Goal: Task Accomplishment & Management: Complete application form

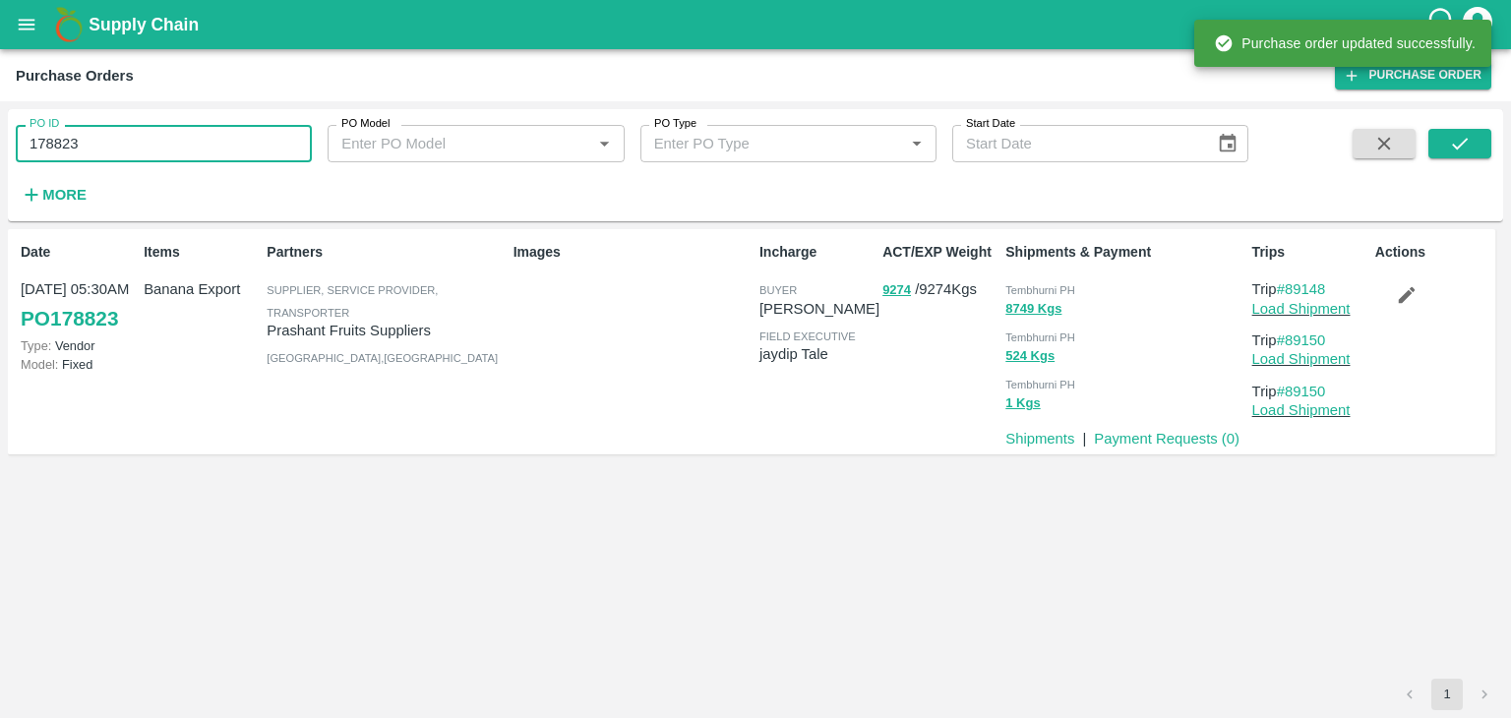
click at [180, 143] on input "178823" at bounding box center [164, 143] width 296 height 37
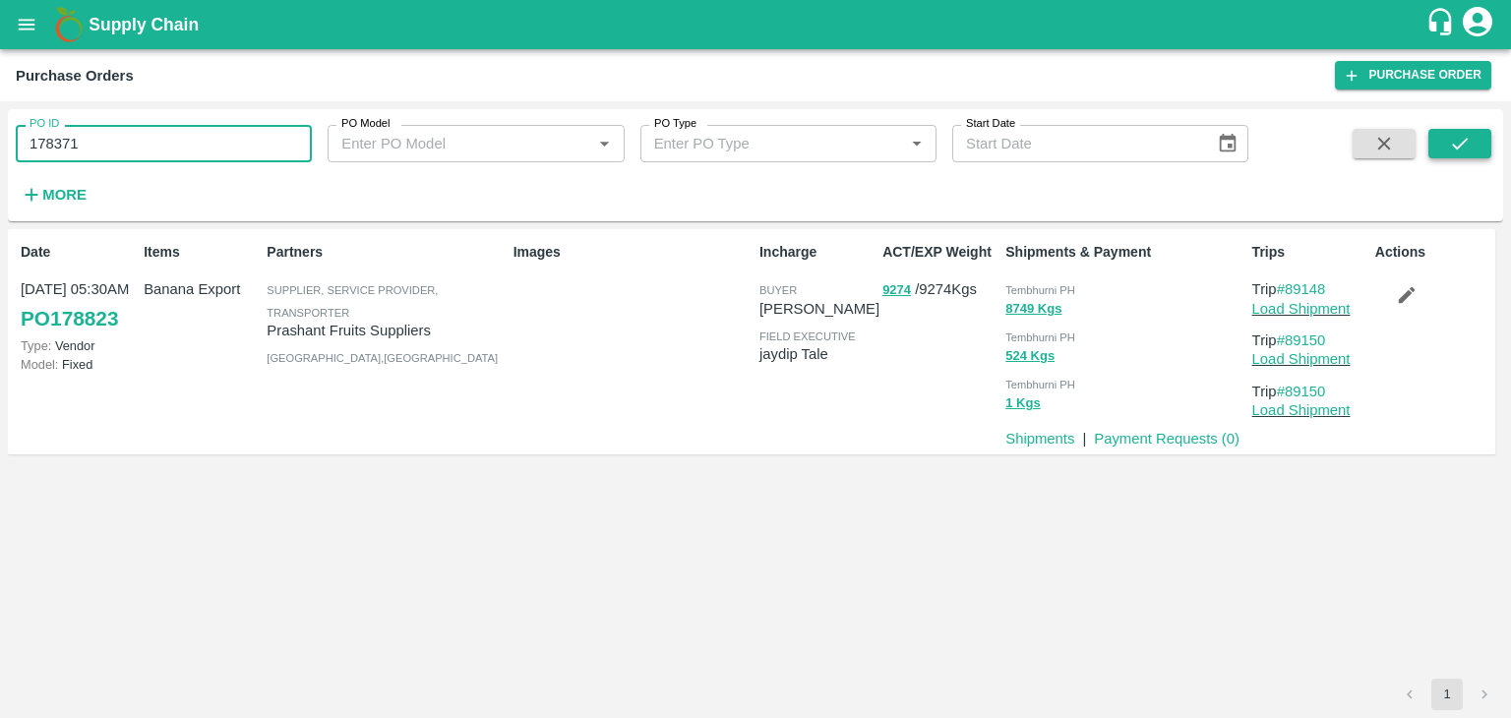
type input "178371"
click at [1481, 142] on button "submit" at bounding box center [1460, 144] width 63 height 30
click at [1148, 431] on link "Payment Requests ( 0 )" at bounding box center [1167, 439] width 146 height 16
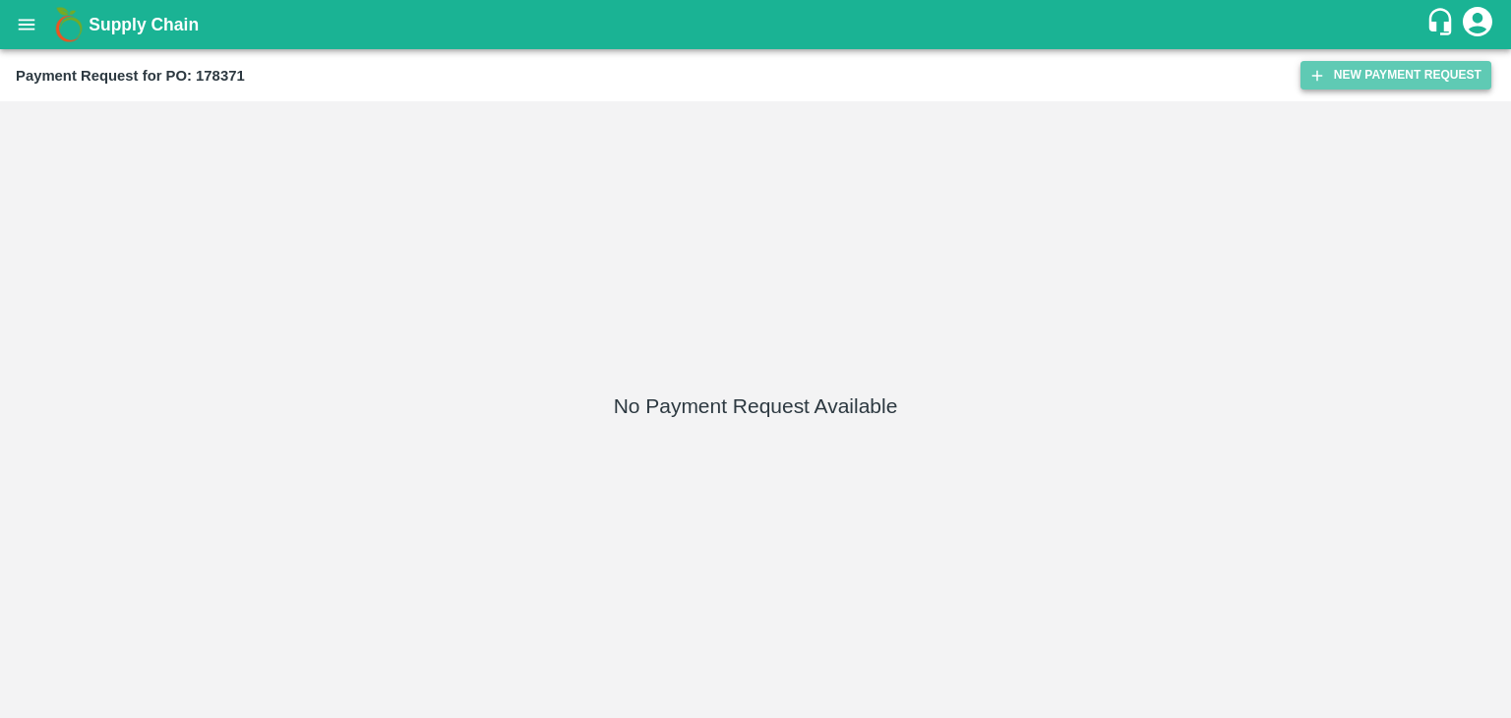
click at [1377, 77] on button "New Payment Request" at bounding box center [1396, 75] width 191 height 29
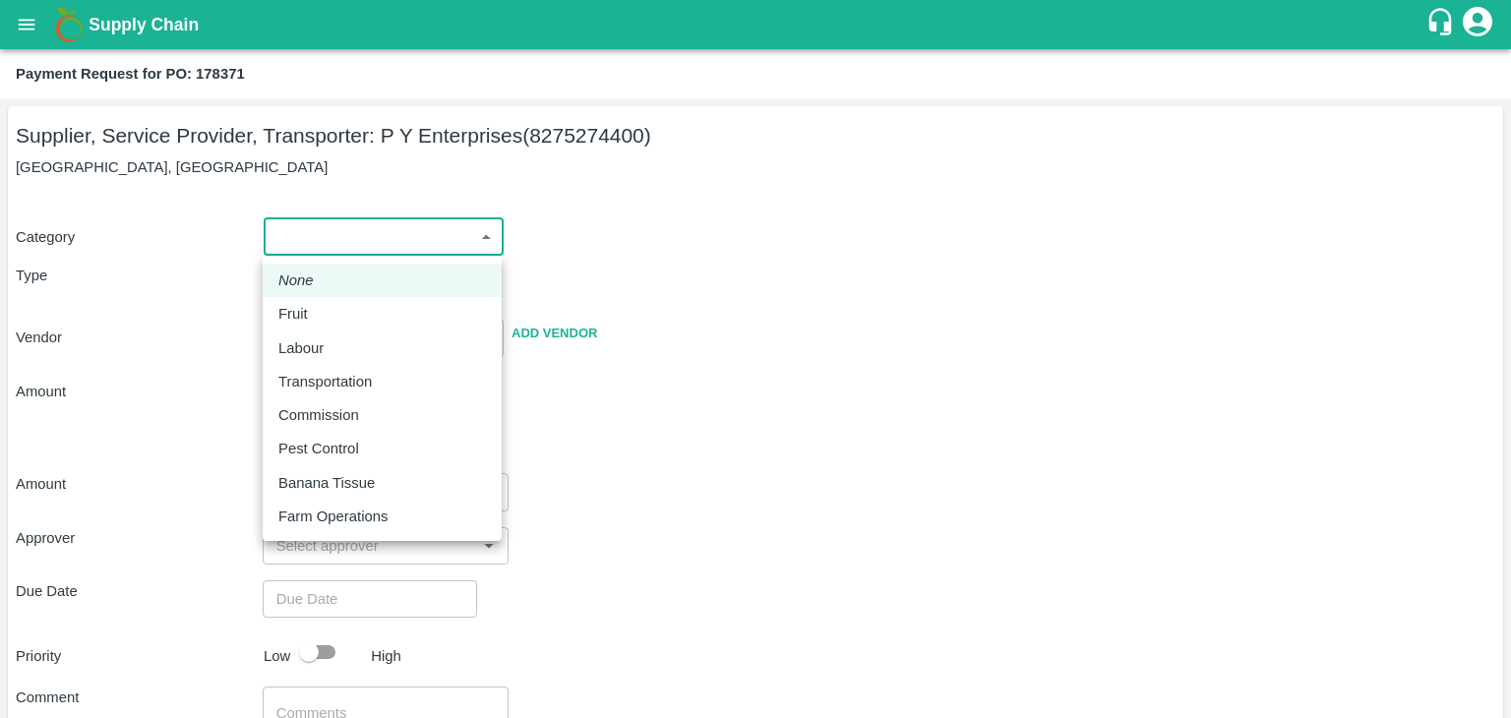
drag, startPoint x: 283, startPoint y: 229, endPoint x: 313, endPoint y: 297, distance: 74.0
click at [313, 297] on body "Supply Chain Payment Request for PO: 178371 Supplier, Service Provider, Transpo…" at bounding box center [755, 359] width 1511 height 718
click at [313, 297] on li "Fruit" at bounding box center [382, 313] width 239 height 33
type input "1"
type input "P Y Enterprises - 8275274400(Supplier, Service Provider, Transporter)"
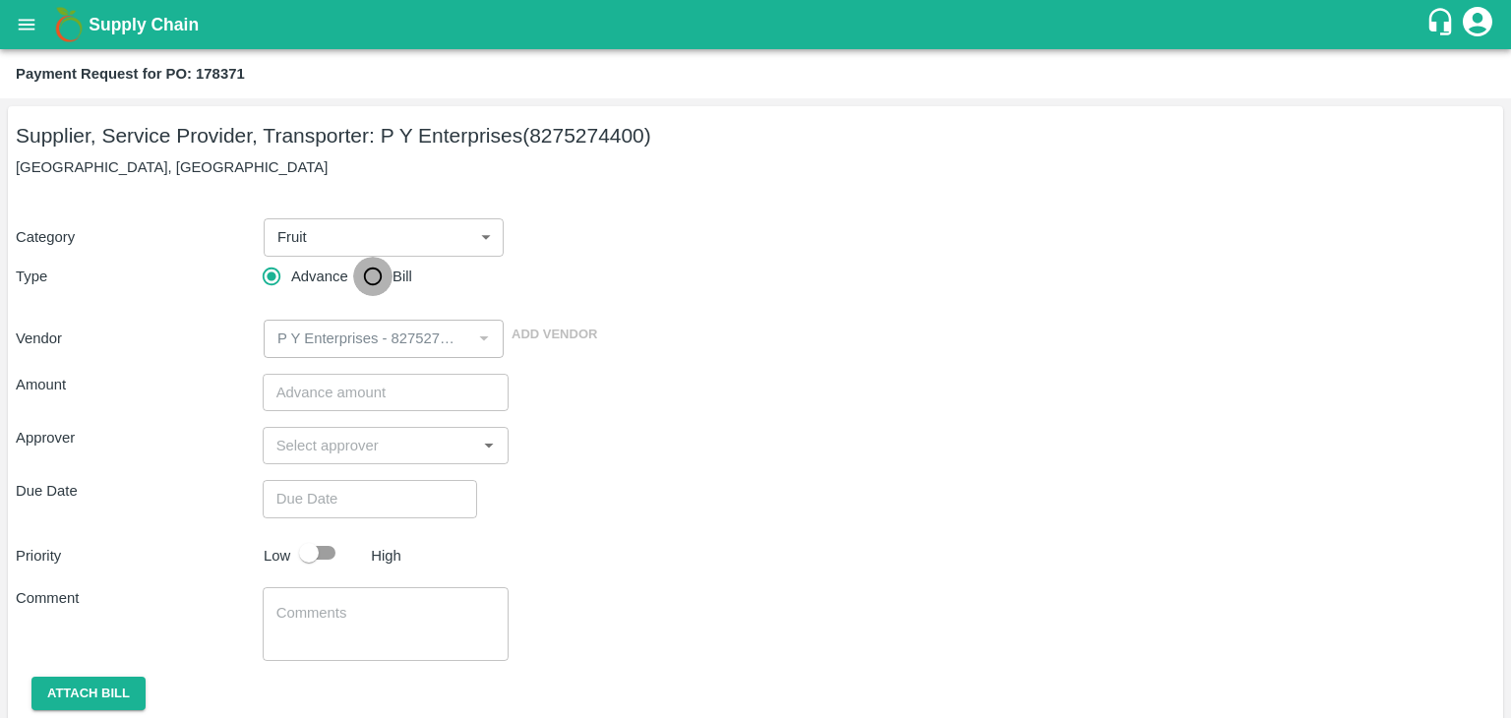
click at [378, 265] on input "Bill" at bounding box center [372, 276] width 39 height 39
radio input "true"
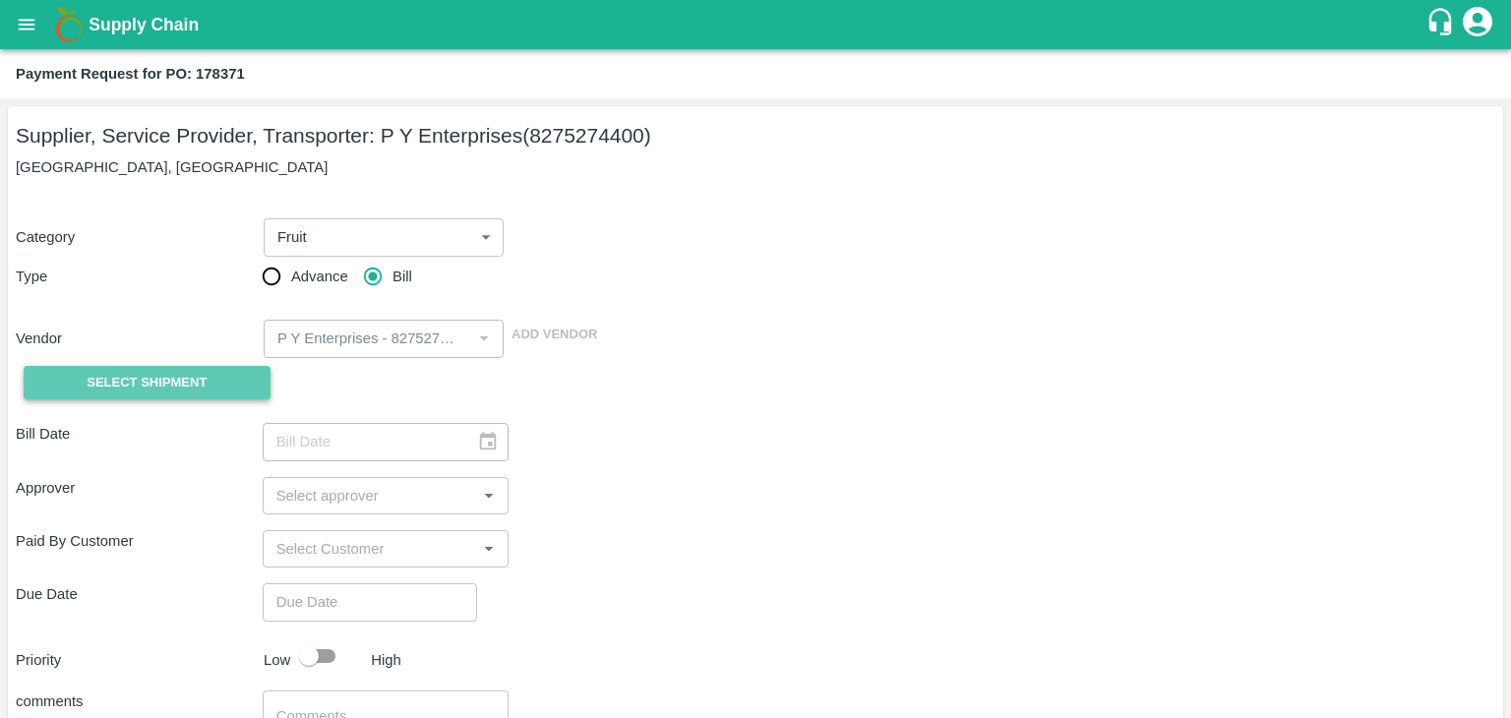
click at [150, 383] on span "Select Shipment" at bounding box center [147, 383] width 120 height 23
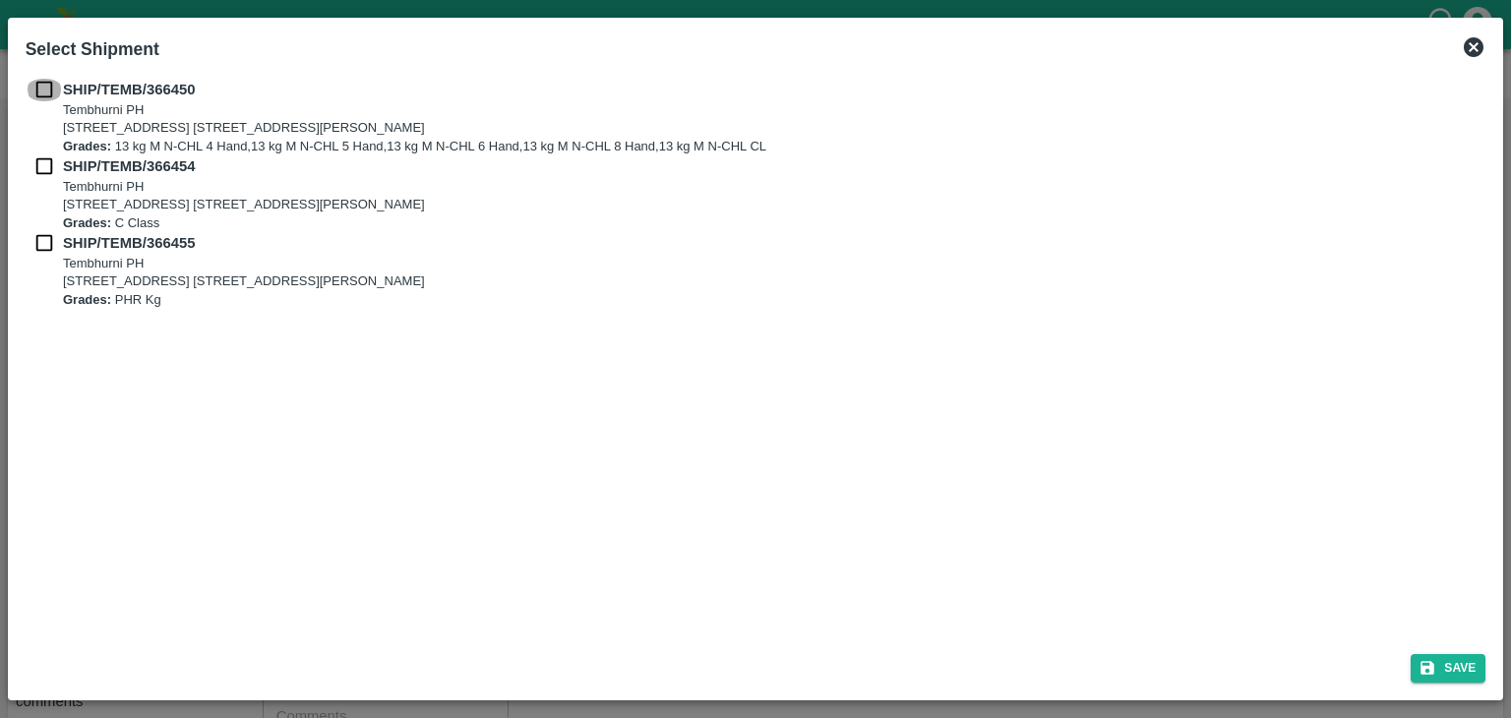
click at [47, 92] on input "checkbox" at bounding box center [44, 90] width 37 height 22
checkbox input "true"
click at [41, 159] on input "checkbox" at bounding box center [44, 166] width 37 height 22
checkbox input "true"
click at [44, 241] on input "checkbox" at bounding box center [44, 243] width 37 height 22
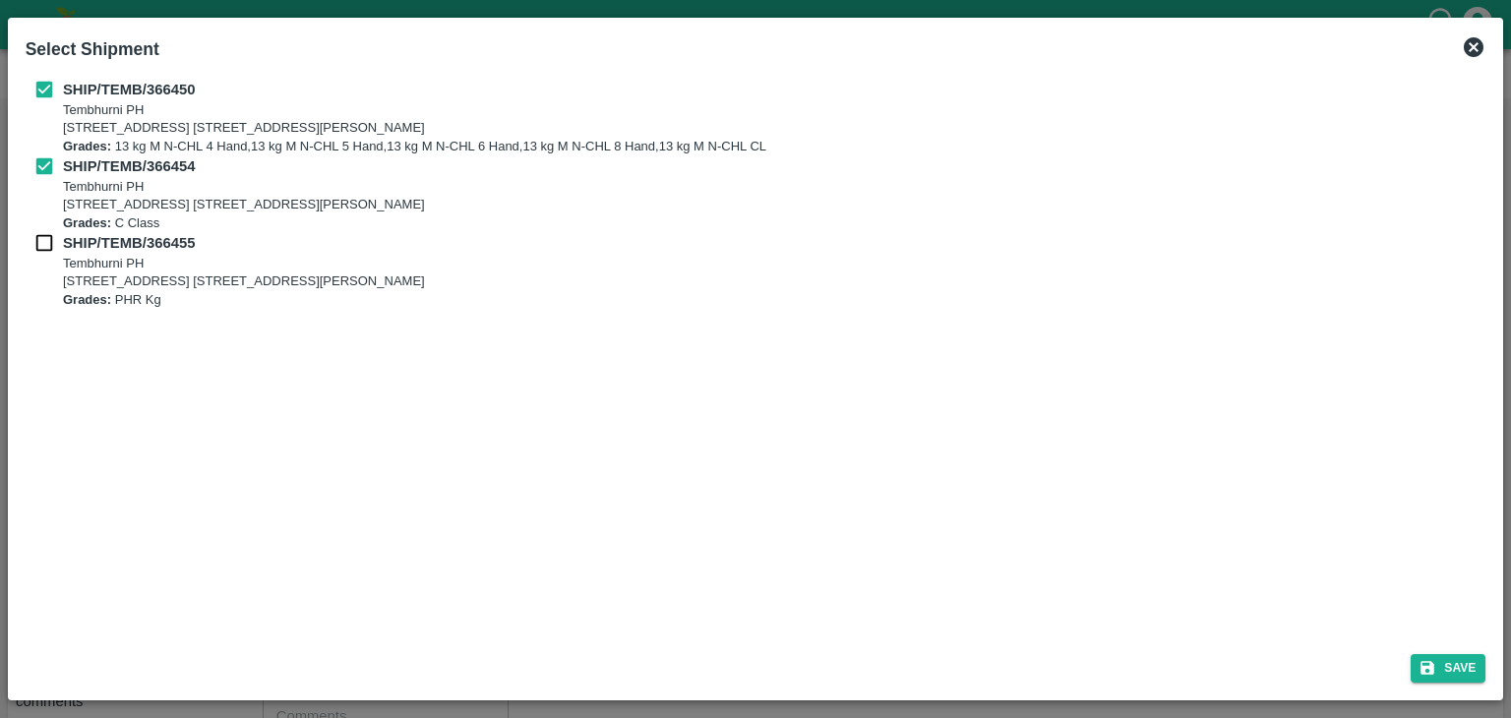
checkbox input "true"
click at [1467, 668] on button "Save" at bounding box center [1448, 668] width 75 height 29
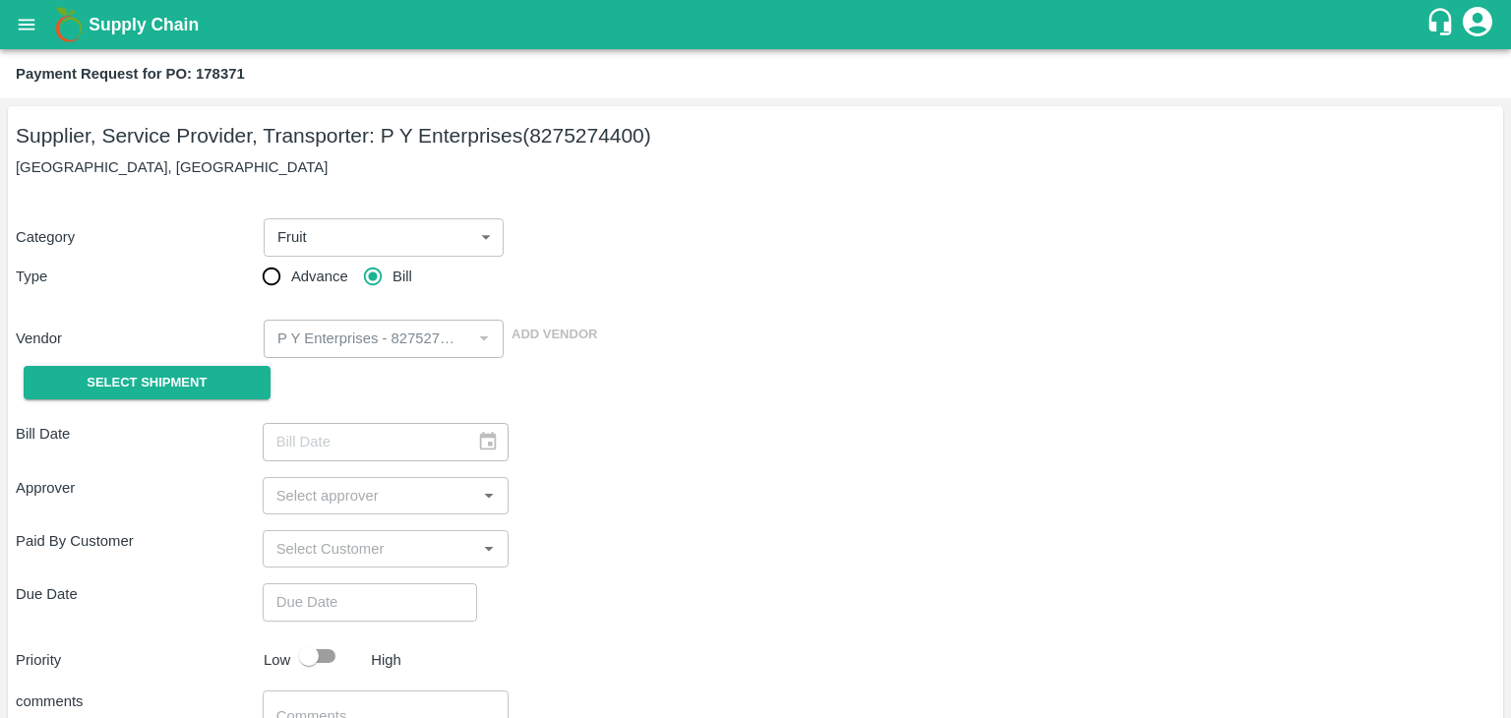
type input "26/09/2025"
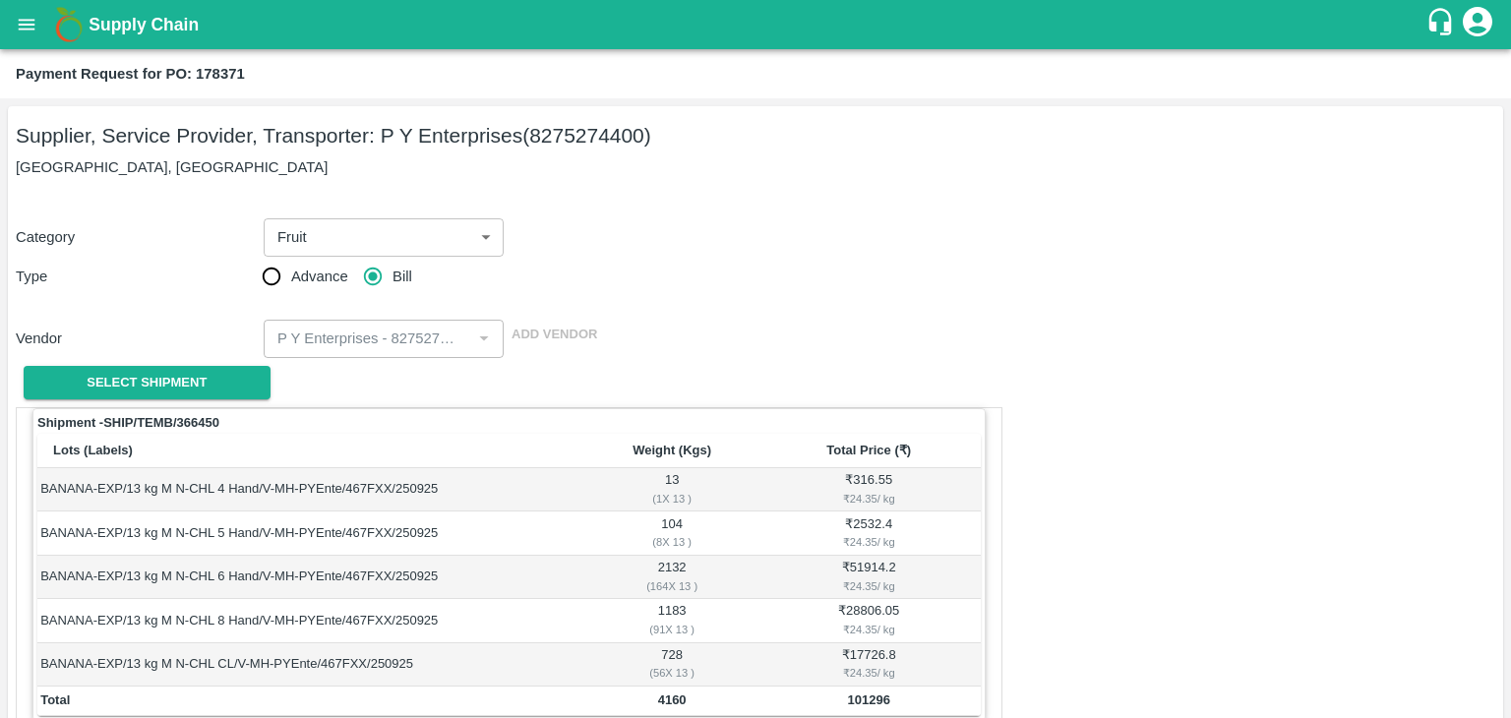
scroll to position [964, 0]
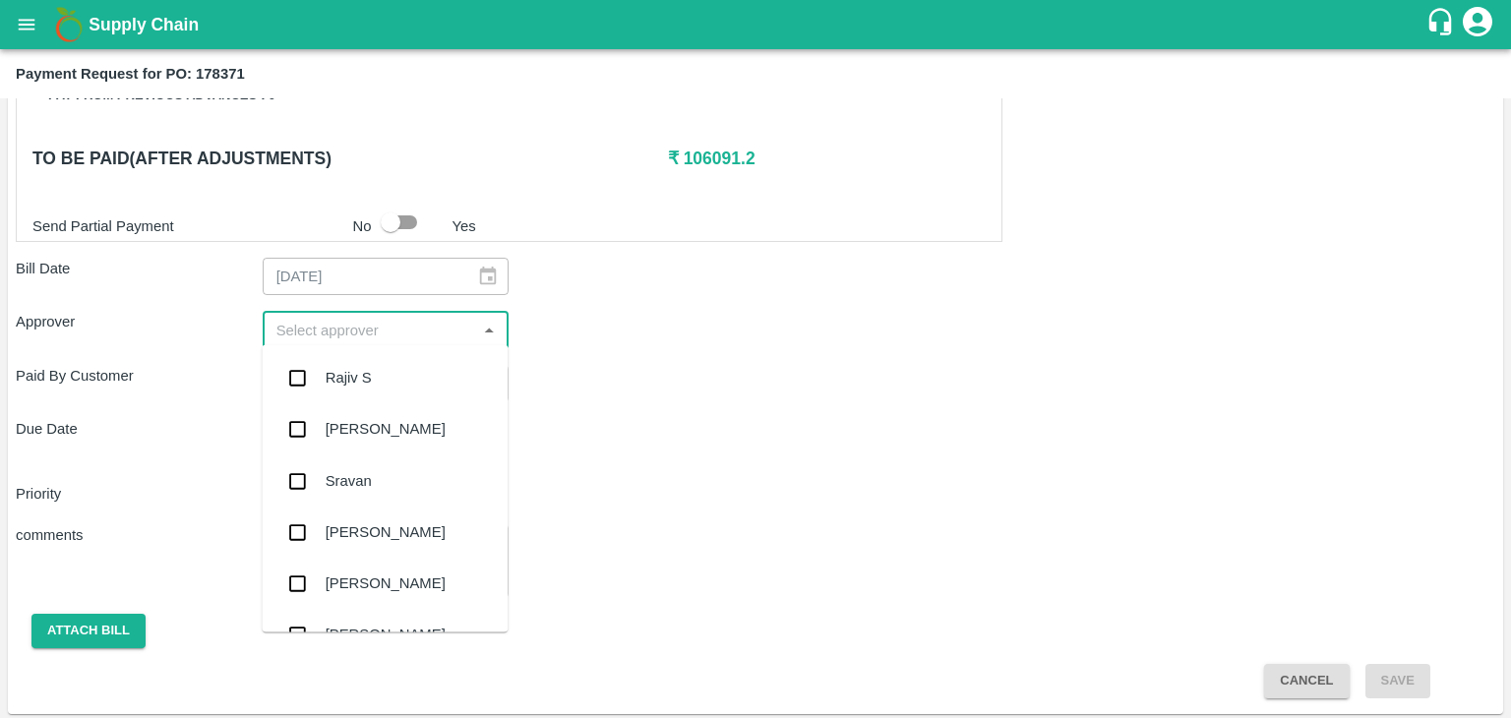
click at [452, 324] on input "input" at bounding box center [370, 330] width 203 height 26
type input "Ajit"
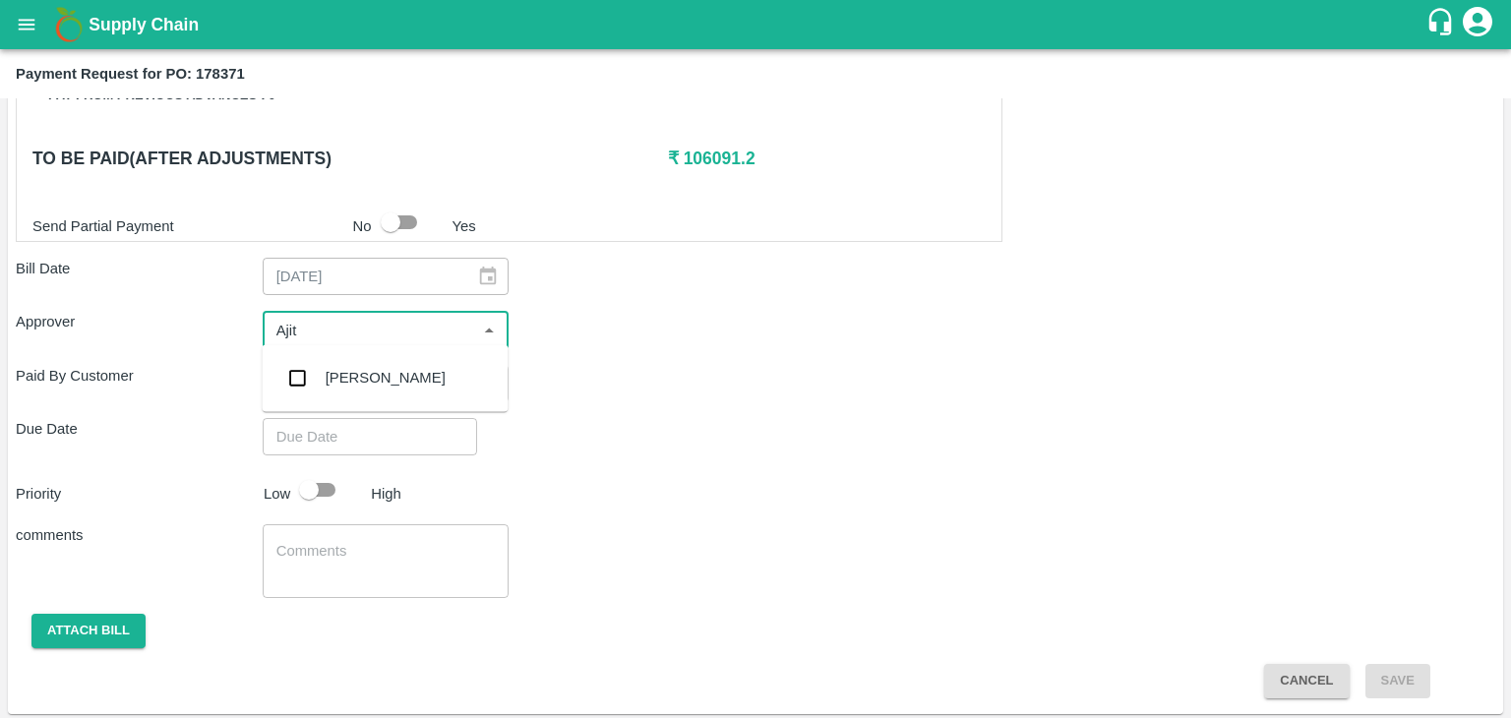
click at [382, 387] on div "[PERSON_NAME]" at bounding box center [385, 377] width 246 height 51
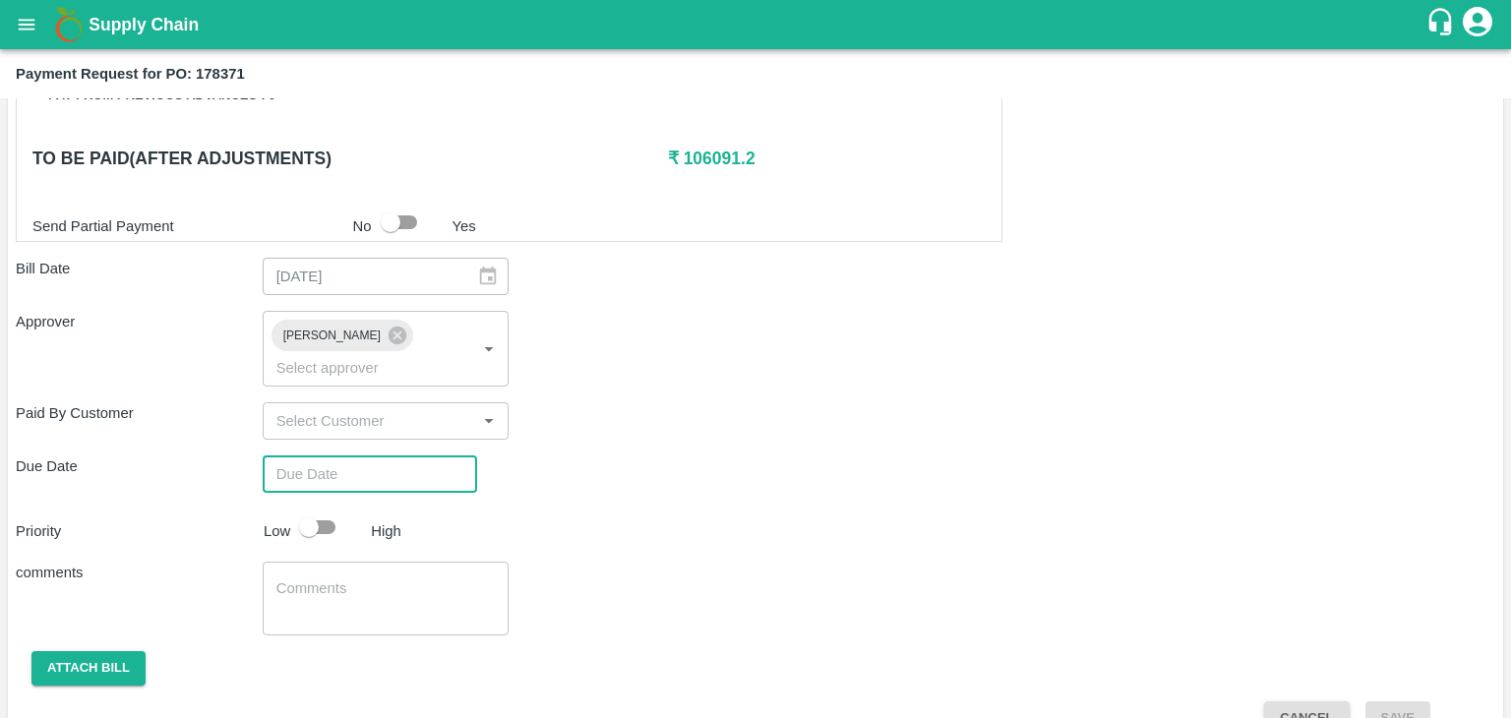
type input "DD/MM/YYYY hh:mm aa"
click at [419, 456] on input "DD/MM/YYYY hh:mm aa" at bounding box center [363, 474] width 201 height 37
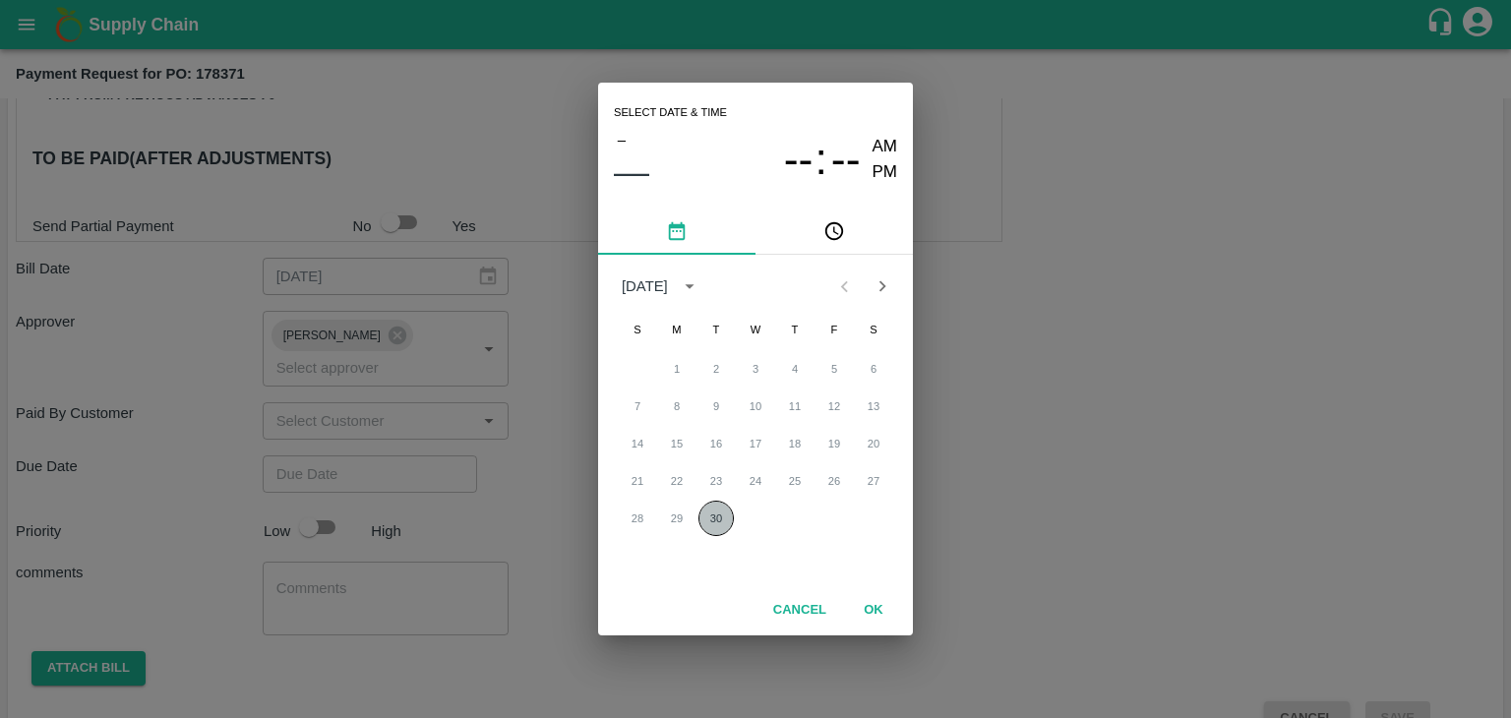
click at [726, 515] on button "30" at bounding box center [716, 518] width 35 height 35
type input "[DATE] 12:00 AM"
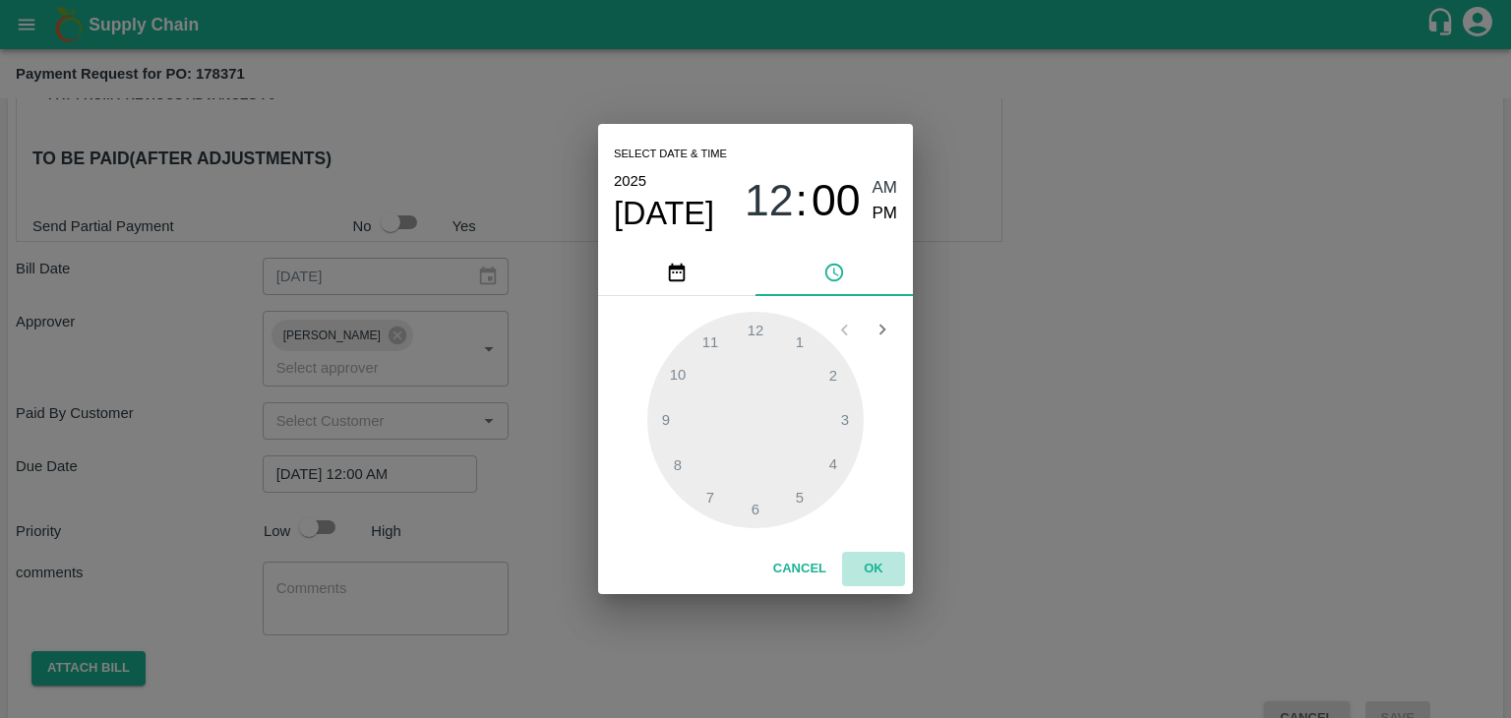
click at [888, 579] on button "OK" at bounding box center [873, 569] width 63 height 34
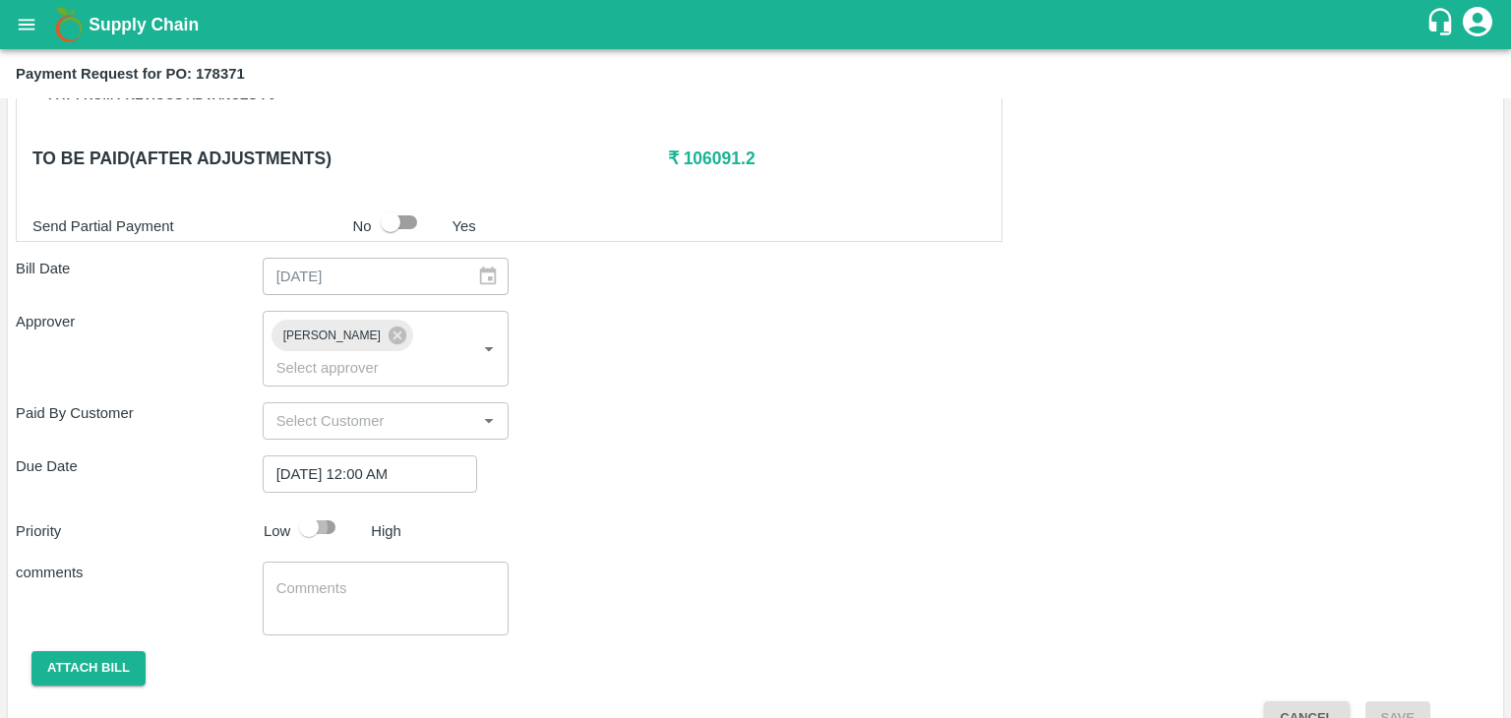
click at [323, 509] on input "checkbox" at bounding box center [309, 527] width 112 height 37
checkbox input "true"
click at [403, 579] on textarea at bounding box center [386, 599] width 219 height 41
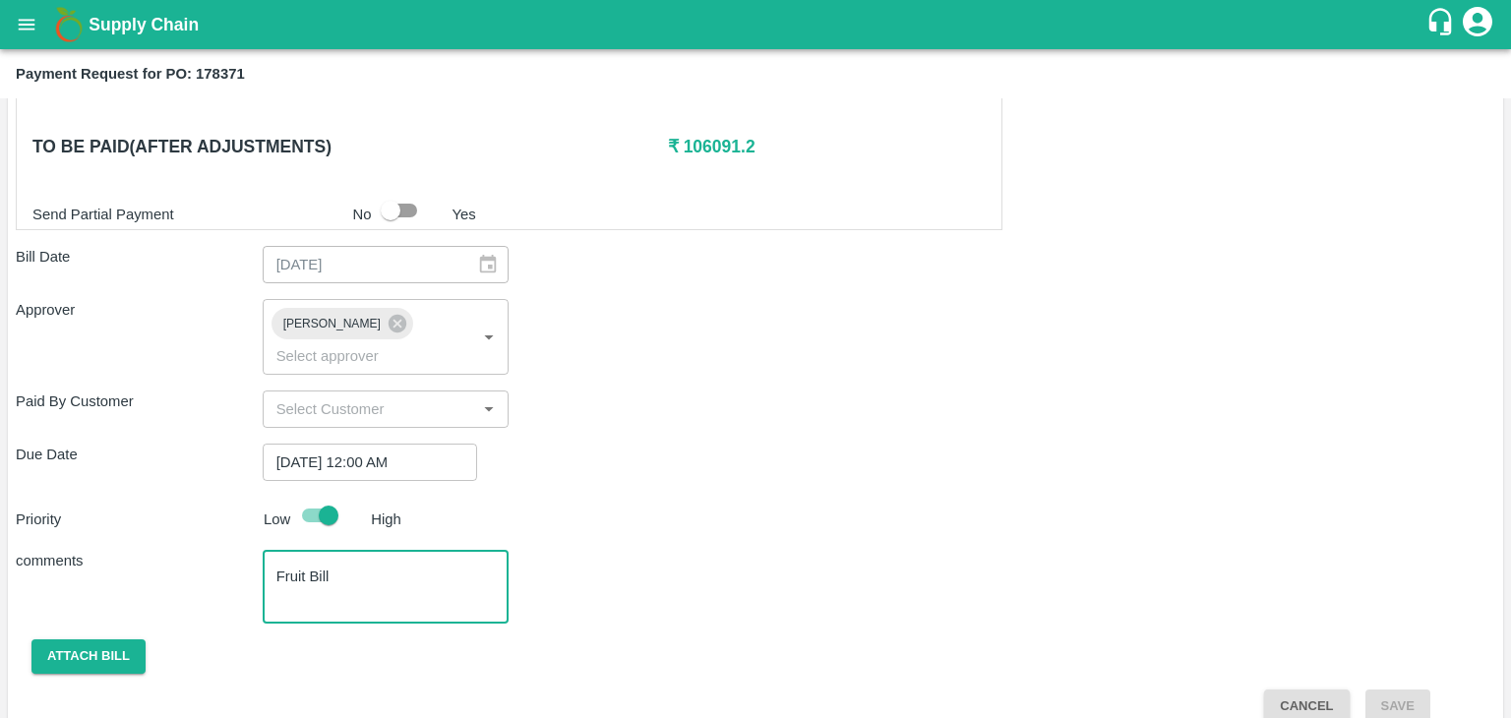
type textarea "Fruit Bill"
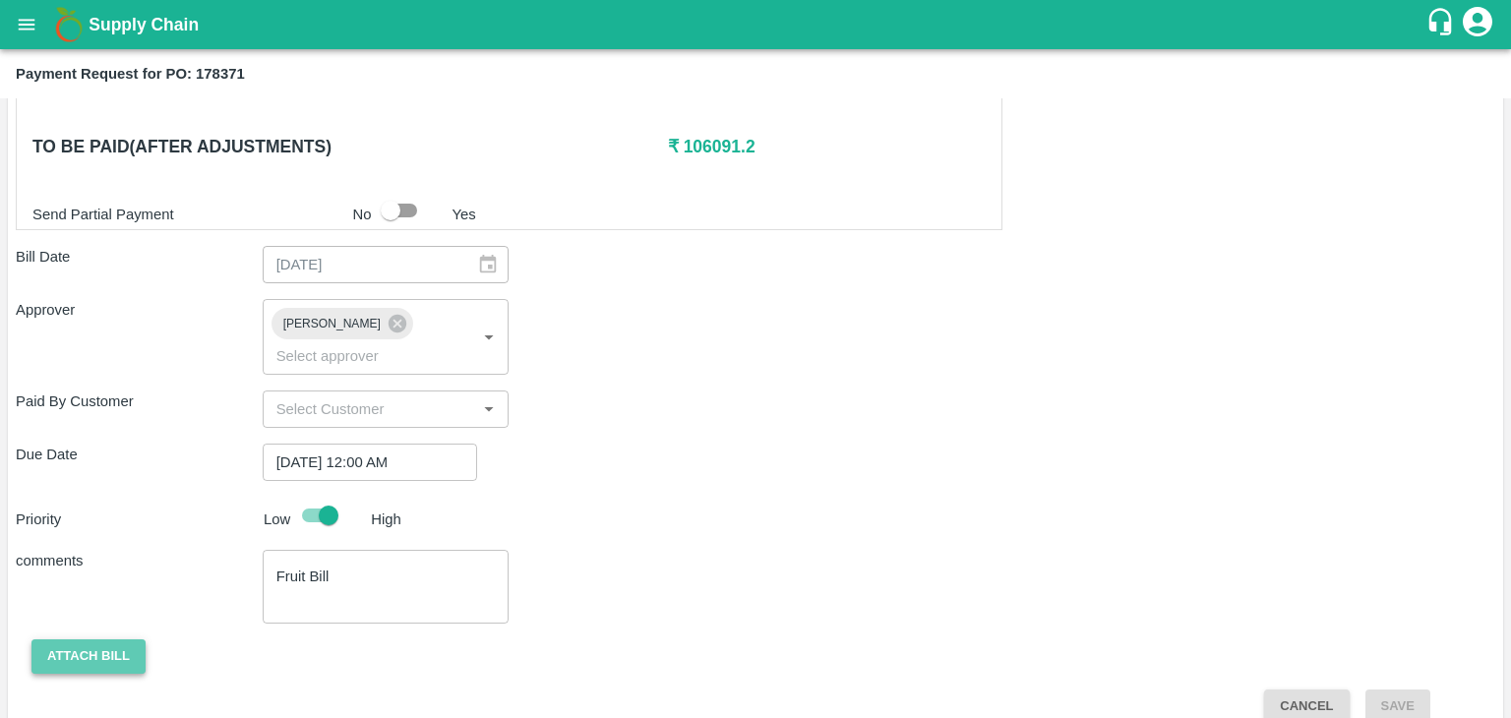
click at [93, 640] on button "Attach bill" at bounding box center [88, 657] width 114 height 34
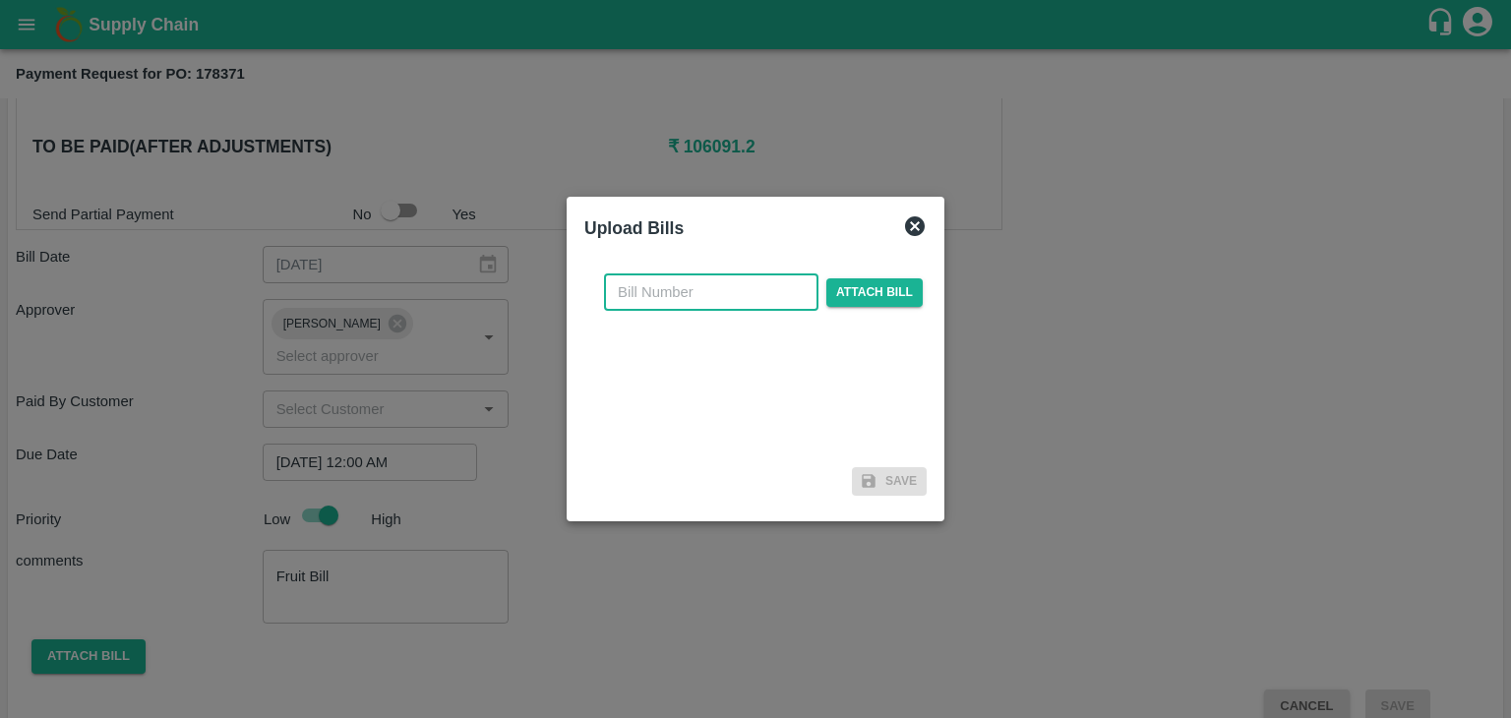
click at [766, 282] on input "text" at bounding box center [711, 292] width 215 height 37
type input "908"
click at [858, 280] on span "Attach bill" at bounding box center [875, 292] width 96 height 29
click at [0, 0] on input "Attach bill" at bounding box center [0, 0] width 0 height 0
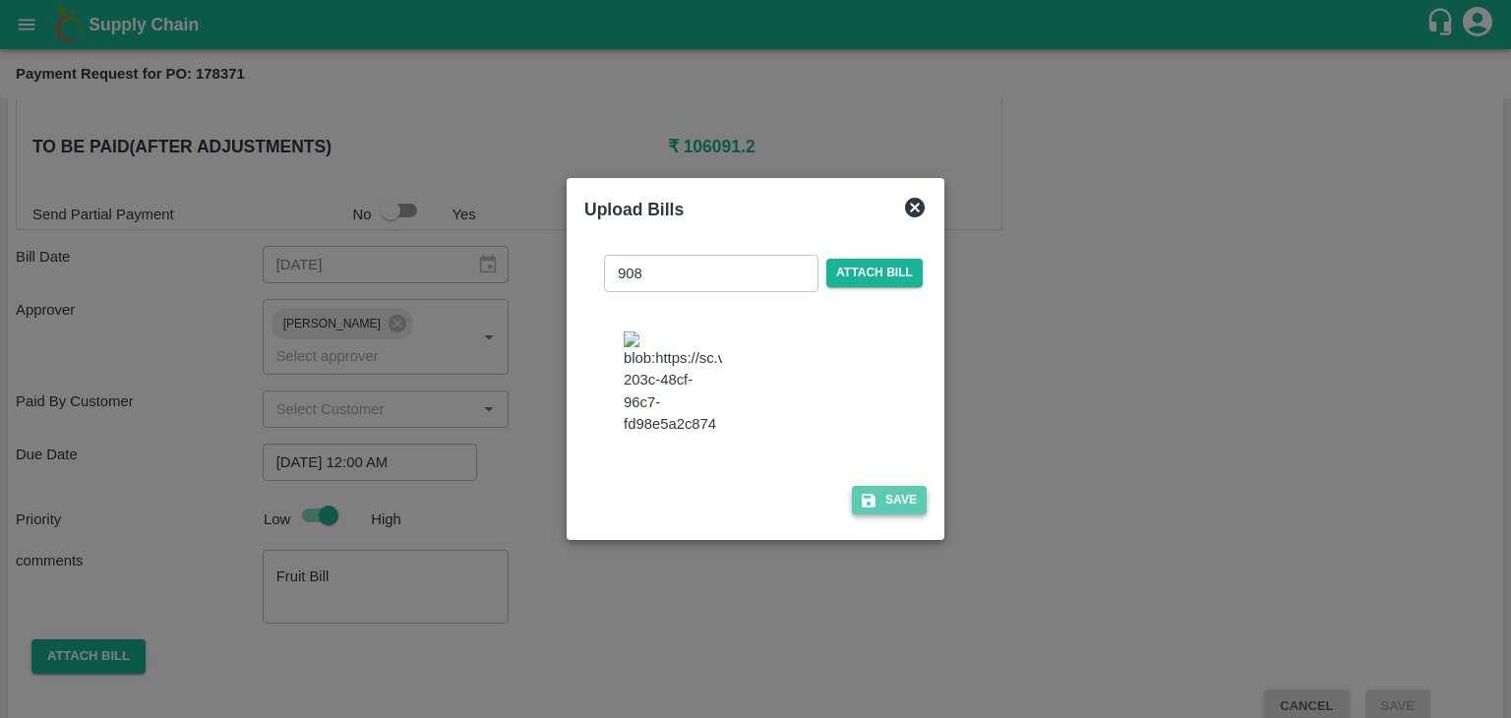
click at [903, 512] on button "Save" at bounding box center [889, 500] width 75 height 29
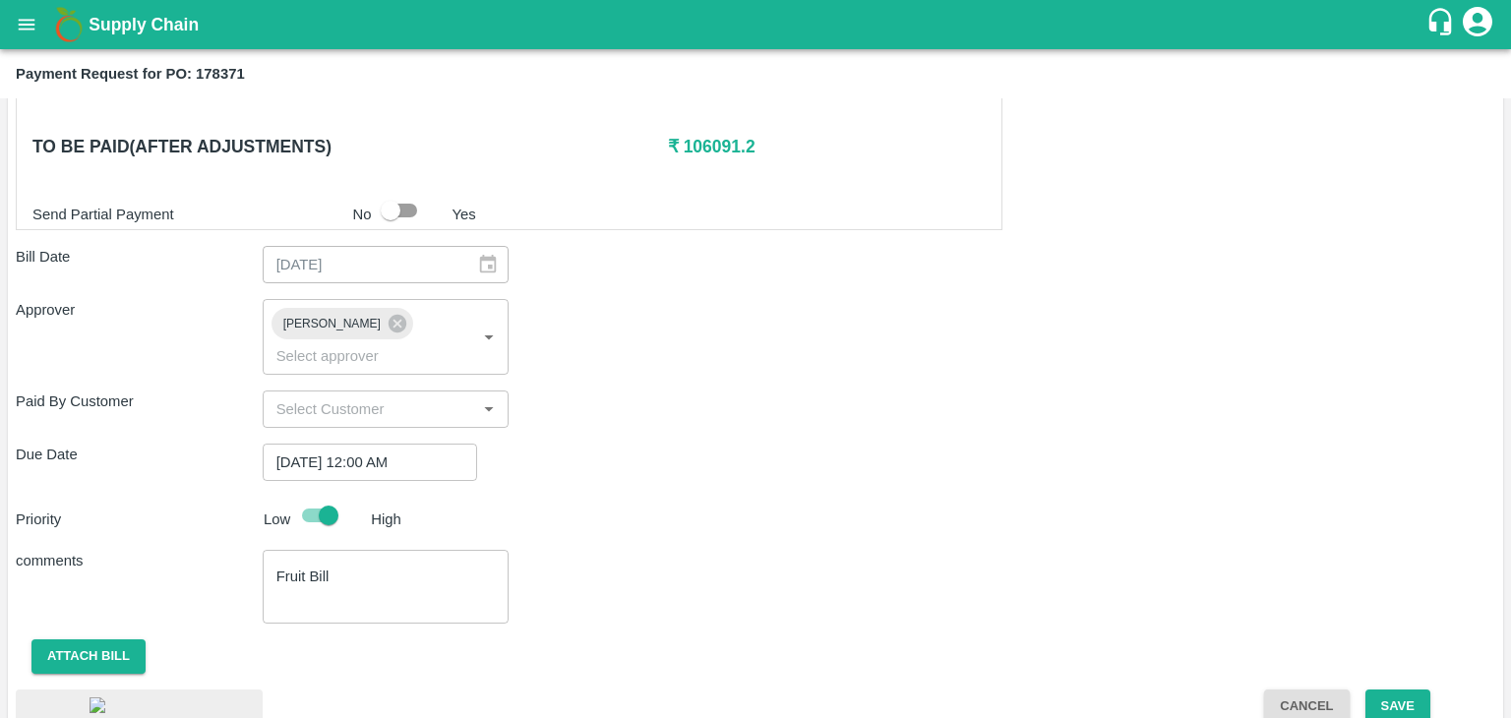
scroll to position [1102, 0]
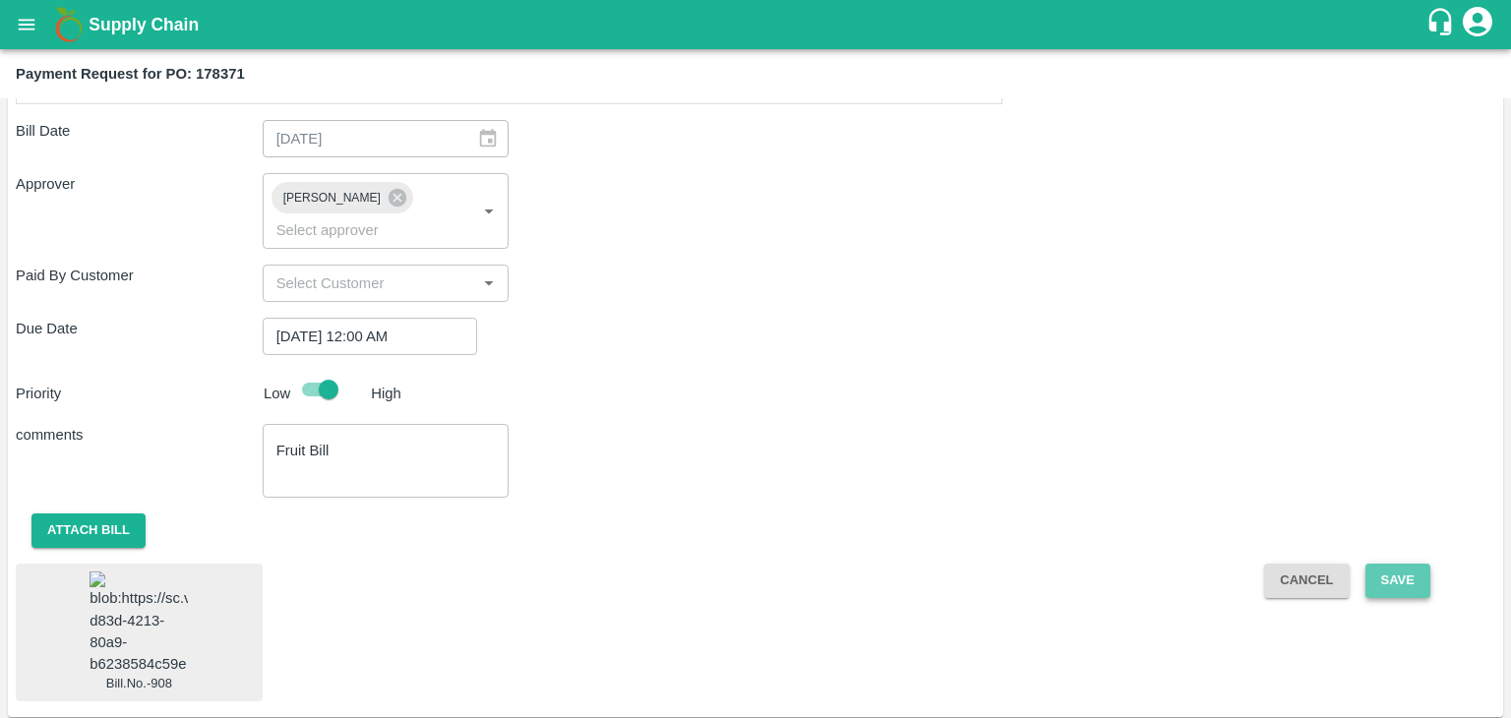
click at [1396, 564] on button "Save" at bounding box center [1398, 581] width 65 height 34
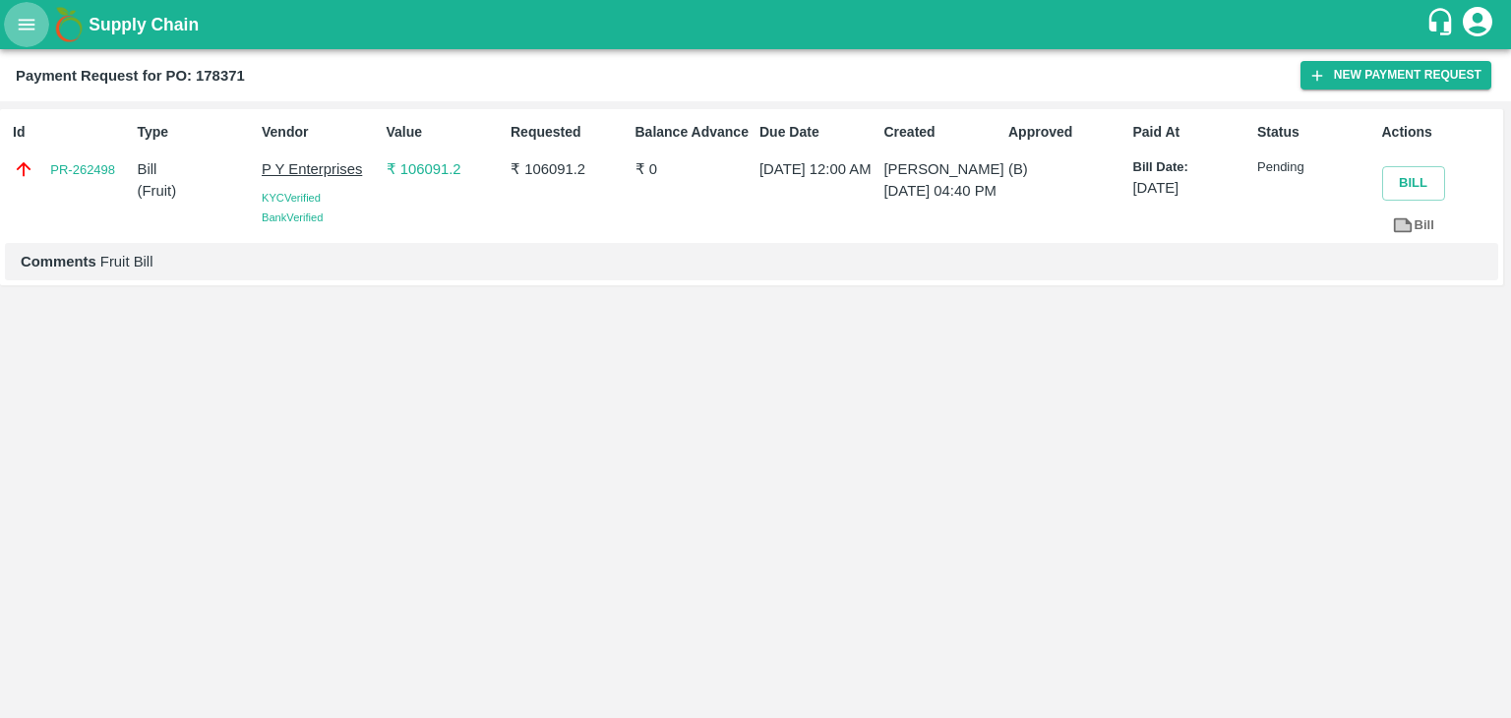
click at [17, 22] on icon "open drawer" at bounding box center [27, 25] width 22 height 22
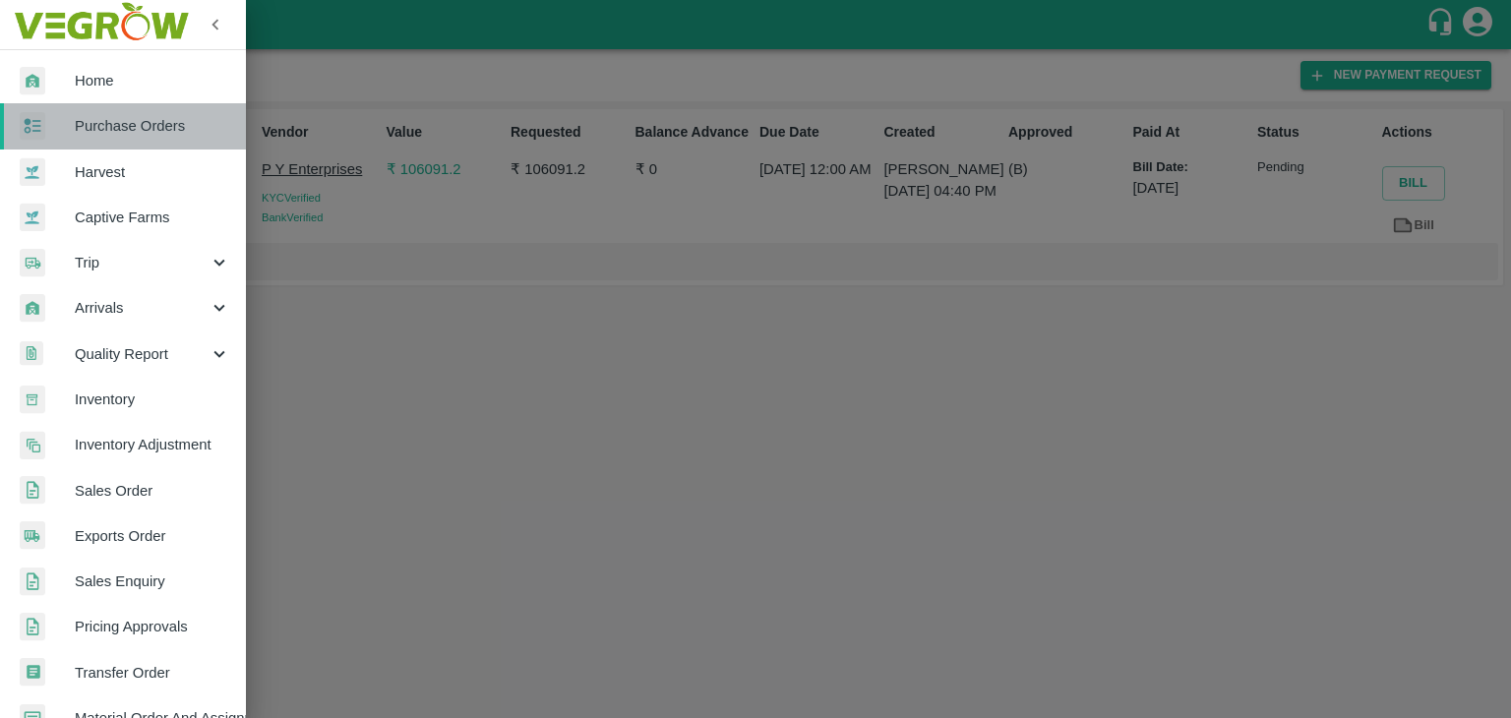
click at [143, 122] on span "Purchase Orders" at bounding box center [152, 126] width 155 height 22
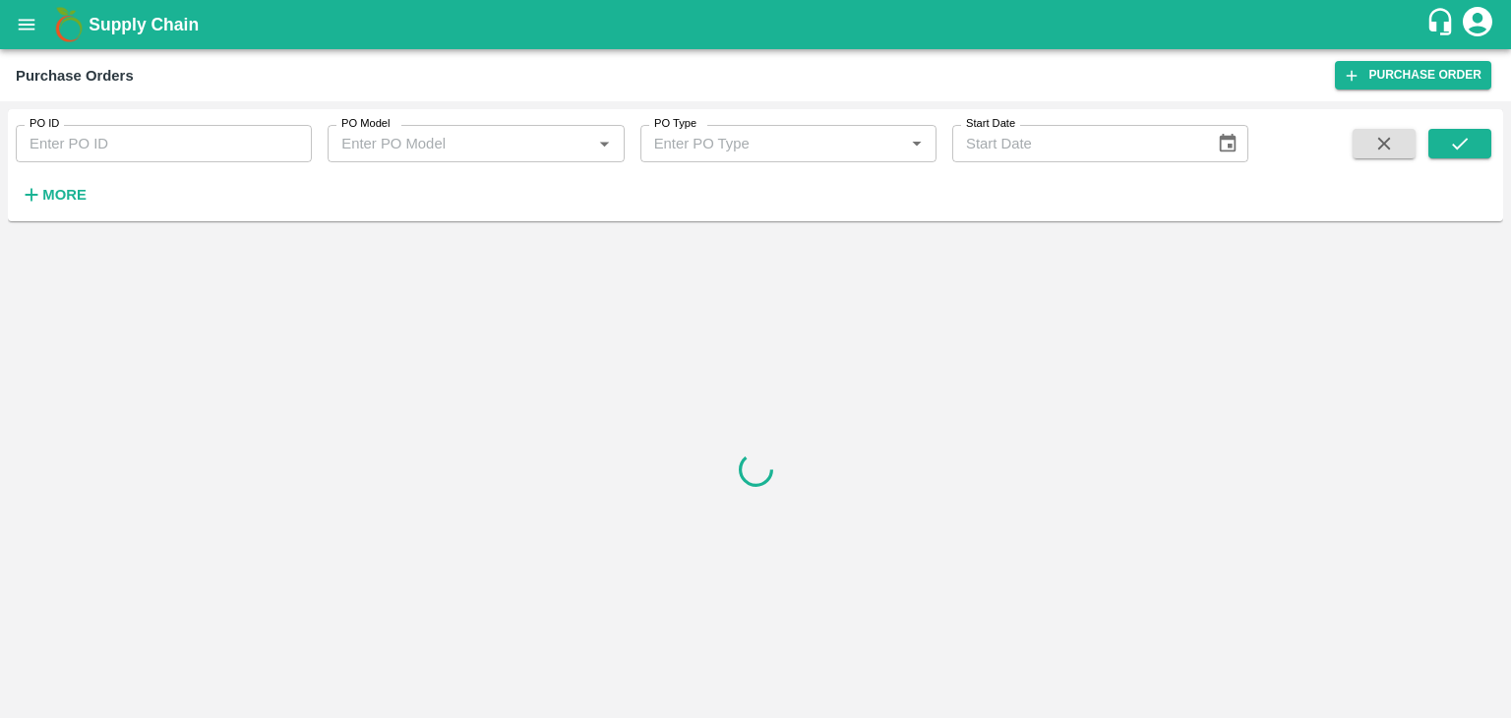
click at [224, 145] on input "PO ID" at bounding box center [164, 143] width 296 height 37
paste input "177795"
type input "177795"
click at [1468, 138] on icon "submit" at bounding box center [1460, 144] width 22 height 22
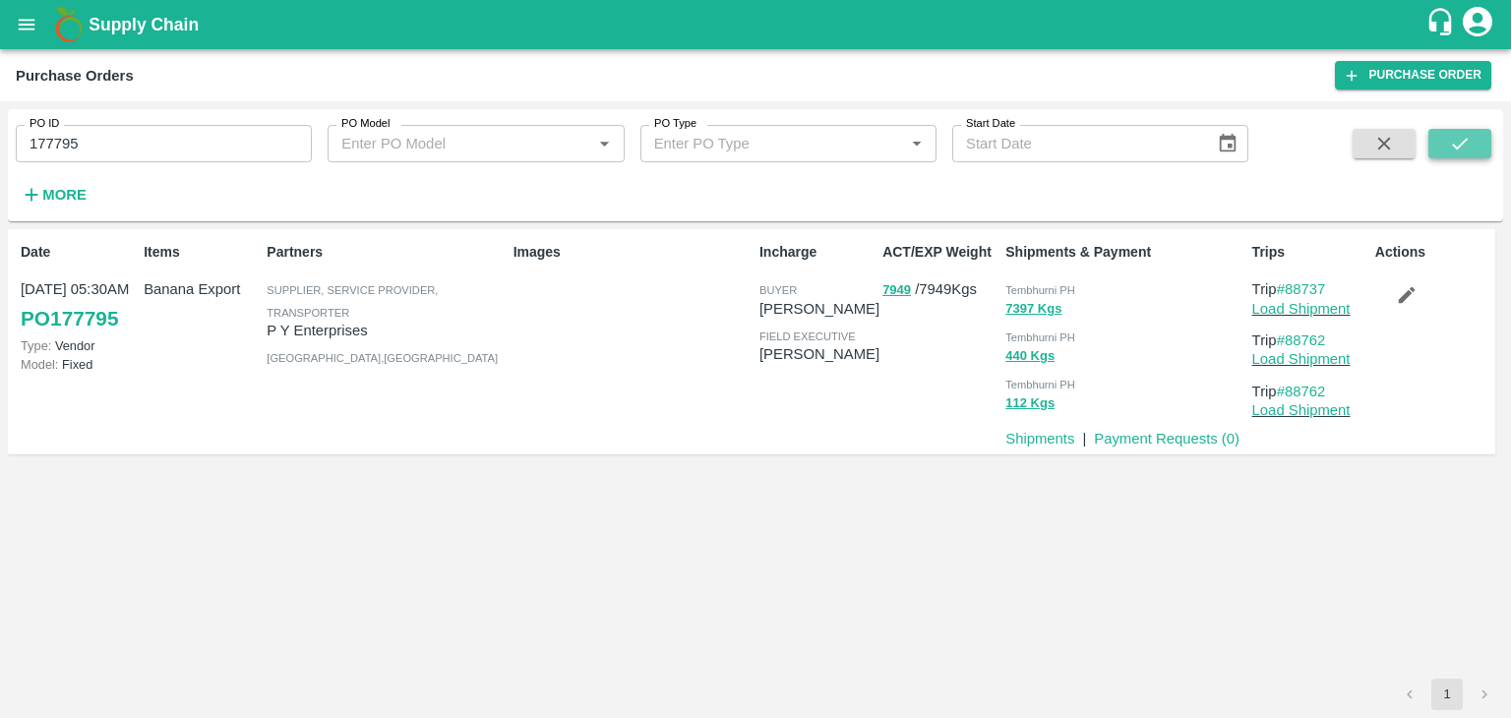
click at [1468, 138] on icon "submit" at bounding box center [1460, 144] width 22 height 22
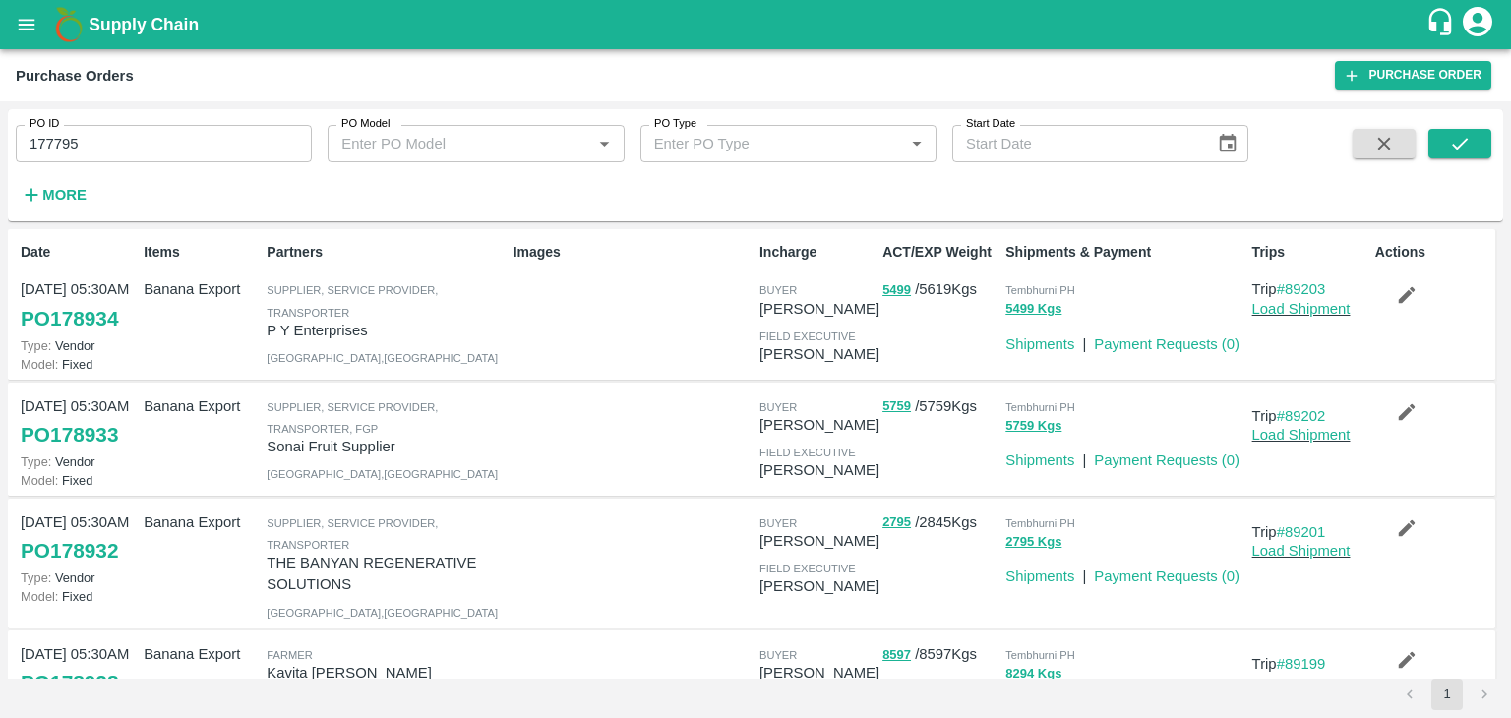
click at [1160, 435] on div "Shipments | Payment Requests ( 0 )" at bounding box center [1117, 452] width 254 height 37
click at [1480, 140] on button "submit" at bounding box center [1460, 144] width 63 height 30
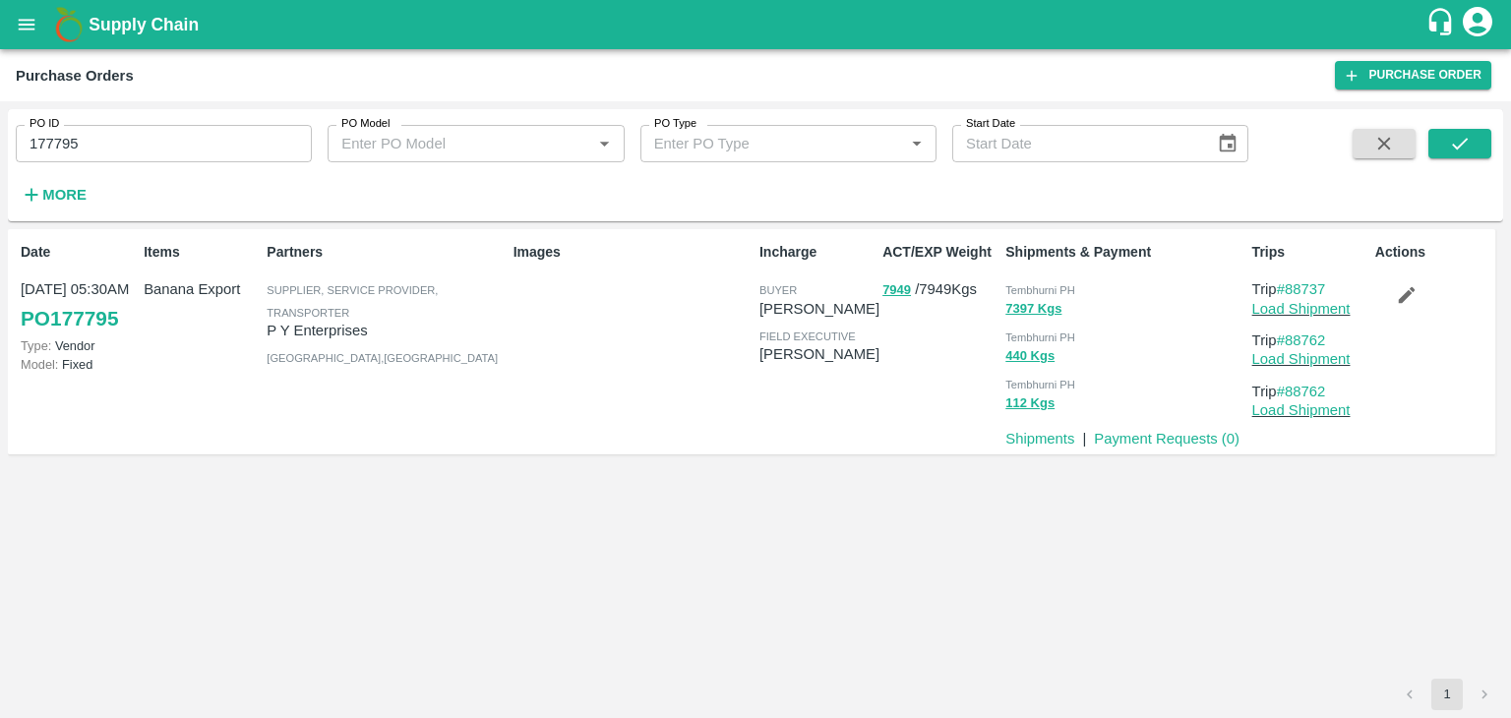
click at [1161, 428] on p "Payment Requests ( 0 )" at bounding box center [1167, 439] width 146 height 22
click at [1175, 438] on link "Payment Requests ( 0 )" at bounding box center [1167, 439] width 146 height 16
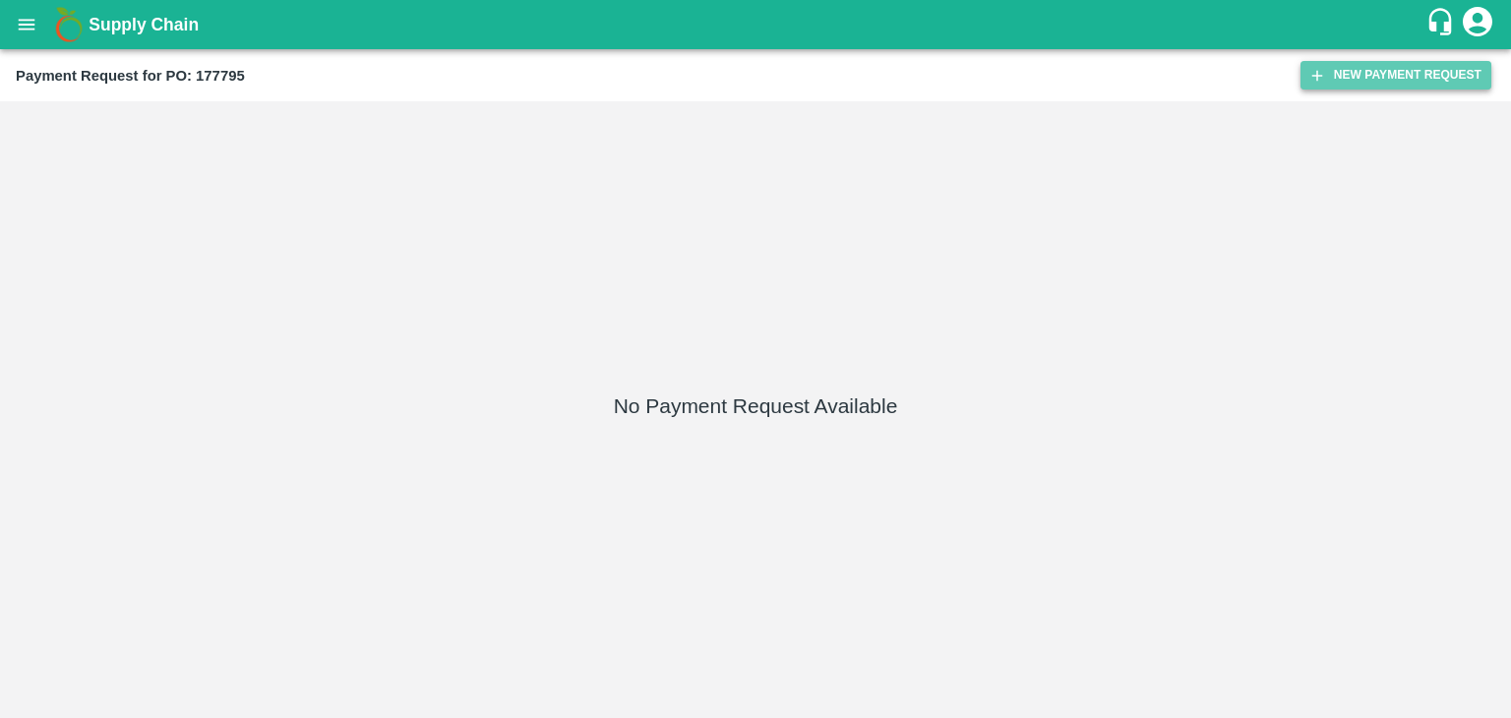
click at [1323, 69] on icon "button" at bounding box center [1318, 76] width 18 height 18
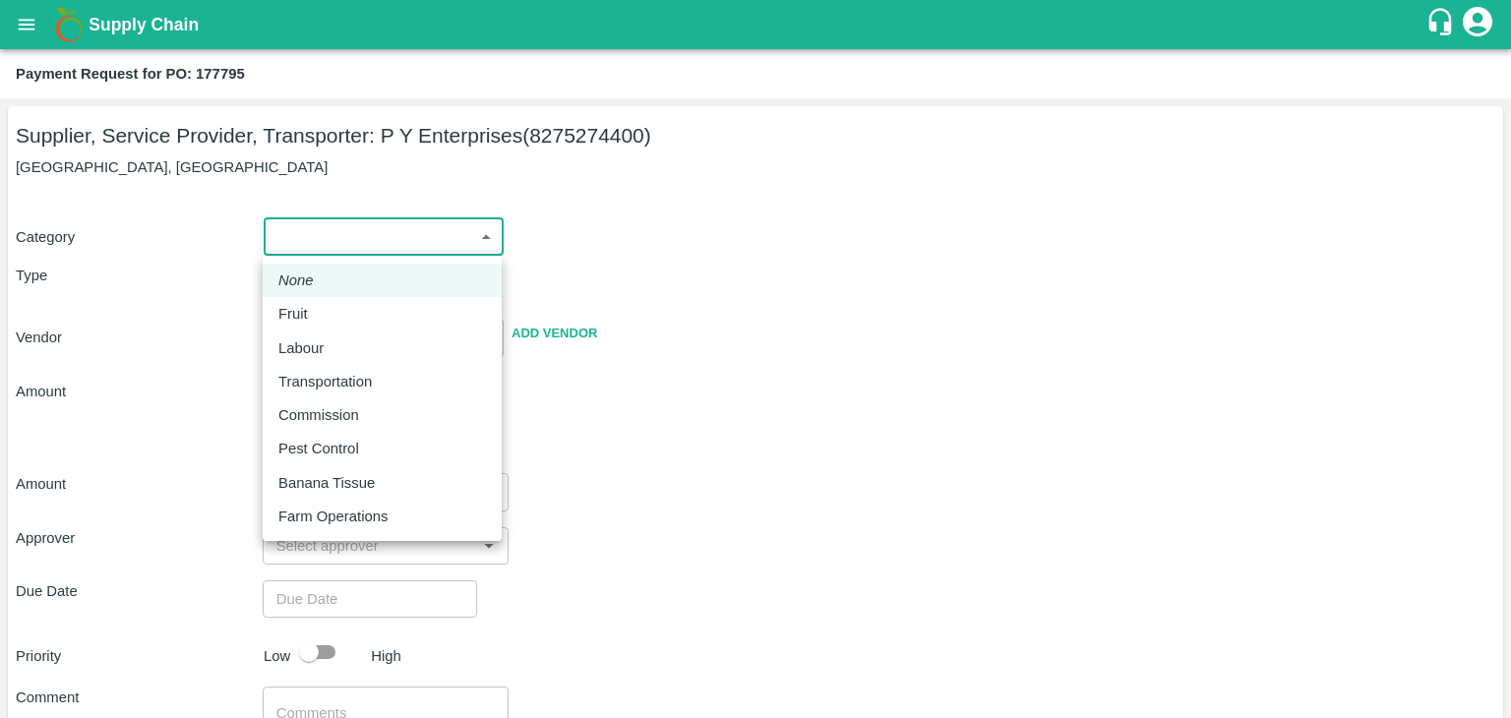
drag, startPoint x: 281, startPoint y: 244, endPoint x: 331, endPoint y: 303, distance: 76.9
click at [331, 303] on body "Supply Chain Payment Request for PO: 177795 Supplier, Service Provider, Transpo…" at bounding box center [755, 359] width 1511 height 718
click at [331, 303] on div "Fruit" at bounding box center [382, 314] width 208 height 22
type input "1"
type input "P Y Enterprises - 8275274400(Supplier, Service Provider, Transporter)"
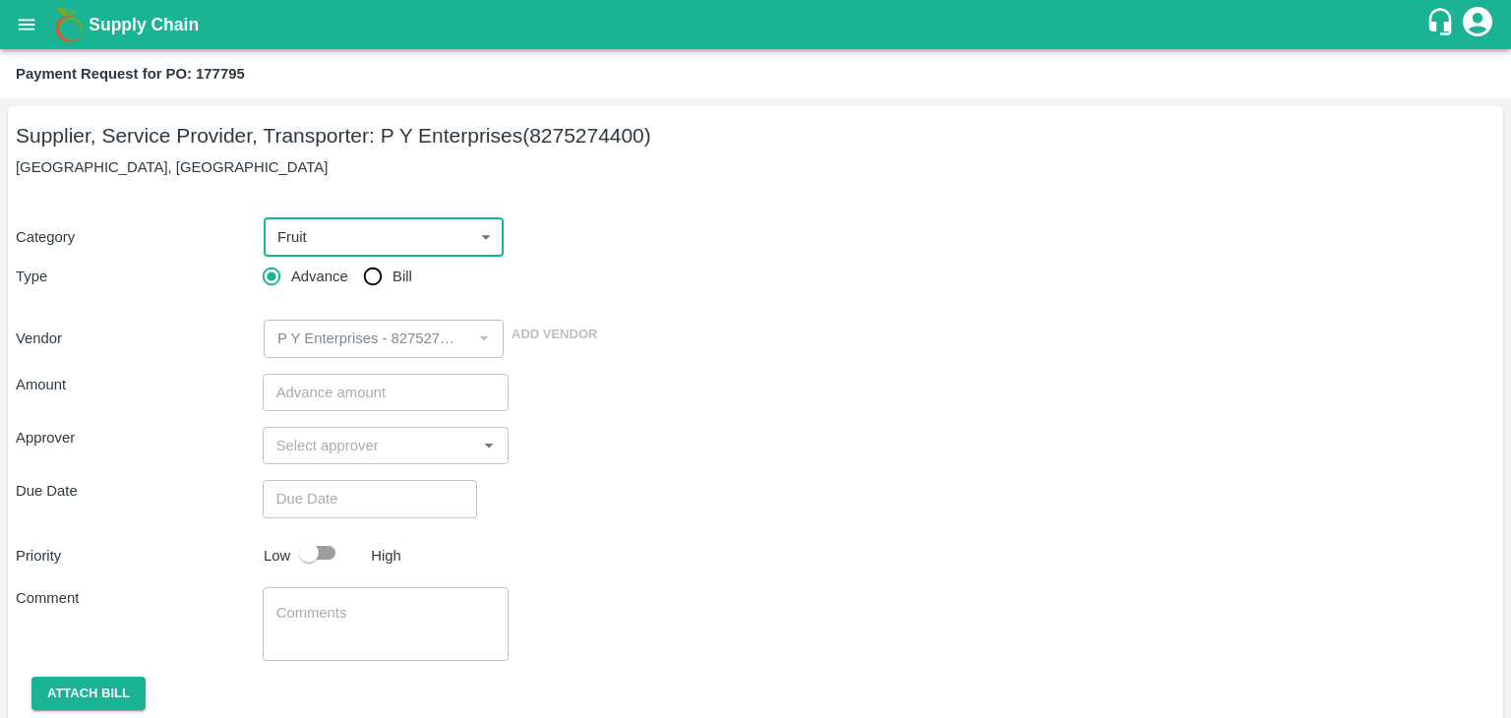
click at [372, 261] on input "Bill" at bounding box center [372, 276] width 39 height 39
radio input "true"
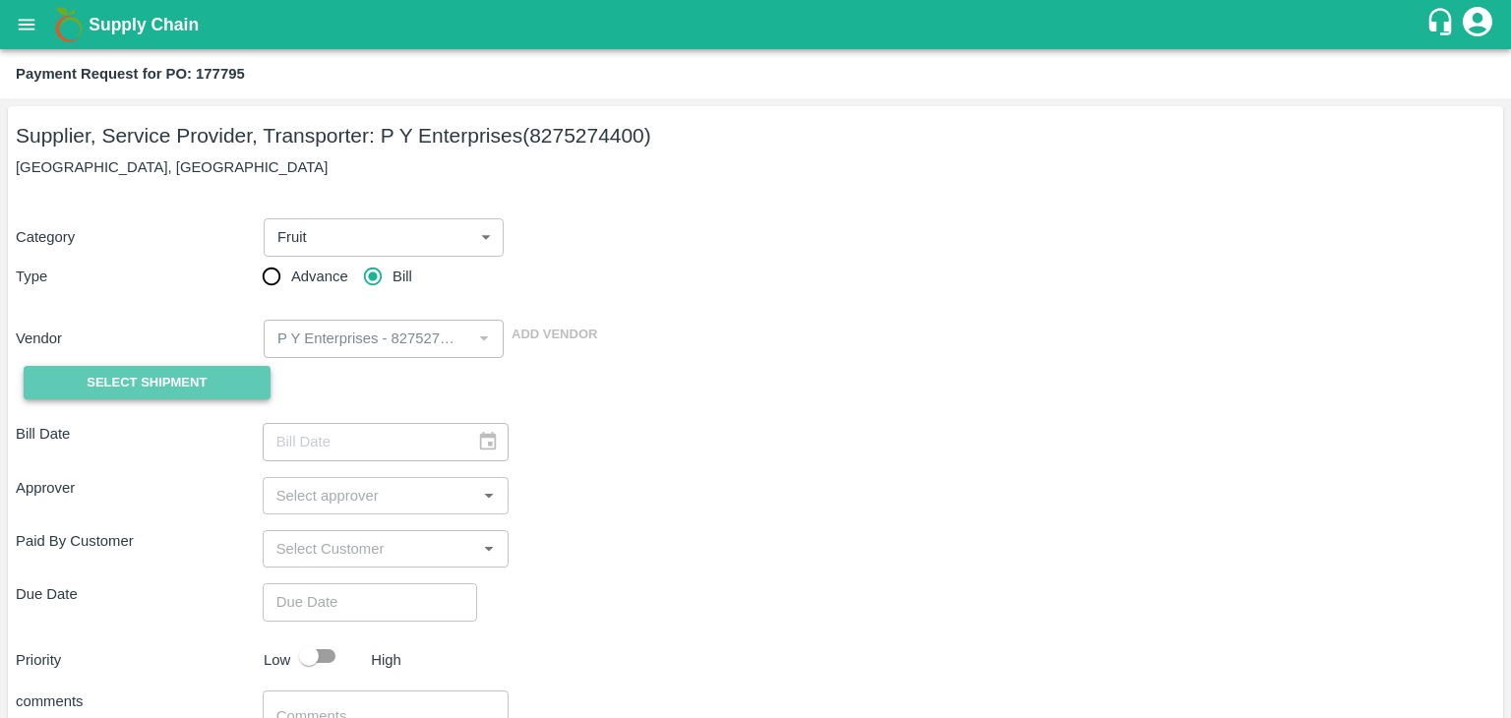
click at [134, 390] on span "Select Shipment" at bounding box center [147, 383] width 120 height 23
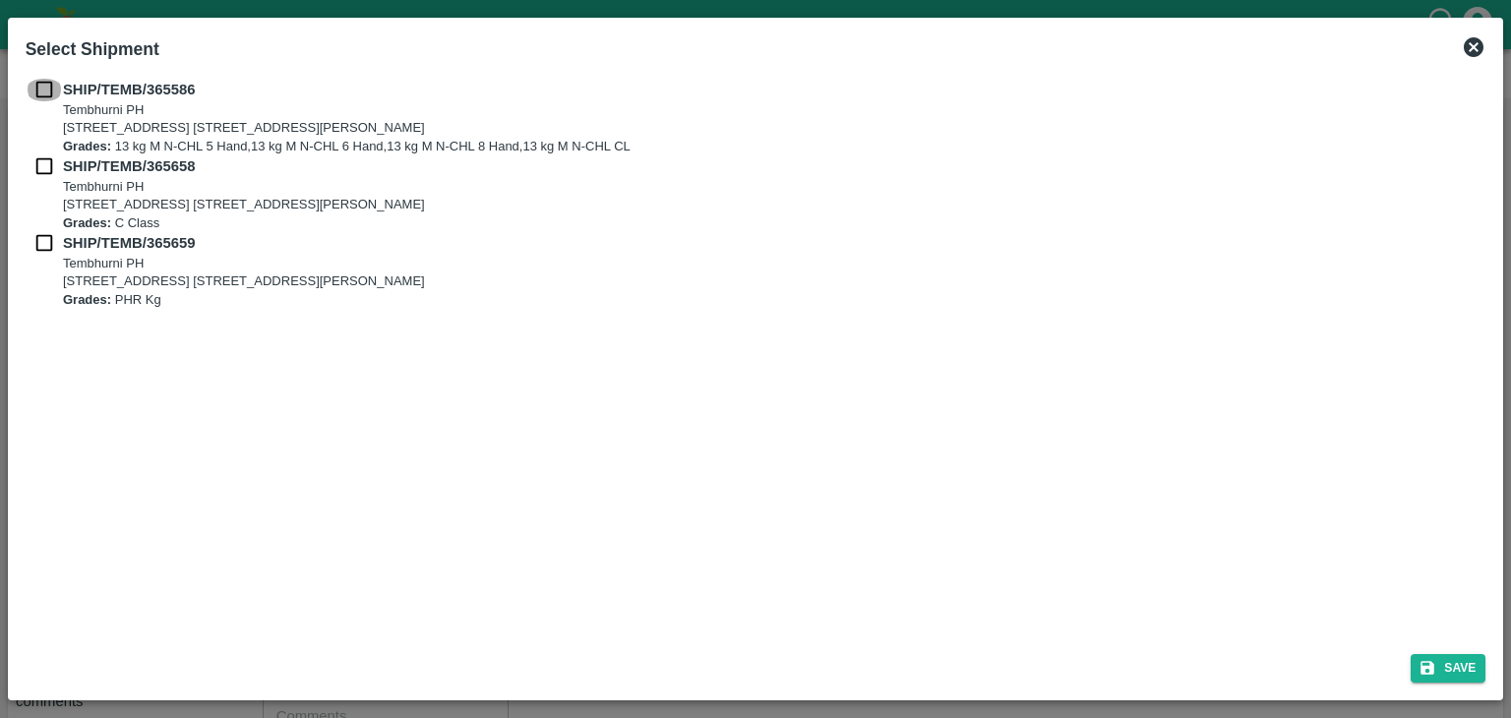
click at [37, 95] on input "checkbox" at bounding box center [44, 90] width 37 height 22
checkbox input "true"
click at [36, 166] on input "checkbox" at bounding box center [44, 166] width 37 height 22
checkbox input "true"
click at [41, 234] on input "checkbox" at bounding box center [44, 243] width 37 height 22
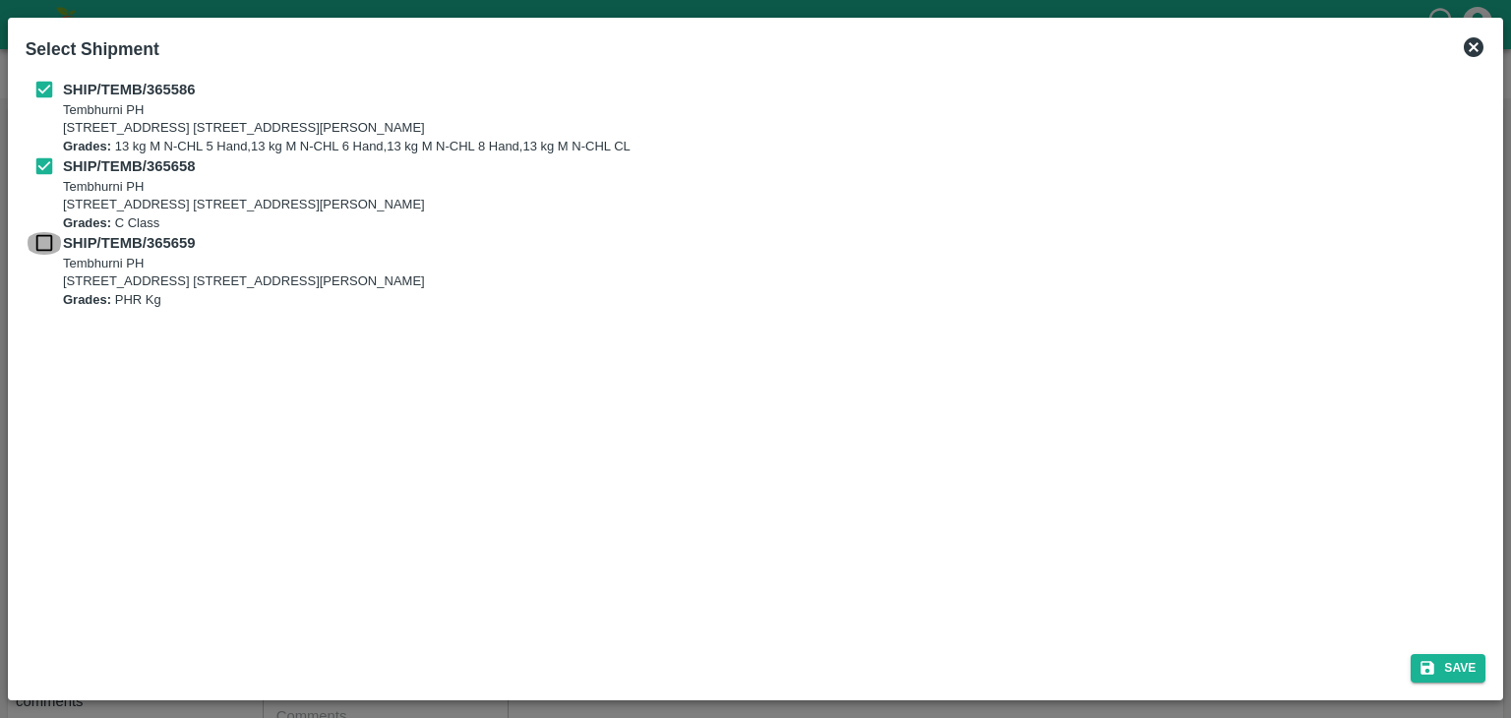
checkbox input "true"
click at [1417, 662] on button "Save" at bounding box center [1448, 668] width 75 height 29
type input "22/09/2025"
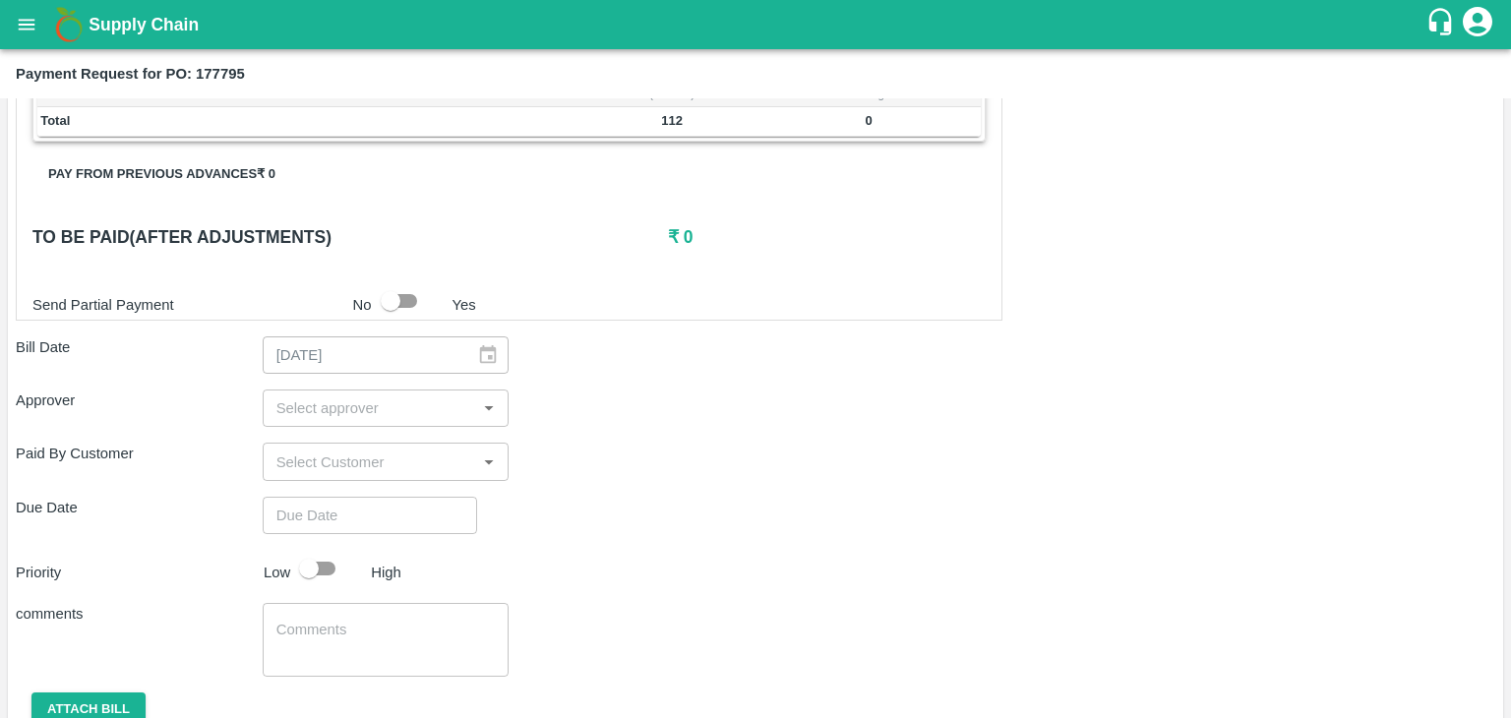
scroll to position [921, 0]
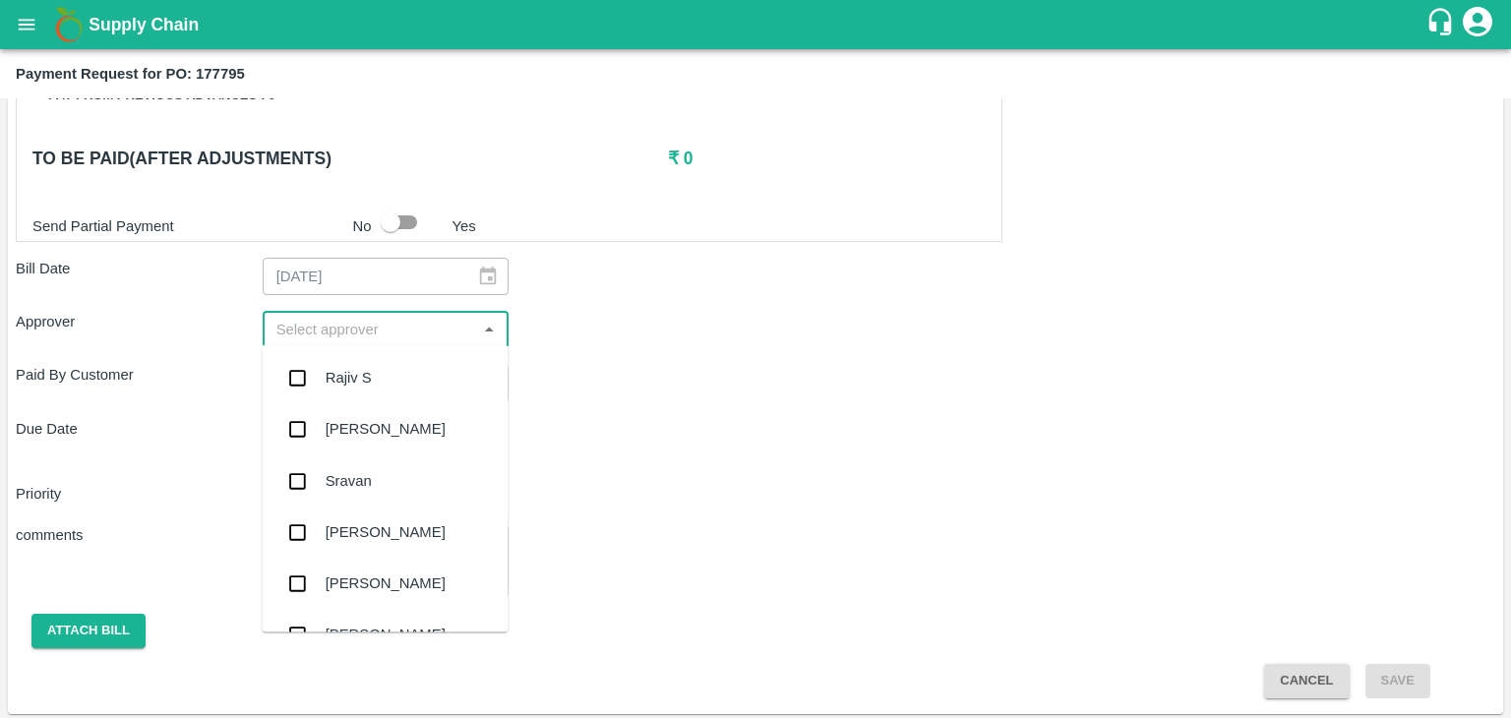
click at [426, 332] on input "input" at bounding box center [370, 330] width 203 height 26
type input "Ajit"
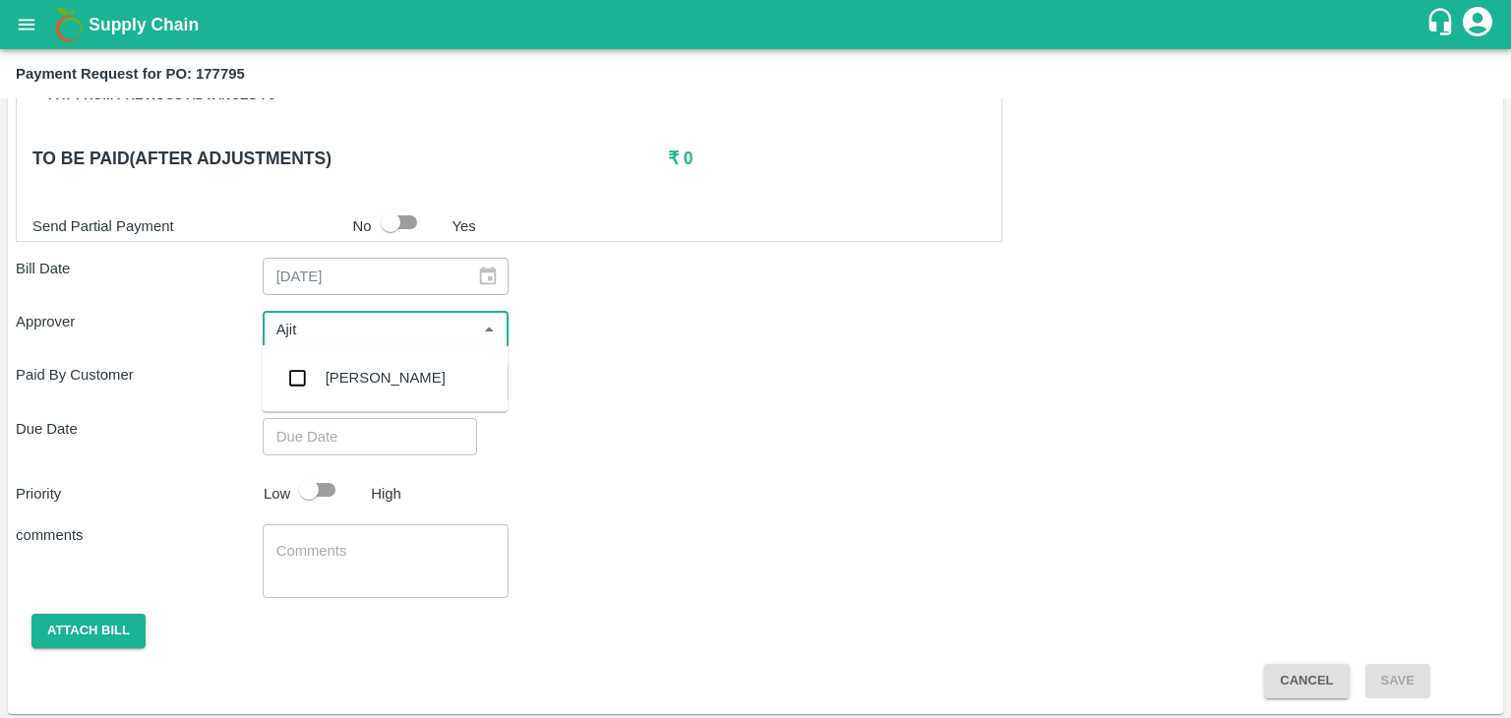
click at [373, 376] on div "[PERSON_NAME]" at bounding box center [386, 378] width 120 height 22
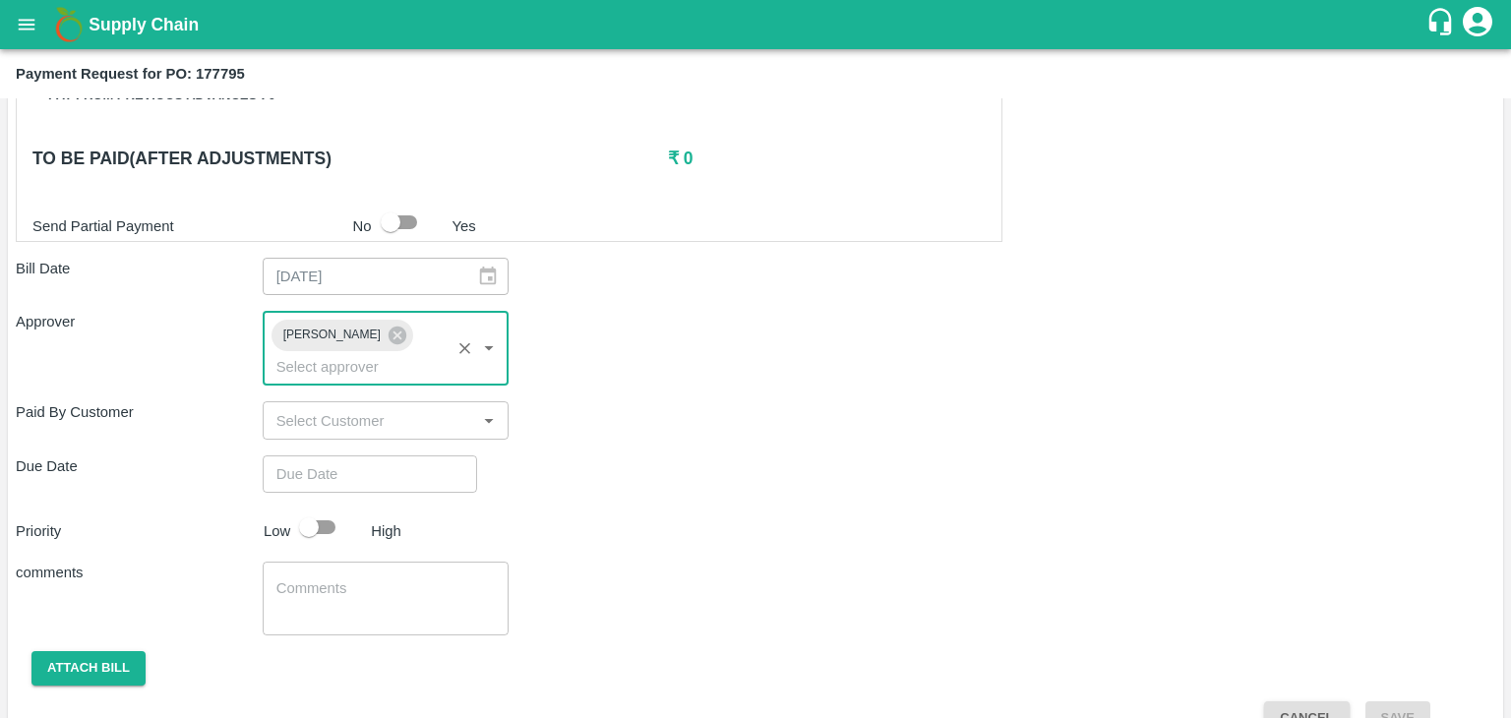
type input "DD/MM/YYYY hh:mm aa"
click at [411, 456] on input "DD/MM/YYYY hh:mm aa" at bounding box center [363, 474] width 201 height 37
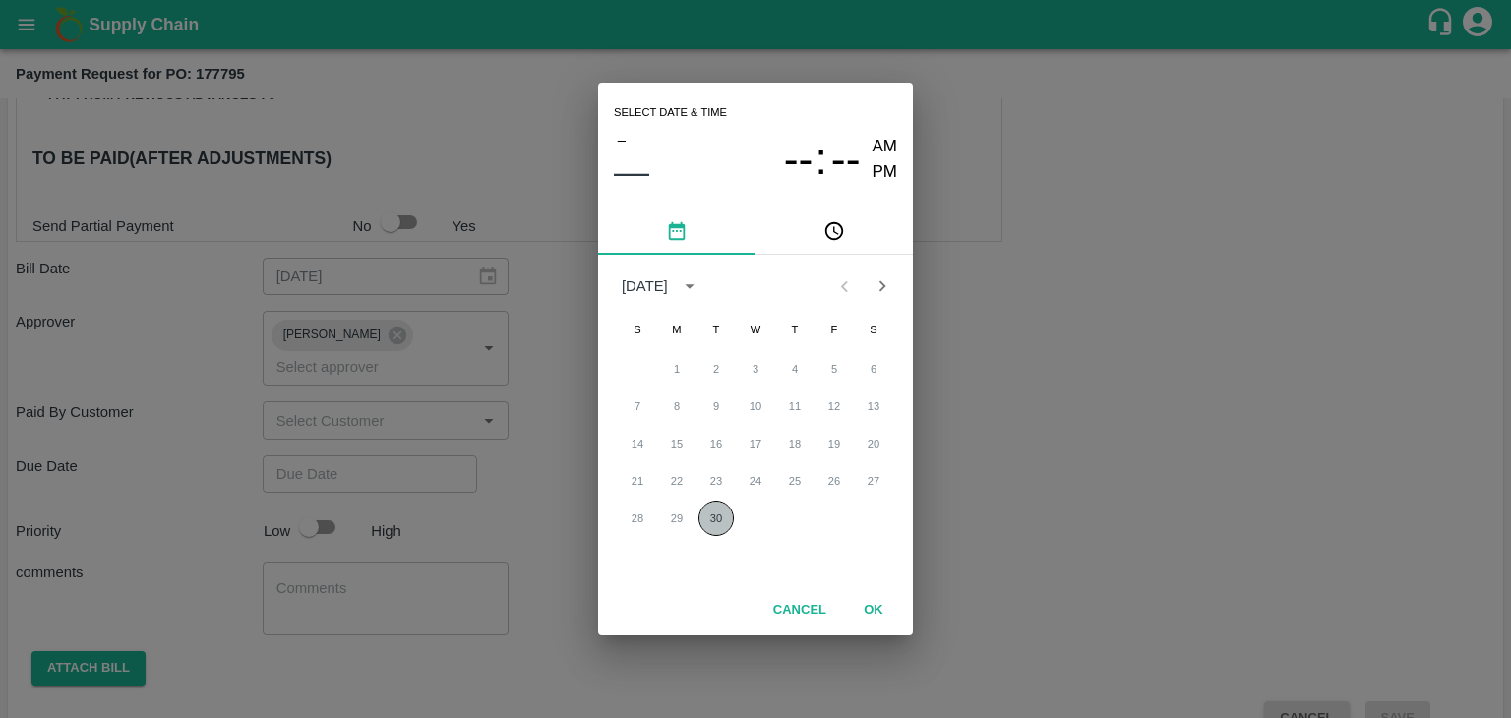
click at [720, 514] on button "30" at bounding box center [716, 518] width 35 height 35
type input "[DATE] 12:00 AM"
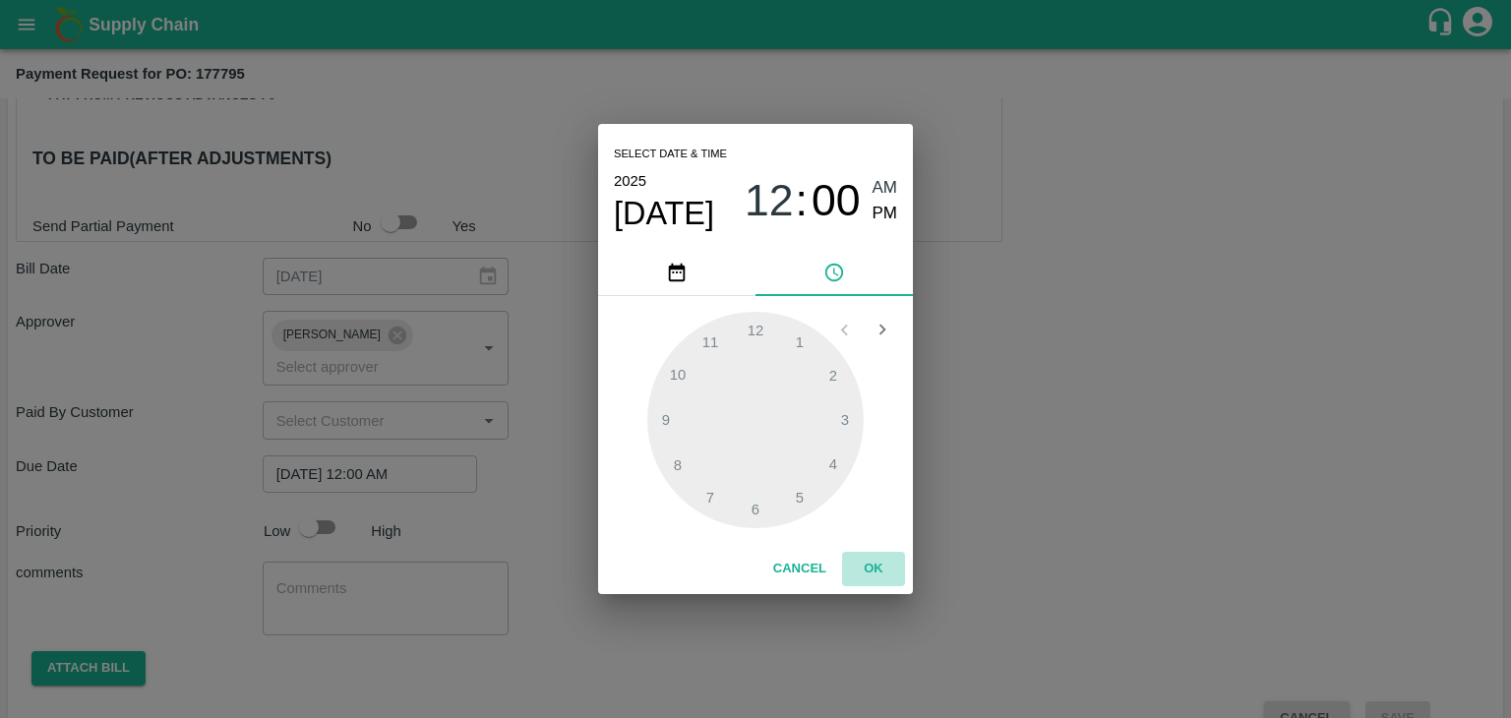
click at [870, 567] on button "OK" at bounding box center [873, 569] width 63 height 34
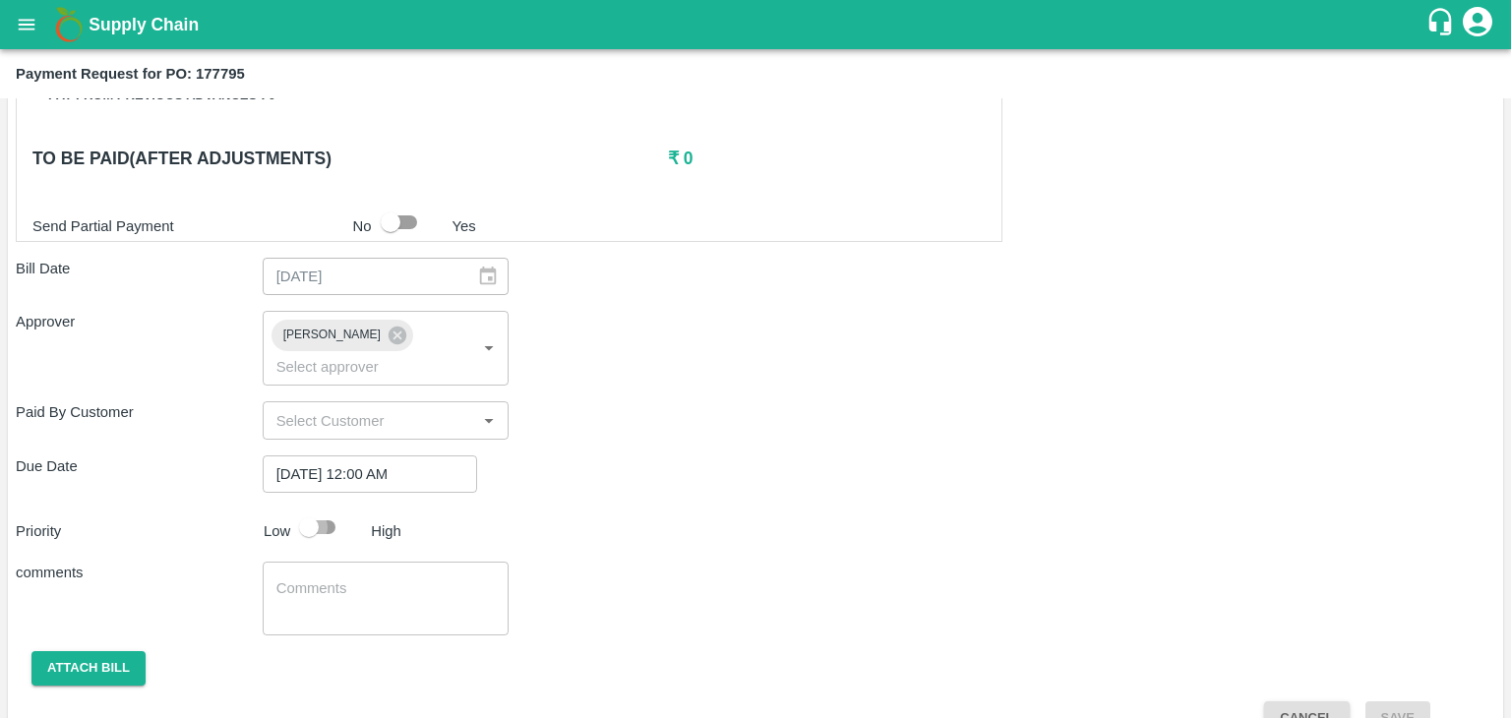
click at [331, 509] on input "checkbox" at bounding box center [309, 527] width 112 height 37
checkbox input "true"
click at [377, 579] on textarea at bounding box center [386, 599] width 219 height 41
type textarea "Fruit Bill"
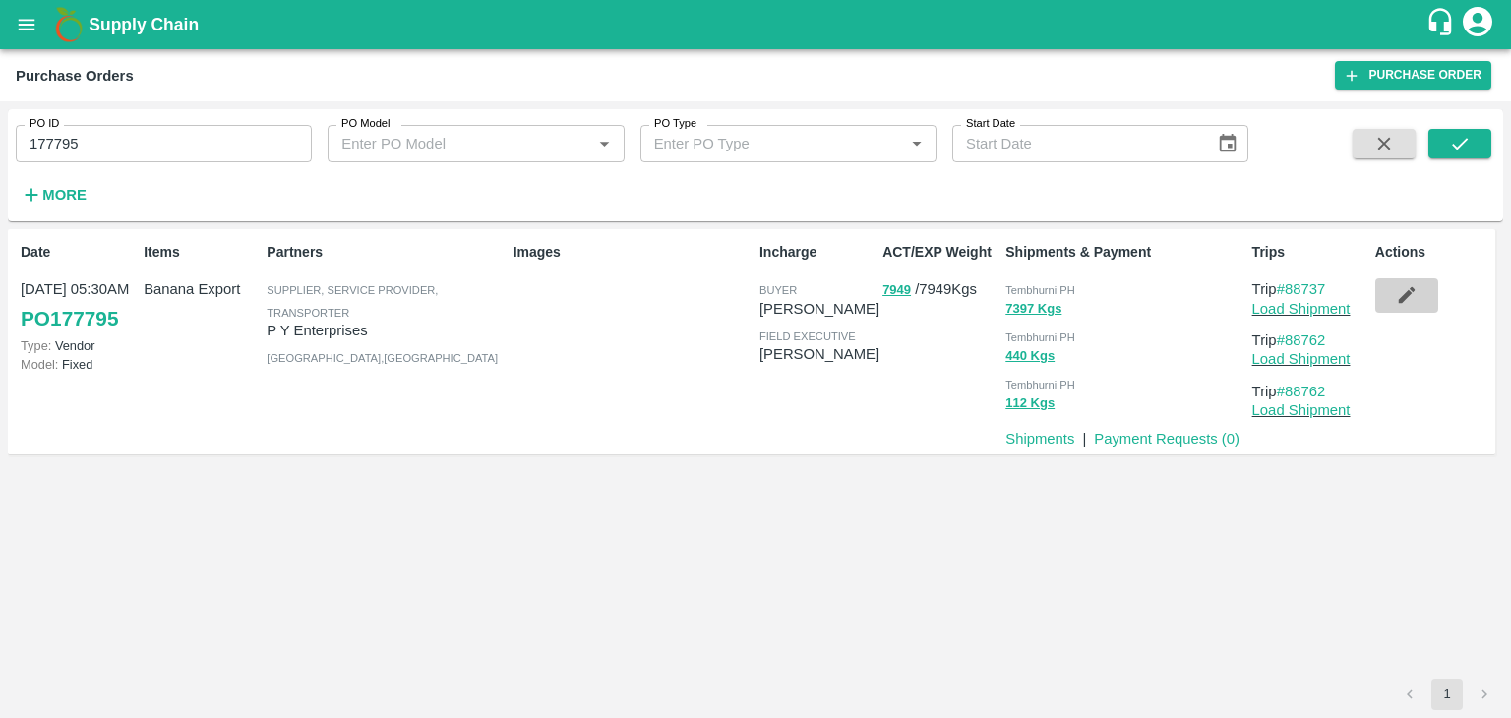
click at [1396, 295] on icon "button" at bounding box center [1407, 295] width 22 height 22
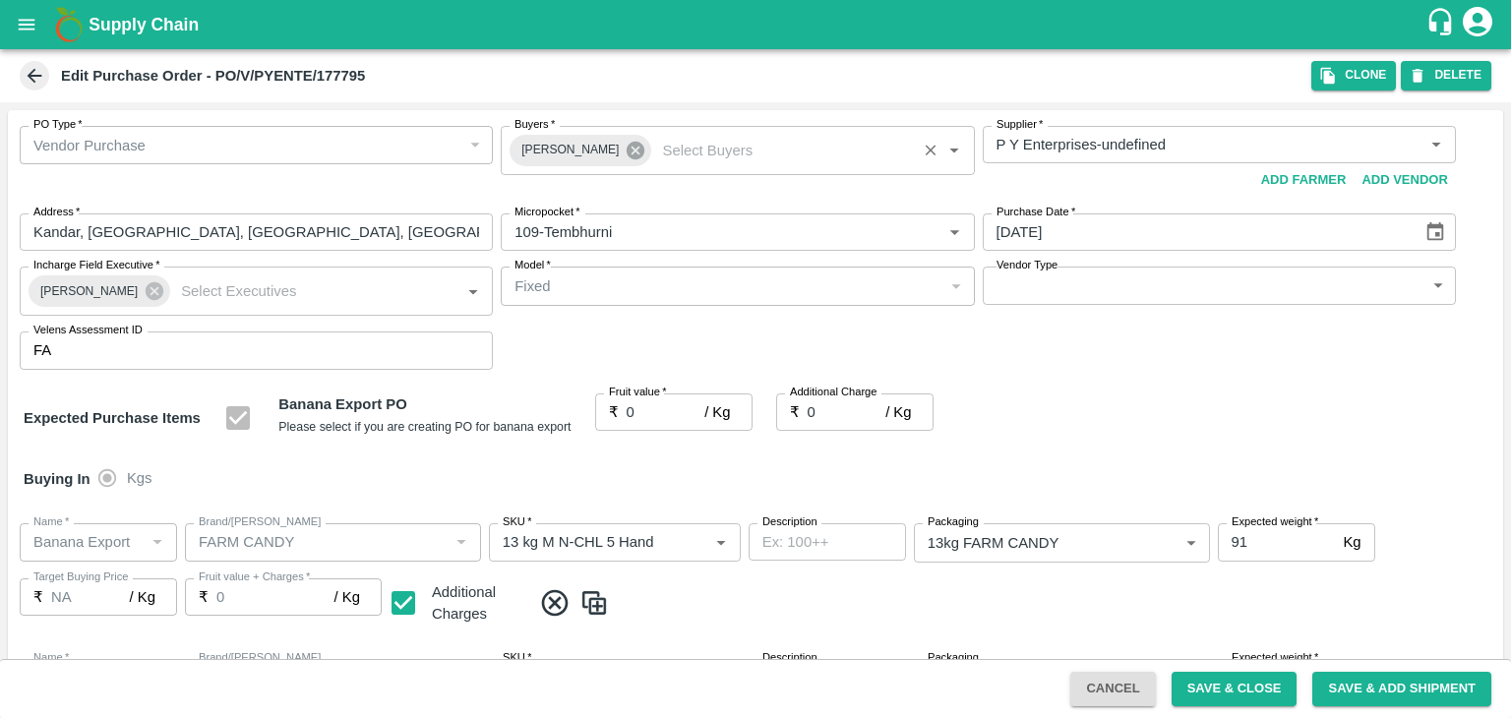
click at [627, 154] on icon at bounding box center [636, 151] width 22 height 22
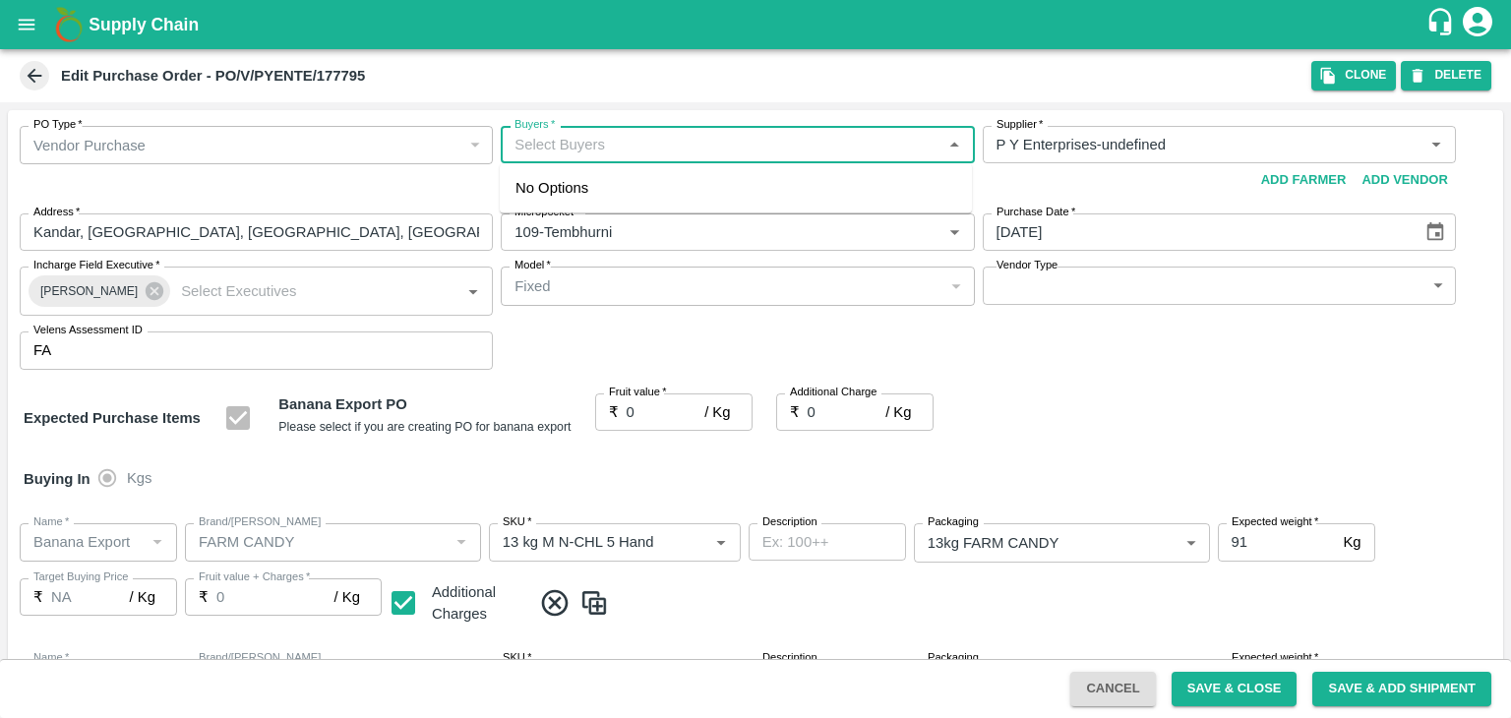
click at [621, 149] on input "Buyers   *" at bounding box center [721, 145] width 429 height 26
type input "Ajit O"
click at [615, 188] on div "[PERSON_NAME]" at bounding box center [623, 197] width 120 height 22
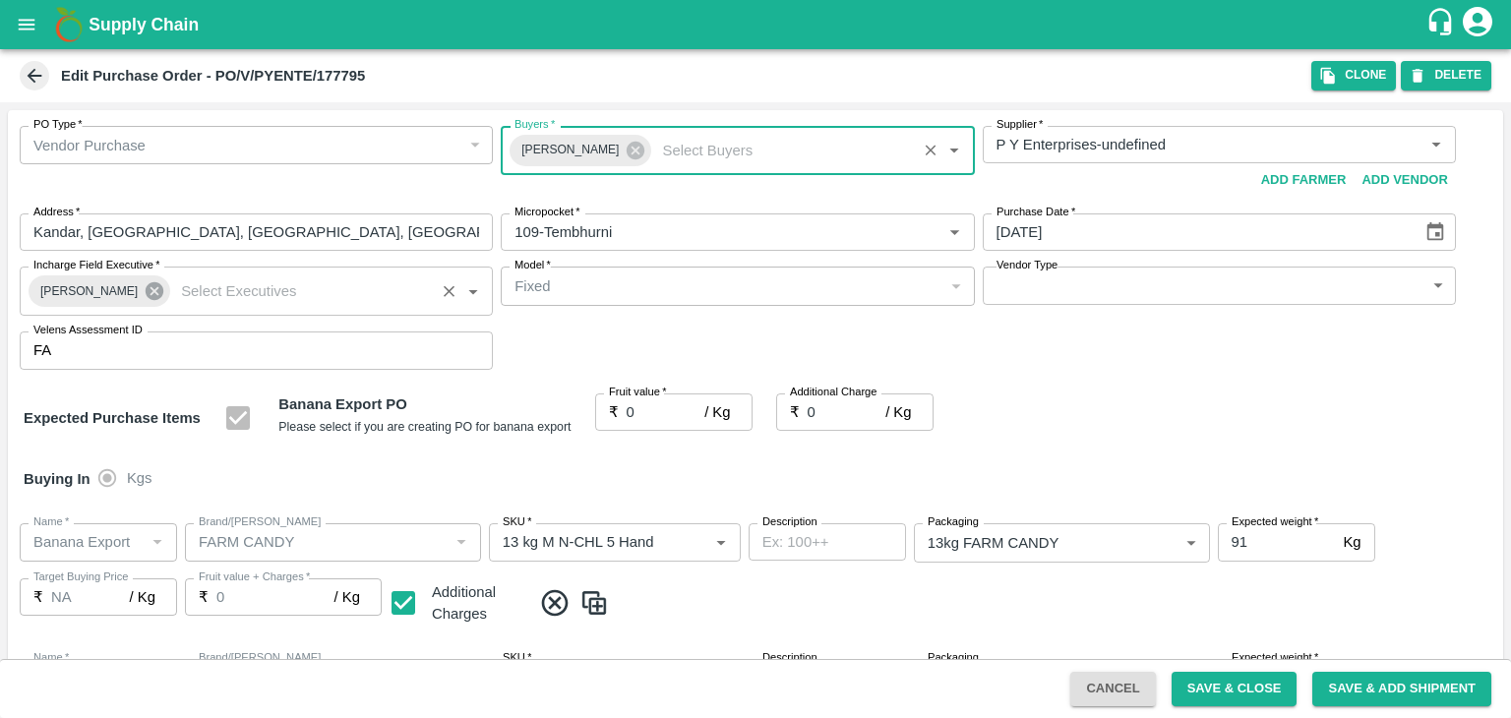
click at [154, 289] on icon at bounding box center [155, 291] width 22 height 22
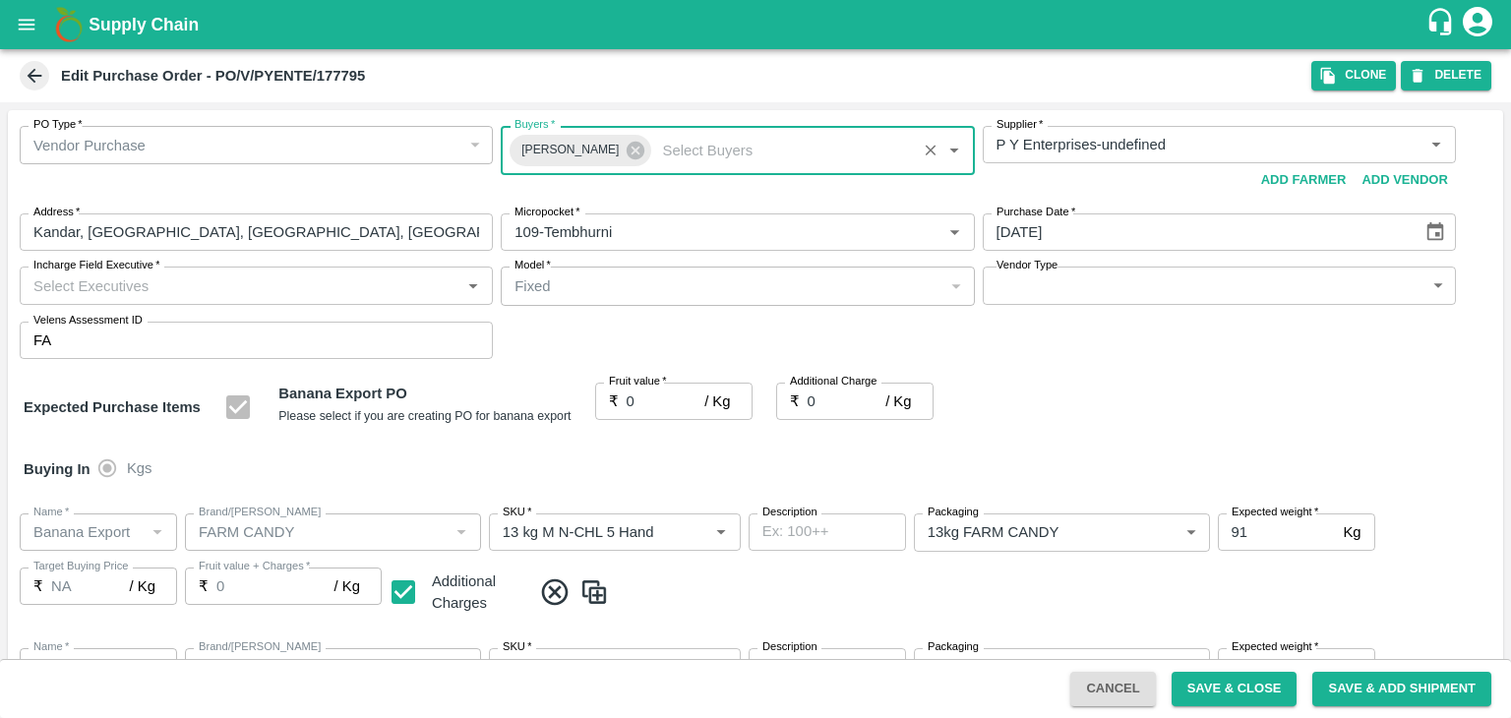
click at [168, 283] on input "Incharge Field Executive   *" at bounding box center [240, 286] width 429 height 26
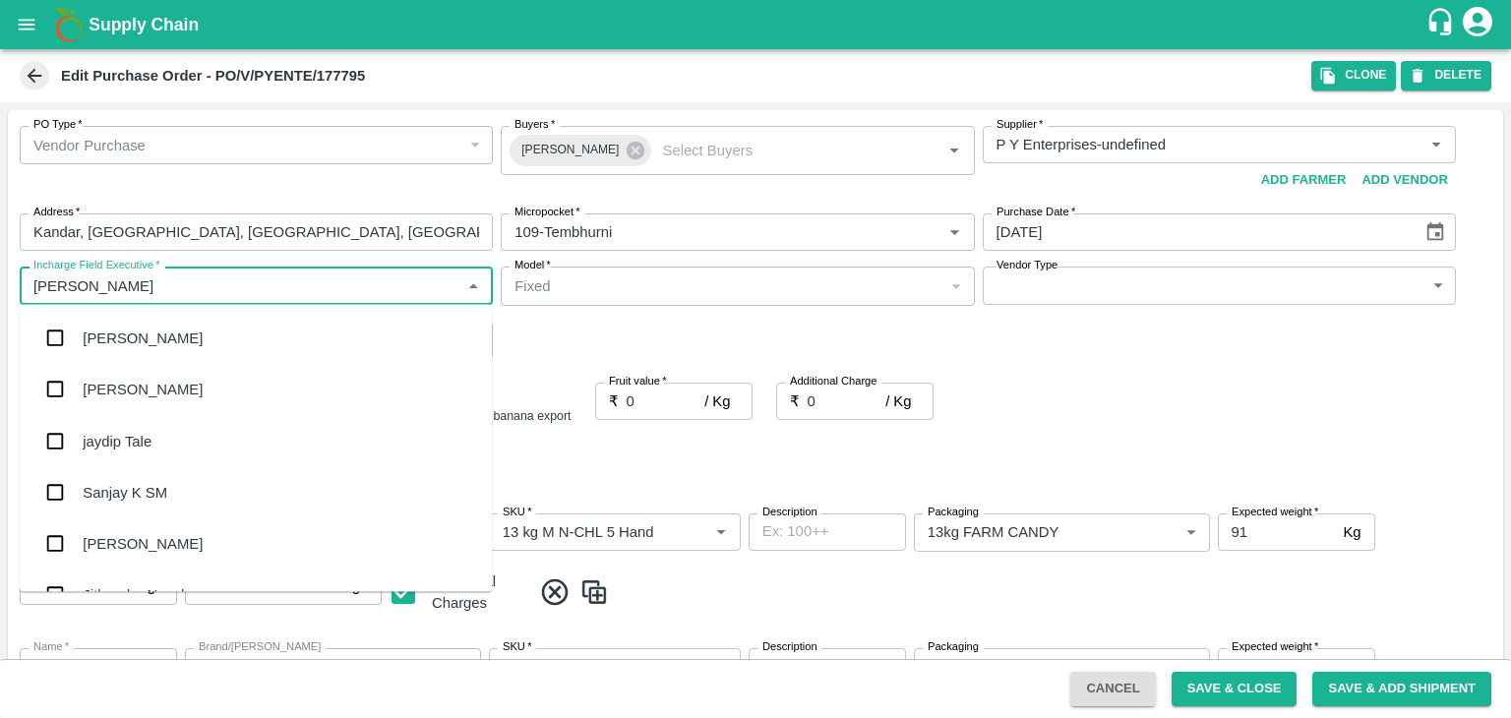
type input "Jay"
click at [142, 444] on div "jaydip Tale" at bounding box center [117, 441] width 69 height 22
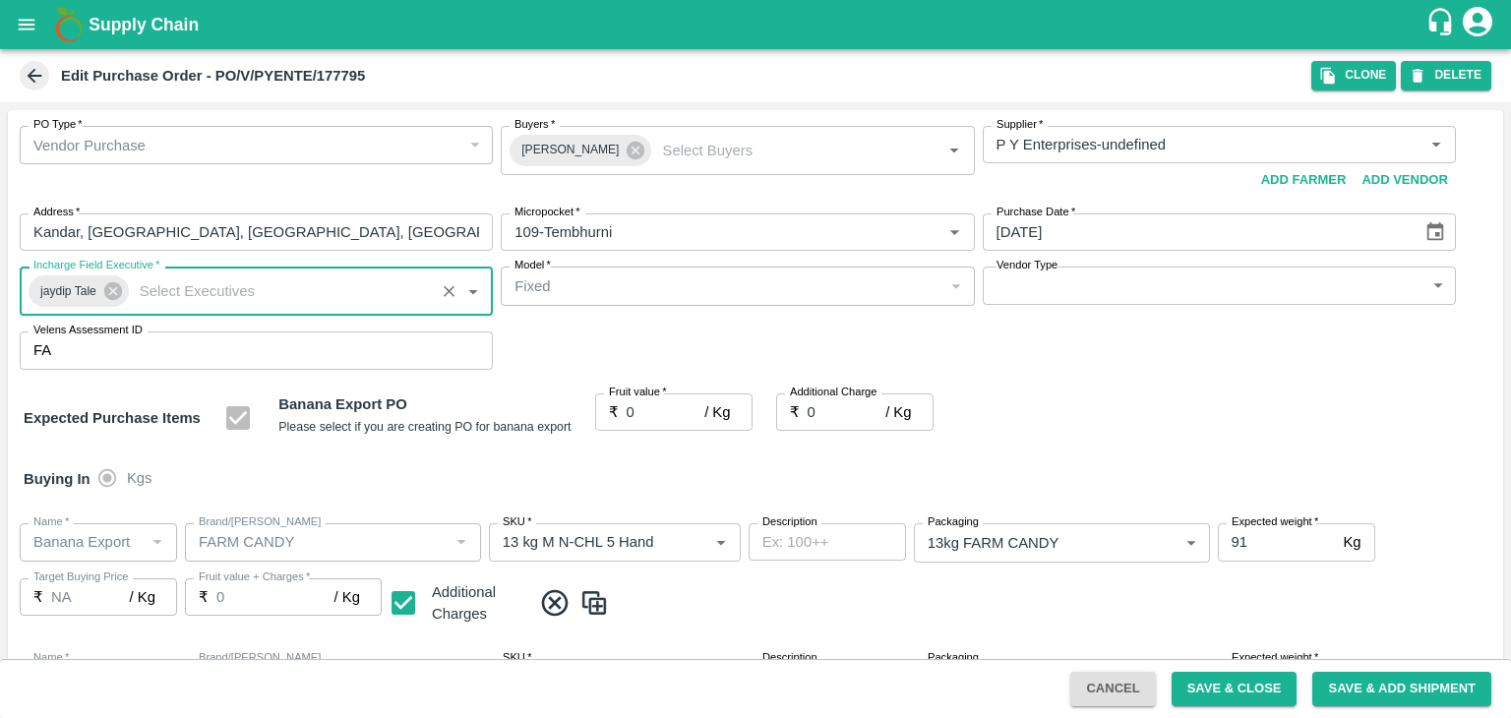
click at [1031, 294] on body "Supply Chain Edit Purchase Order - PO/V/PYENTE/177795 Clone DELETE PO Type   * …" at bounding box center [755, 359] width 1511 height 718
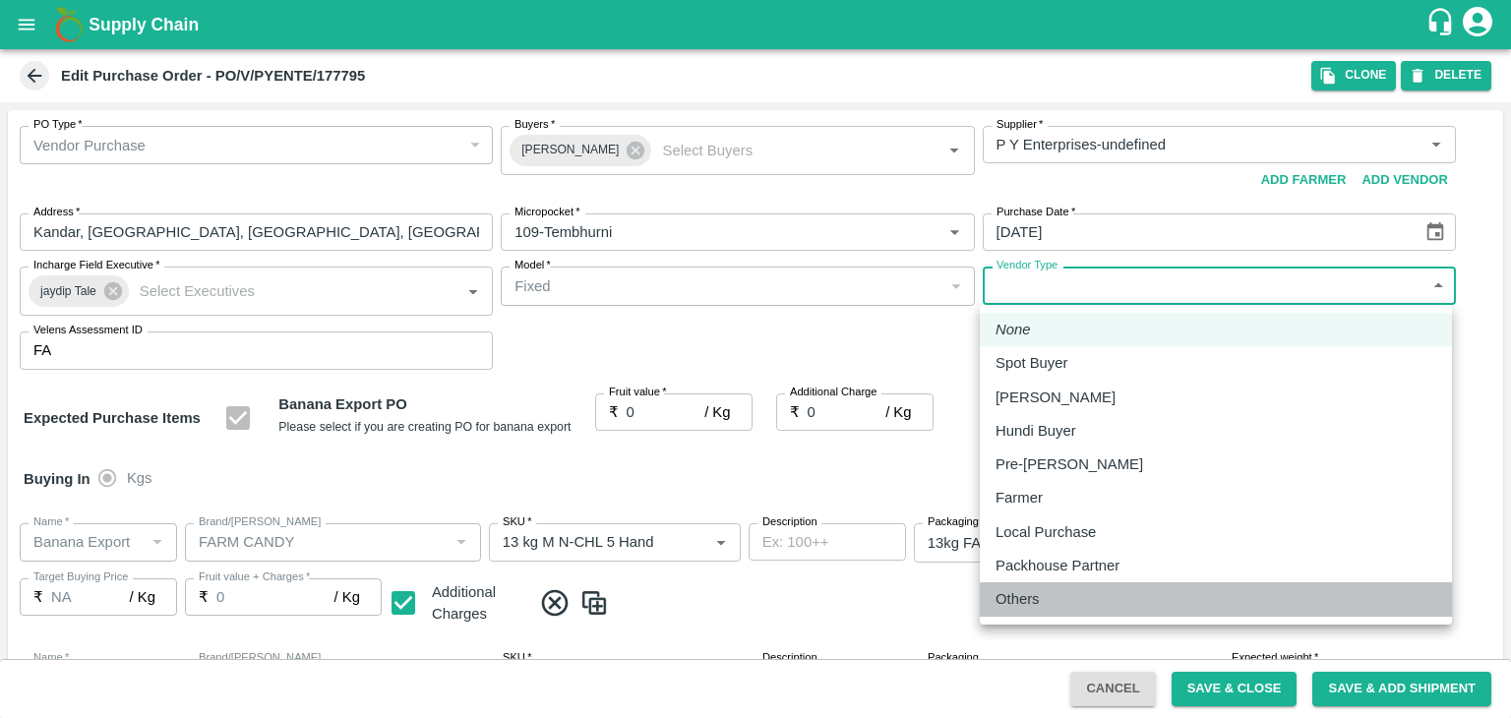
click at [1036, 615] on li "Others" at bounding box center [1216, 599] width 472 height 33
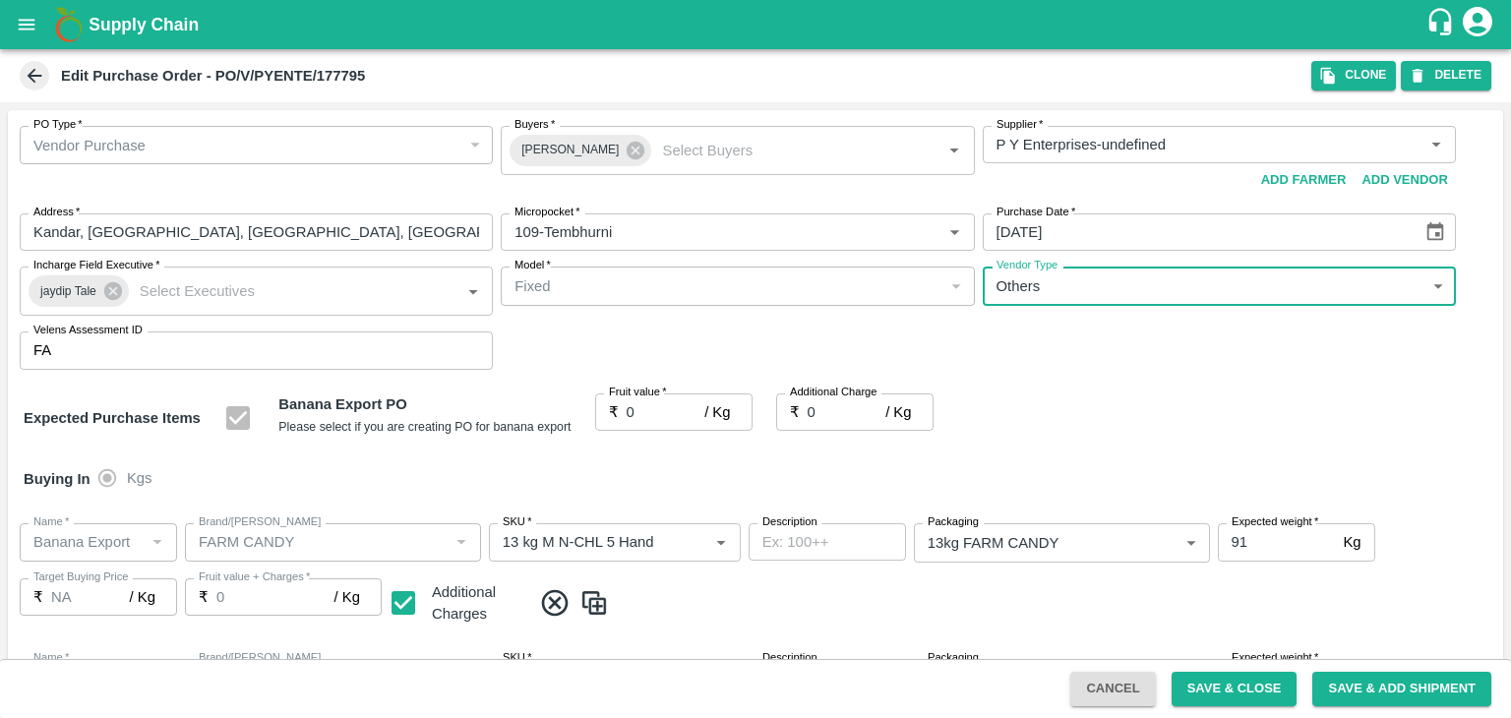
type input "OTHER"
click at [649, 406] on input "0" at bounding box center [666, 412] width 79 height 37
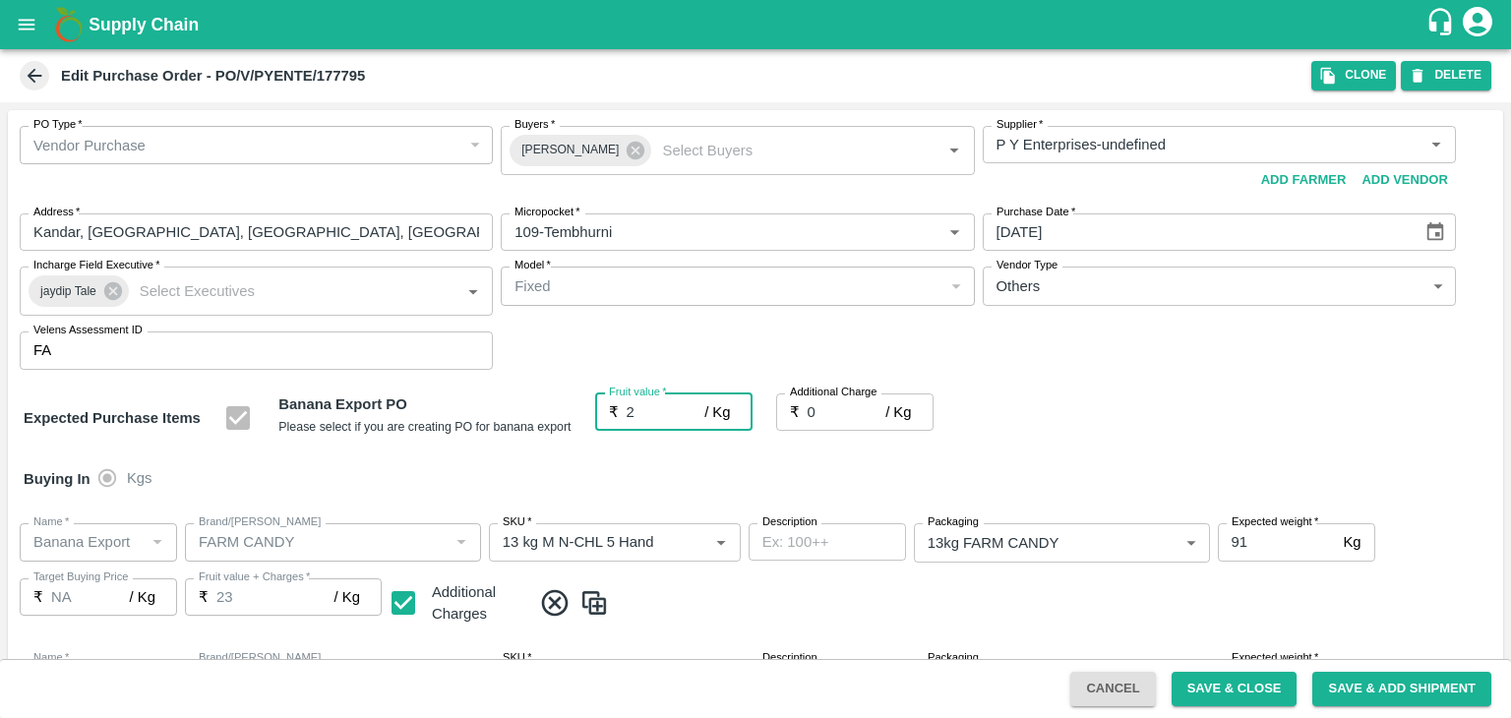
type input "23"
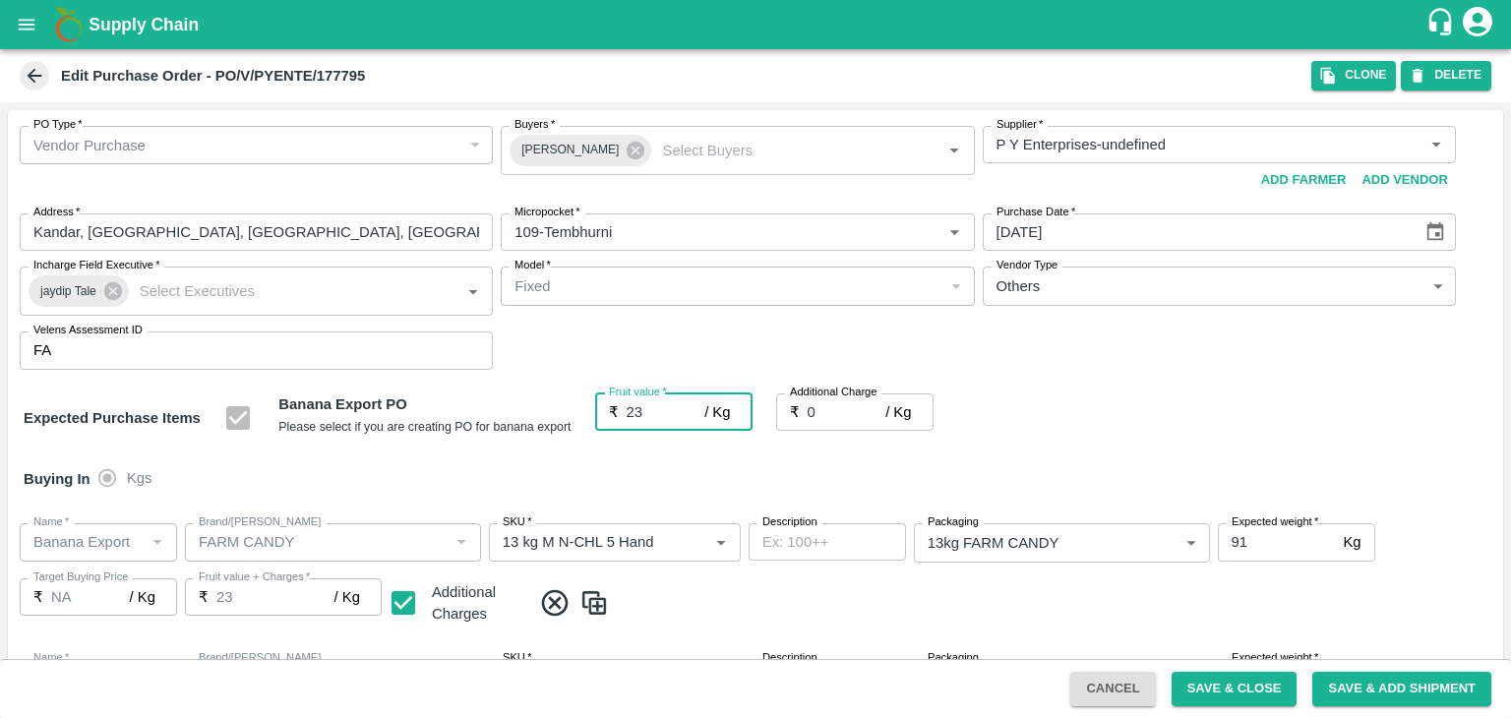
type input "23"
type input "2"
type input "25"
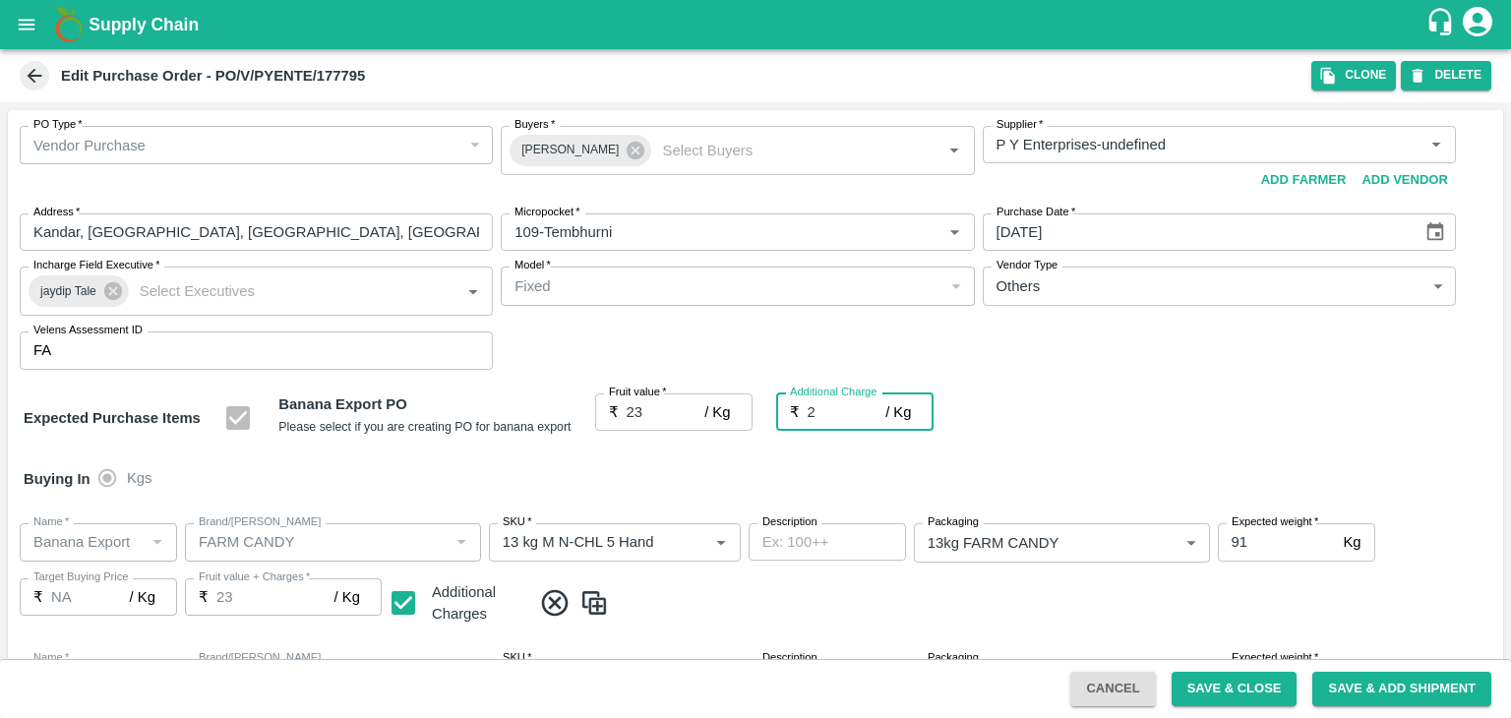
type input "25"
type input "2.7"
type input "25.7"
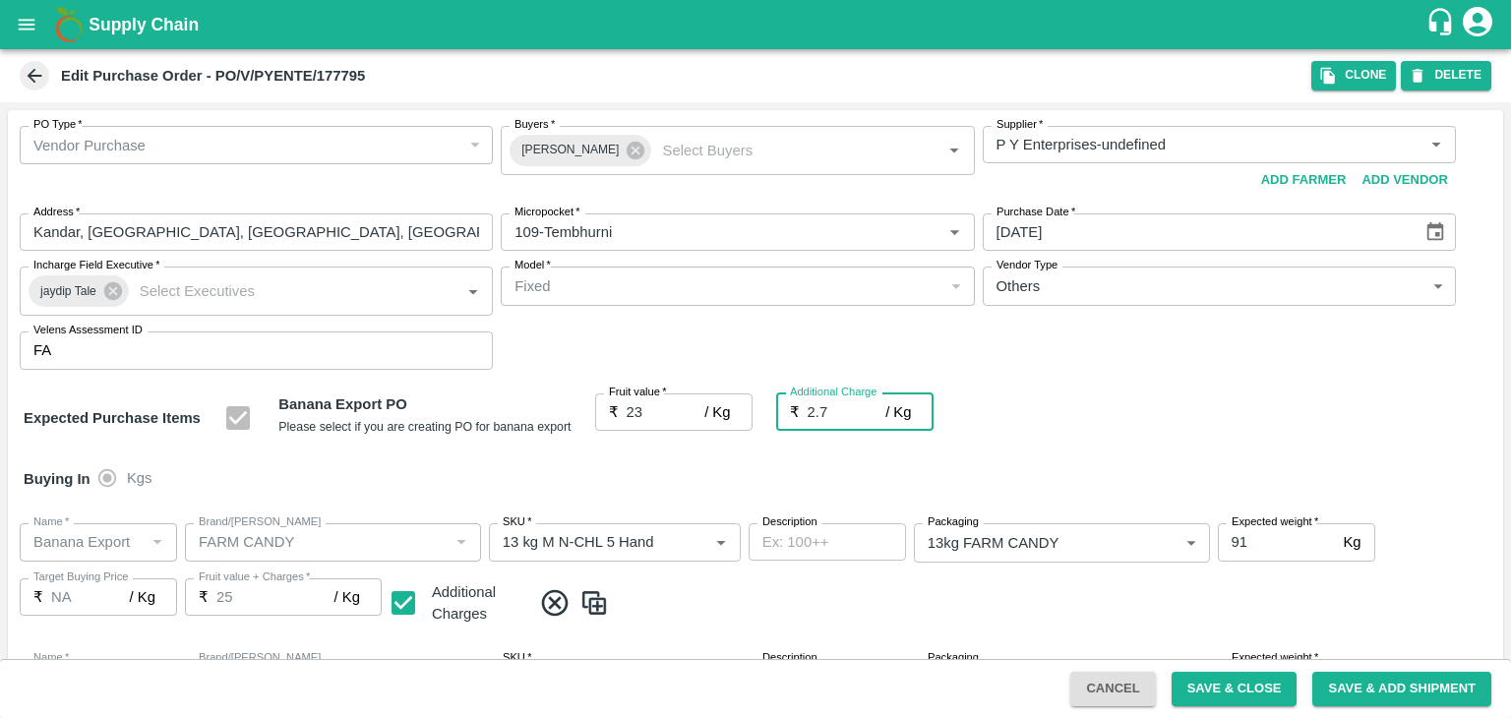
type input "25.7"
type input "2.75"
type input "25.75"
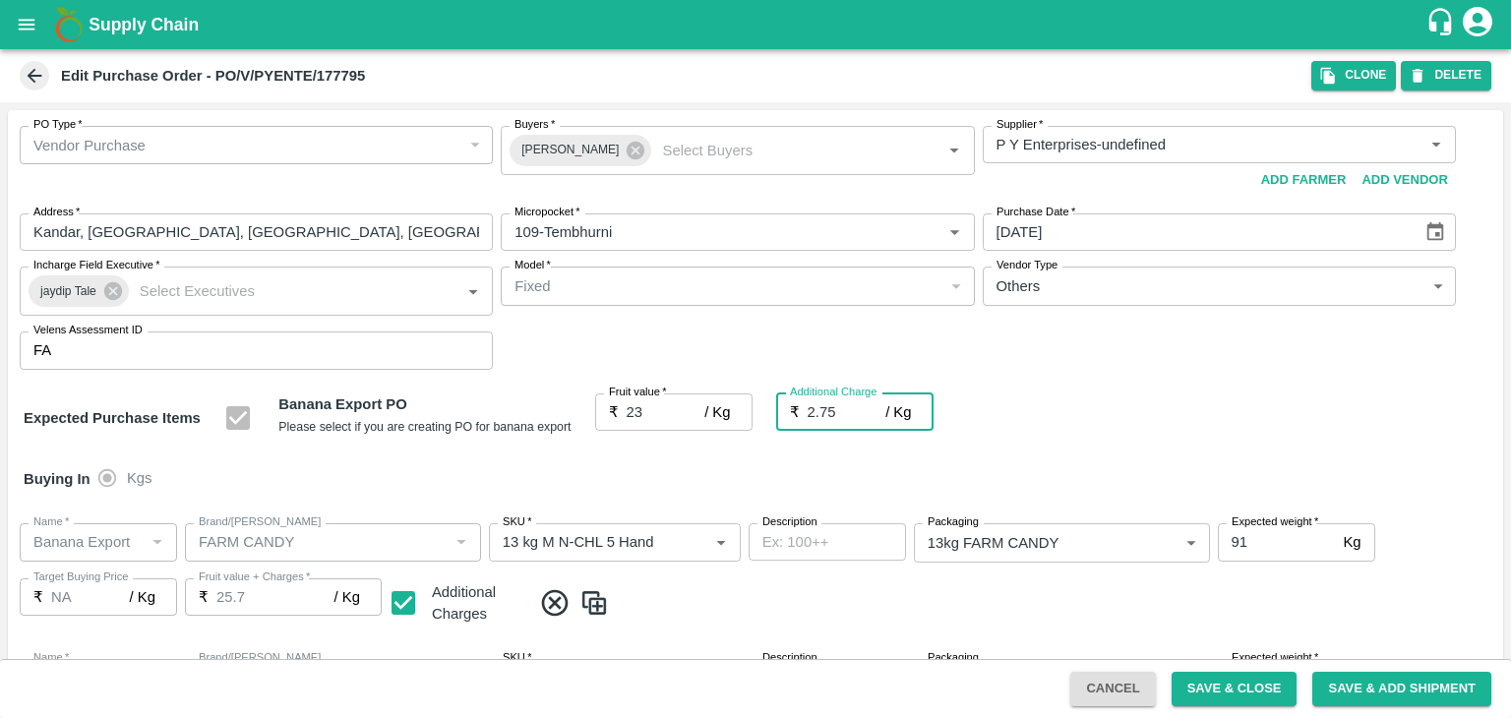
type input "25.75"
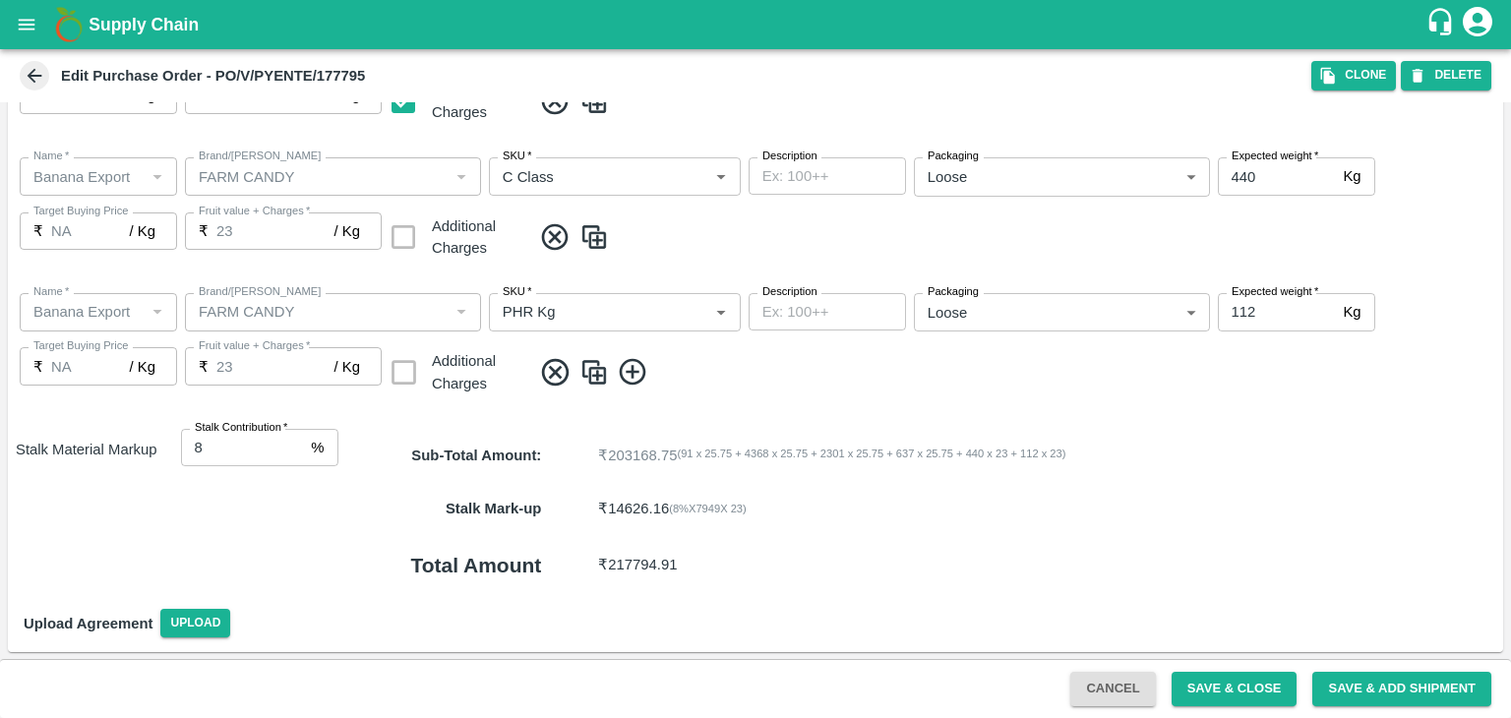
type input "2.75"
click at [1256, 696] on button "Save & Close" at bounding box center [1235, 689] width 126 height 34
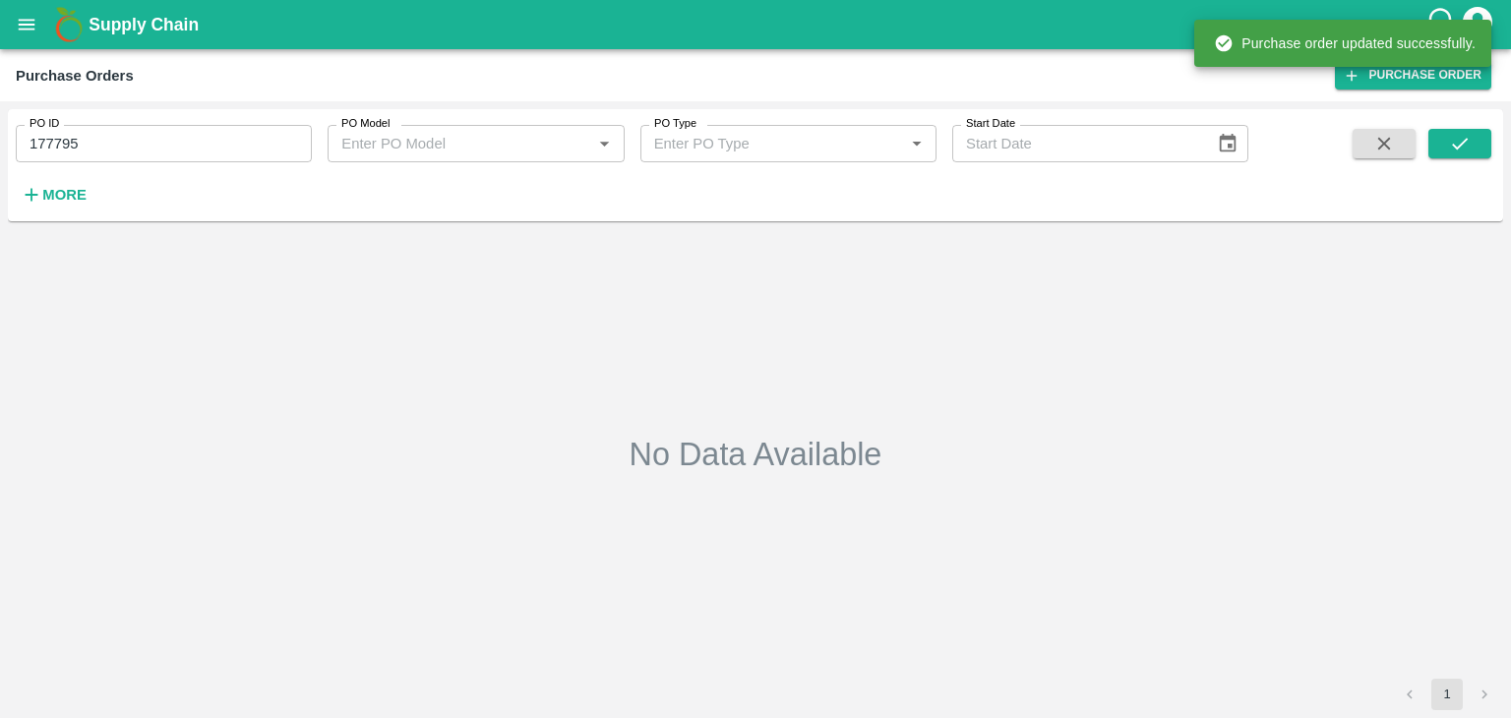
type input "177795"
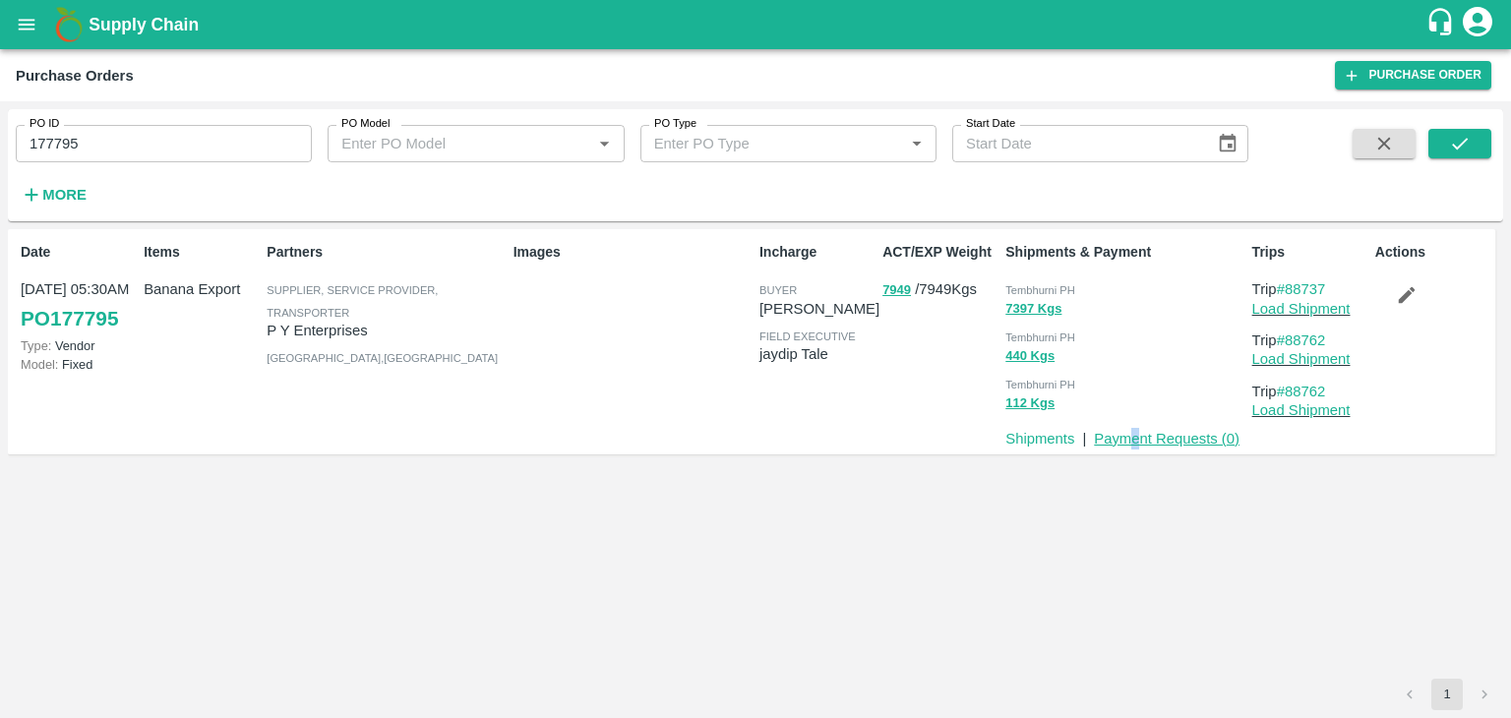
drag, startPoint x: 1135, startPoint y: 450, endPoint x: 1146, endPoint y: 437, distance: 17.4
click at [1146, 437] on div "Date 21 Sep, 05:30AM PO 177795 Type: Vendor Model: Fixed Items Banana Export Pa…" at bounding box center [752, 341] width 1488 height 225
click at [1146, 437] on link "Payment Requests ( 0 )" at bounding box center [1167, 439] width 146 height 16
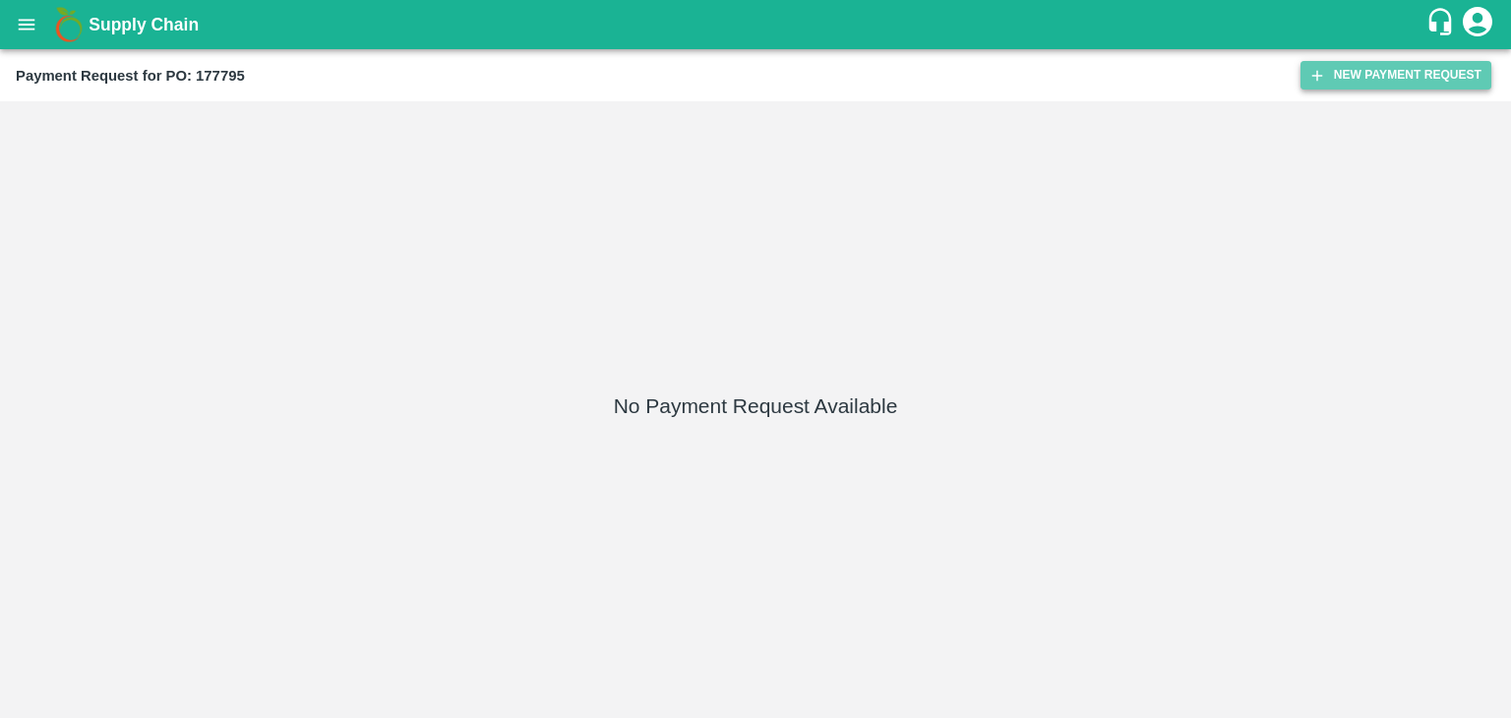
click at [1358, 73] on button "New Payment Request" at bounding box center [1396, 75] width 191 height 29
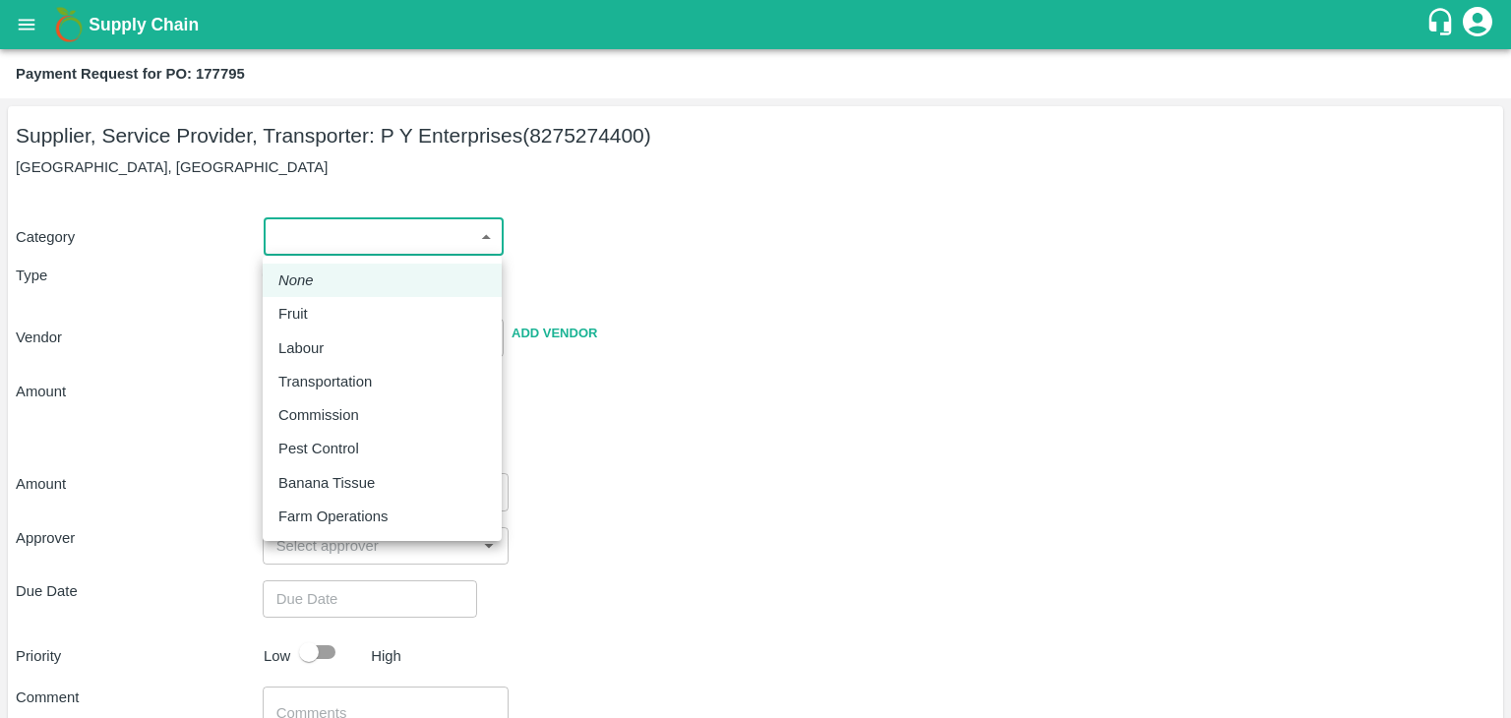
click at [299, 245] on body "Supply Chain Payment Request for PO: 177795 Supplier, Service Provider, Transpo…" at bounding box center [755, 359] width 1511 height 718
click at [335, 315] on div "Fruit" at bounding box center [382, 314] width 208 height 22
type input "1"
type input "P Y Enterprises - 8275274400(Supplier, Service Provider, Transporter)"
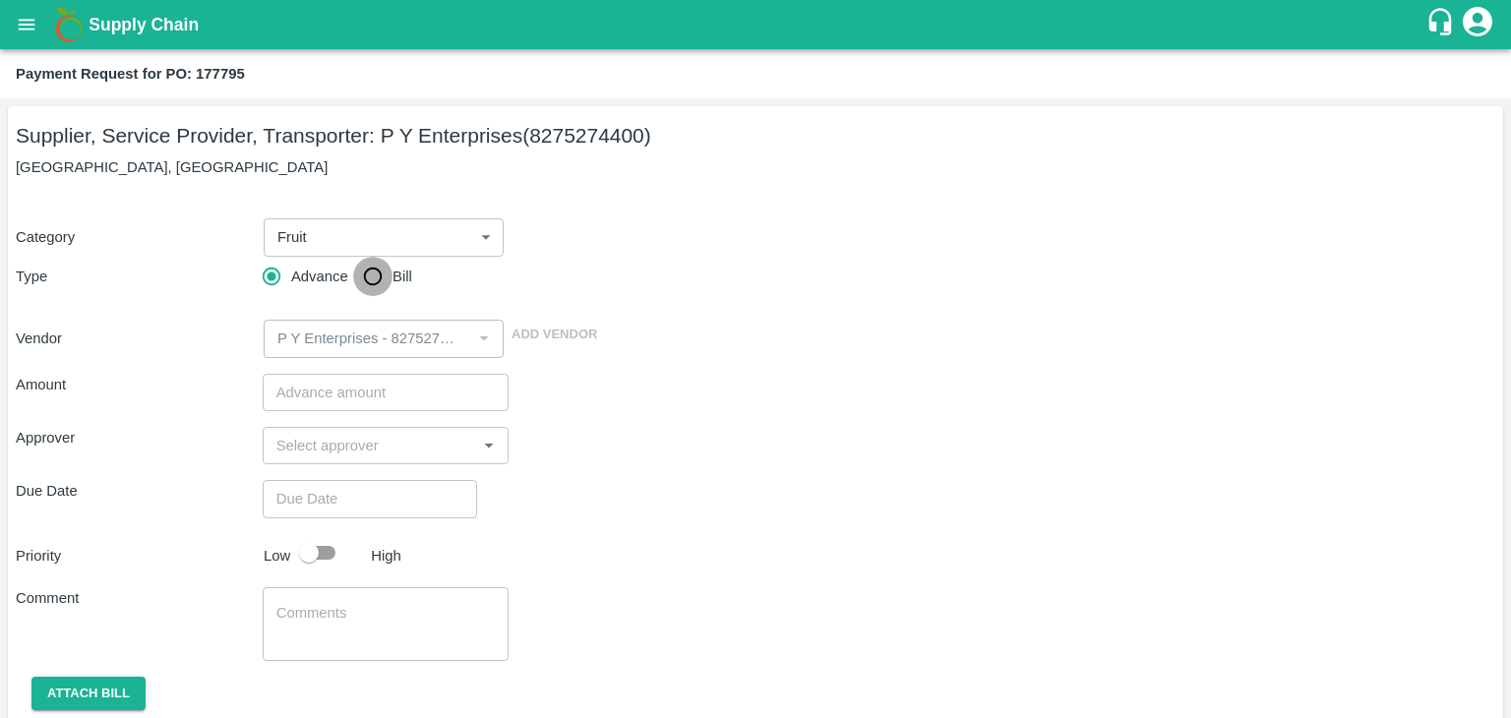
click at [374, 271] on input "Bill" at bounding box center [372, 276] width 39 height 39
radio input "true"
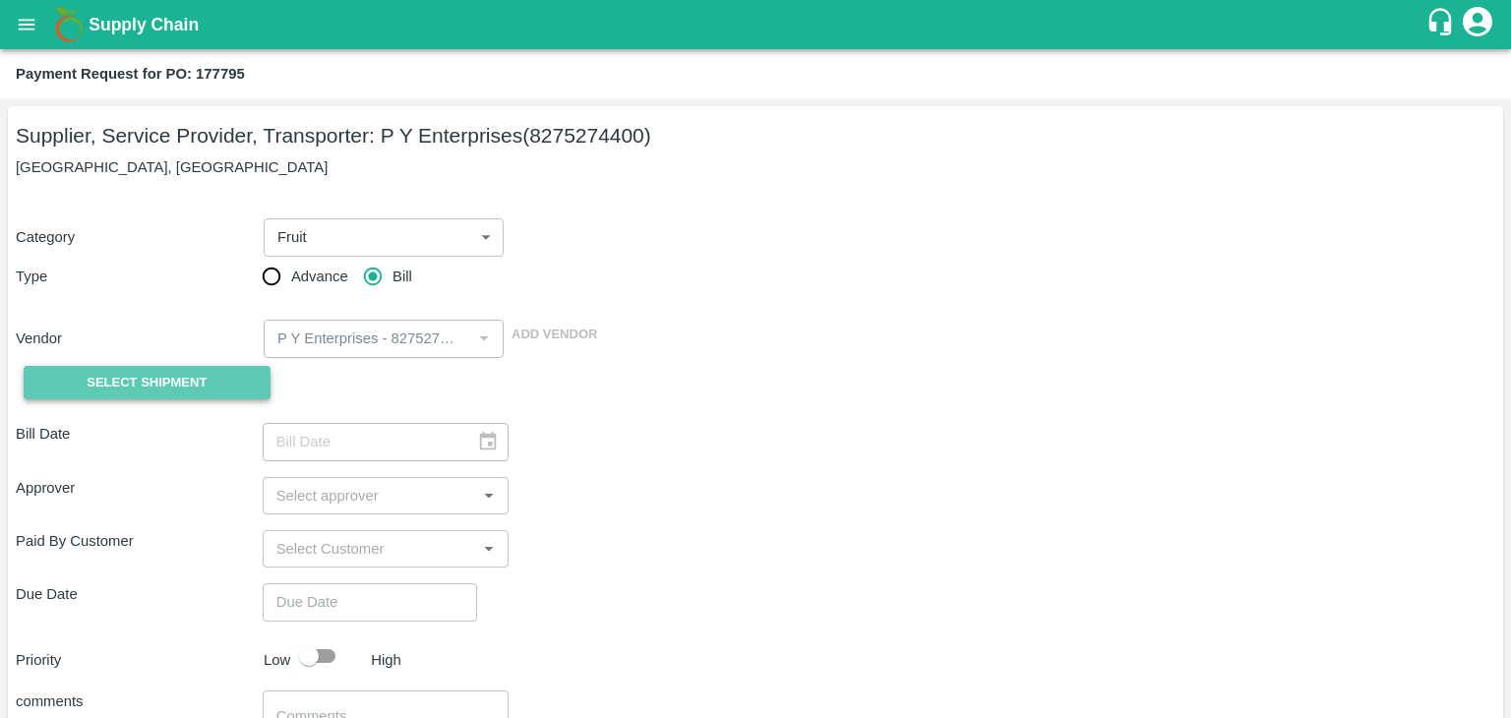
click at [166, 384] on span "Select Shipment" at bounding box center [147, 383] width 120 height 23
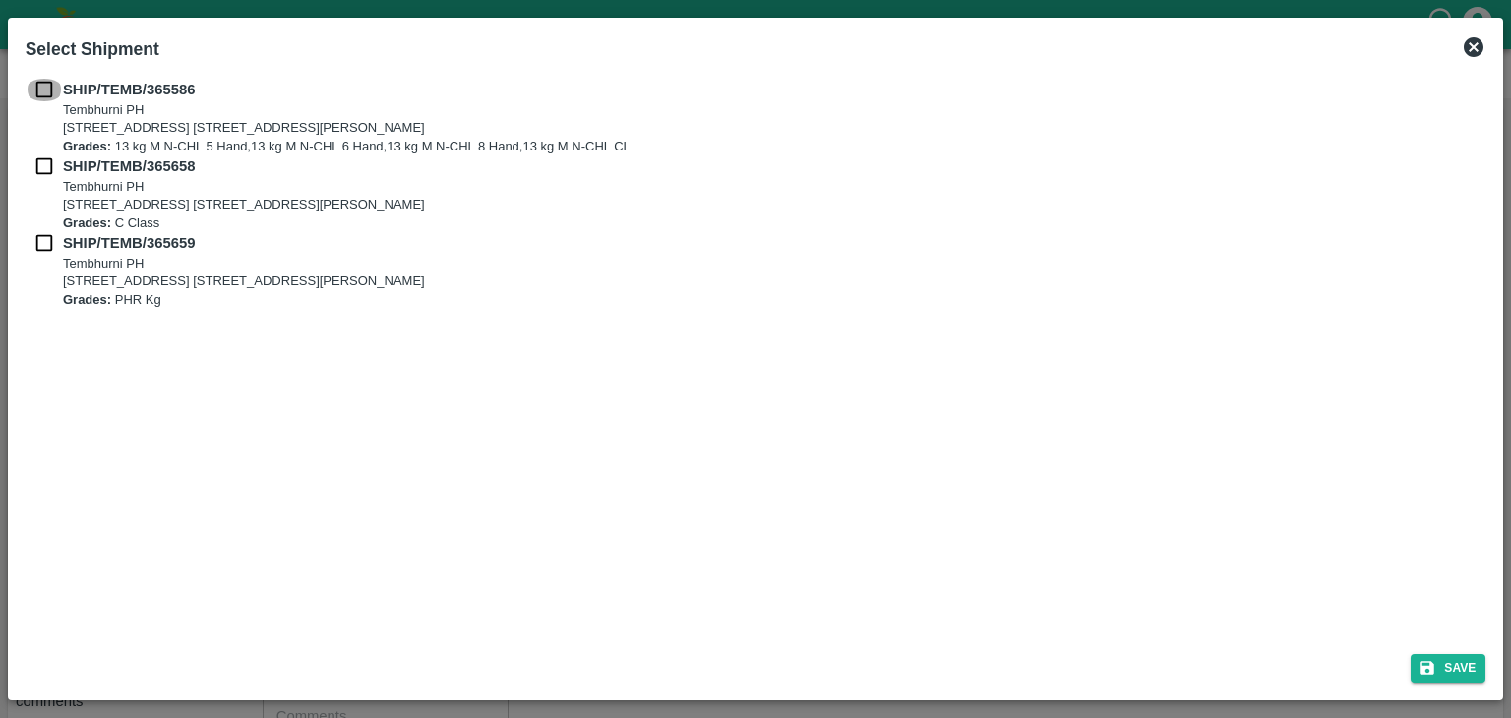
click at [48, 88] on input "checkbox" at bounding box center [44, 90] width 37 height 22
checkbox input "true"
click at [41, 170] on input "checkbox" at bounding box center [44, 166] width 37 height 22
checkbox input "true"
click at [39, 250] on input "checkbox" at bounding box center [44, 243] width 37 height 22
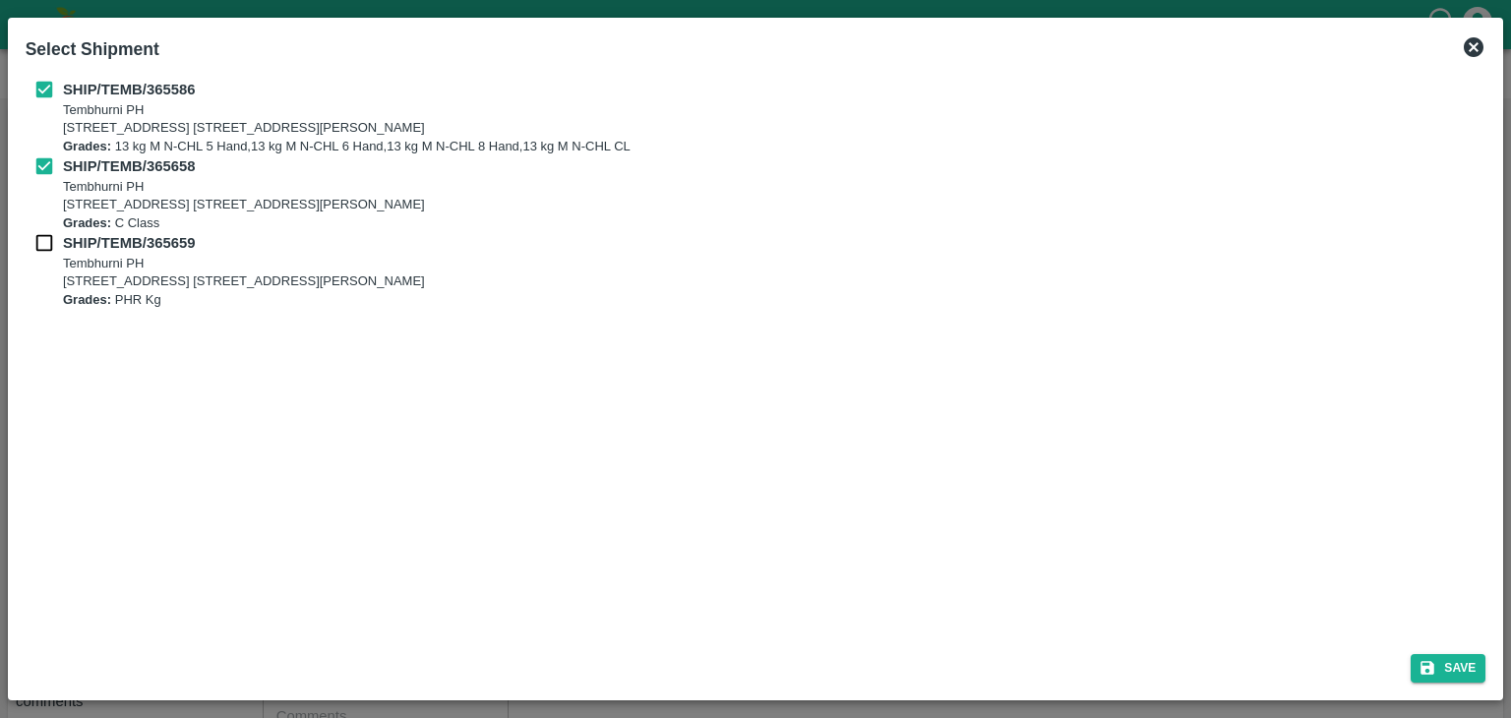
checkbox input "true"
click at [1460, 666] on button "Save" at bounding box center [1448, 668] width 75 height 29
type input "[DATE]"
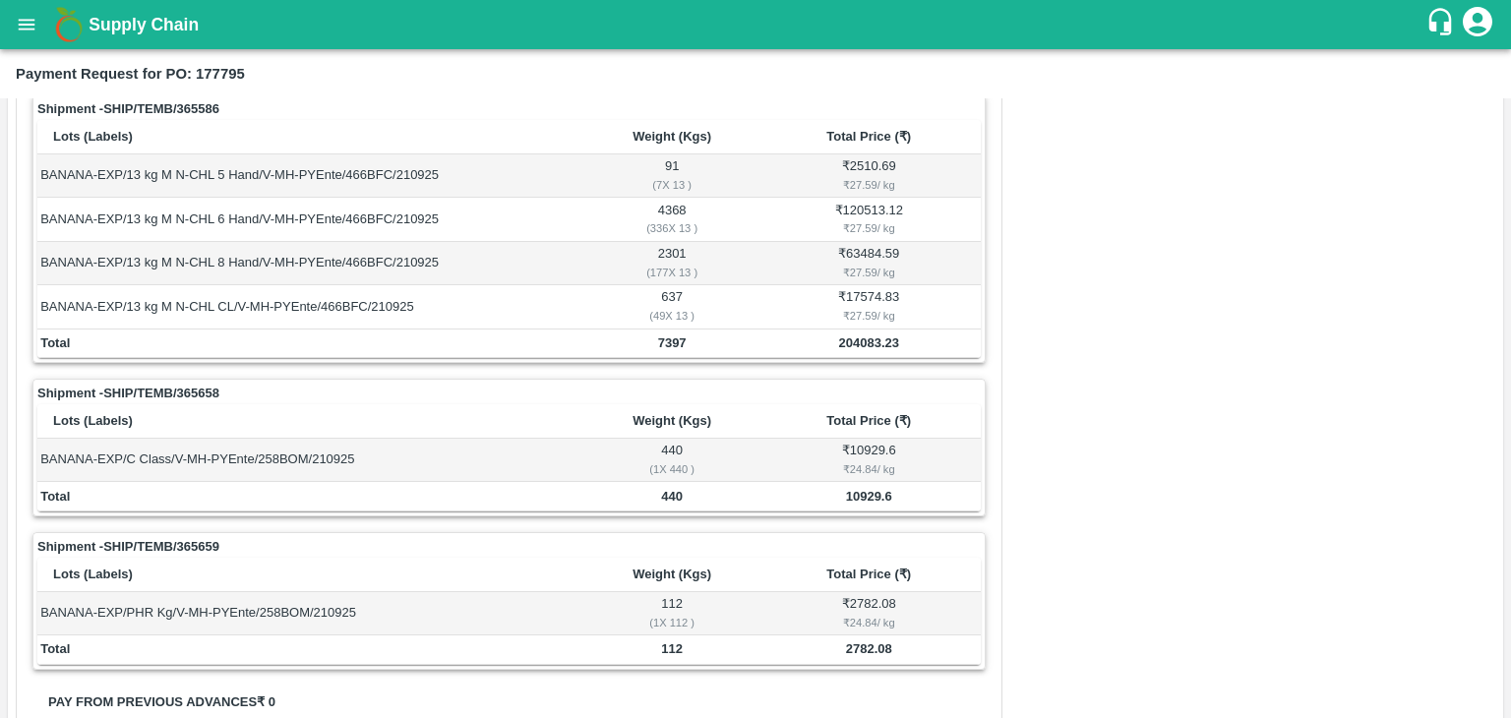
scroll to position [921, 0]
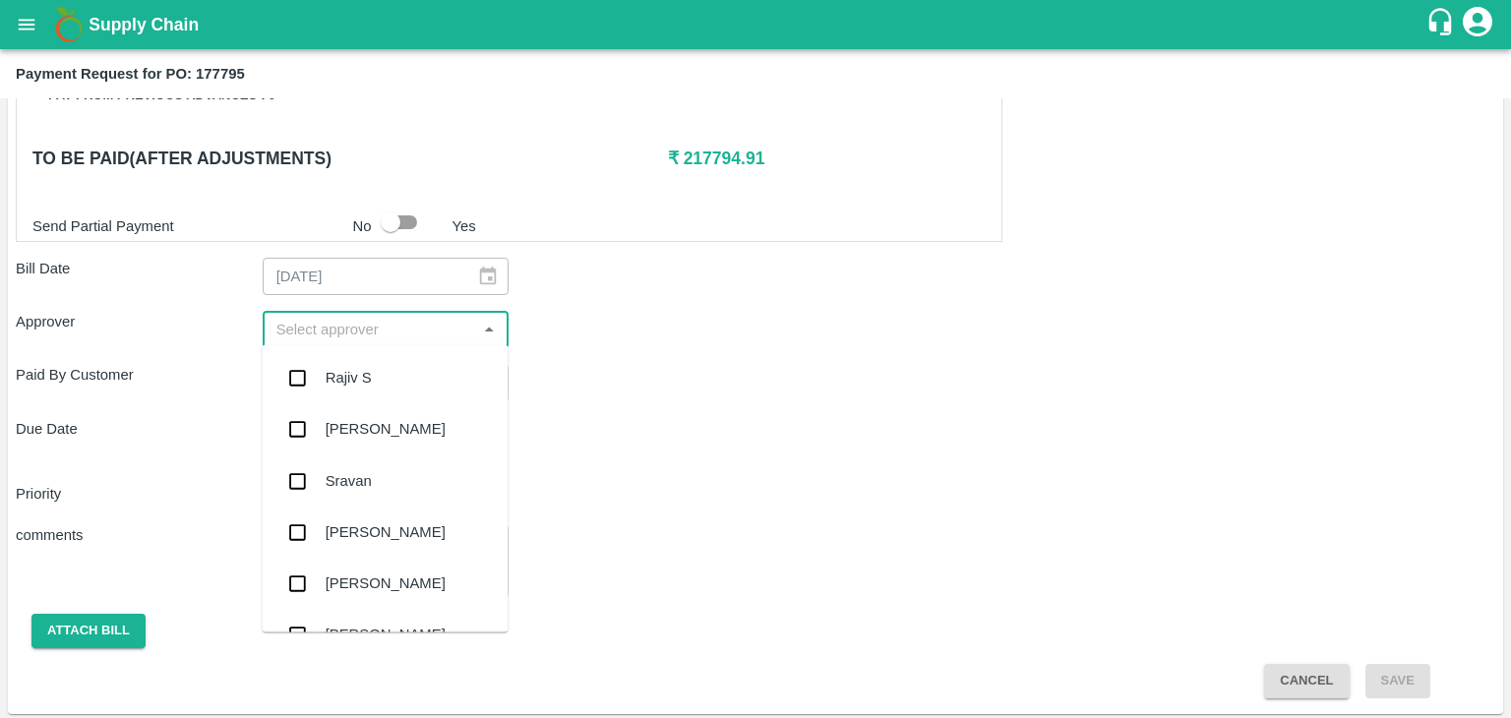
click at [402, 334] on input "input" at bounding box center [370, 330] width 203 height 26
type input "Ajit"
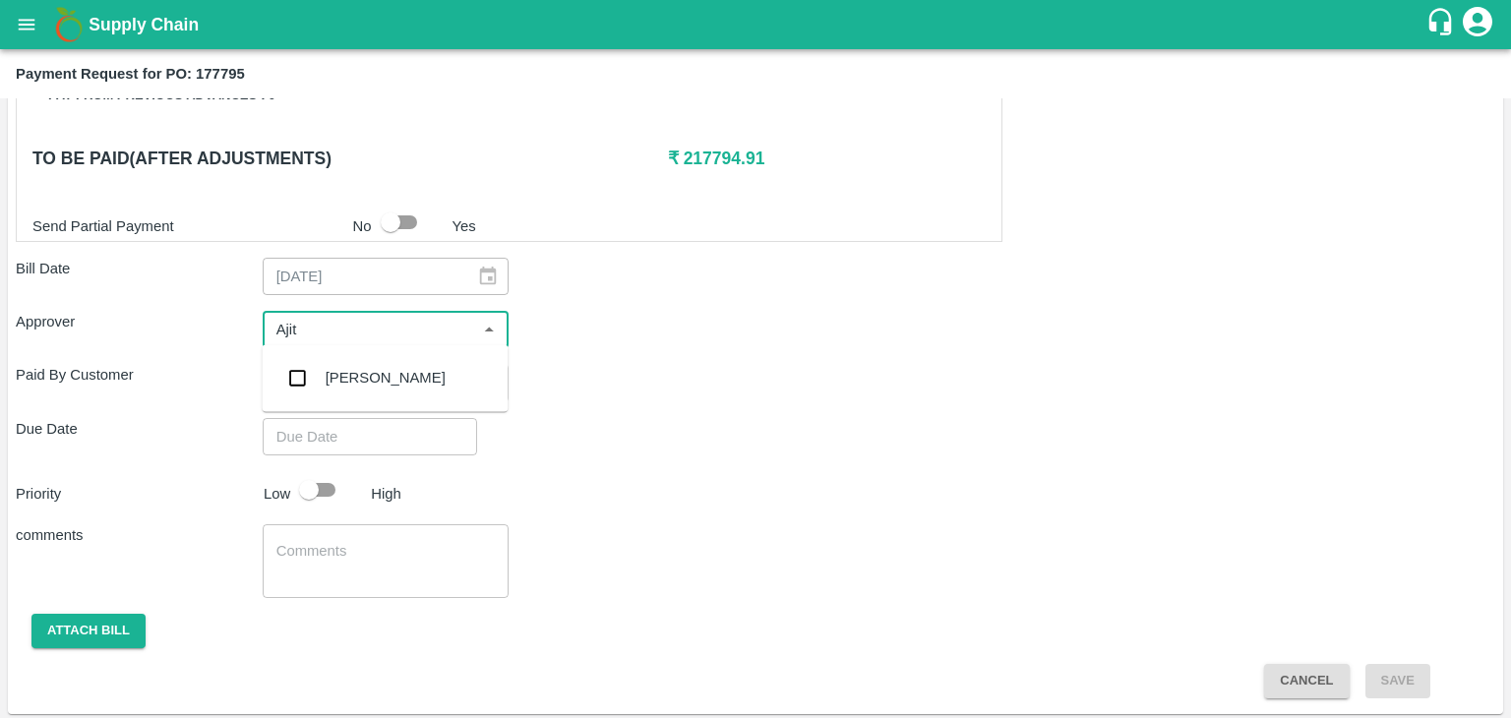
click at [381, 372] on div "[PERSON_NAME]" at bounding box center [386, 378] width 120 height 22
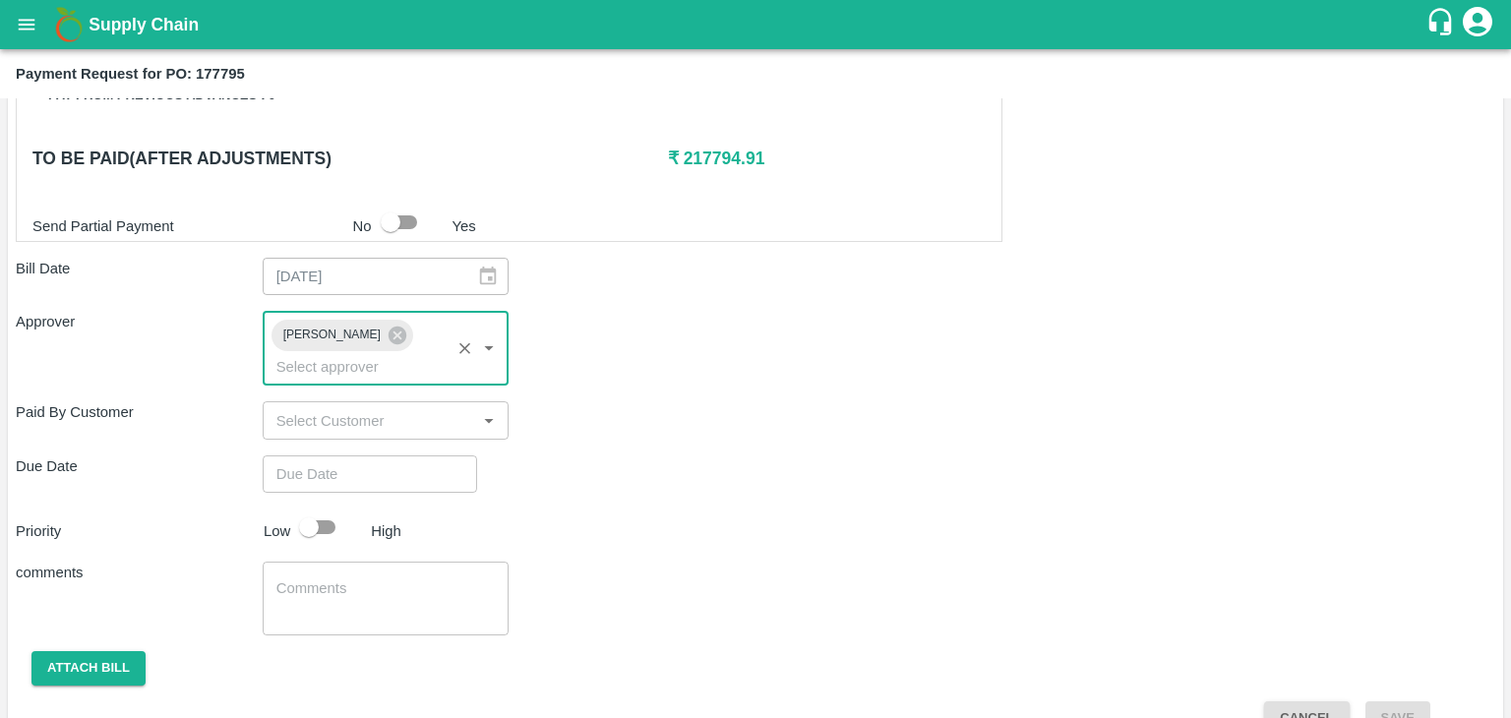
type input "DD/MM/YYYY hh:mm aa"
click at [413, 456] on input "DD/MM/YYYY hh:mm aa" at bounding box center [363, 474] width 201 height 37
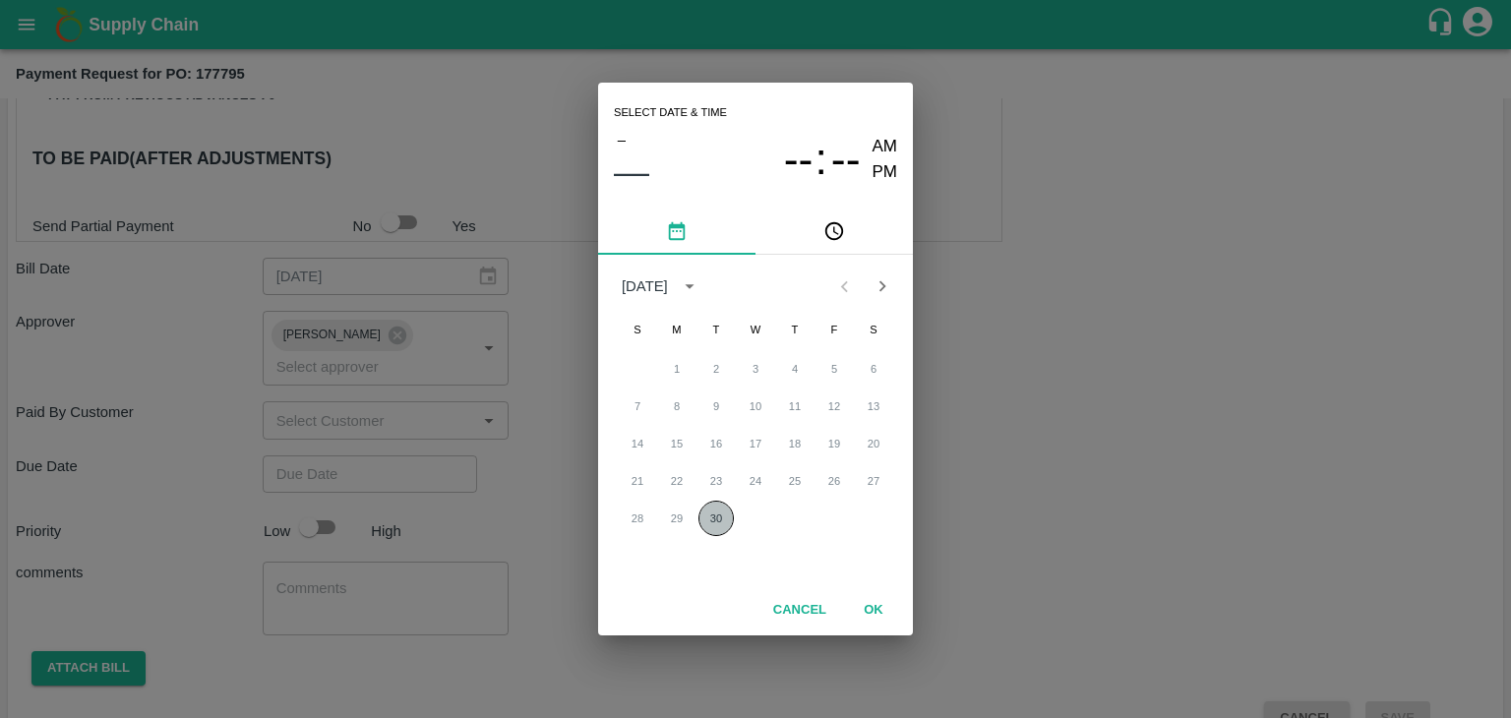
click at [714, 517] on button "30" at bounding box center [716, 518] width 35 height 35
type input "[DATE] 12:00 AM"
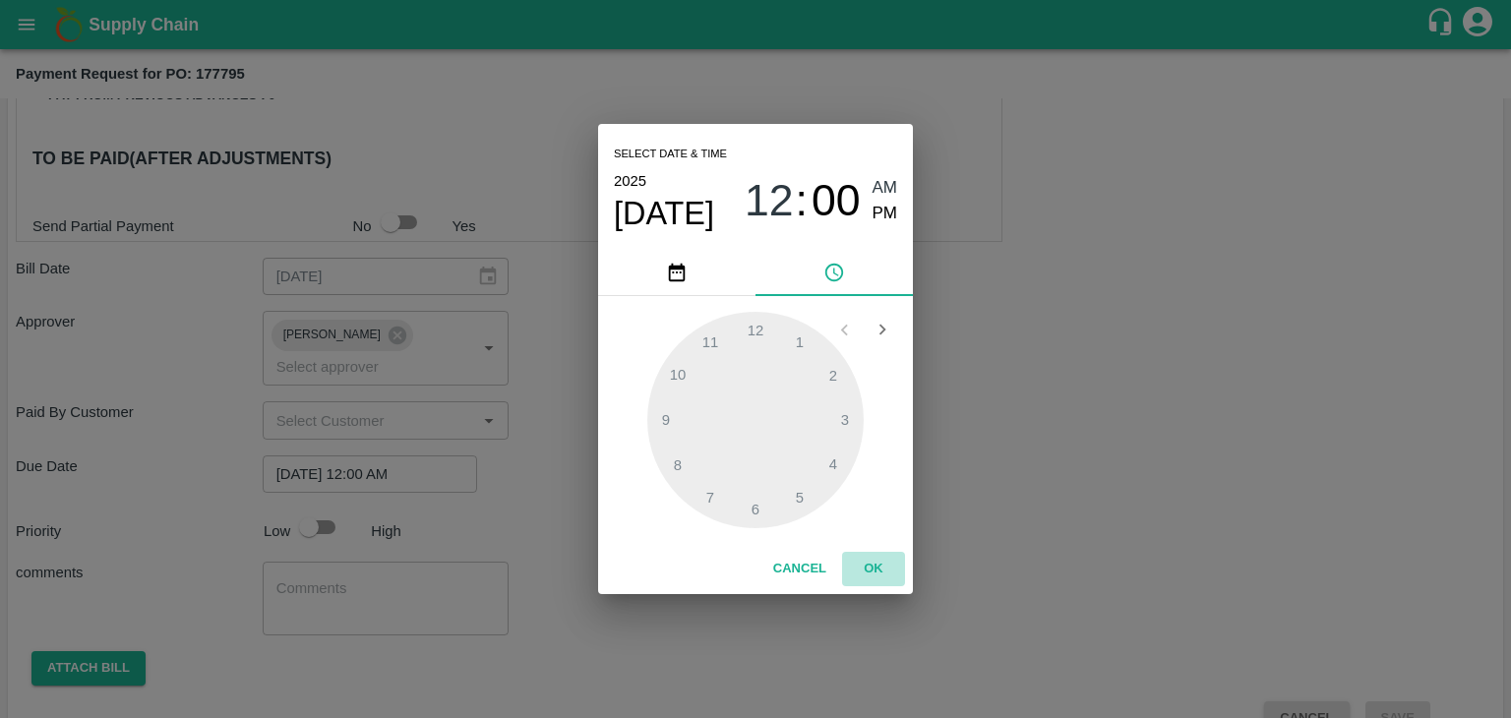
click at [872, 567] on button "OK" at bounding box center [873, 569] width 63 height 34
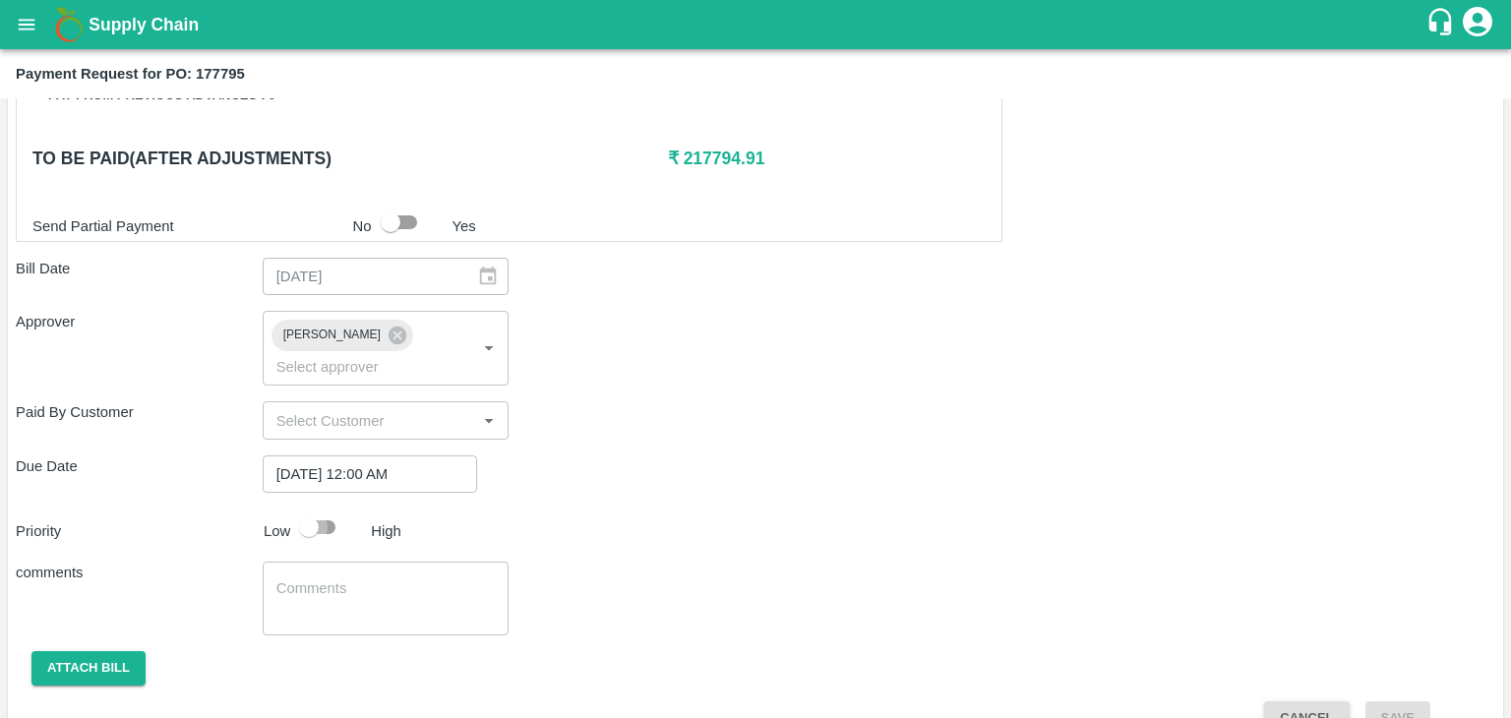
click at [321, 509] on input "checkbox" at bounding box center [309, 527] width 112 height 37
checkbox input "true"
click at [390, 579] on textarea at bounding box center [386, 599] width 219 height 41
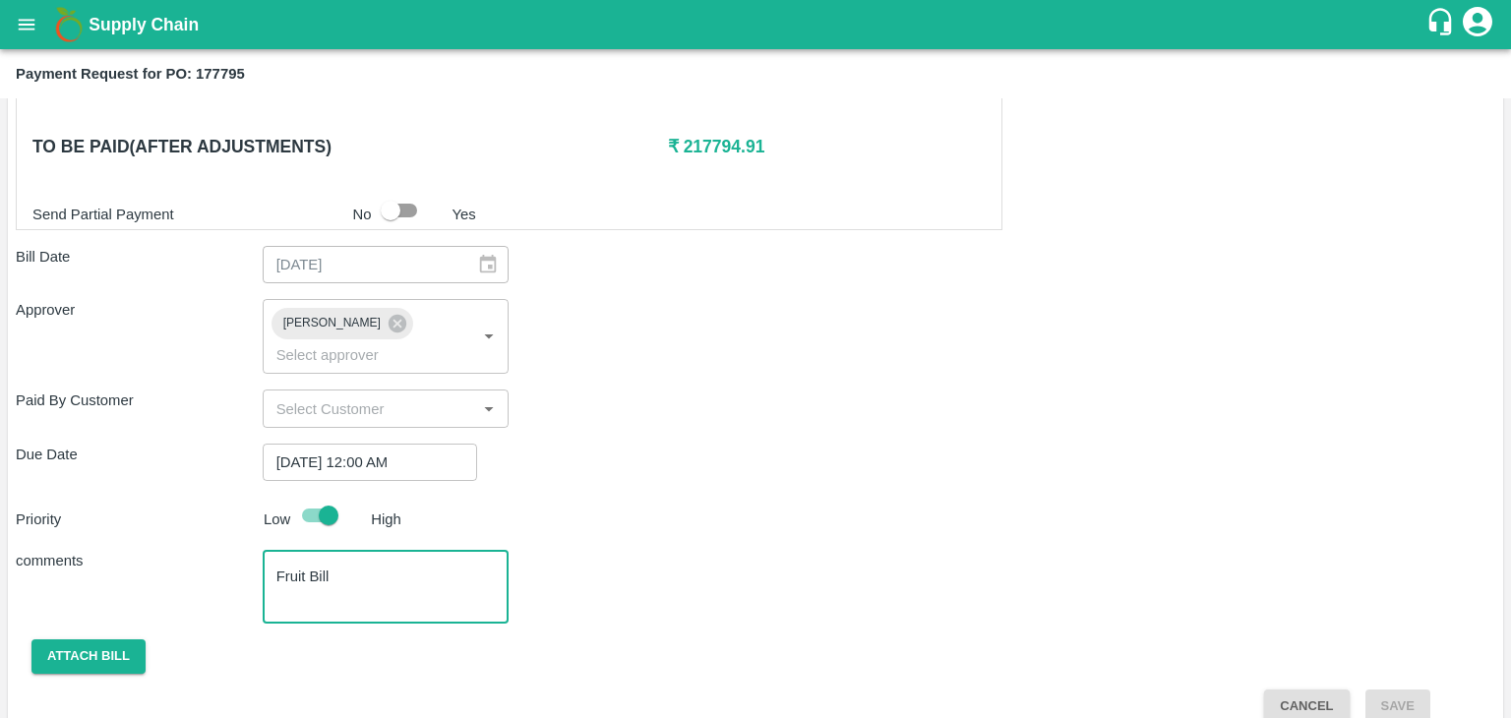
type textarea "Fruit Bill"
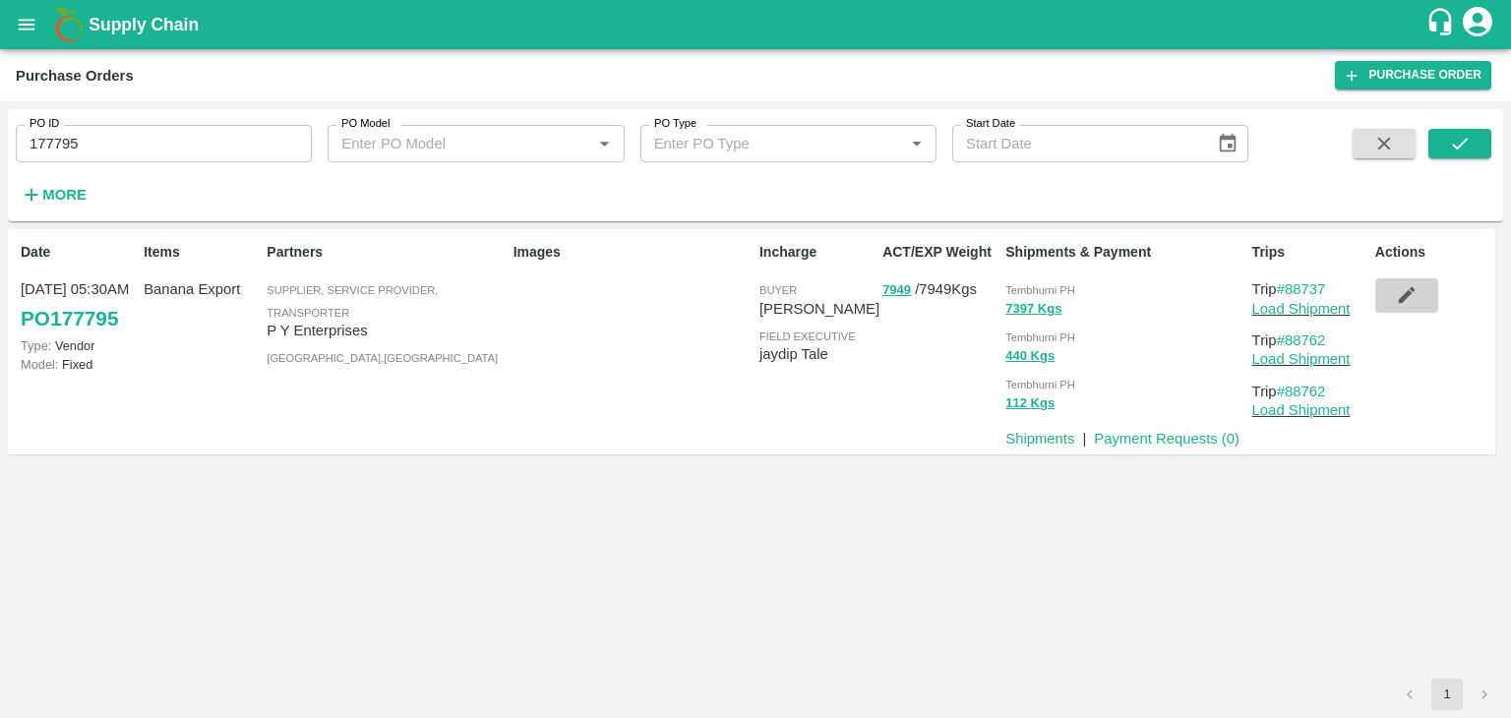
click at [1396, 294] on icon "button" at bounding box center [1407, 295] width 22 height 22
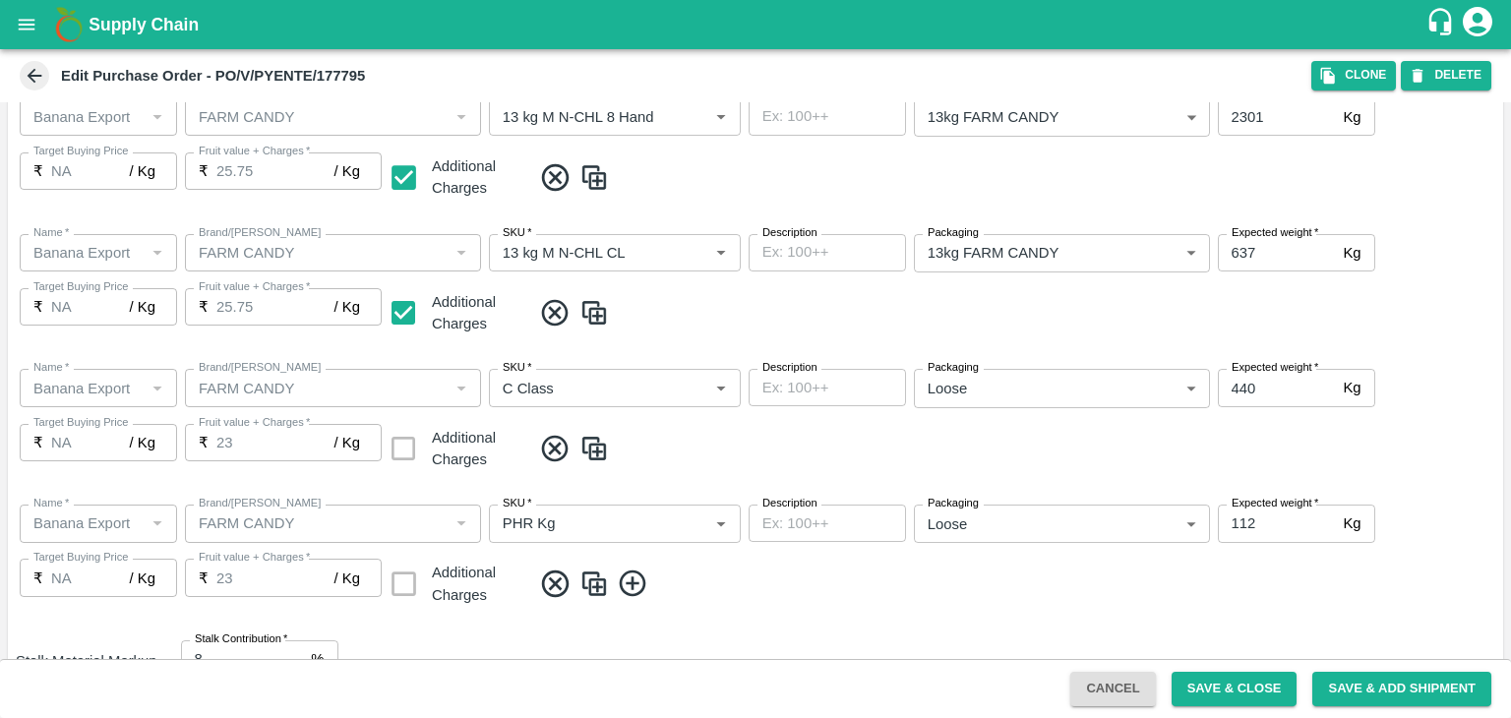
scroll to position [700, 0]
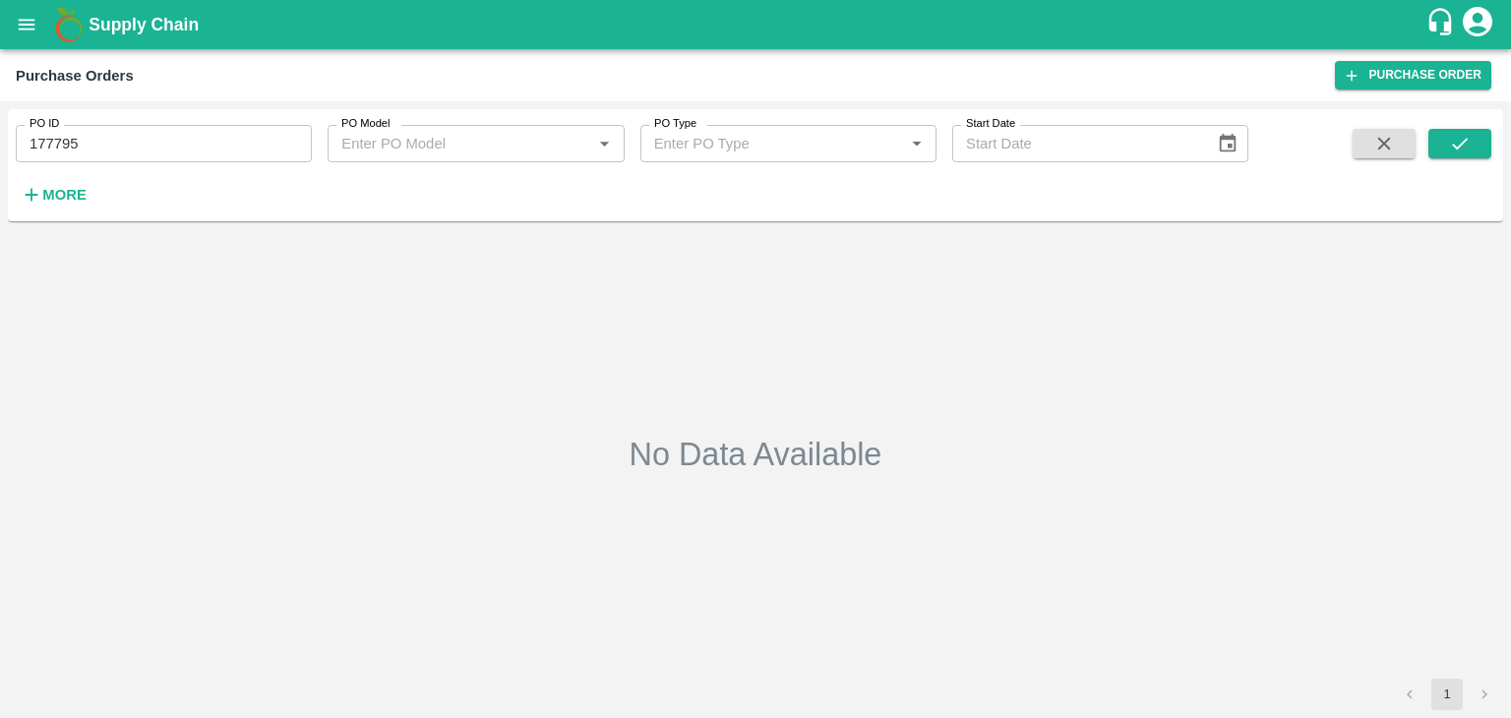
type input "177795"
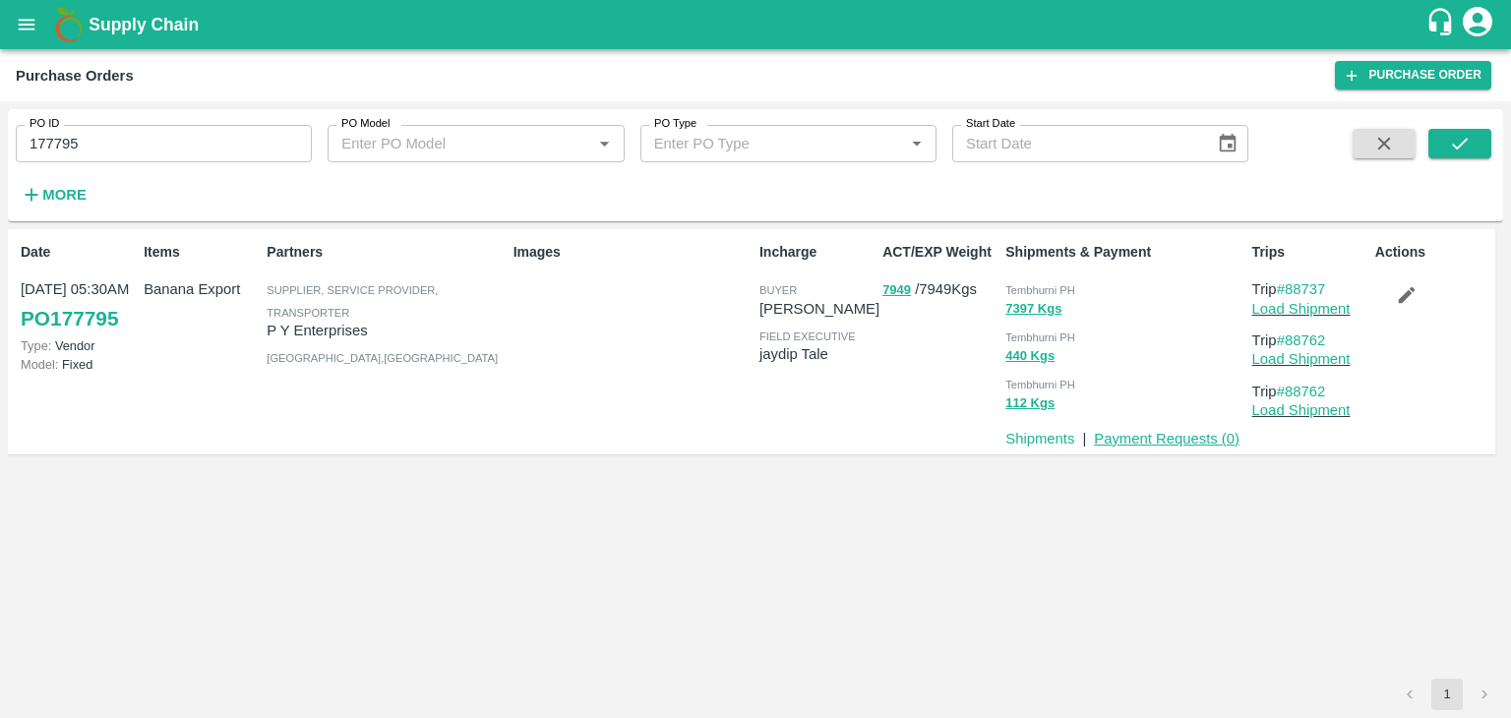
click at [1193, 434] on link "Payment Requests ( 0 )" at bounding box center [1167, 439] width 146 height 16
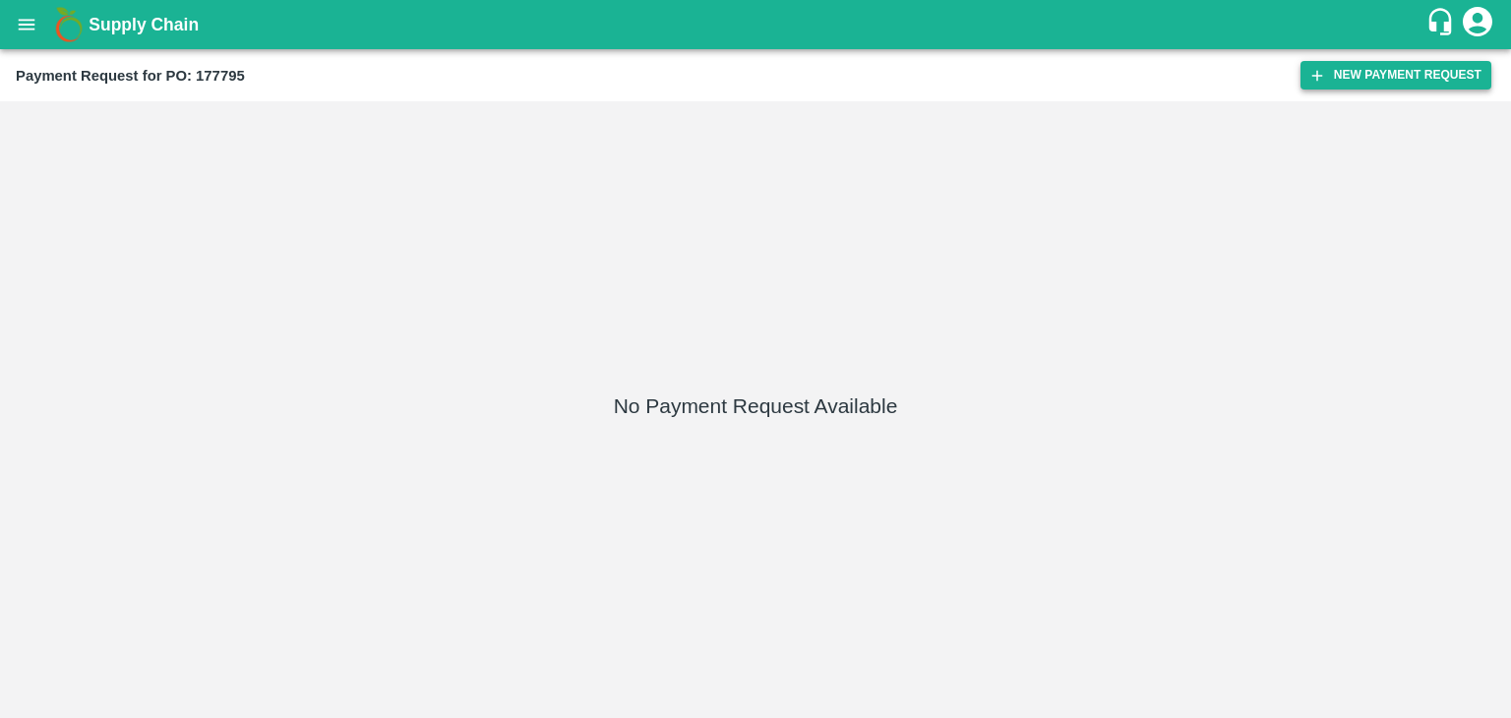
click at [1398, 81] on button "New Payment Request" at bounding box center [1396, 75] width 191 height 29
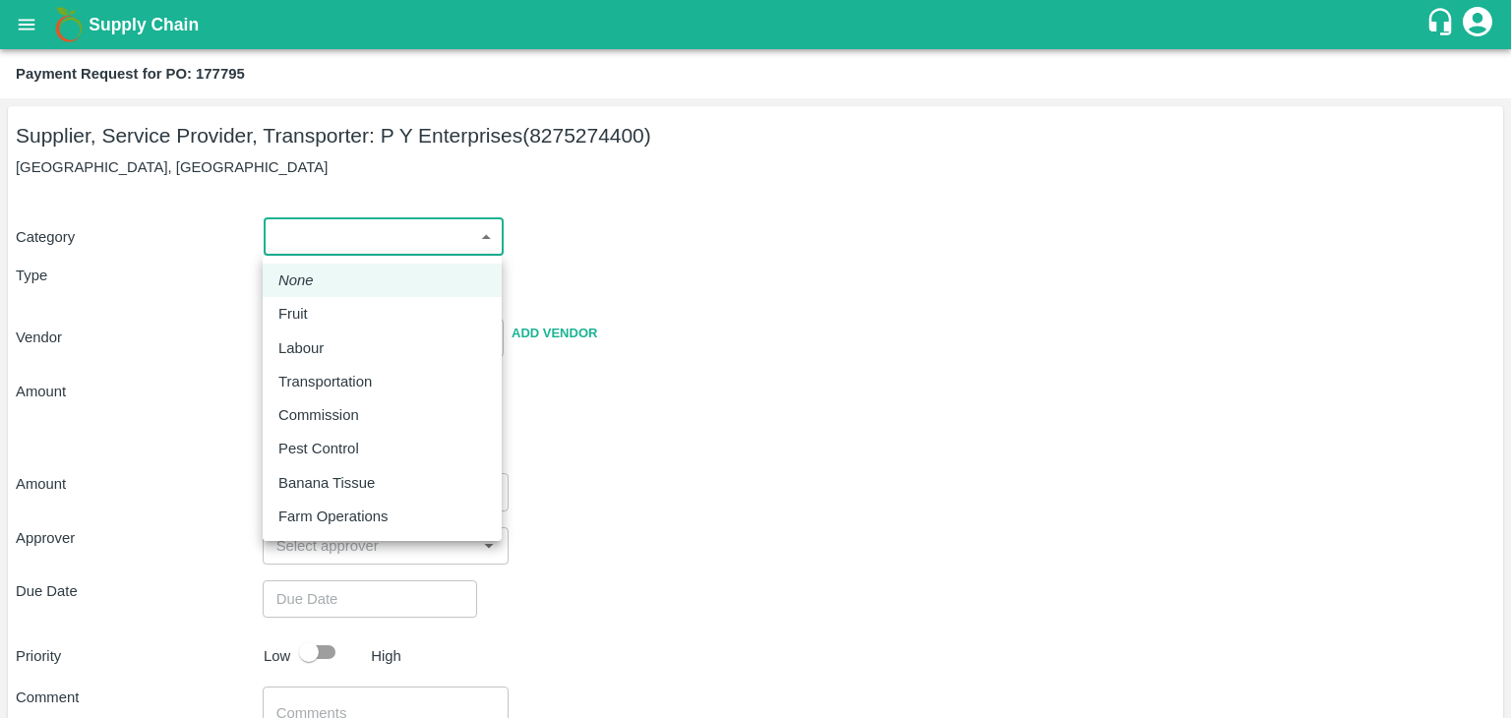
drag, startPoint x: 297, startPoint y: 229, endPoint x: 335, endPoint y: 316, distance: 94.3
click at [335, 316] on body "Supply Chain Payment Request for PO: 177795 Supplier, Service Provider, Transpo…" at bounding box center [755, 359] width 1511 height 718
click at [335, 316] on div "Fruit" at bounding box center [382, 314] width 208 height 22
type input "1"
type input "P Y Enterprises - 8275274400(Supplier, Service Provider, Transporter)"
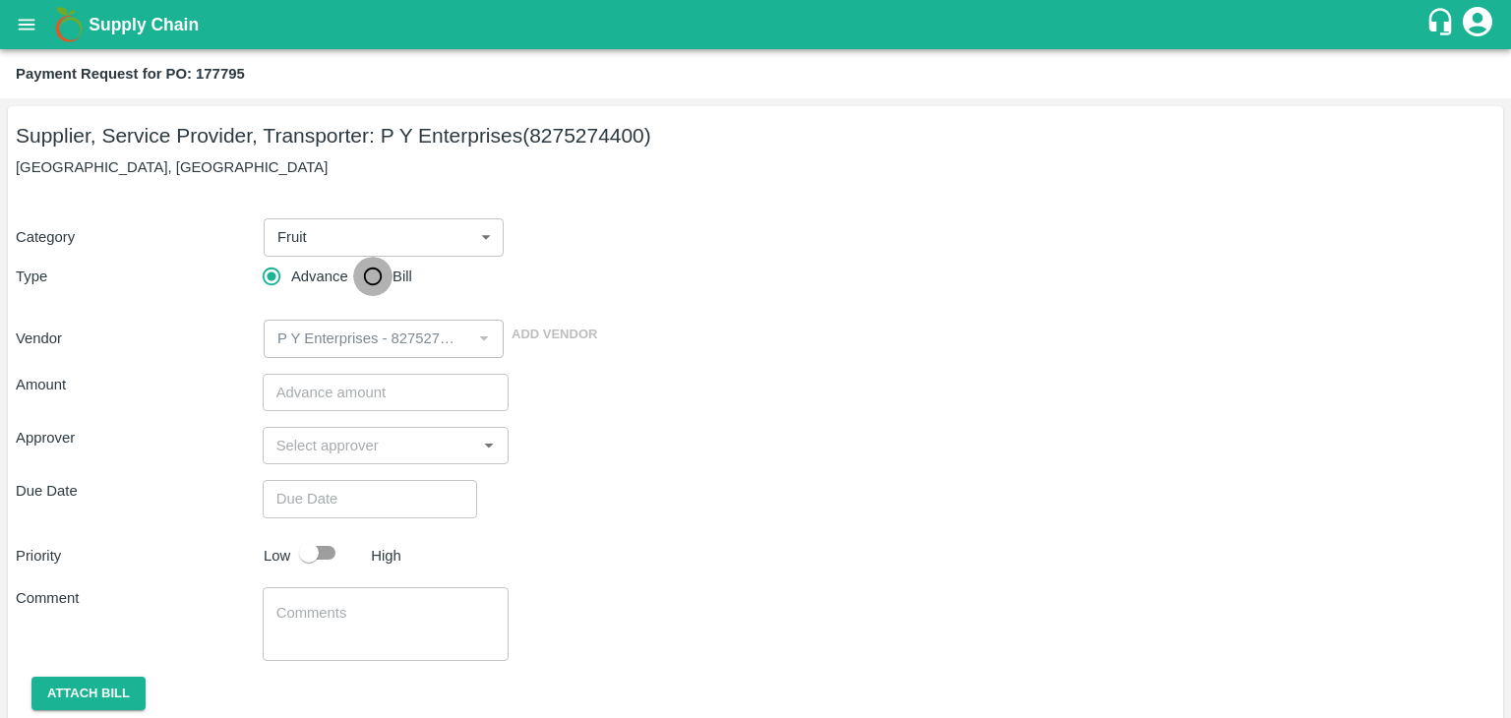
click at [368, 275] on input "Bill" at bounding box center [372, 276] width 39 height 39
radio input "true"
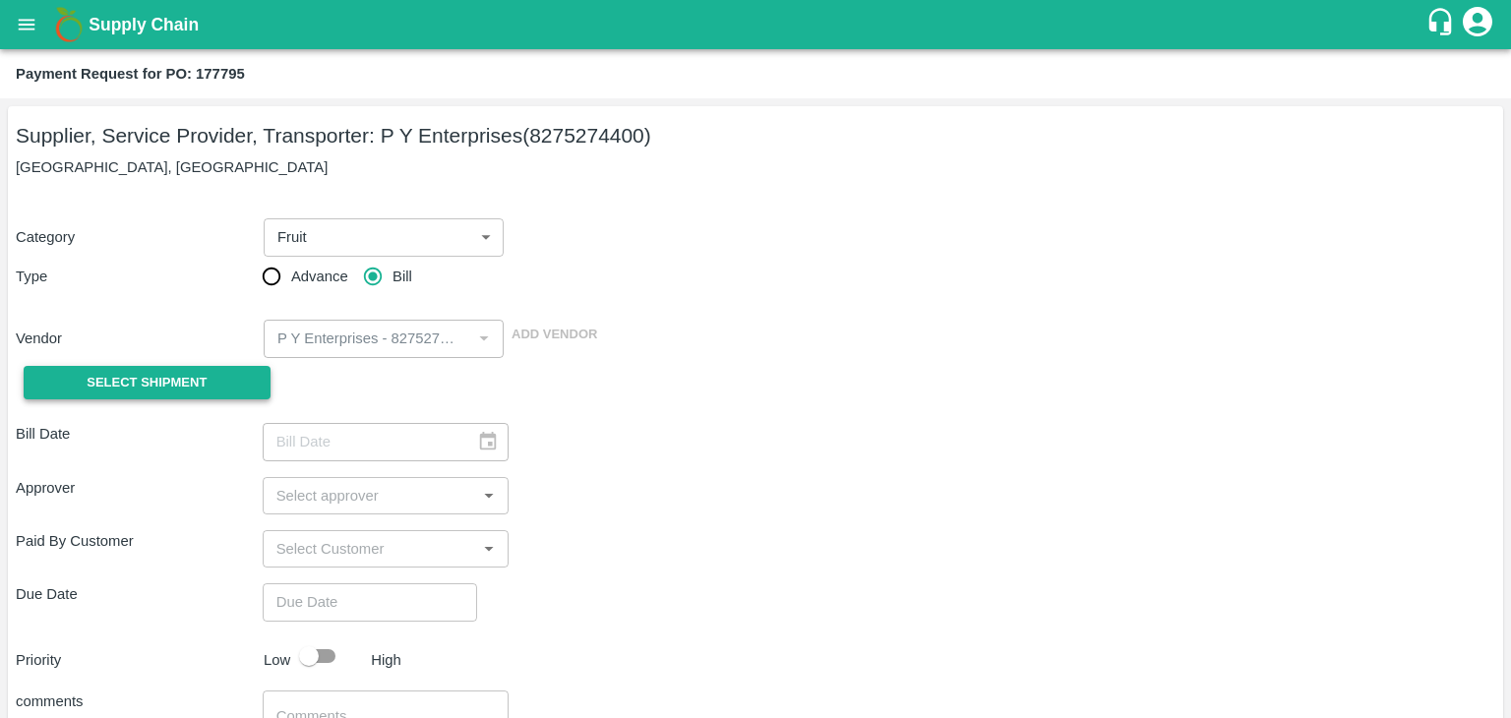
click at [123, 383] on span "Select Shipment" at bounding box center [147, 383] width 120 height 23
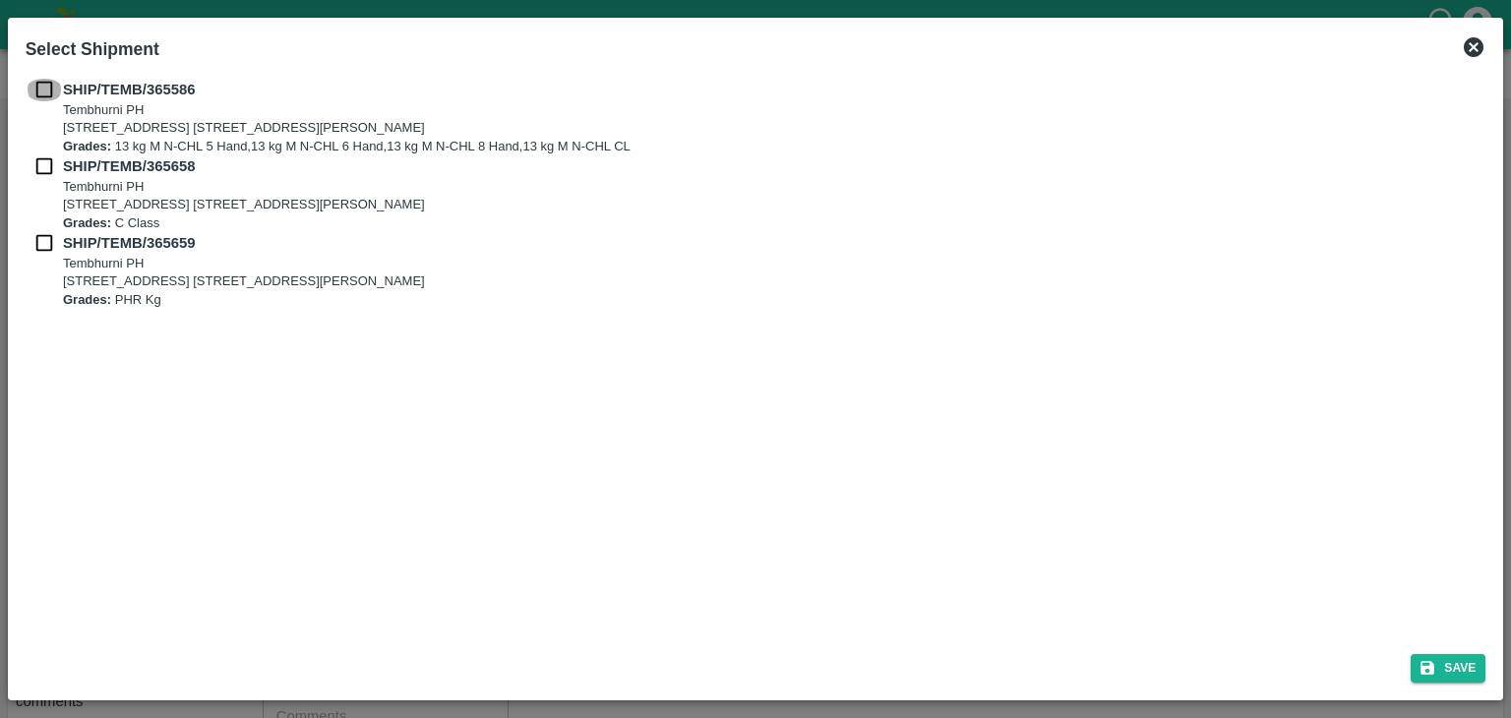
click at [39, 82] on input "checkbox" at bounding box center [44, 90] width 37 height 22
checkbox input "true"
click at [39, 163] on input "checkbox" at bounding box center [44, 166] width 37 height 22
checkbox input "true"
click at [41, 239] on input "checkbox" at bounding box center [44, 243] width 37 height 22
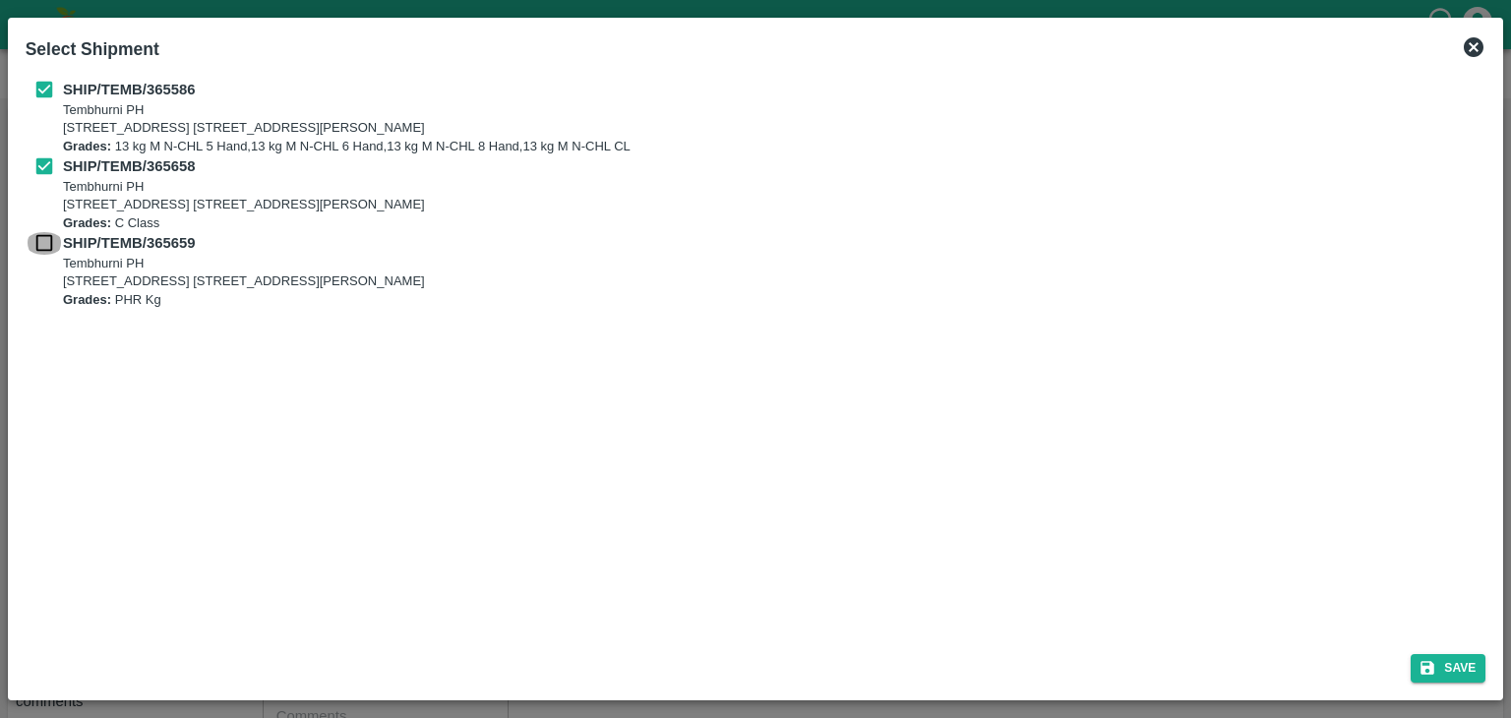
checkbox input "true"
click at [1467, 666] on button "Save" at bounding box center [1448, 668] width 75 height 29
type input "[DATE]"
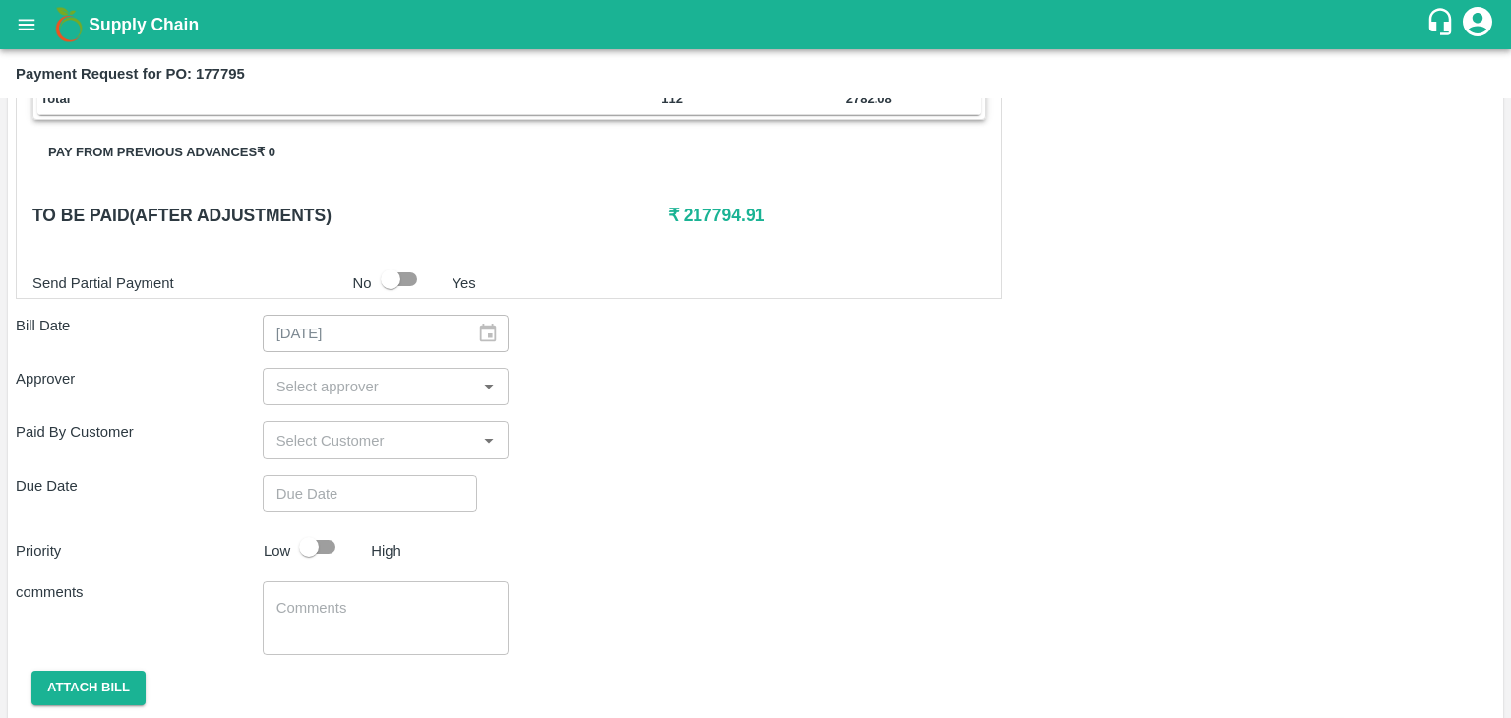
scroll to position [921, 0]
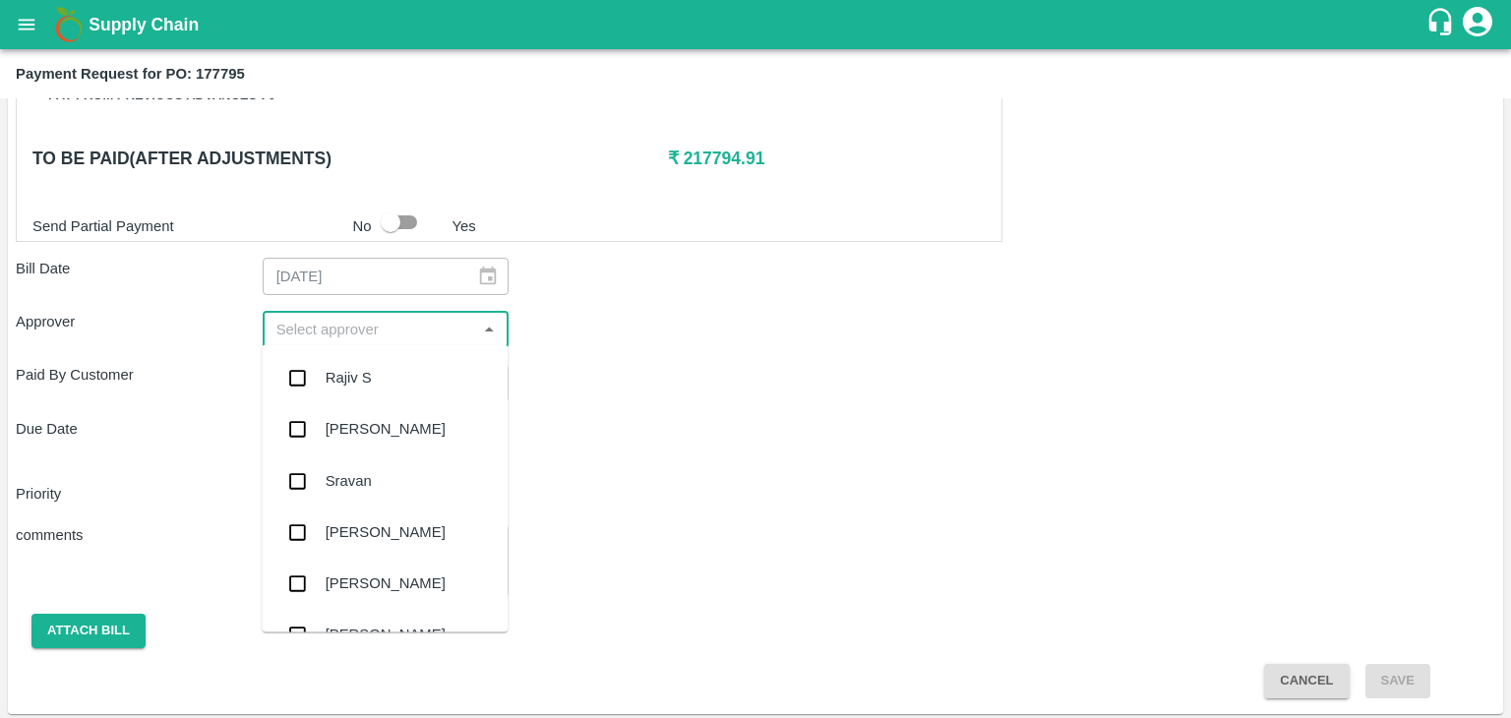
click at [421, 323] on input "input" at bounding box center [370, 330] width 203 height 26
type input "Ajit"
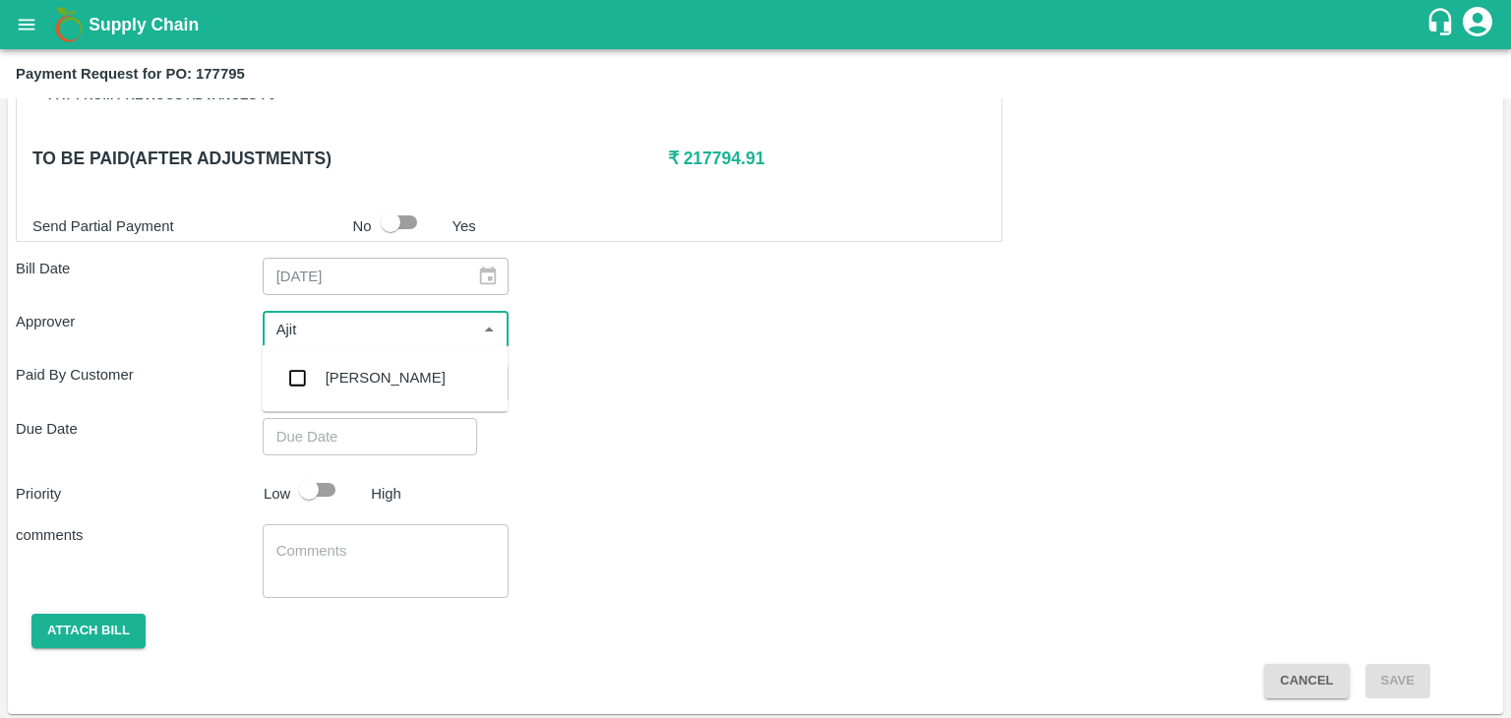
click at [383, 365] on div "[PERSON_NAME]" at bounding box center [385, 377] width 246 height 51
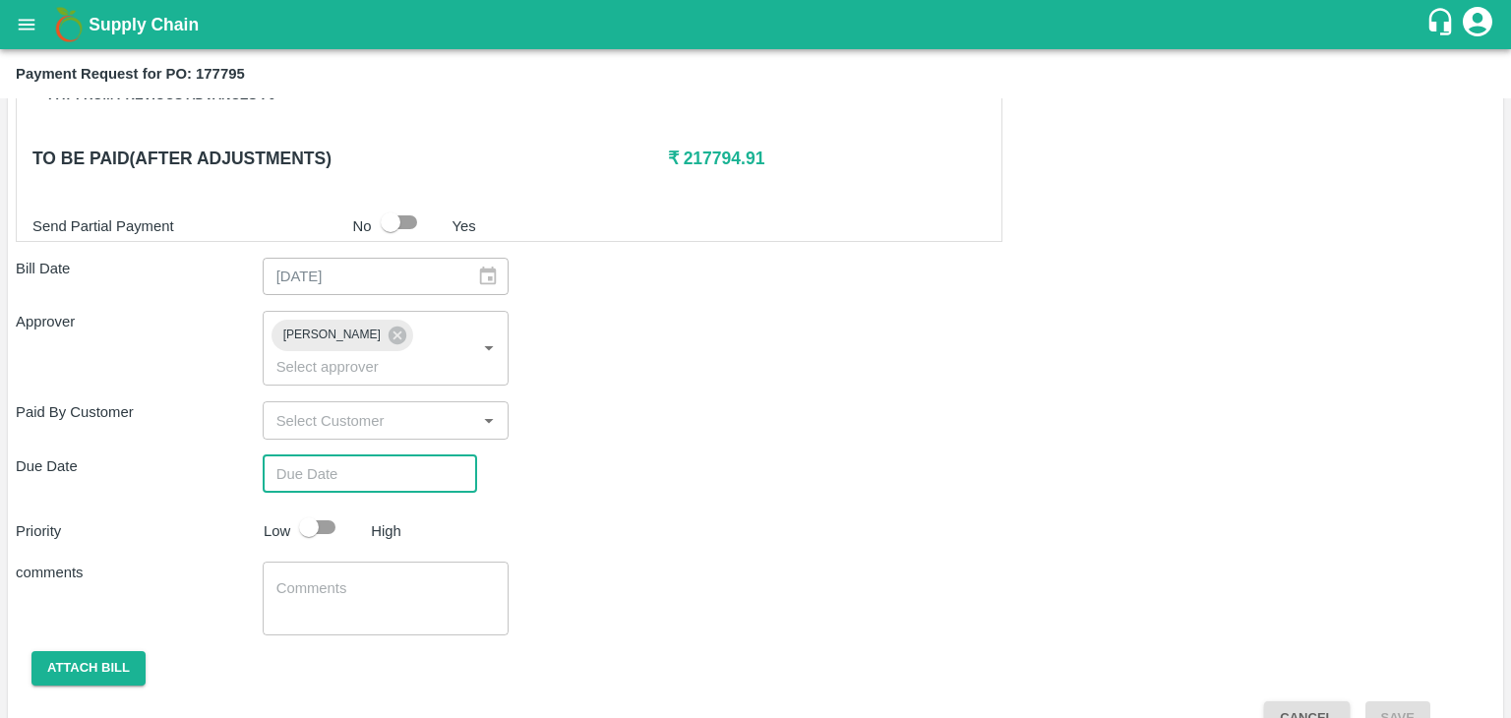
type input "DD/MM/YYYY hh:mm aa"
click at [417, 456] on input "DD/MM/YYYY hh:mm aa" at bounding box center [363, 474] width 201 height 37
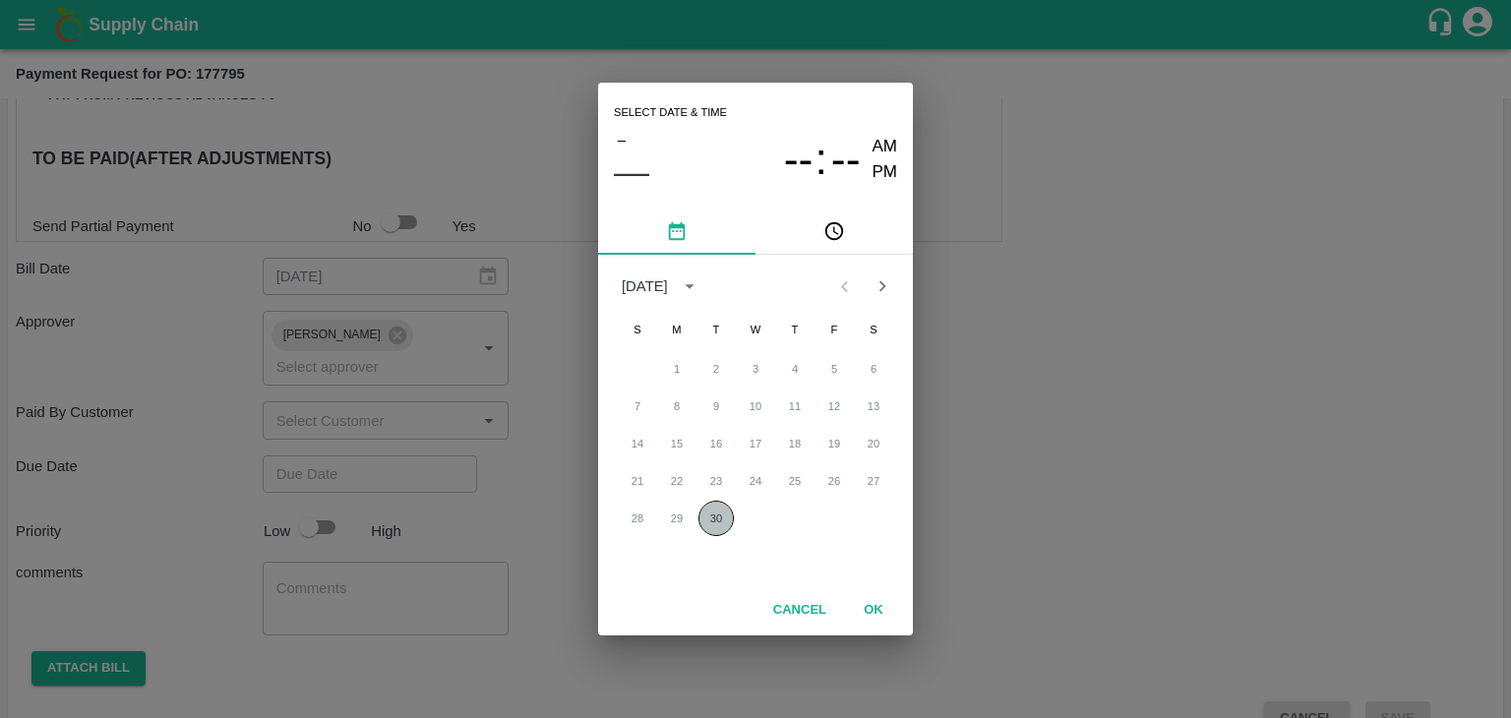
click at [716, 514] on button "30" at bounding box center [716, 518] width 35 height 35
type input "[DATE] 12:00 AM"
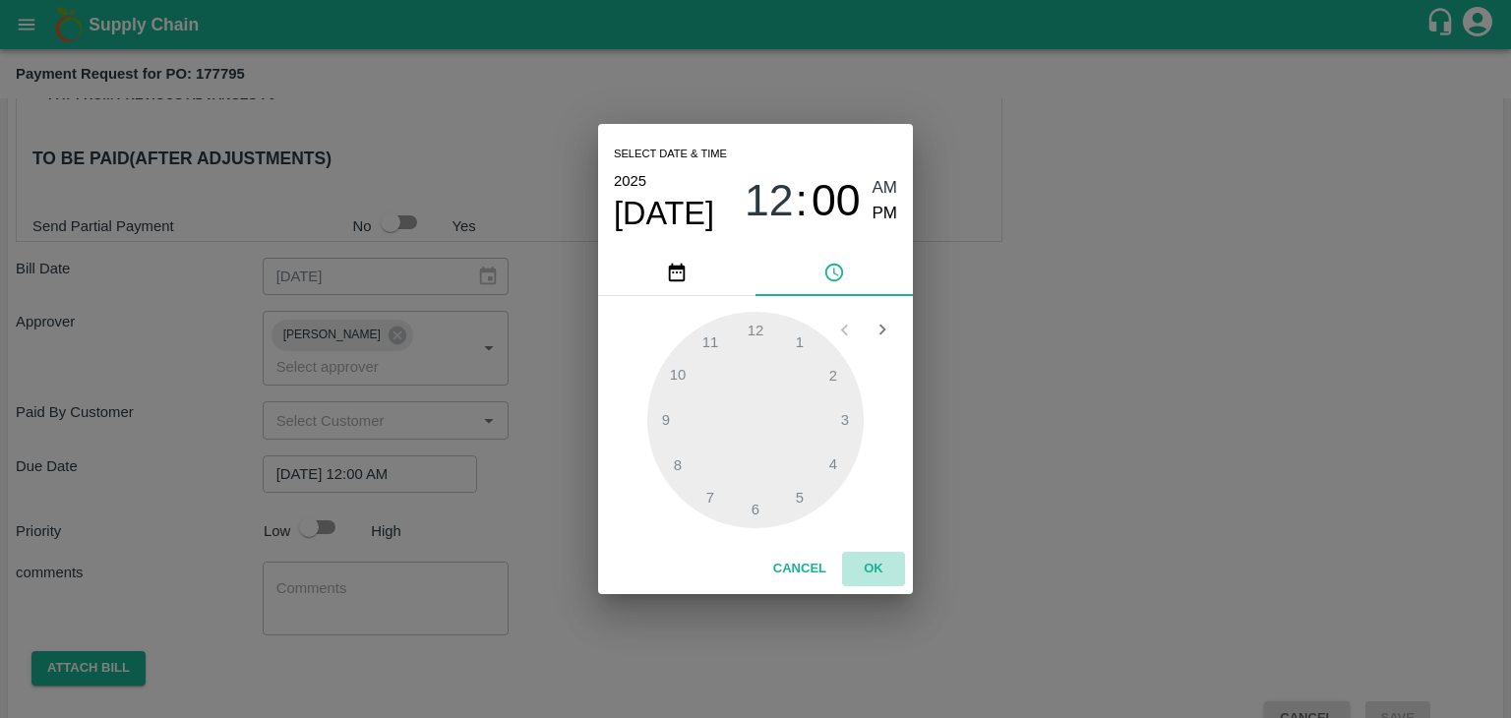
click at [875, 557] on button "OK" at bounding box center [873, 569] width 63 height 34
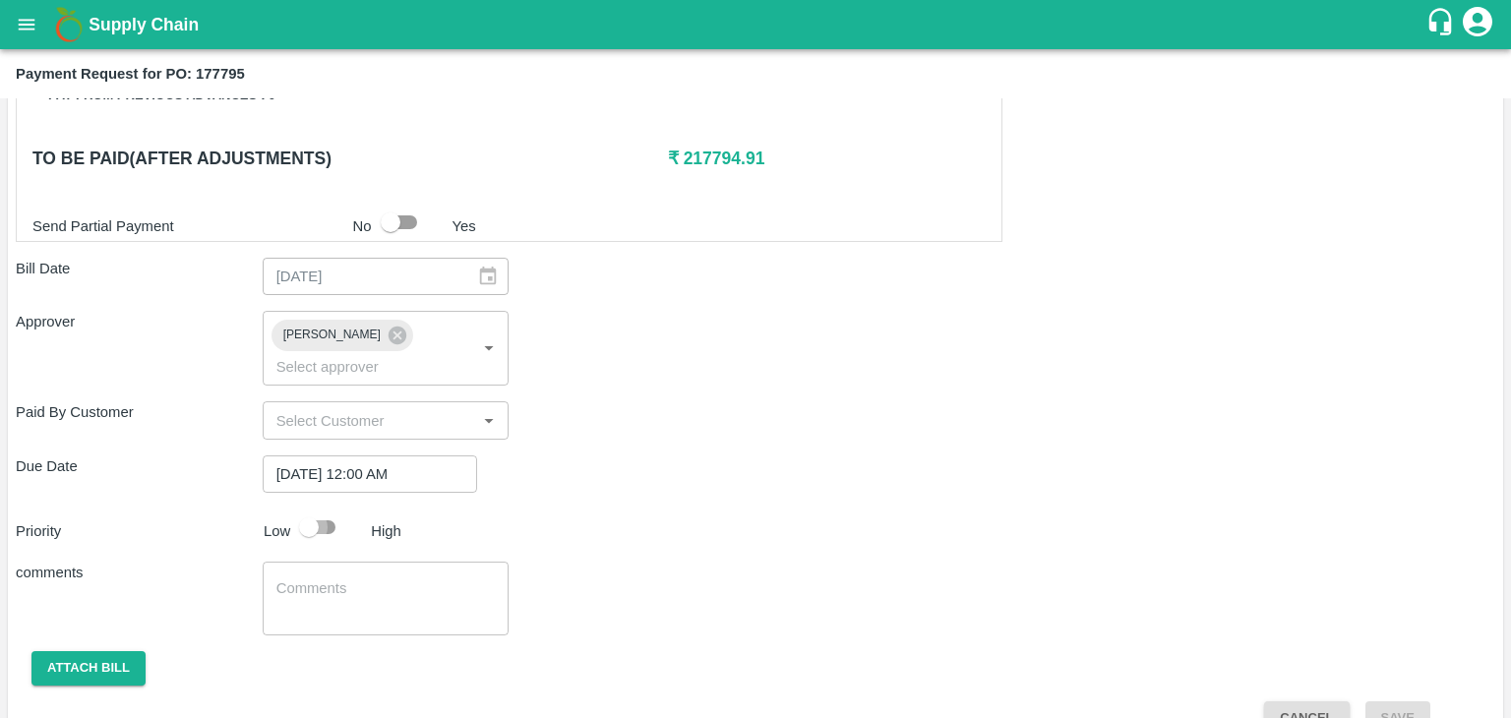
click at [312, 509] on input "checkbox" at bounding box center [309, 527] width 112 height 37
checkbox input "true"
click at [357, 562] on div "x ​" at bounding box center [386, 599] width 247 height 74
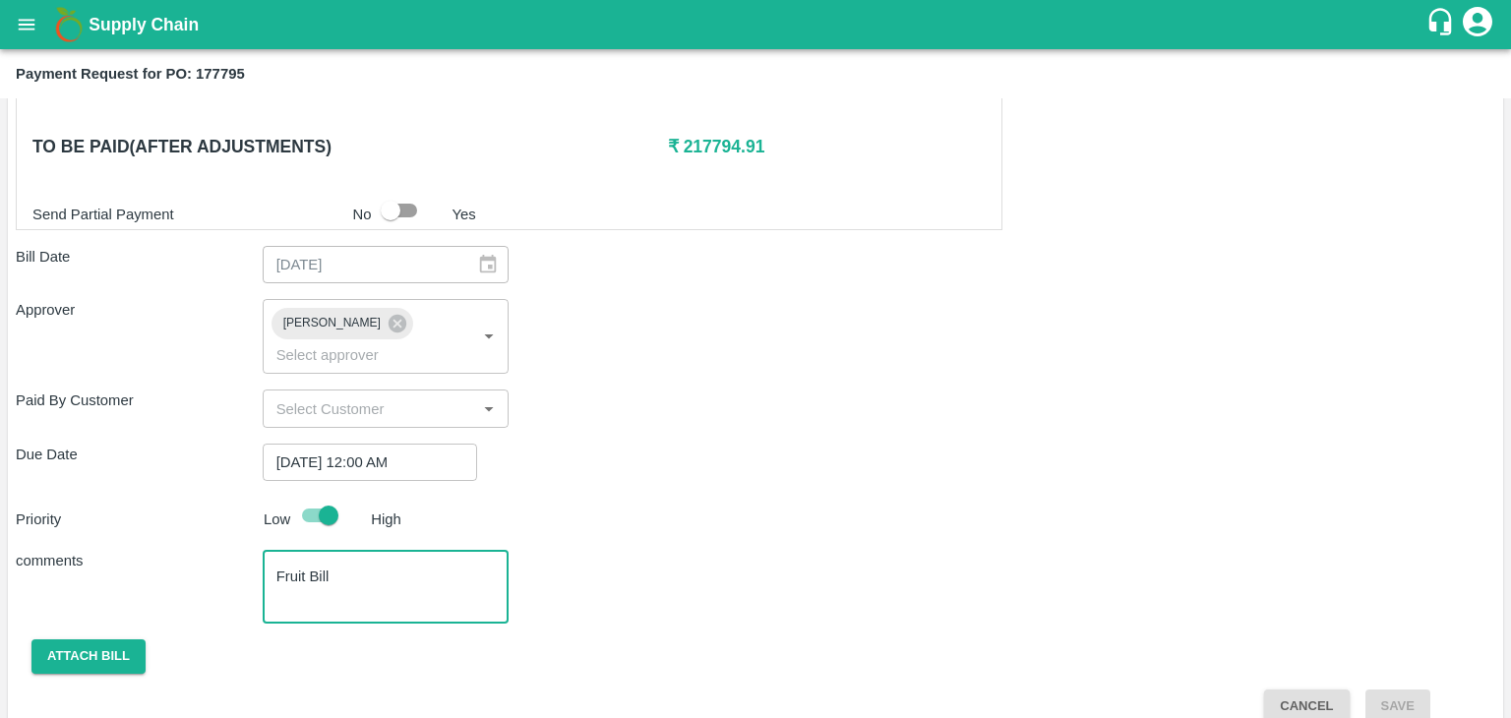
type textarea "Fruit Bill"
click at [13, 18] on button "open drawer" at bounding box center [26, 24] width 45 height 45
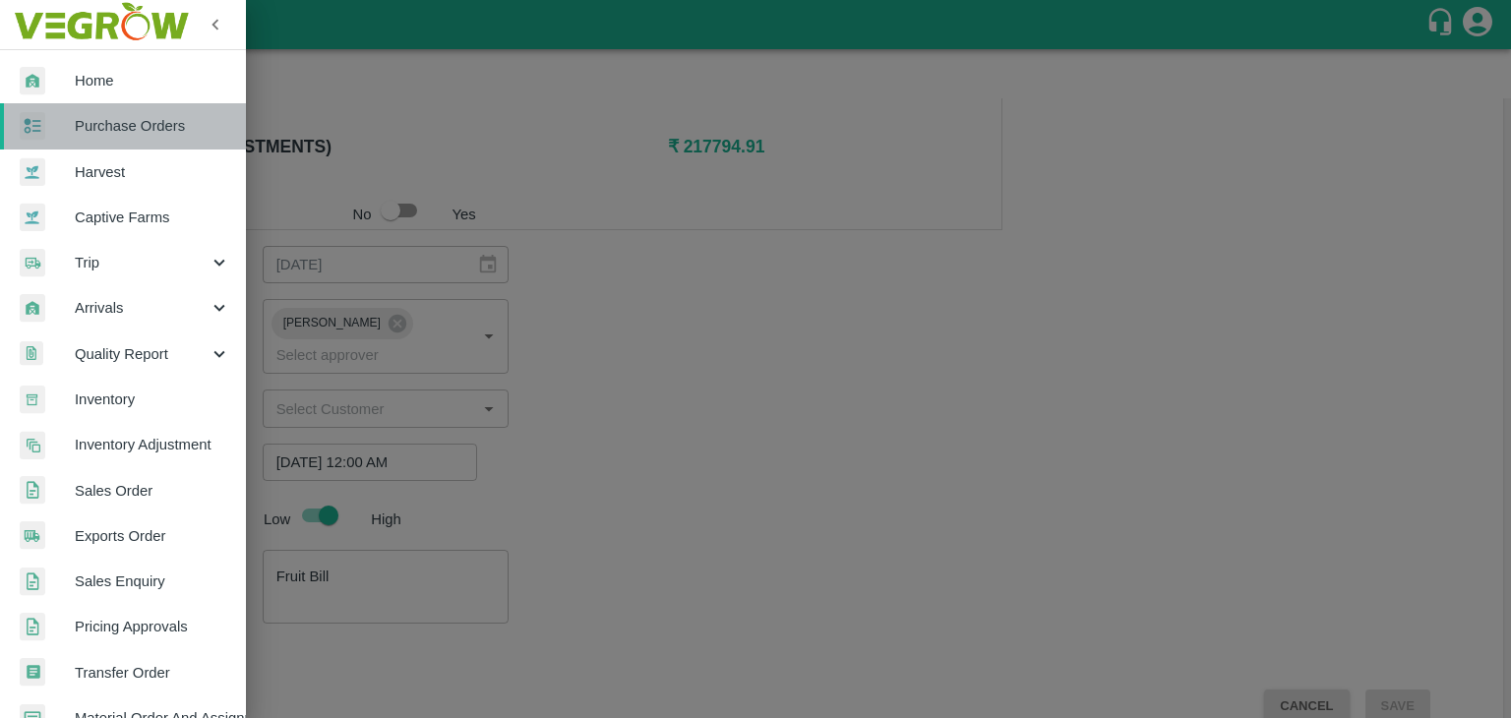
click at [143, 138] on link "Purchase Orders" at bounding box center [123, 125] width 246 height 45
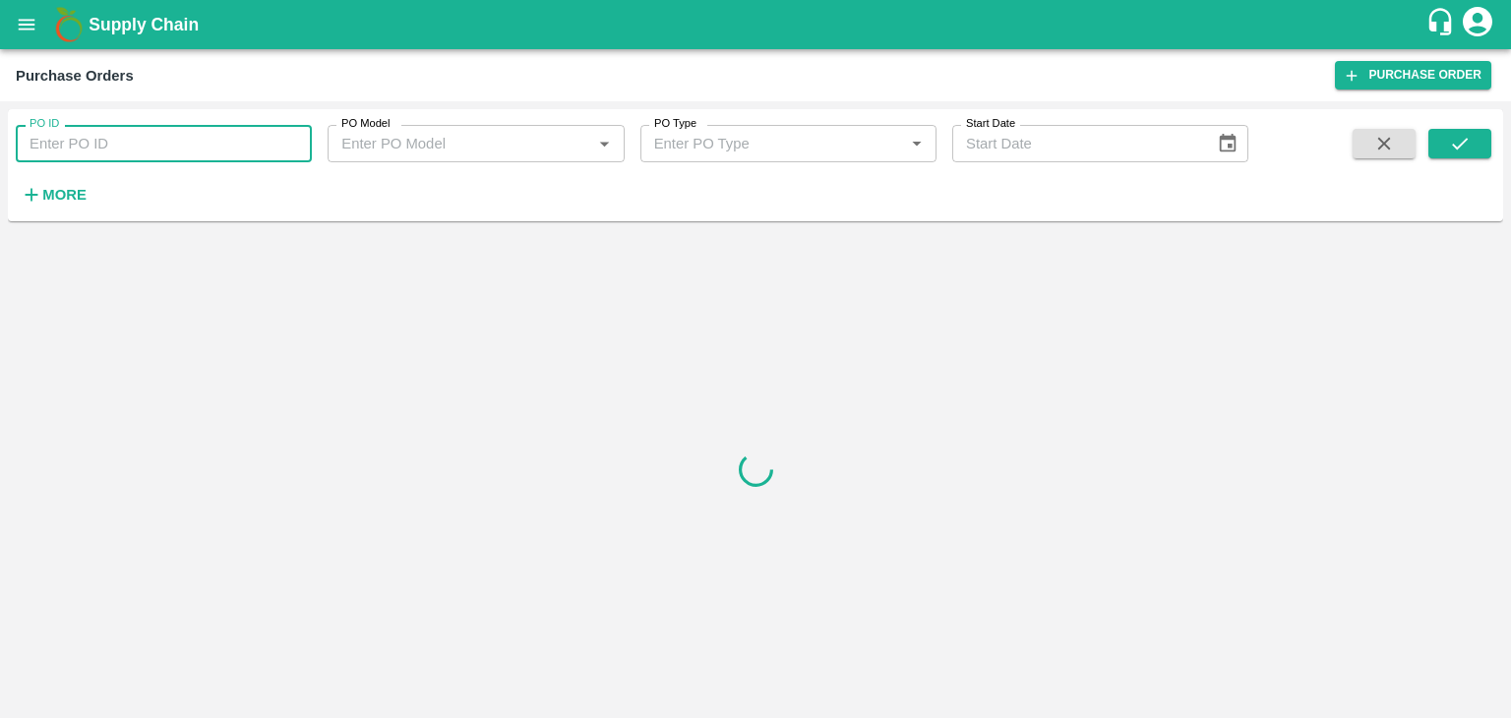
click at [216, 147] on input "PO ID" at bounding box center [164, 143] width 296 height 37
paste input "177775"
type input "177775"
click at [1463, 143] on icon "submit" at bounding box center [1460, 144] width 16 height 12
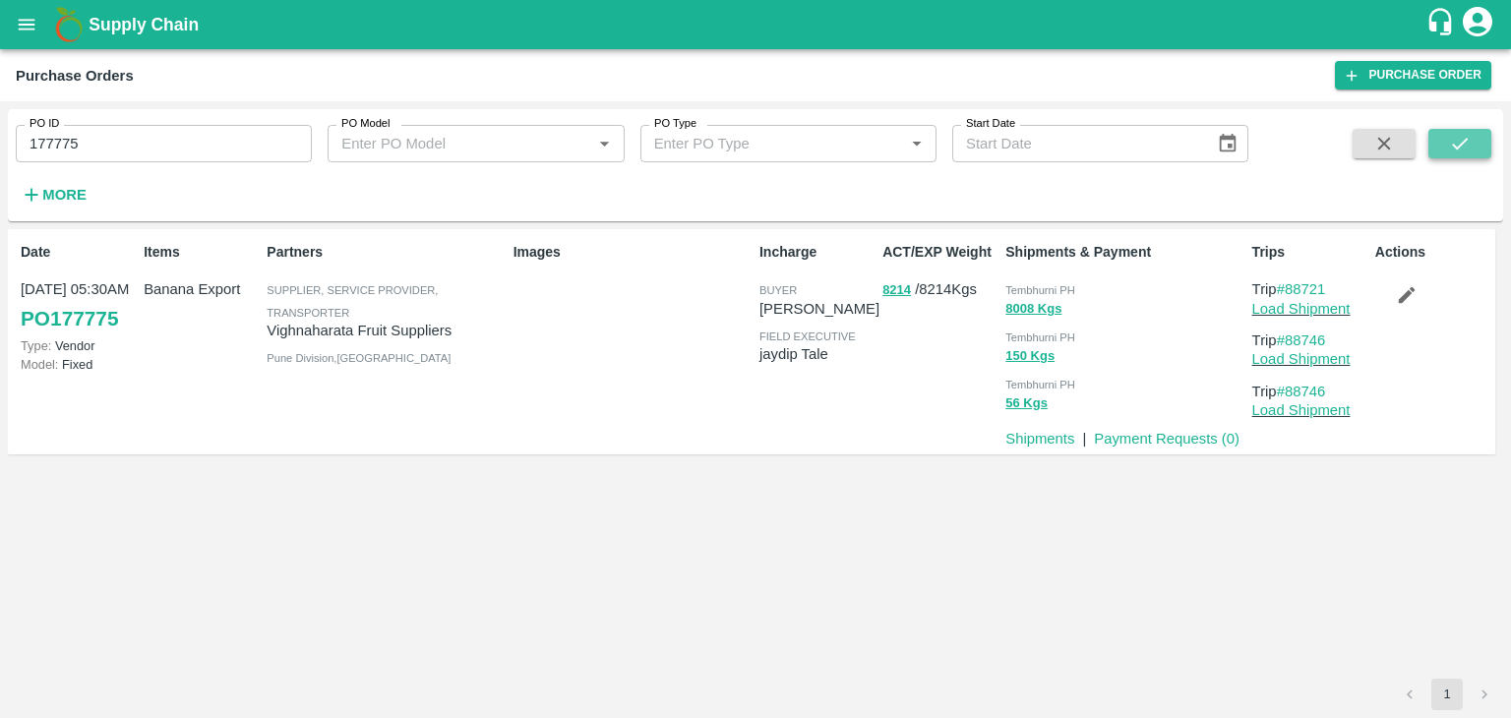
click at [1463, 143] on icon "submit" at bounding box center [1460, 144] width 16 height 12
click at [1186, 440] on link "Payment Requests ( 0 )" at bounding box center [1167, 439] width 146 height 16
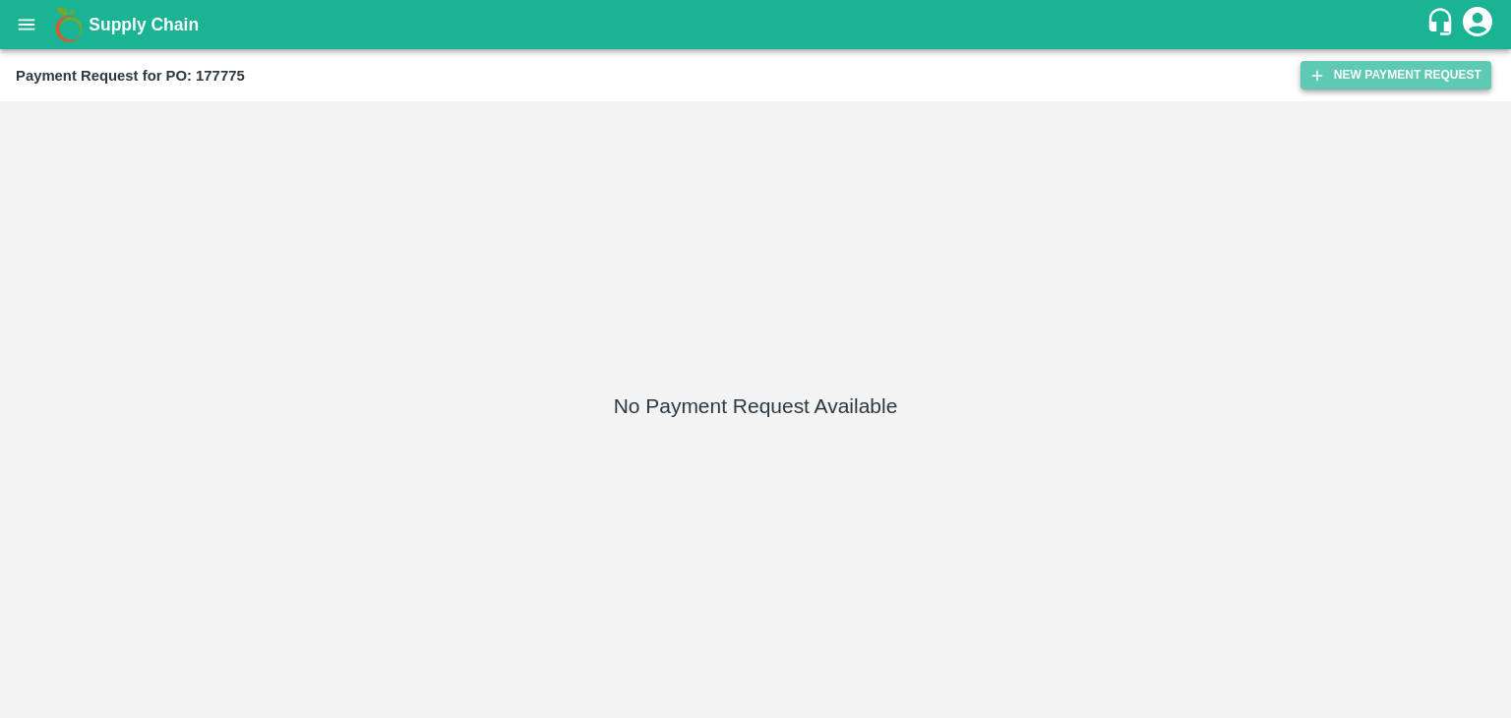
click at [1362, 73] on button "New Payment Request" at bounding box center [1396, 75] width 191 height 29
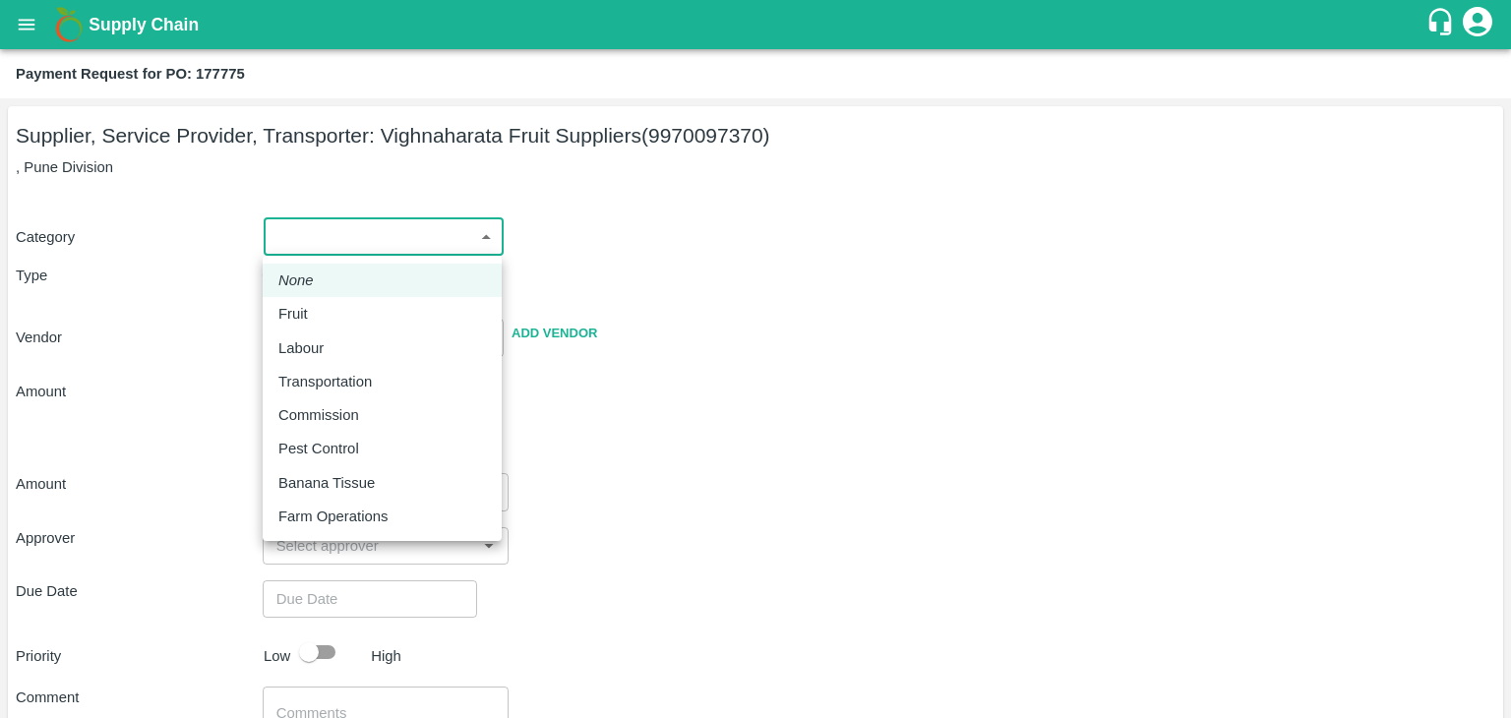
drag, startPoint x: 270, startPoint y: 231, endPoint x: 316, endPoint y: 308, distance: 89.6
click at [316, 308] on body "Supply Chain Payment Request for PO: 177775 Supplier, Service Provider, Transpo…" at bounding box center [755, 359] width 1511 height 718
click at [316, 308] on div "Fruit" at bounding box center [297, 314] width 39 height 22
type input "1"
type input "Vighnaharata Fruit Suppliers - 9970097370(Supplier, Service Provider, Transport…"
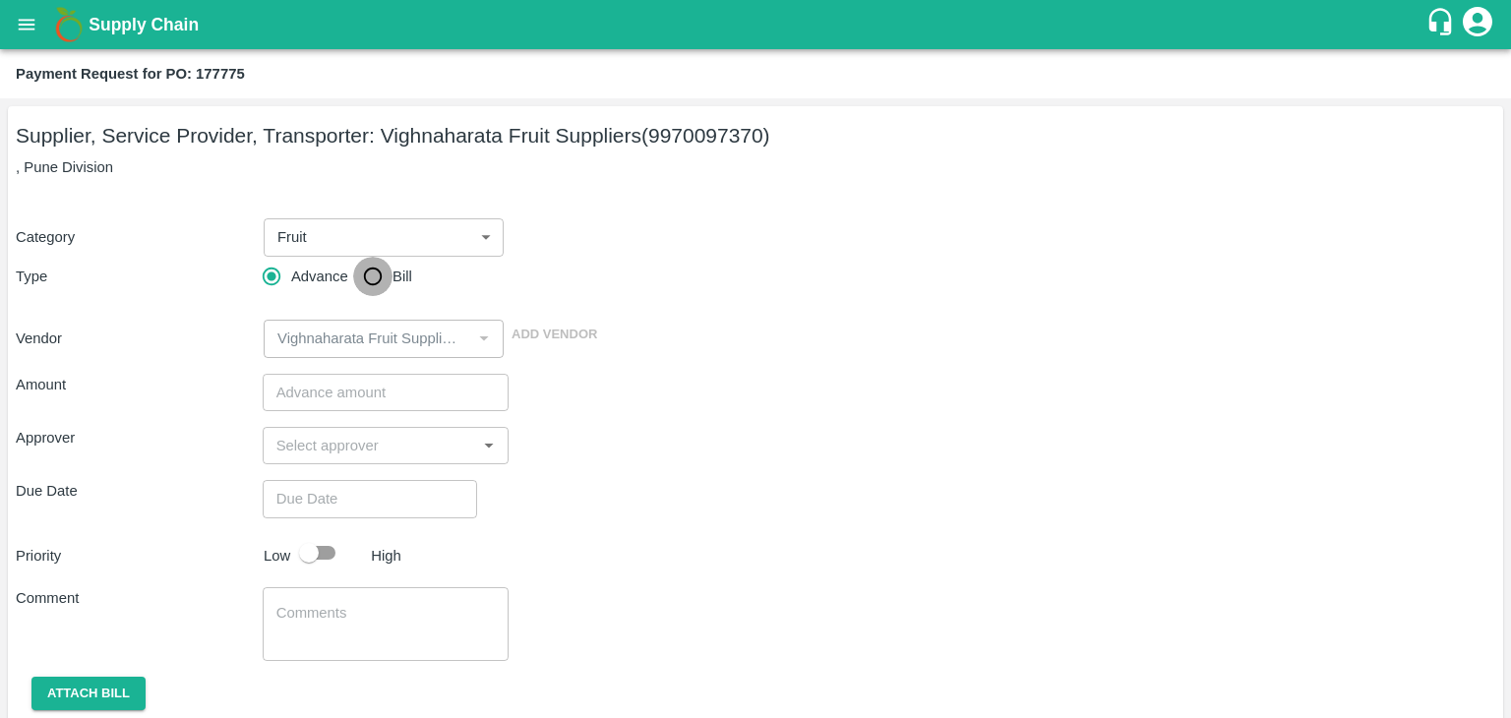
click at [363, 275] on input "Bill" at bounding box center [372, 276] width 39 height 39
radio input "true"
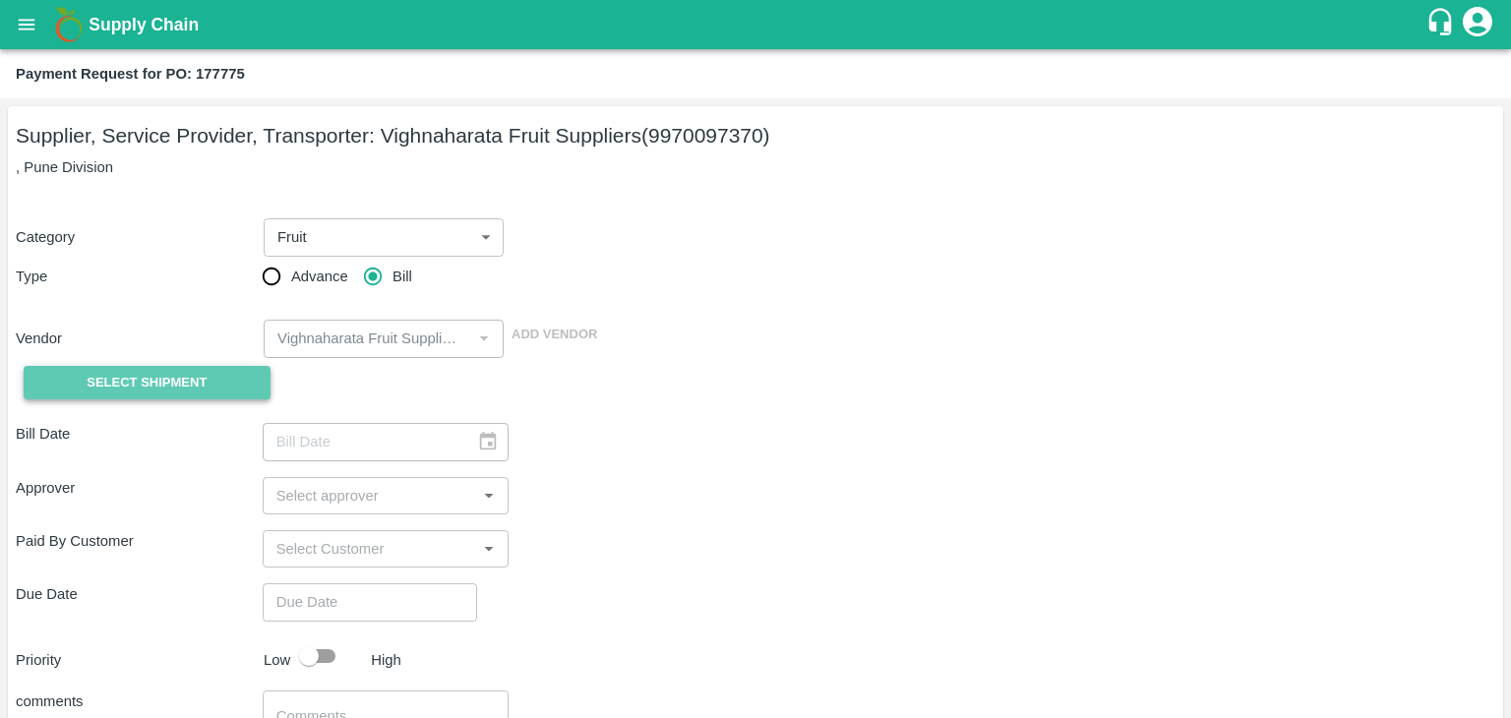
click at [164, 377] on span "Select Shipment" at bounding box center [147, 383] width 120 height 23
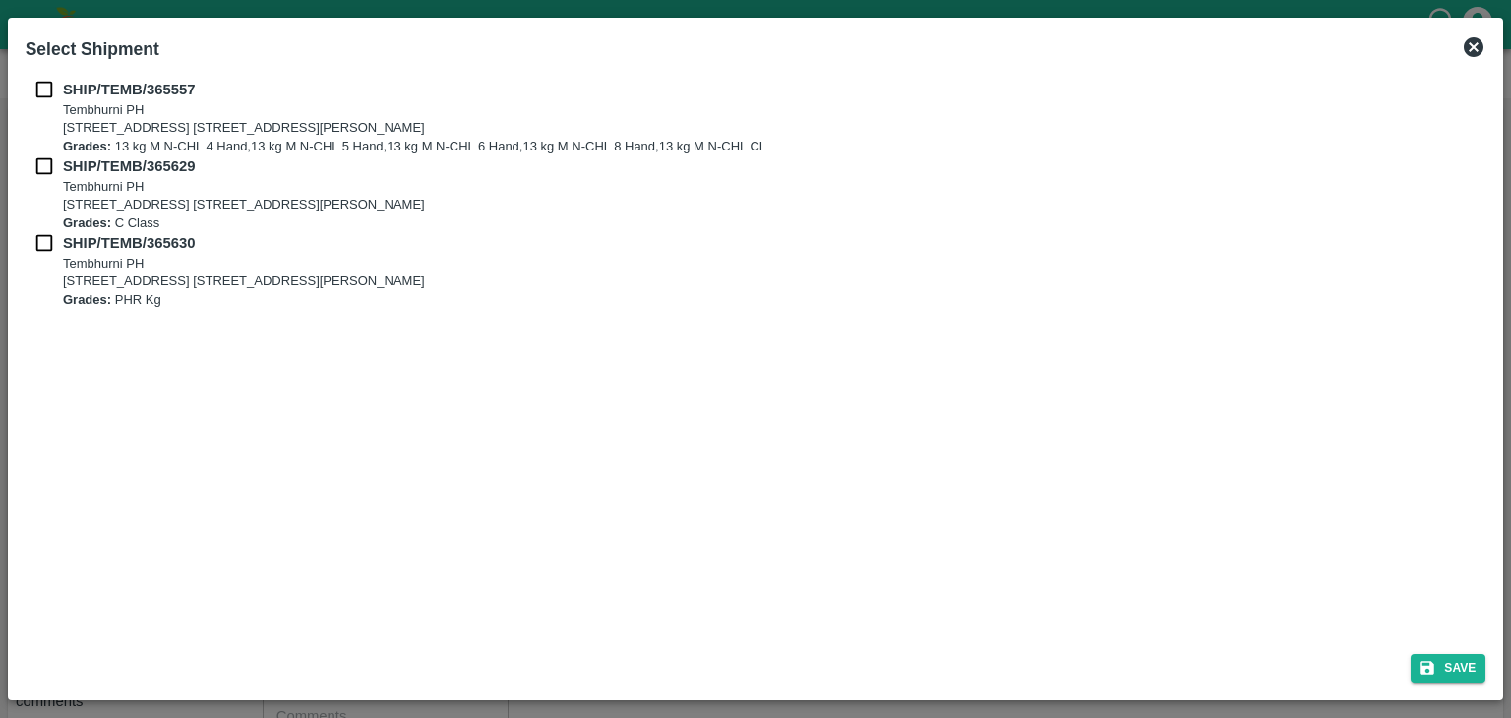
drag, startPoint x: 38, startPoint y: 77, endPoint x: 43, endPoint y: 92, distance: 15.6
click at [43, 92] on div "SHIP/TEMB/365557 Tembhurni PH Tembhurni PH 205, PLOT NO. E-5, YASHSHREE INDUSTR…" at bounding box center [756, 354] width 1477 height 567
click at [43, 92] on input "checkbox" at bounding box center [44, 90] width 37 height 22
checkbox input "true"
click at [42, 163] on input "checkbox" at bounding box center [44, 166] width 37 height 22
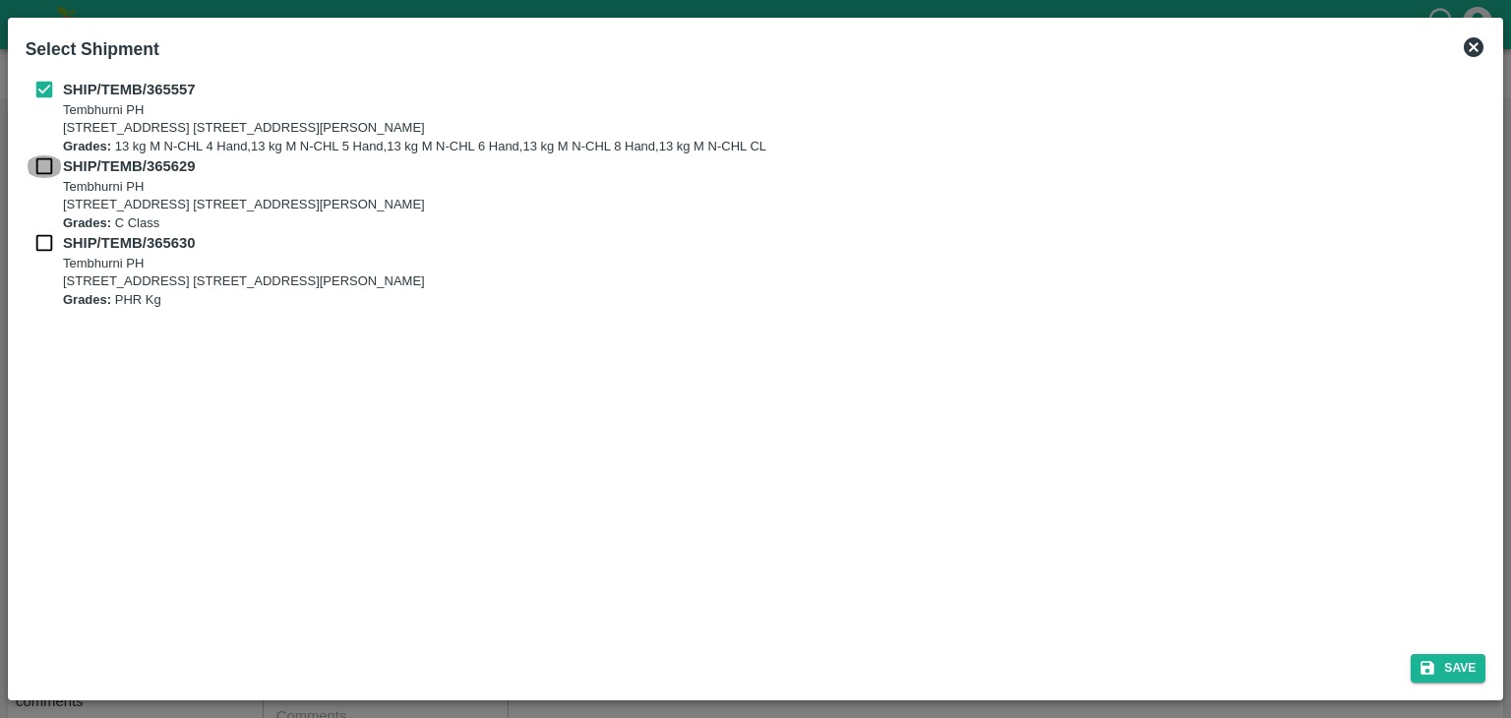
checkbox input "true"
click at [39, 238] on input "checkbox" at bounding box center [44, 243] width 37 height 22
checkbox input "true"
click at [1441, 666] on button "Save" at bounding box center [1448, 668] width 75 height 29
type input "[DATE]"
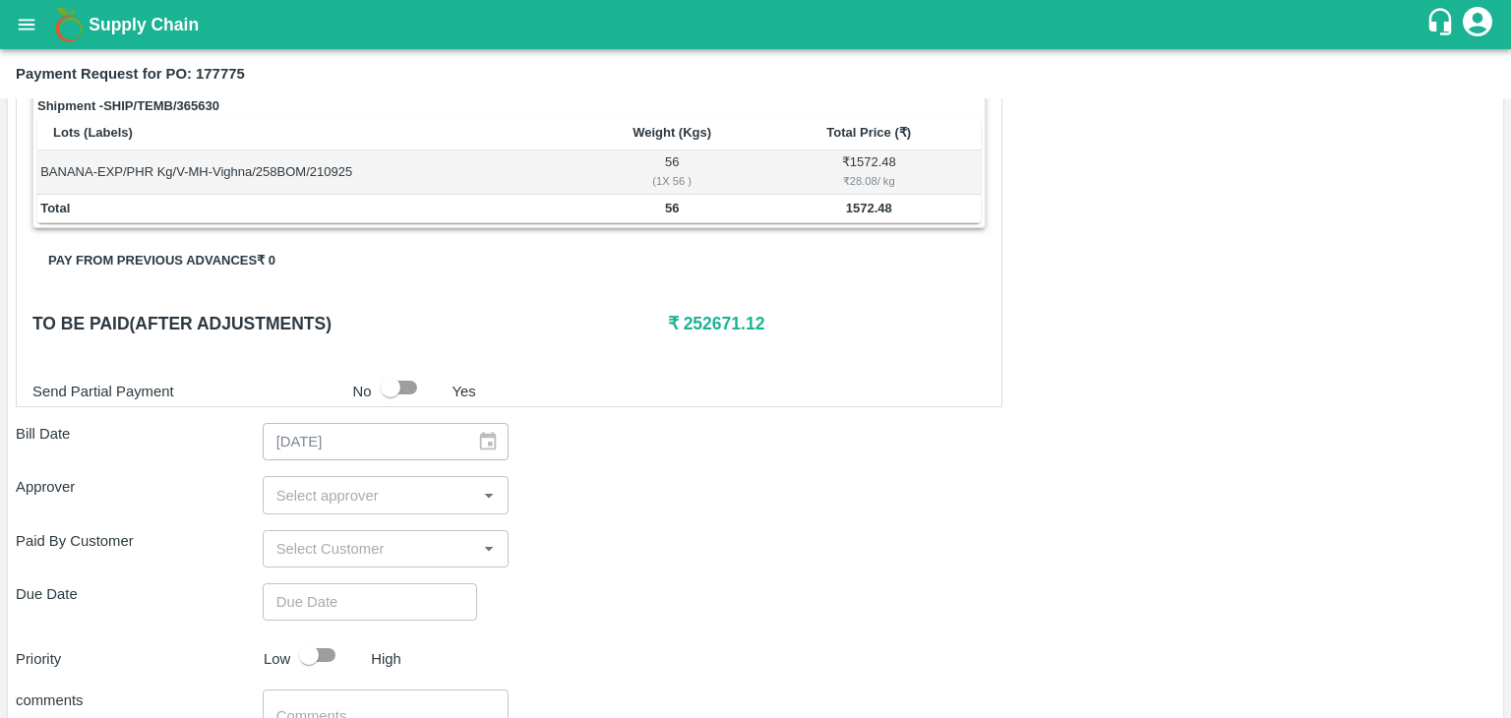
scroll to position [964, 0]
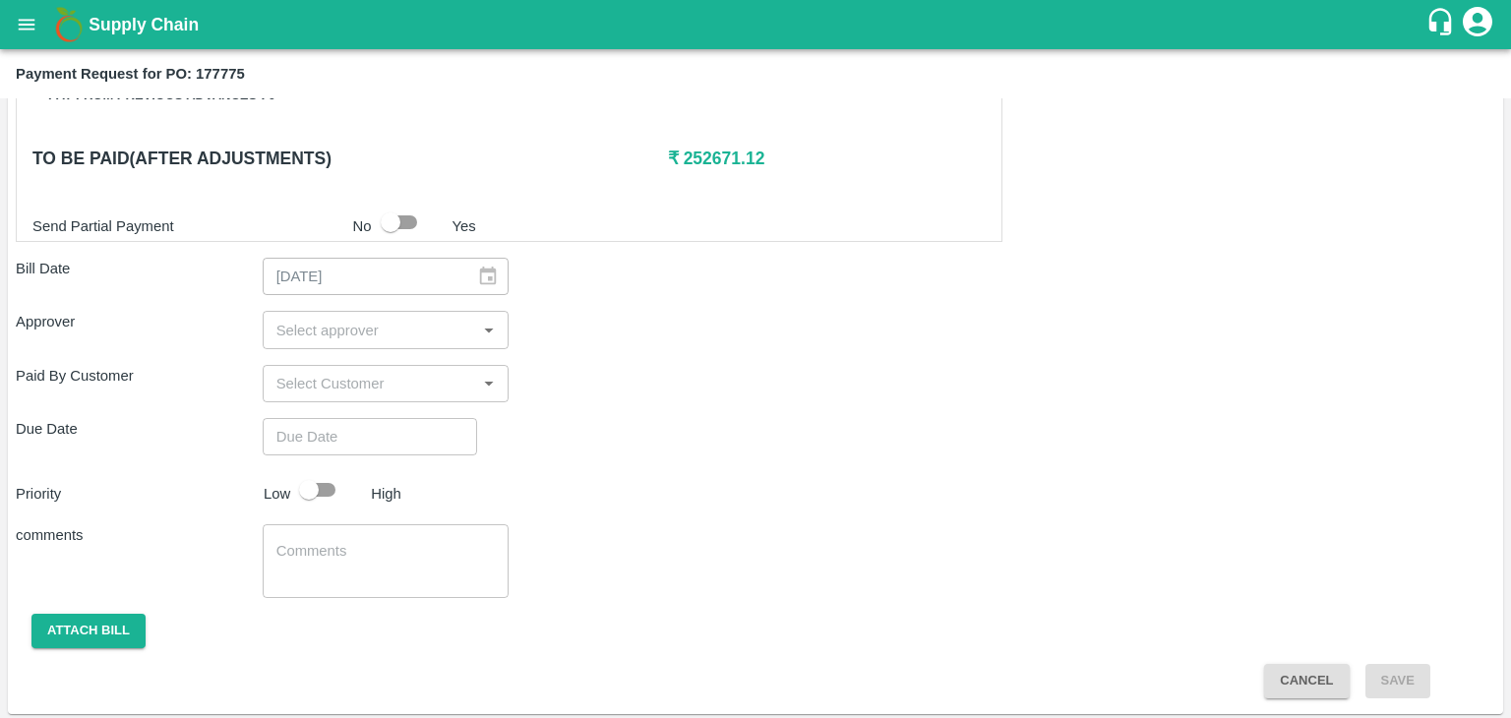
click at [385, 330] on input "input" at bounding box center [370, 330] width 203 height 26
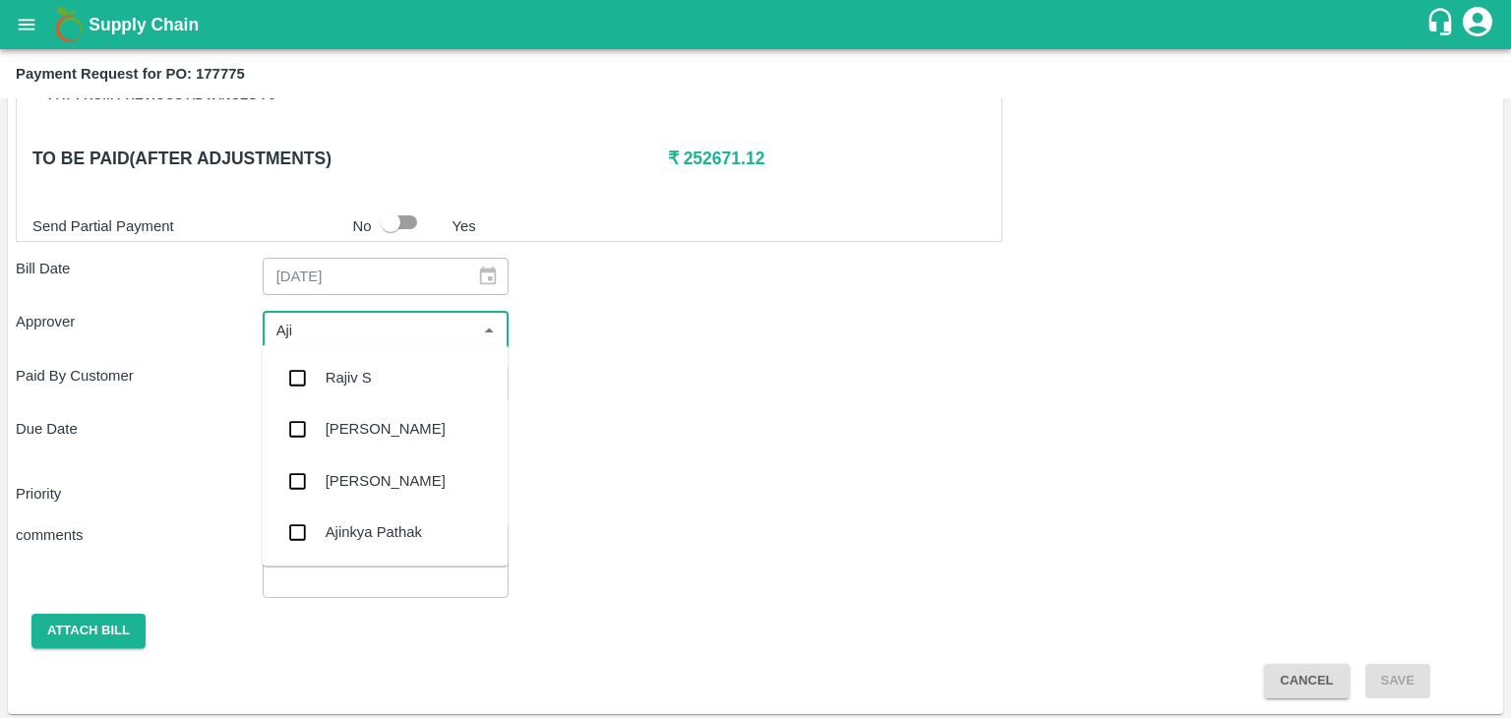
type input "Ajit"
click at [384, 367] on div "[PERSON_NAME]" at bounding box center [385, 377] width 246 height 51
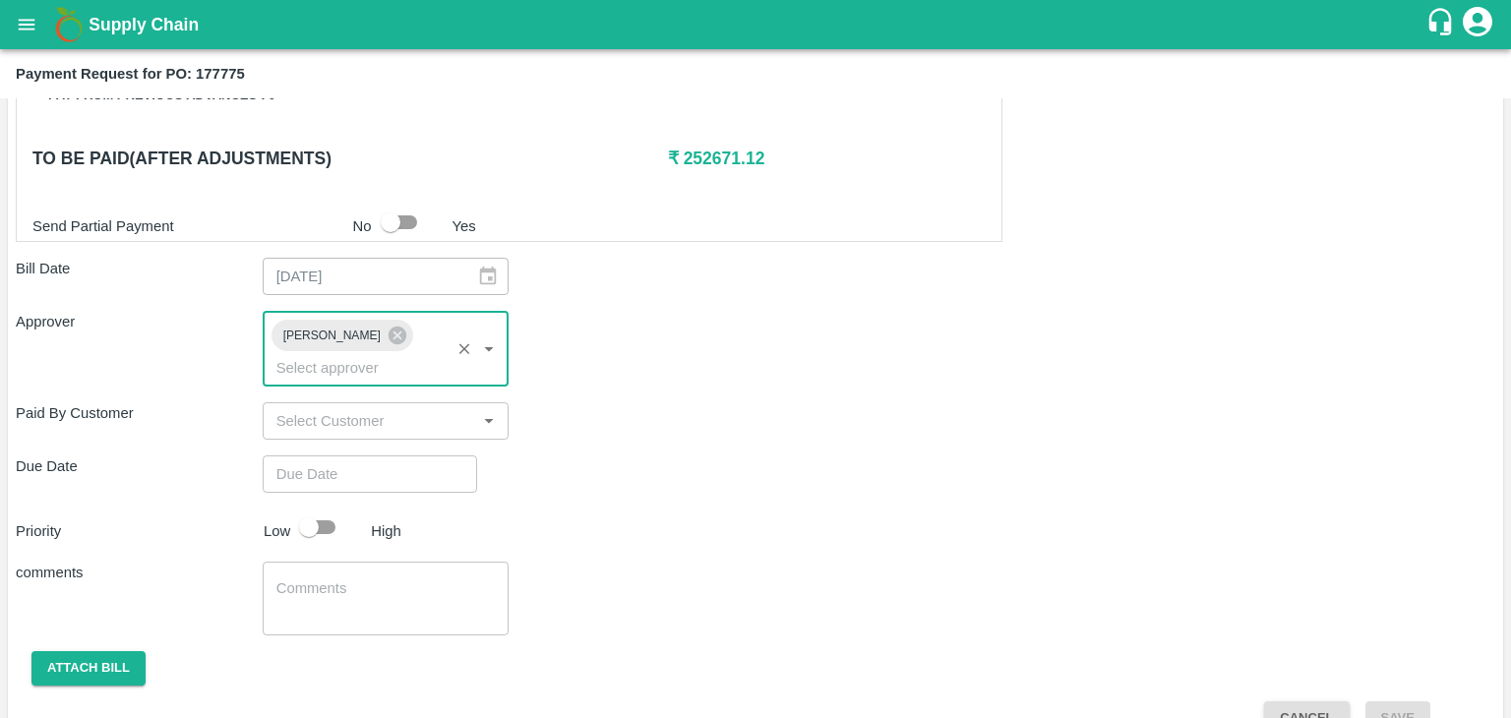
type input "DD/MM/YYYY hh:mm aa"
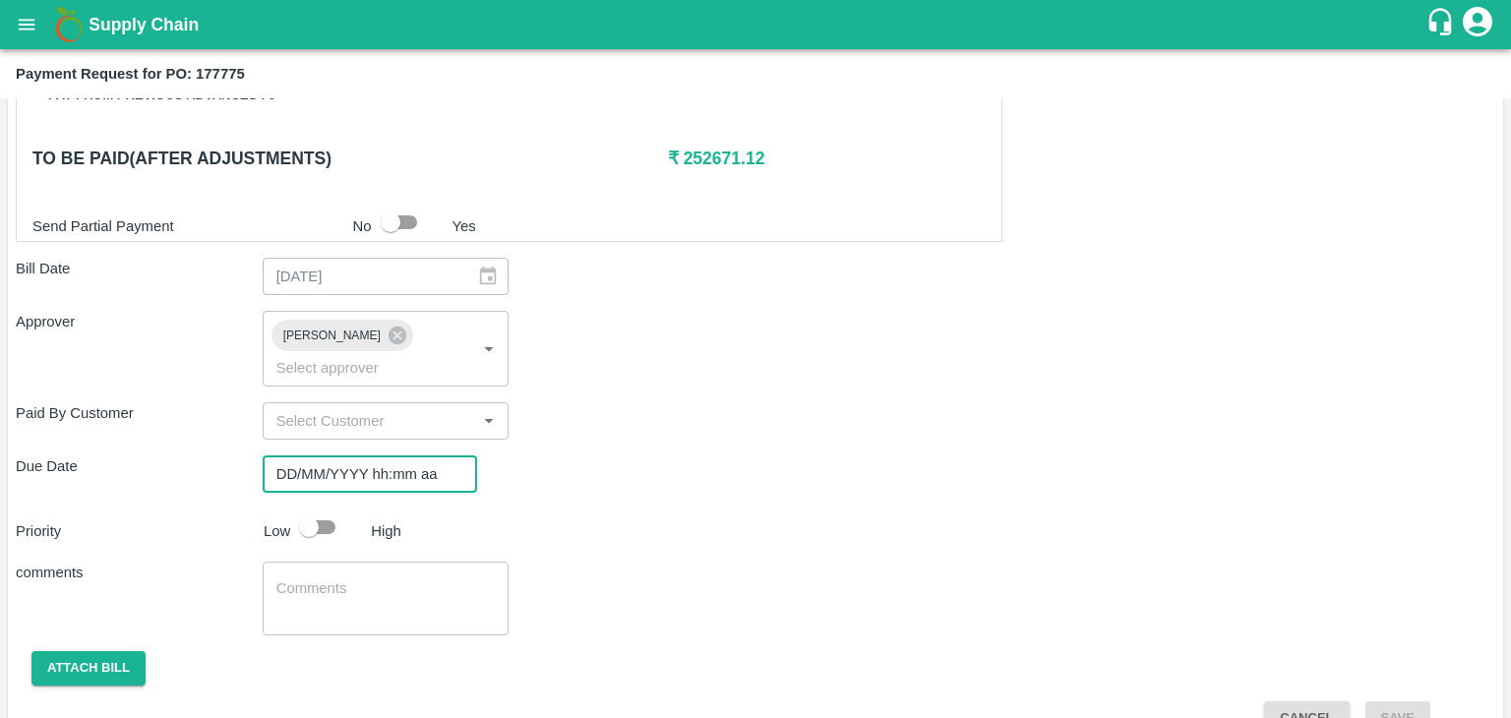
click at [424, 456] on input "DD/MM/YYYY hh:mm aa" at bounding box center [363, 474] width 201 height 37
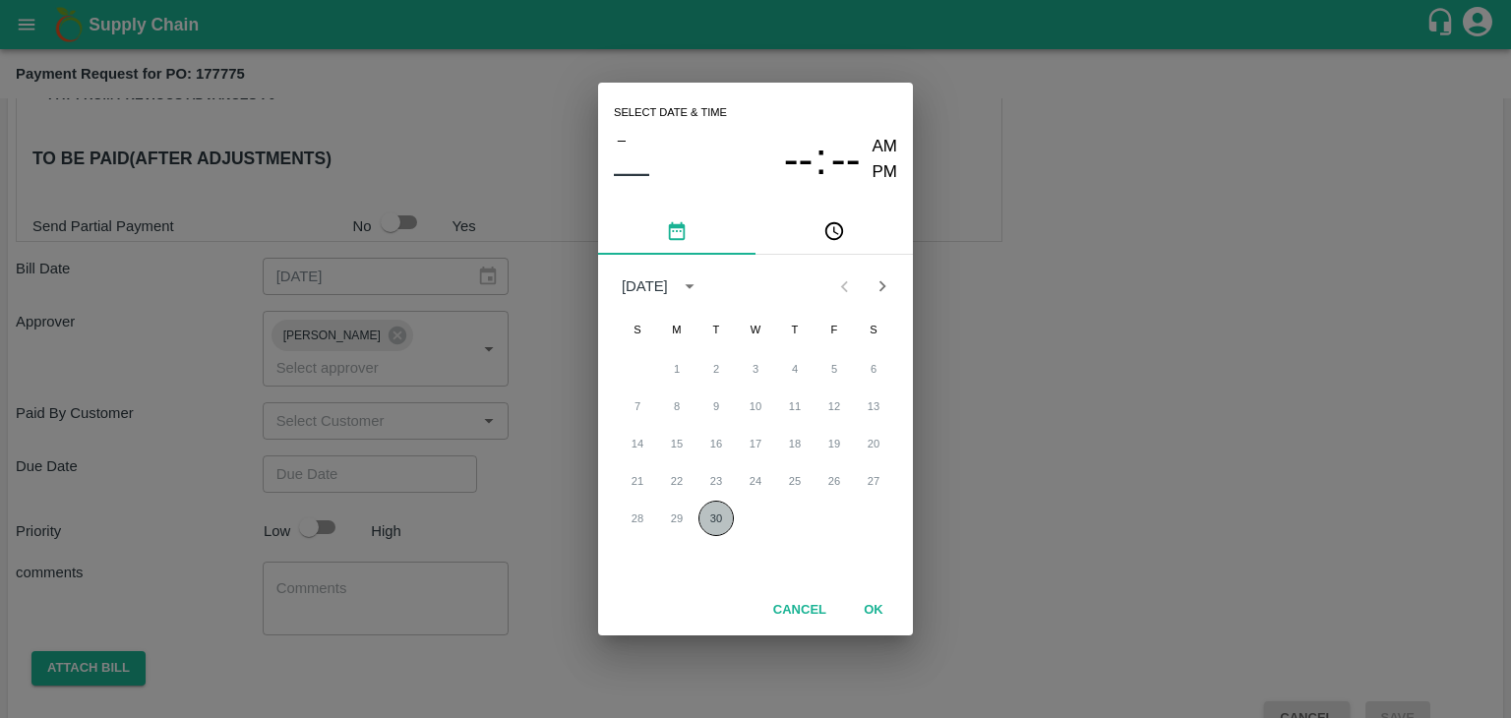
click at [724, 520] on button "30" at bounding box center [716, 518] width 35 height 35
type input "[DATE] 12:00 AM"
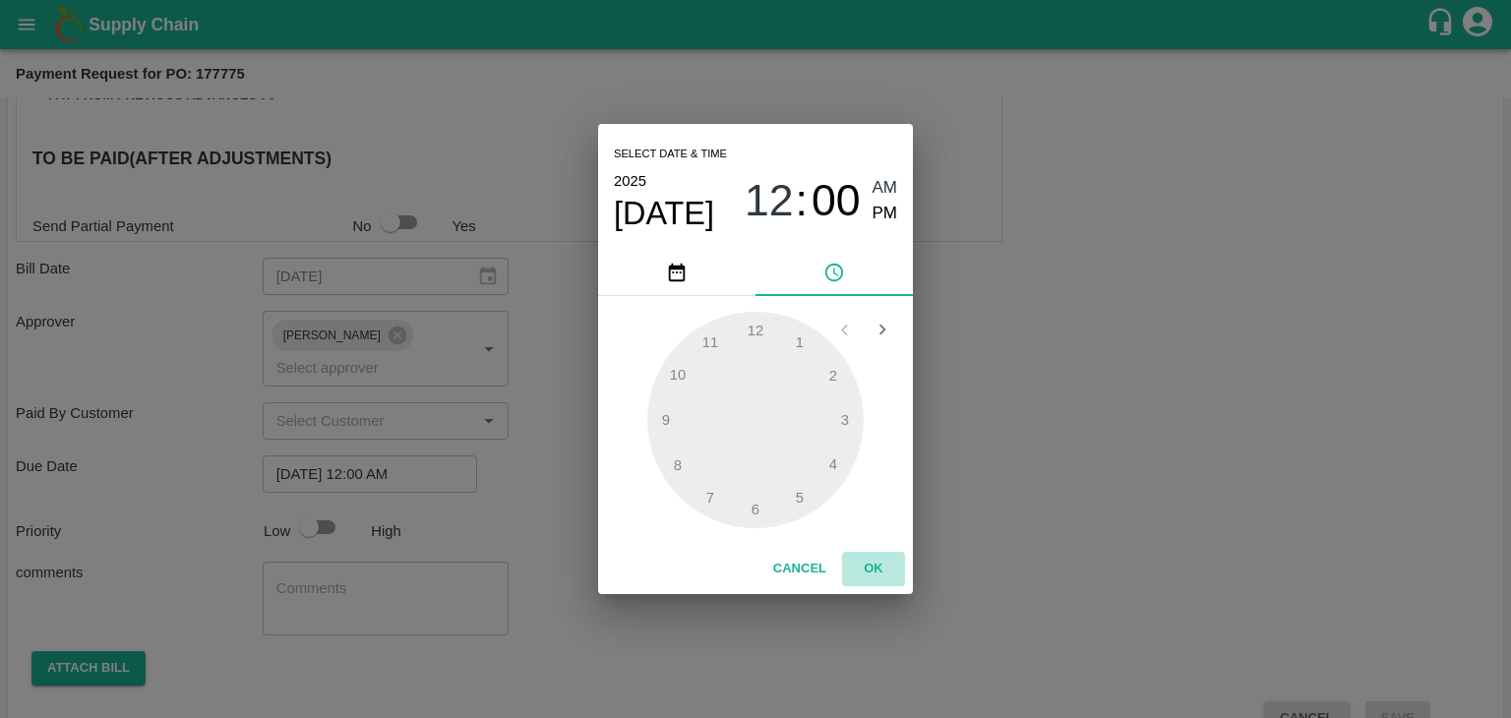
click at [880, 568] on button "OK" at bounding box center [873, 569] width 63 height 34
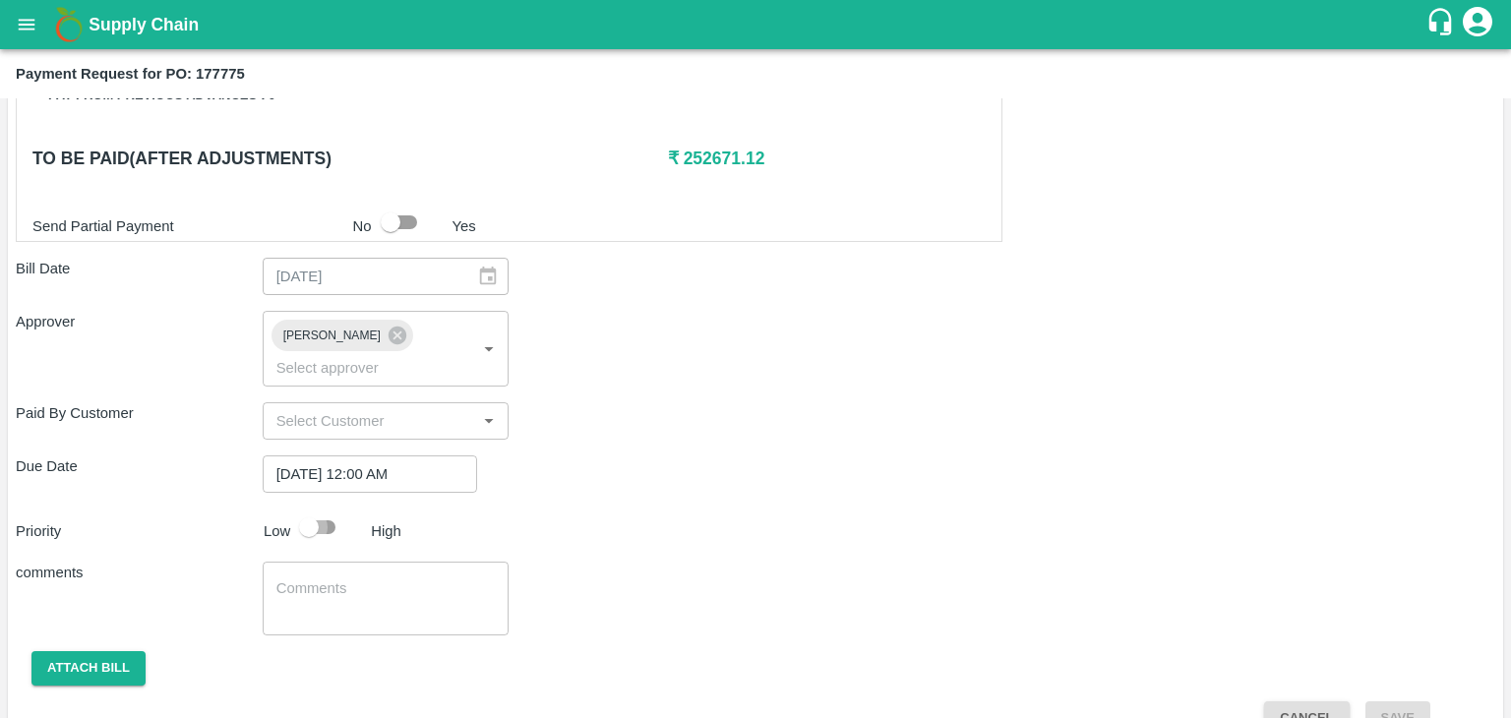
click at [323, 509] on input "checkbox" at bounding box center [309, 527] width 112 height 37
checkbox input "true"
click at [389, 579] on textarea at bounding box center [386, 599] width 219 height 41
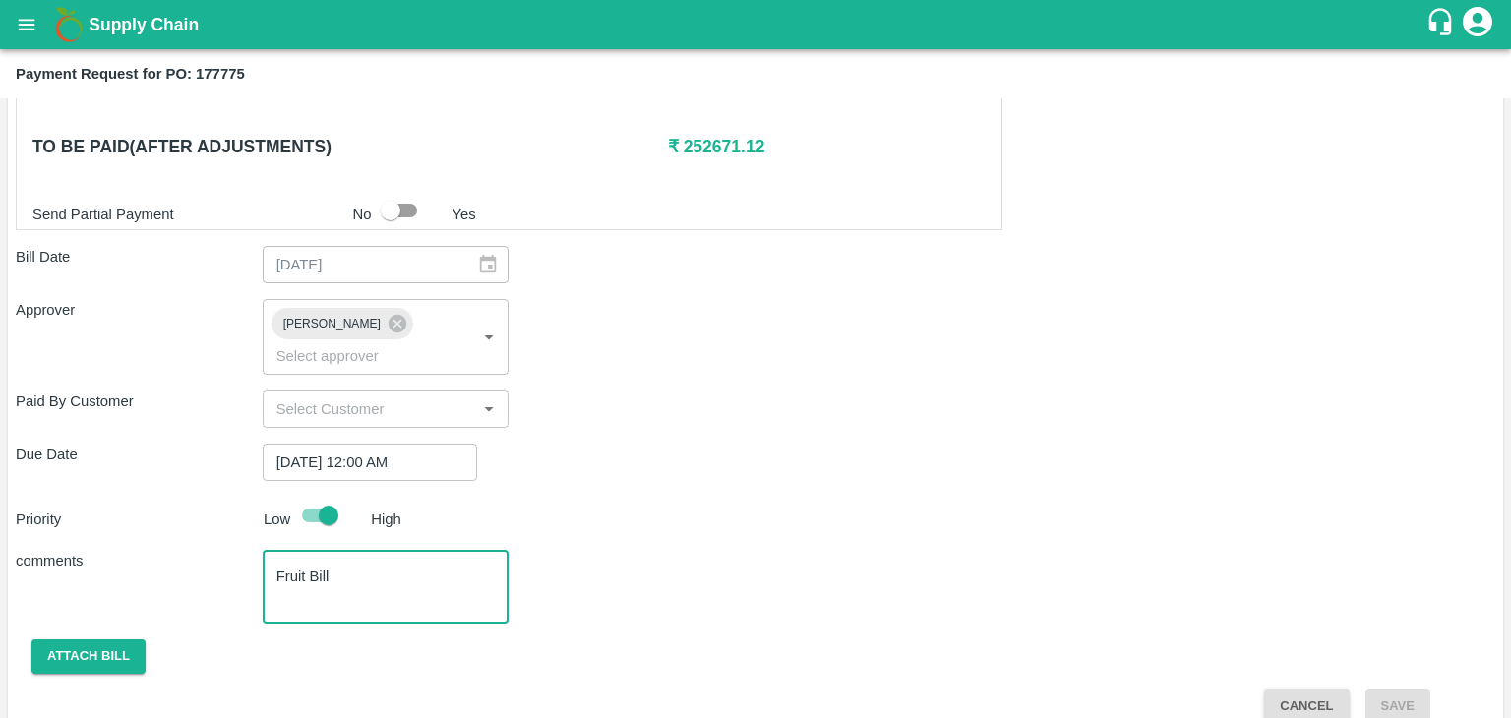
type textarea "Fruit Bill"
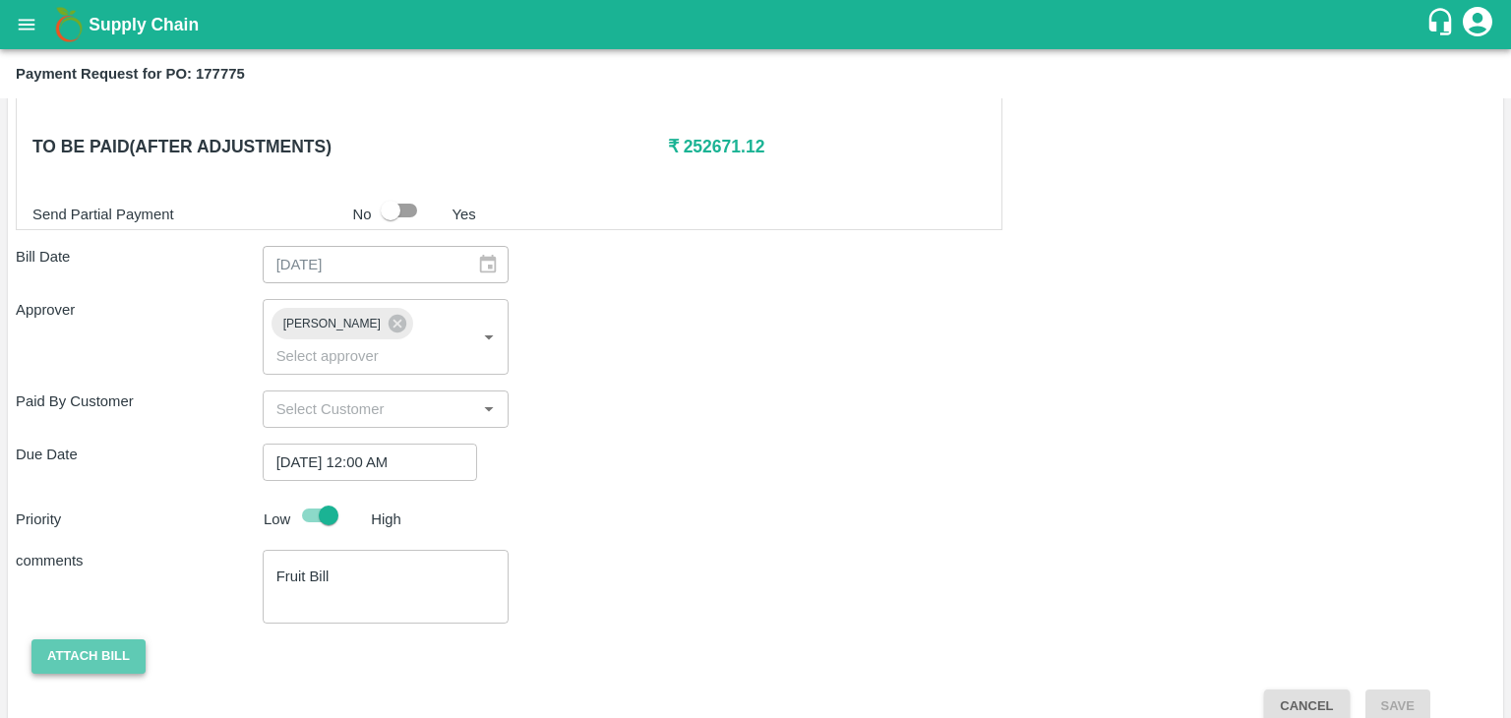
click at [106, 640] on button "Attach bill" at bounding box center [88, 657] width 114 height 34
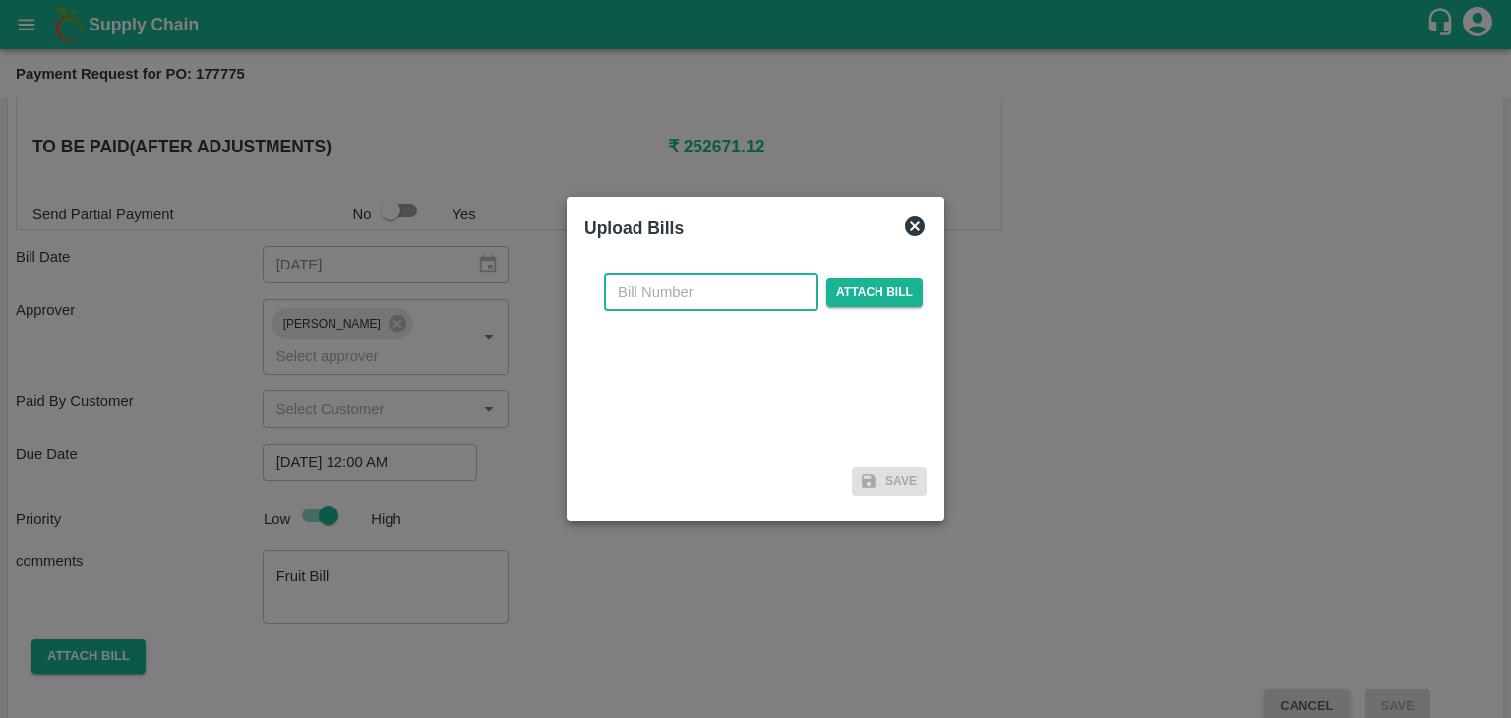
click at [768, 288] on input "text" at bounding box center [711, 292] width 215 height 37
type input "979"
click at [877, 288] on span "Attach bill" at bounding box center [875, 292] width 96 height 29
click at [0, 0] on input "Attach bill" at bounding box center [0, 0] width 0 height 0
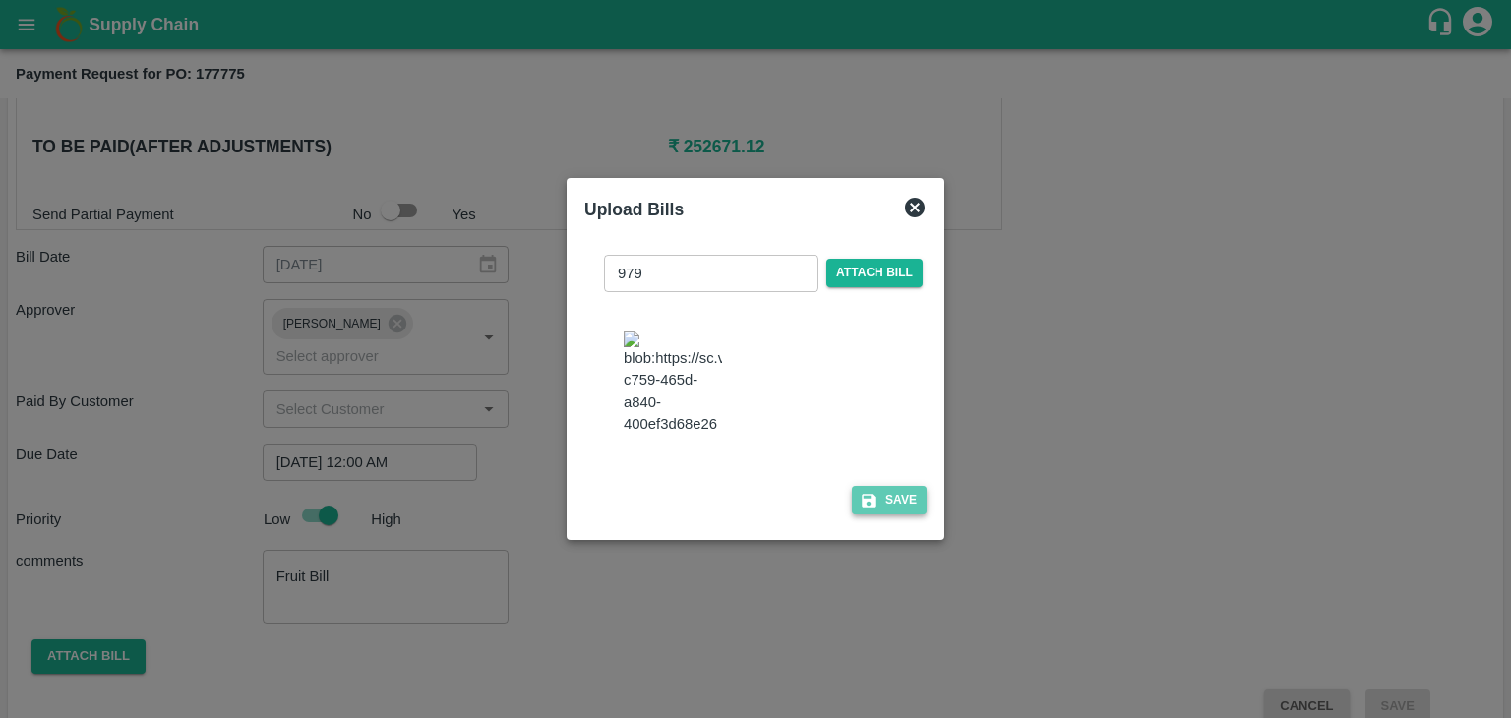
click at [892, 506] on button "Save" at bounding box center [889, 500] width 75 height 29
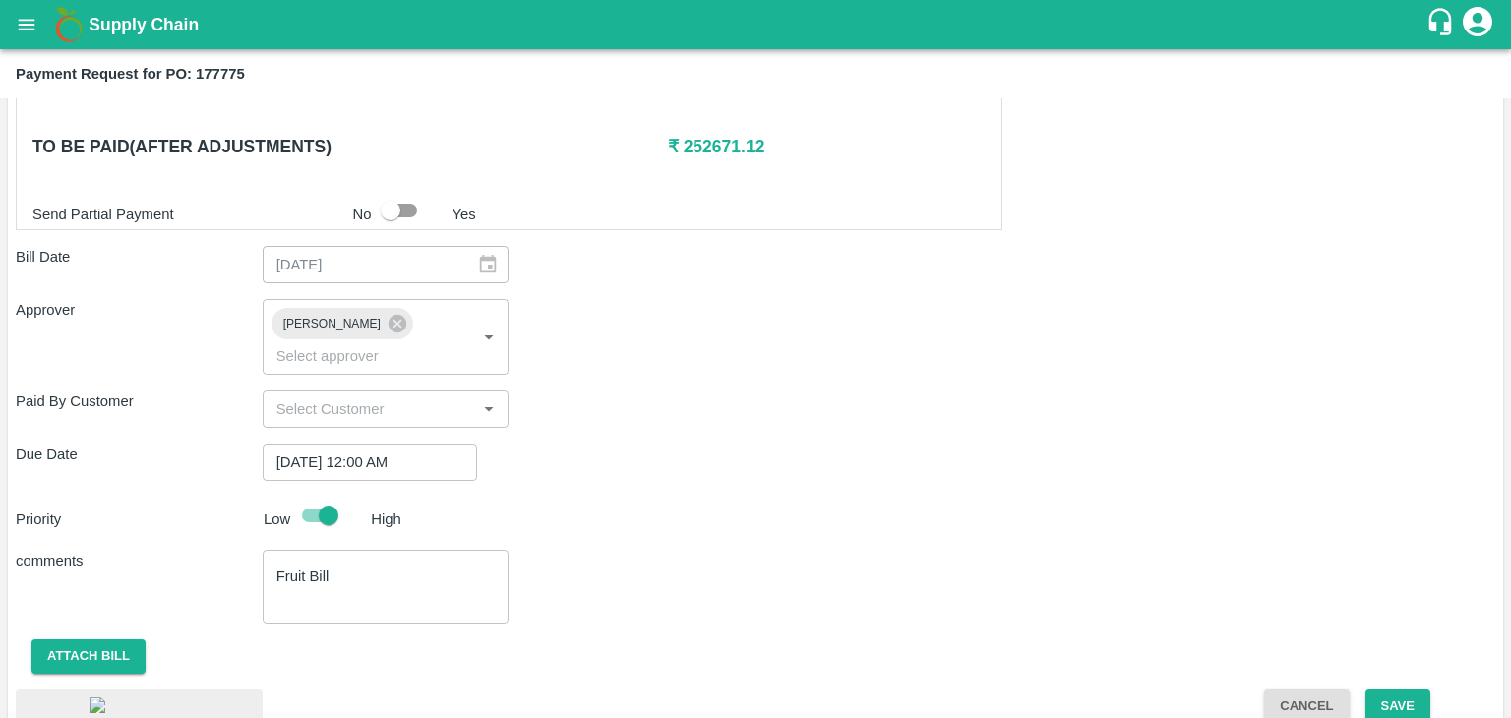
scroll to position [1101, 0]
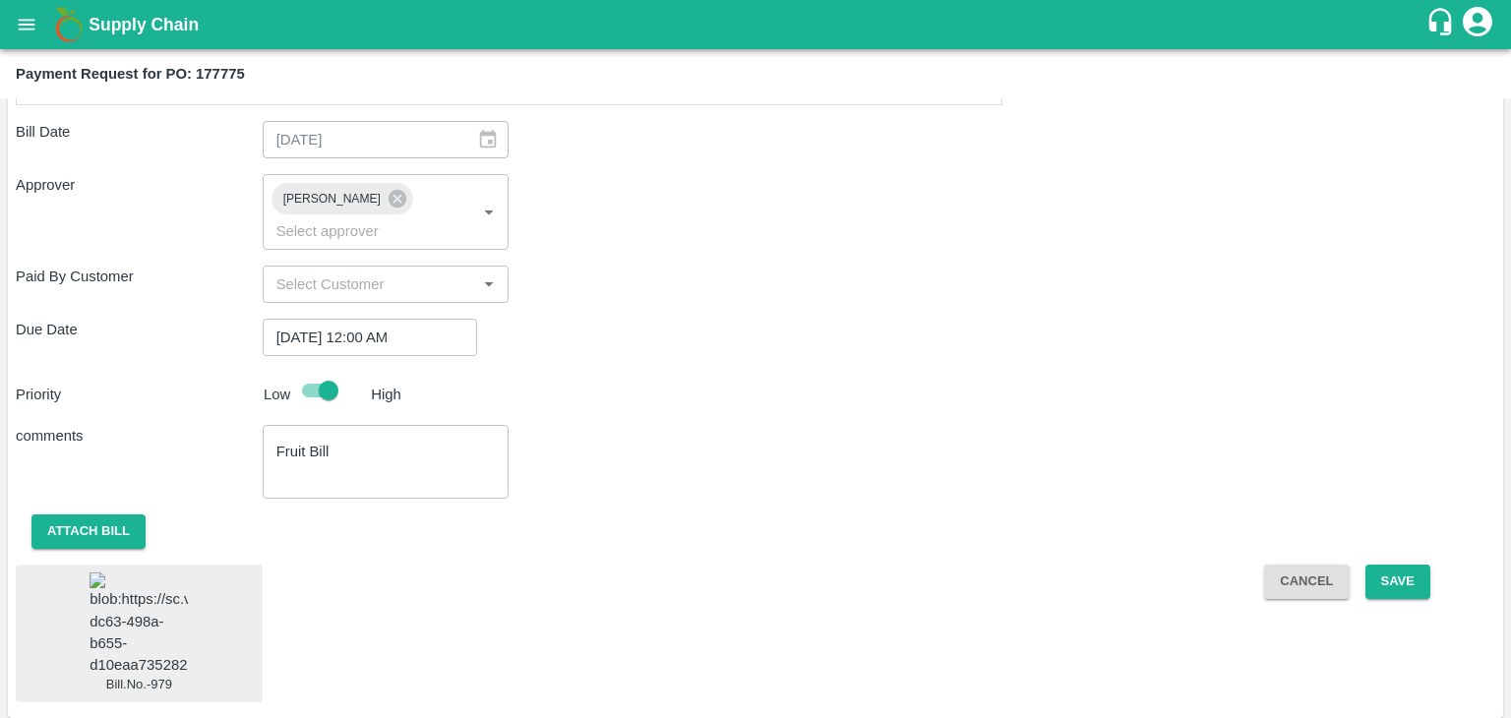
click at [142, 596] on img at bounding box center [139, 624] width 98 height 103
click at [1373, 565] on button "Save" at bounding box center [1398, 582] width 65 height 34
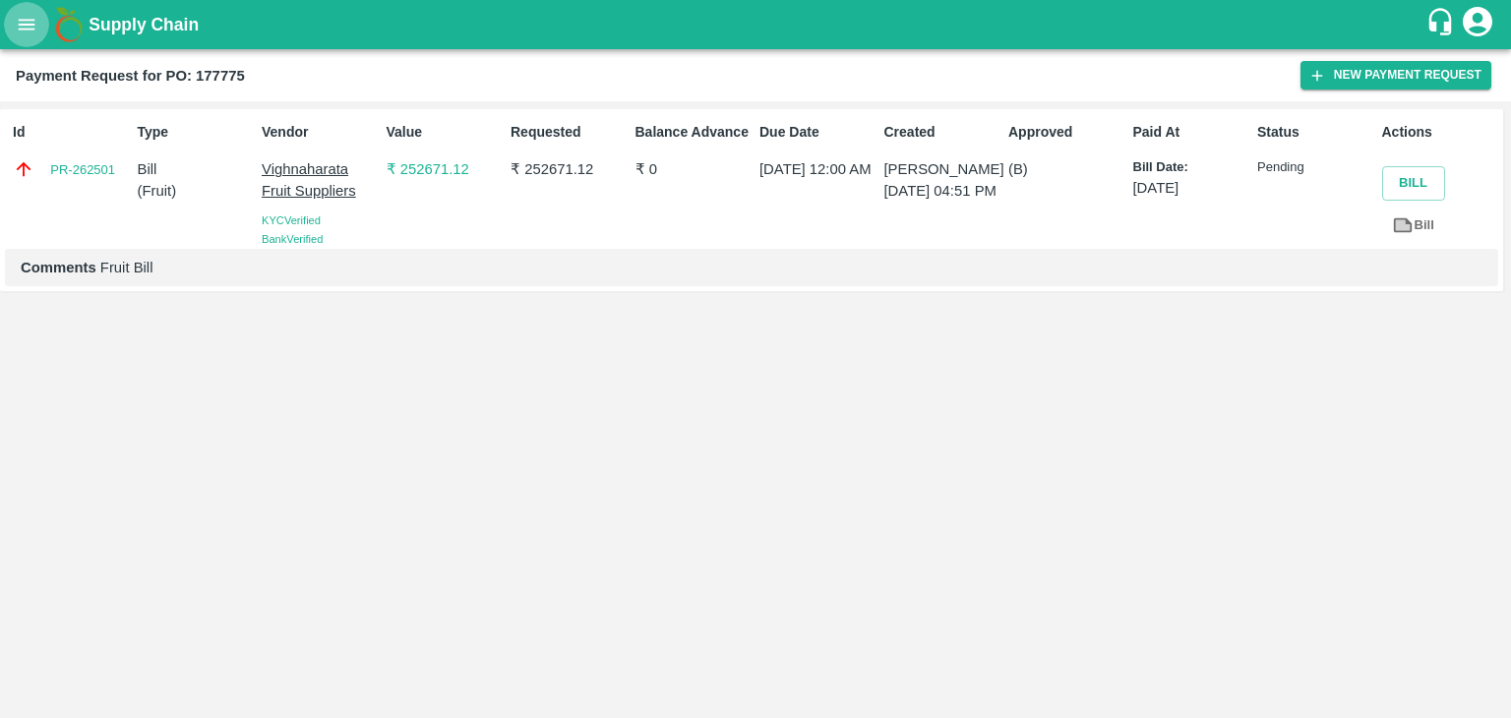
click at [31, 31] on icon "open drawer" at bounding box center [27, 25] width 22 height 22
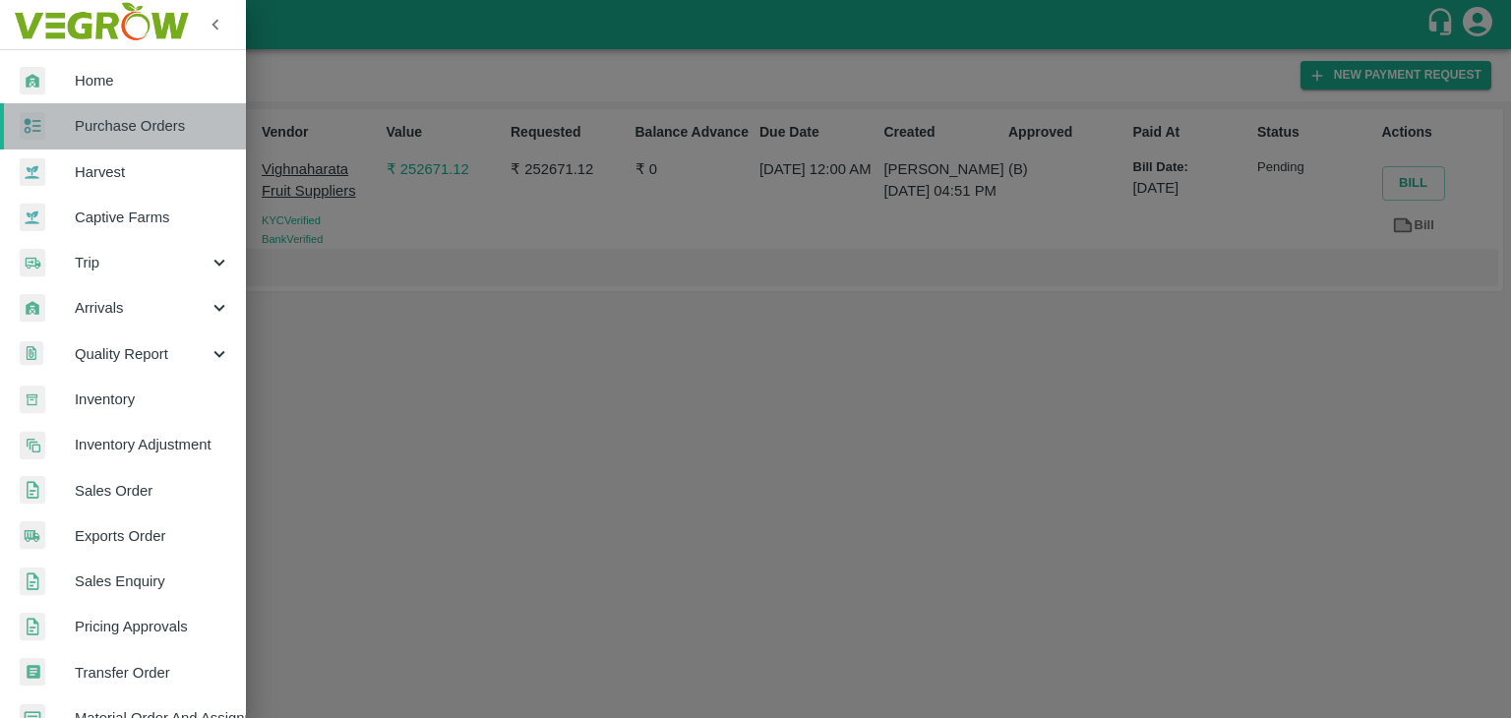
click at [146, 131] on span "Purchase Orders" at bounding box center [152, 126] width 155 height 22
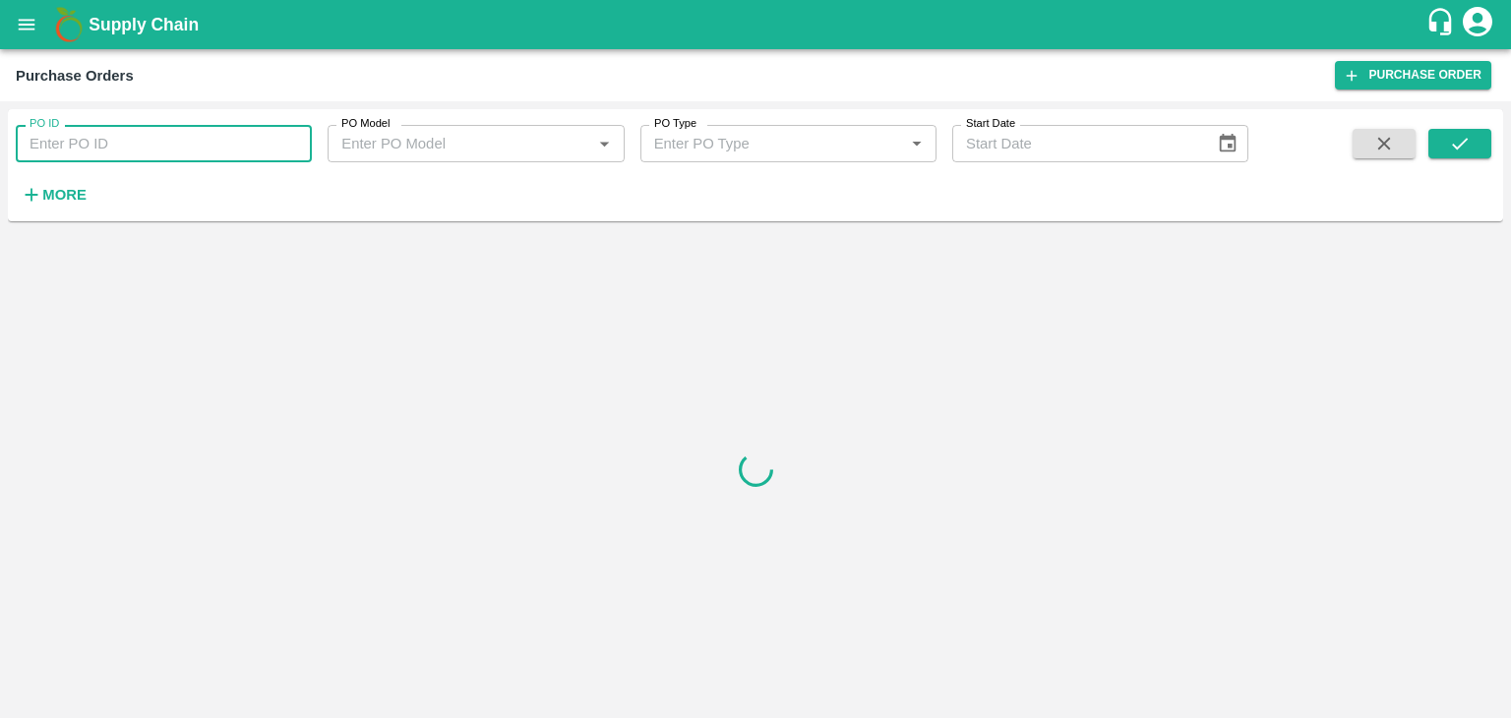
click at [252, 151] on input "PO ID" at bounding box center [164, 143] width 296 height 37
paste input "177783"
type input "177783"
click at [1472, 153] on button "submit" at bounding box center [1460, 144] width 63 height 30
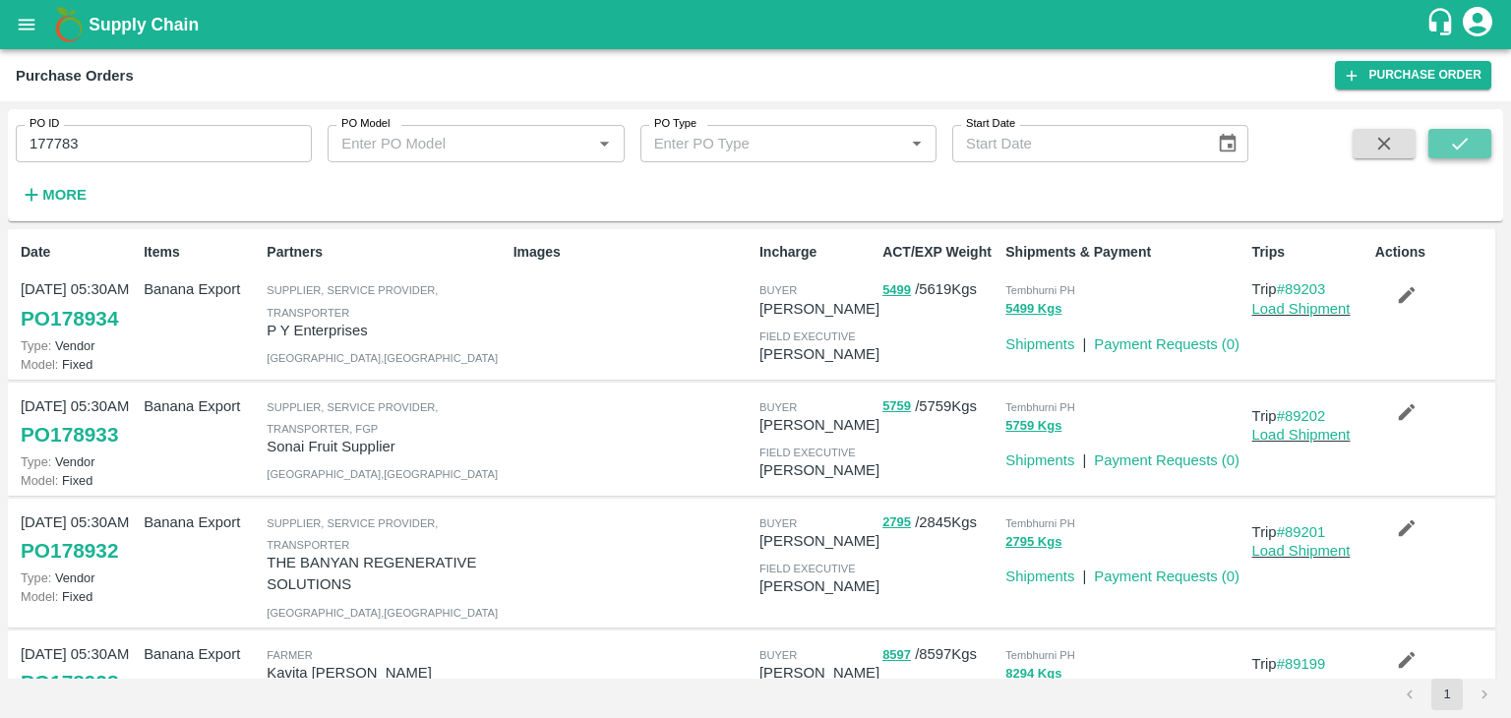
click at [1466, 142] on icon "submit" at bounding box center [1460, 144] width 22 height 22
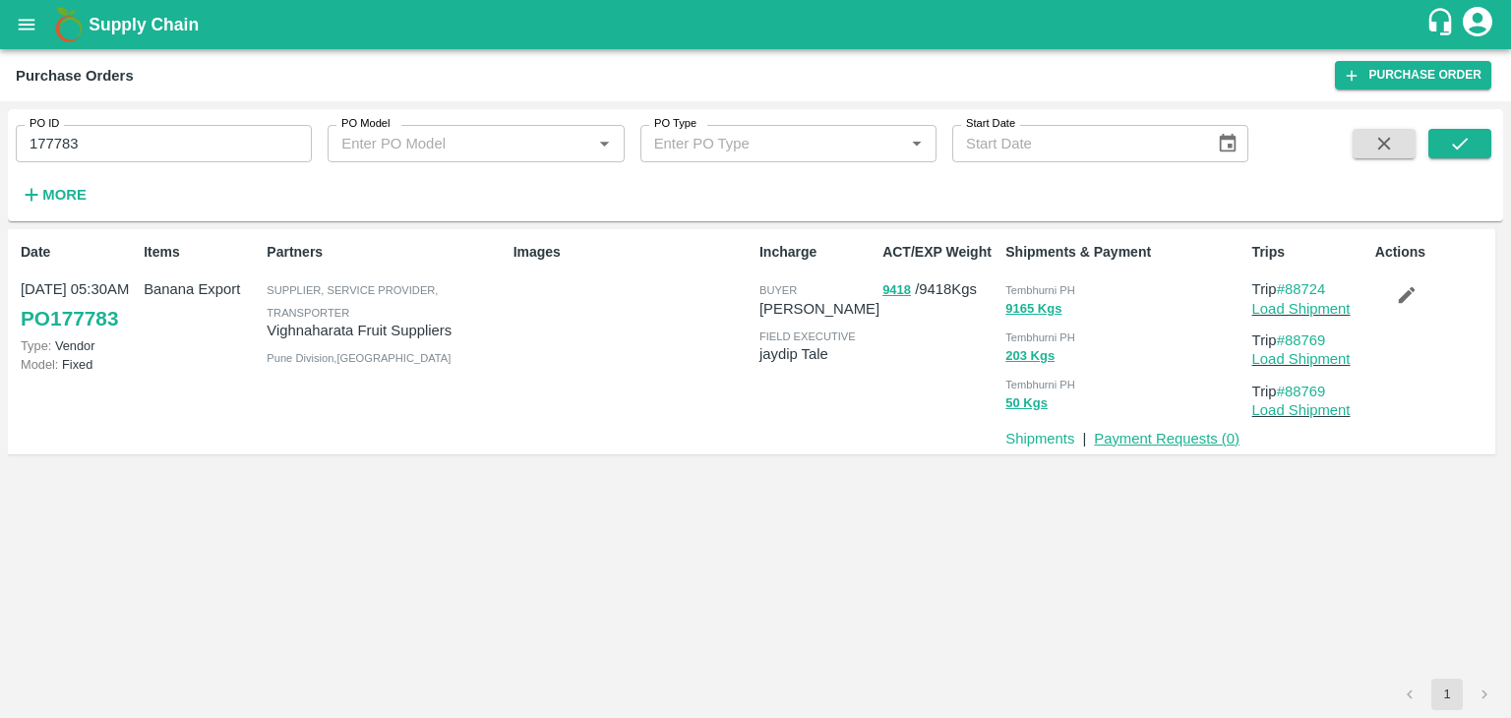
drag, startPoint x: 1192, startPoint y: 448, endPoint x: 1196, endPoint y: 438, distance: 10.6
click at [1196, 438] on p "Payment Requests ( 0 )" at bounding box center [1167, 439] width 146 height 22
click at [1196, 438] on link "Payment Requests ( 0 )" at bounding box center [1167, 439] width 146 height 16
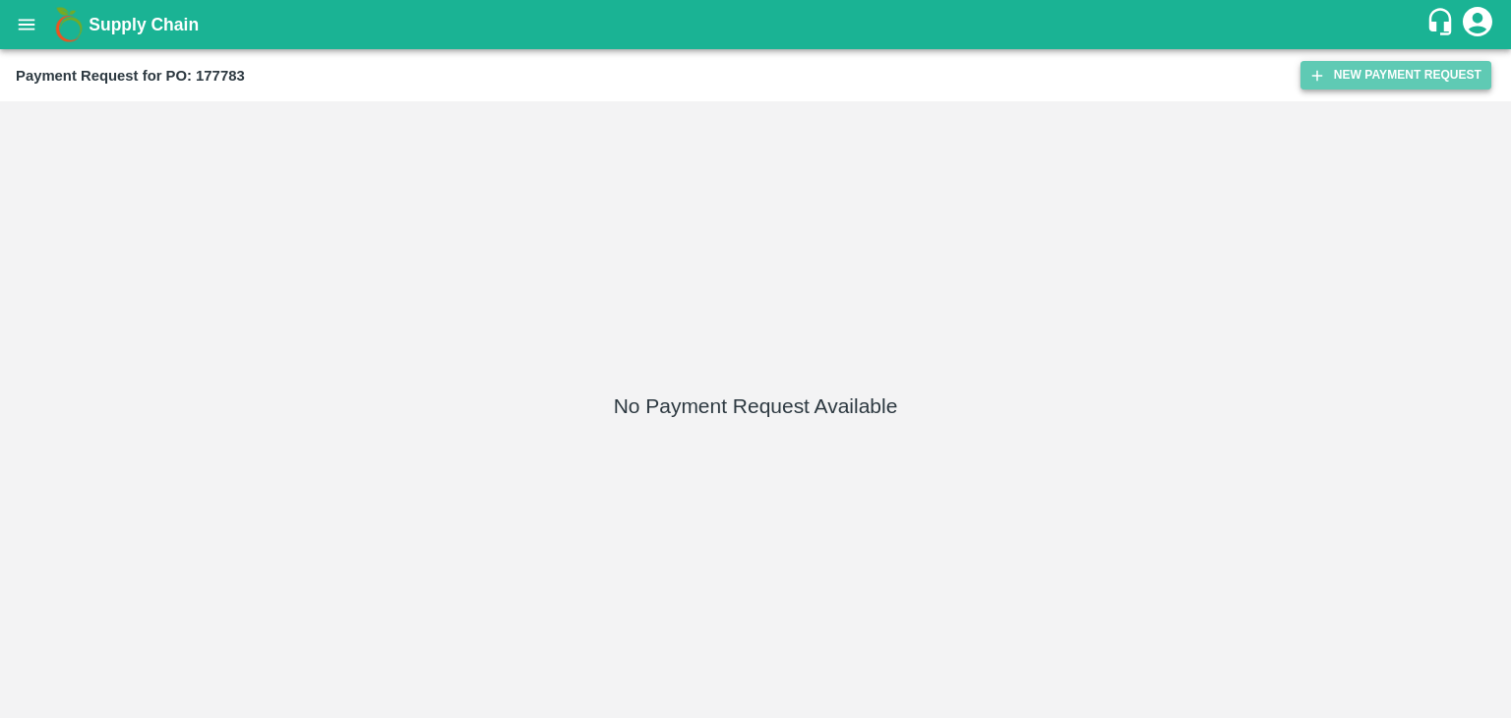
click at [1416, 77] on button "New Payment Request" at bounding box center [1396, 75] width 191 height 29
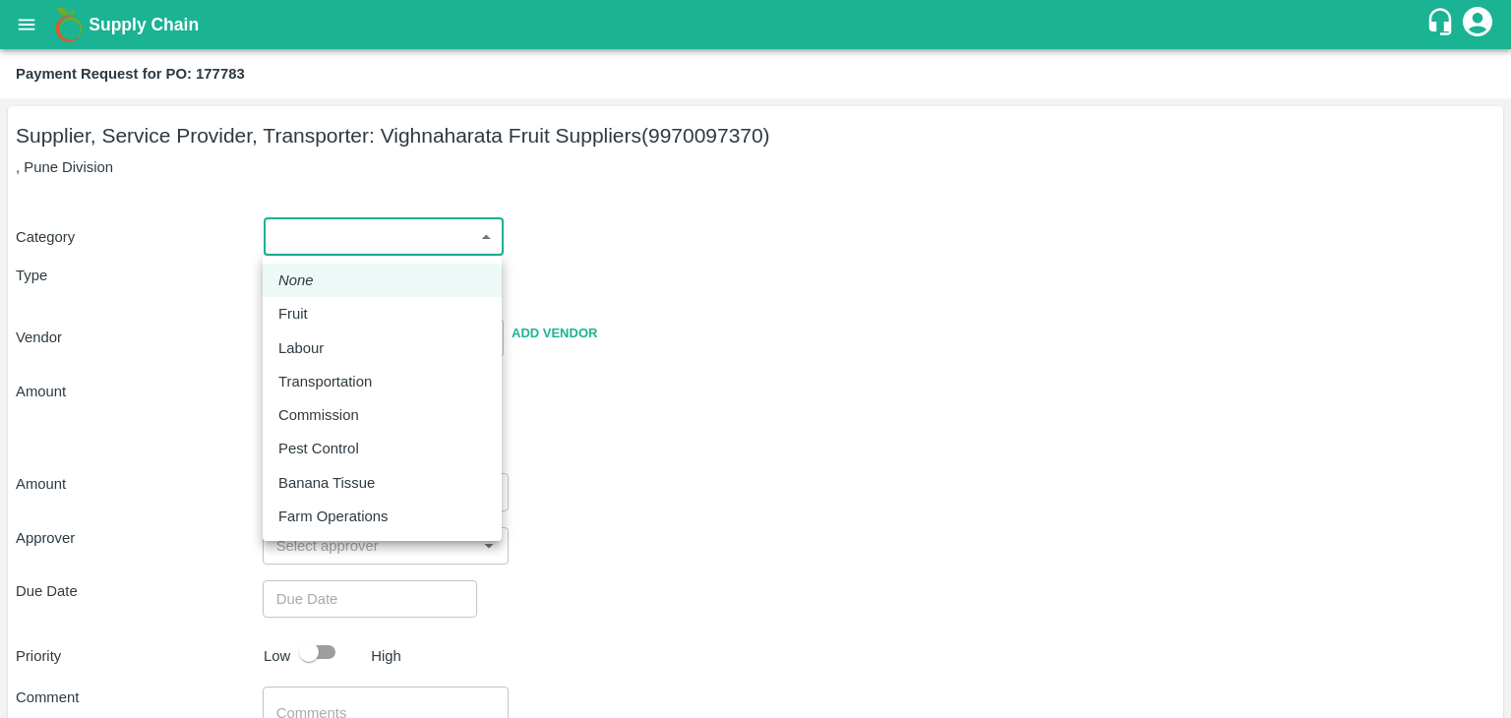
click at [282, 246] on body "Supply Chain Payment Request for PO: 177783 Supplier, Service Provider, Transpo…" at bounding box center [755, 359] width 1511 height 718
click at [320, 308] on div "Fruit" at bounding box center [382, 314] width 208 height 22
type input "1"
type input "Vighnaharata Fruit Suppliers - 9970097370(Supplier, Service Provider, Transport…"
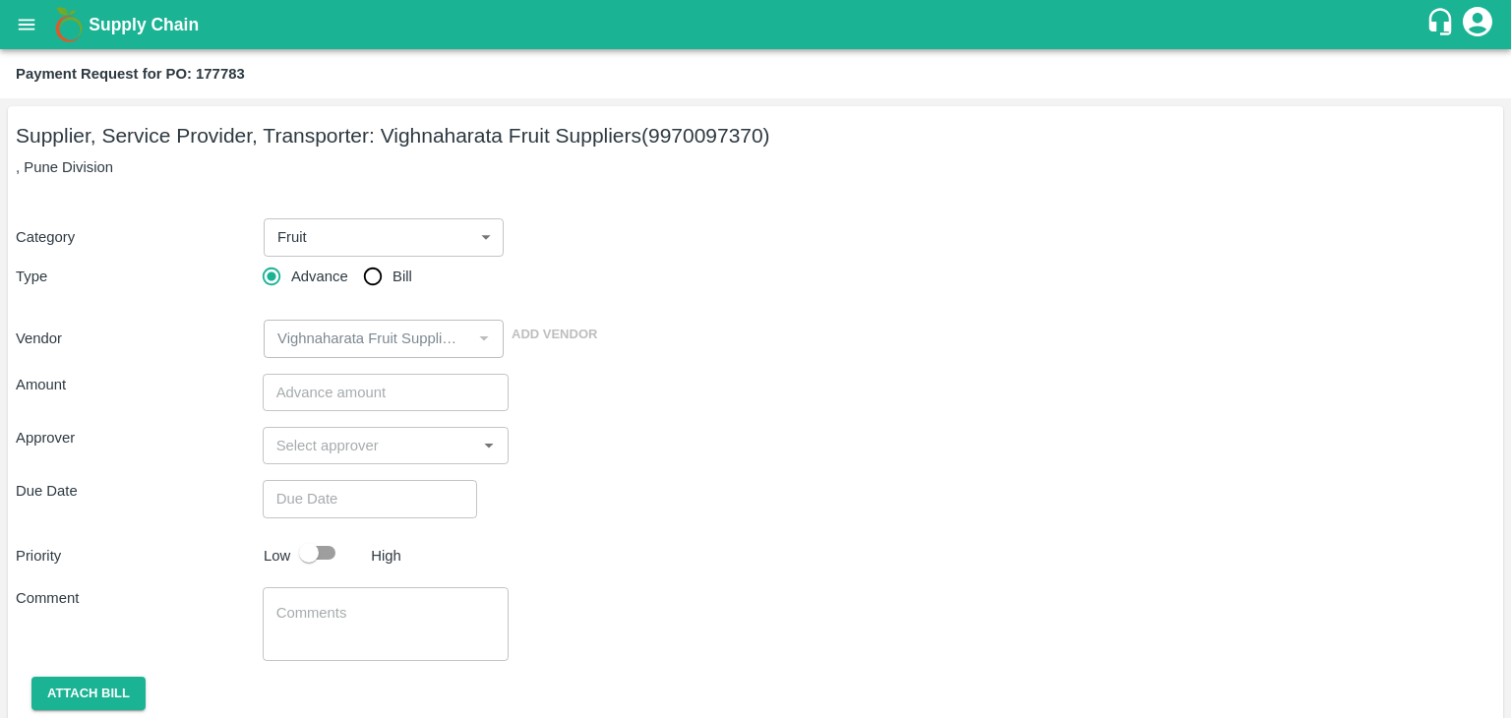
click at [347, 294] on div "Advance Bill" at bounding box center [386, 276] width 247 height 39
drag, startPoint x: 390, startPoint y: 260, endPoint x: 378, endPoint y: 275, distance: 18.9
click at [378, 275] on input "Bill" at bounding box center [372, 276] width 39 height 39
radio input "true"
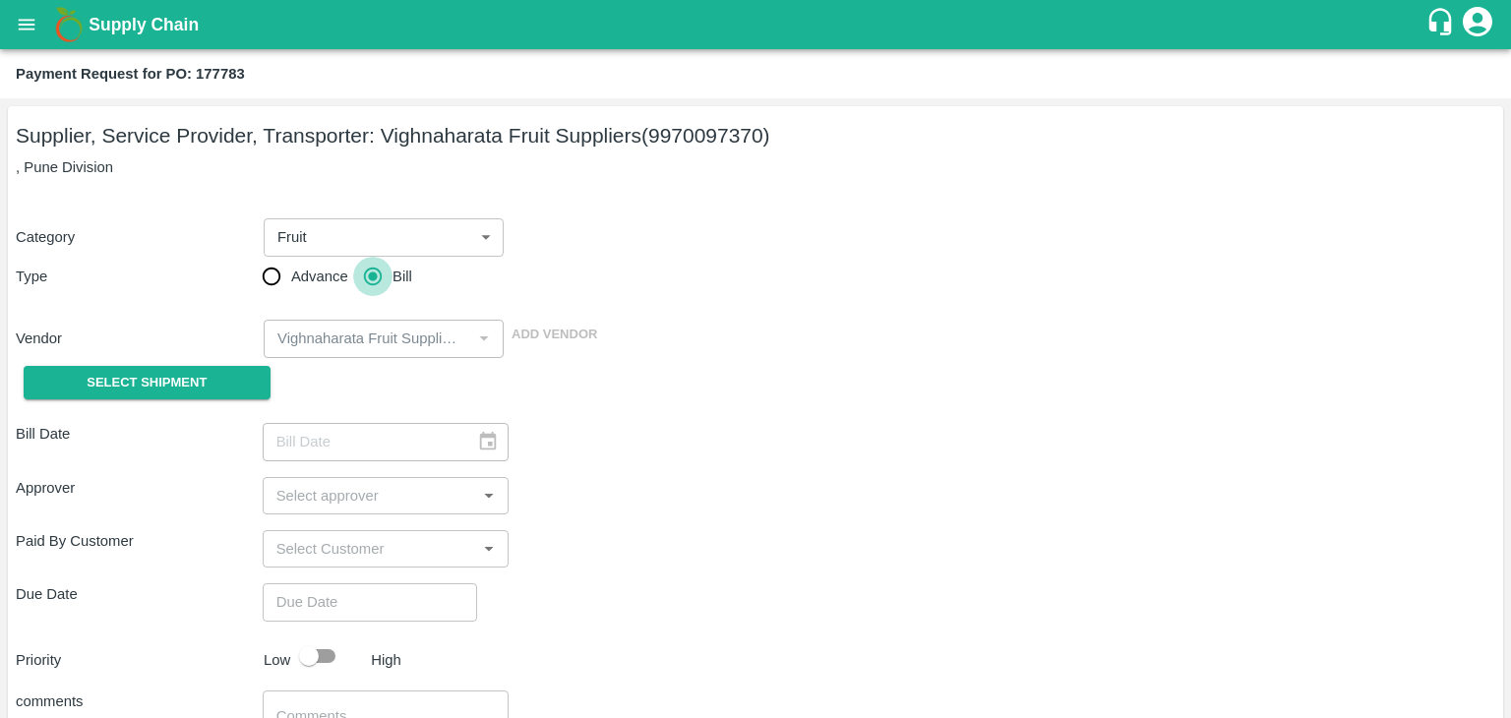
click at [378, 275] on input "Bill" at bounding box center [372, 276] width 39 height 39
click at [138, 395] on button "Select Shipment" at bounding box center [147, 383] width 247 height 34
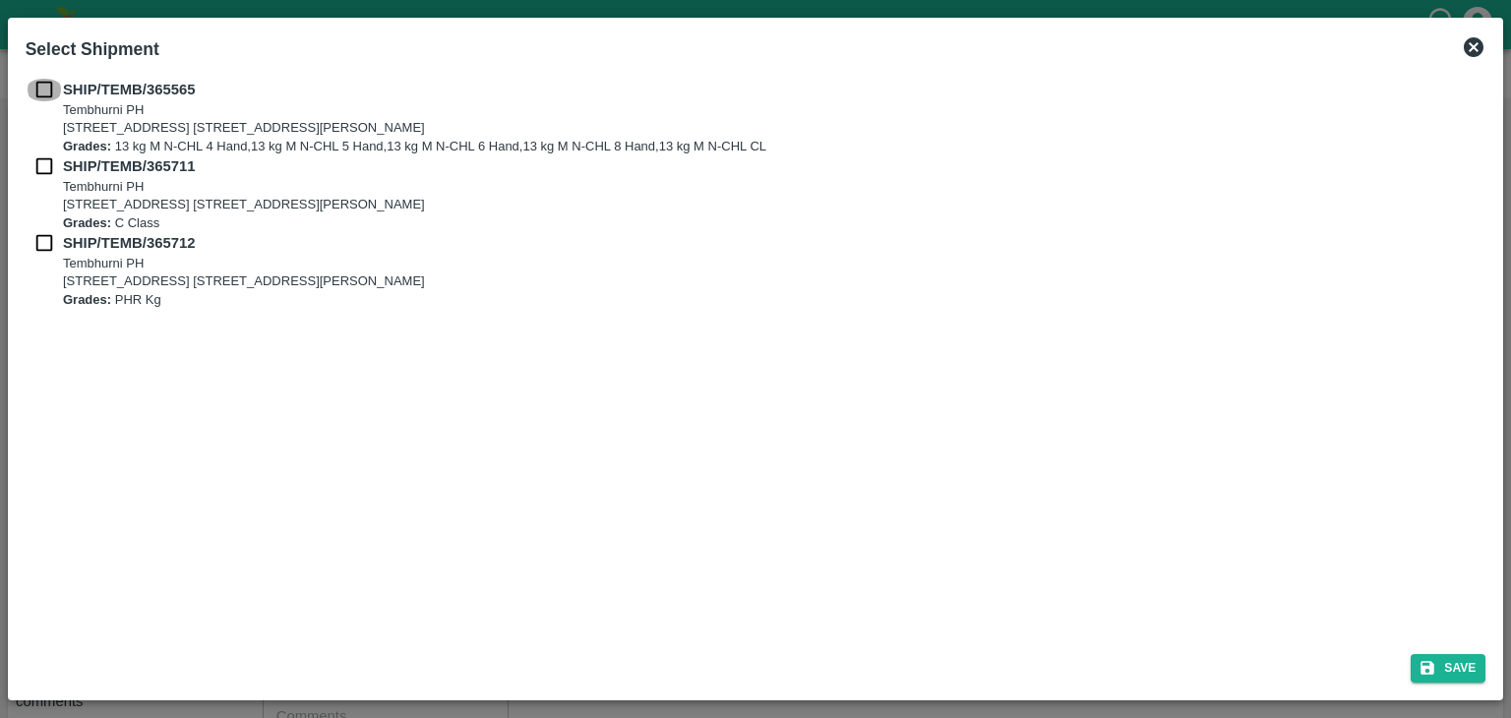
click at [47, 88] on input "checkbox" at bounding box center [44, 90] width 37 height 22
checkbox input "true"
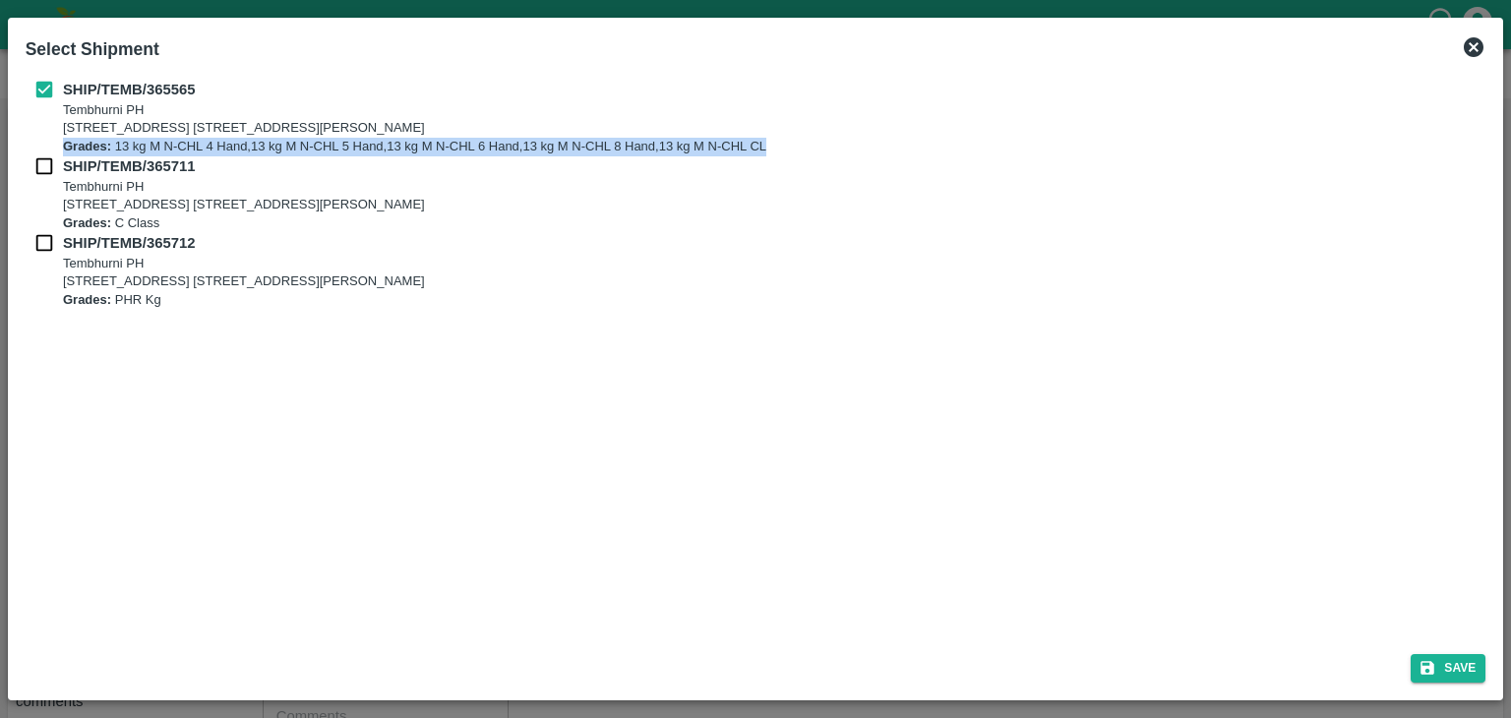
drag, startPoint x: 47, startPoint y: 150, endPoint x: 46, endPoint y: 166, distance: 16.8
click at [46, 166] on div "SHIP/TEMB/365565 [STREET_ADDRESS] E-5, YASHSHREE INDUSTRIES, M.I.D.C., A/P TEMB…" at bounding box center [756, 194] width 1461 height 230
click at [46, 166] on input "checkbox" at bounding box center [44, 166] width 37 height 22
checkbox input "true"
click at [40, 251] on input "checkbox" at bounding box center [44, 243] width 37 height 22
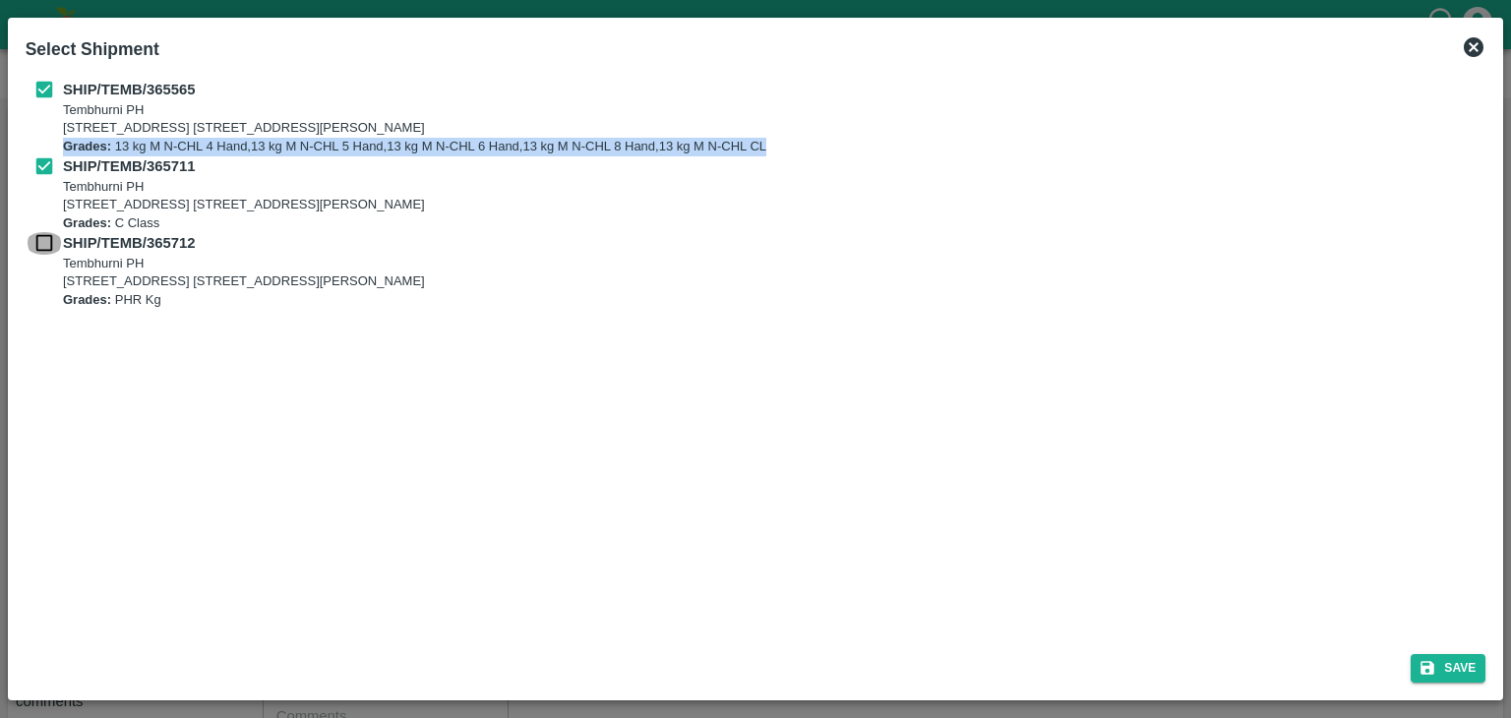
checkbox input "true"
click at [1419, 659] on icon "submit" at bounding box center [1428, 668] width 18 height 18
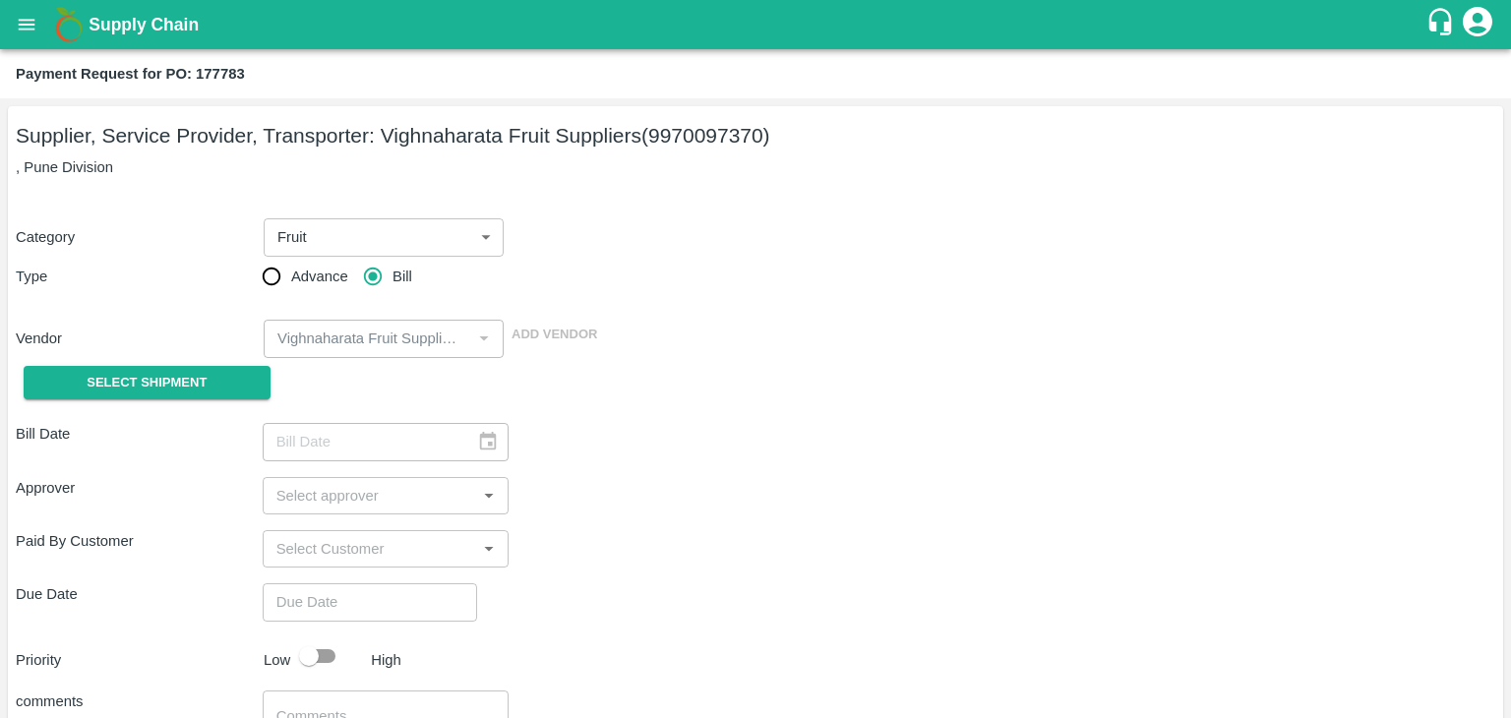
type input "[DATE]"
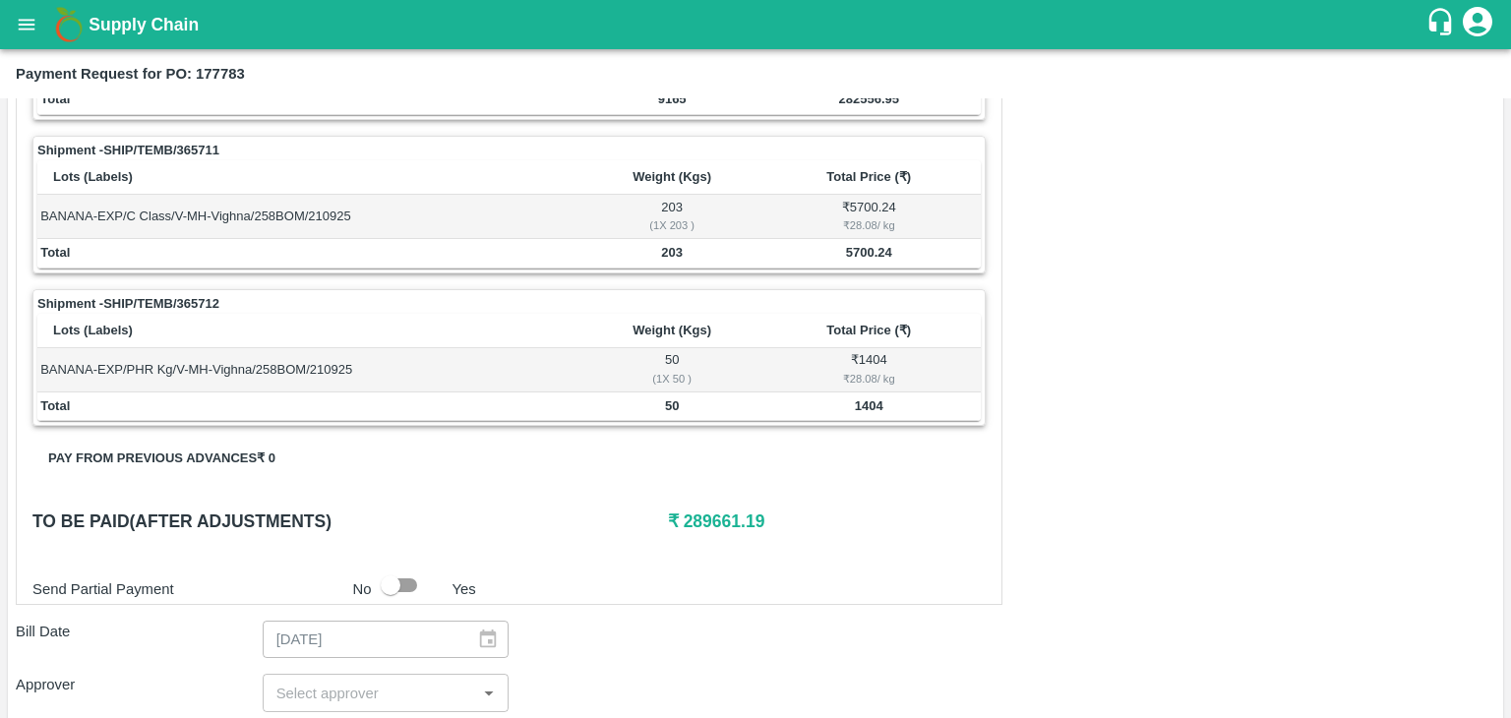
scroll to position [964, 0]
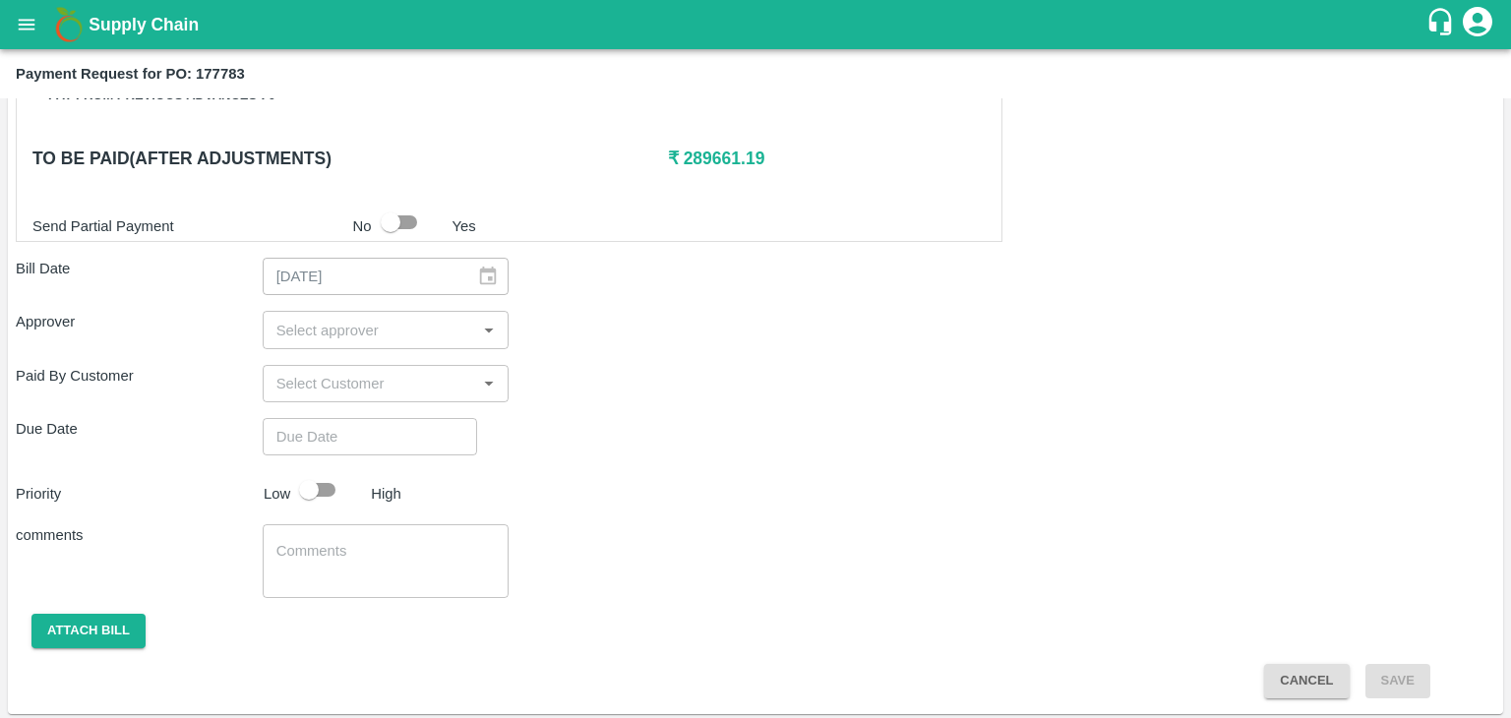
click at [430, 341] on div "​" at bounding box center [386, 329] width 247 height 37
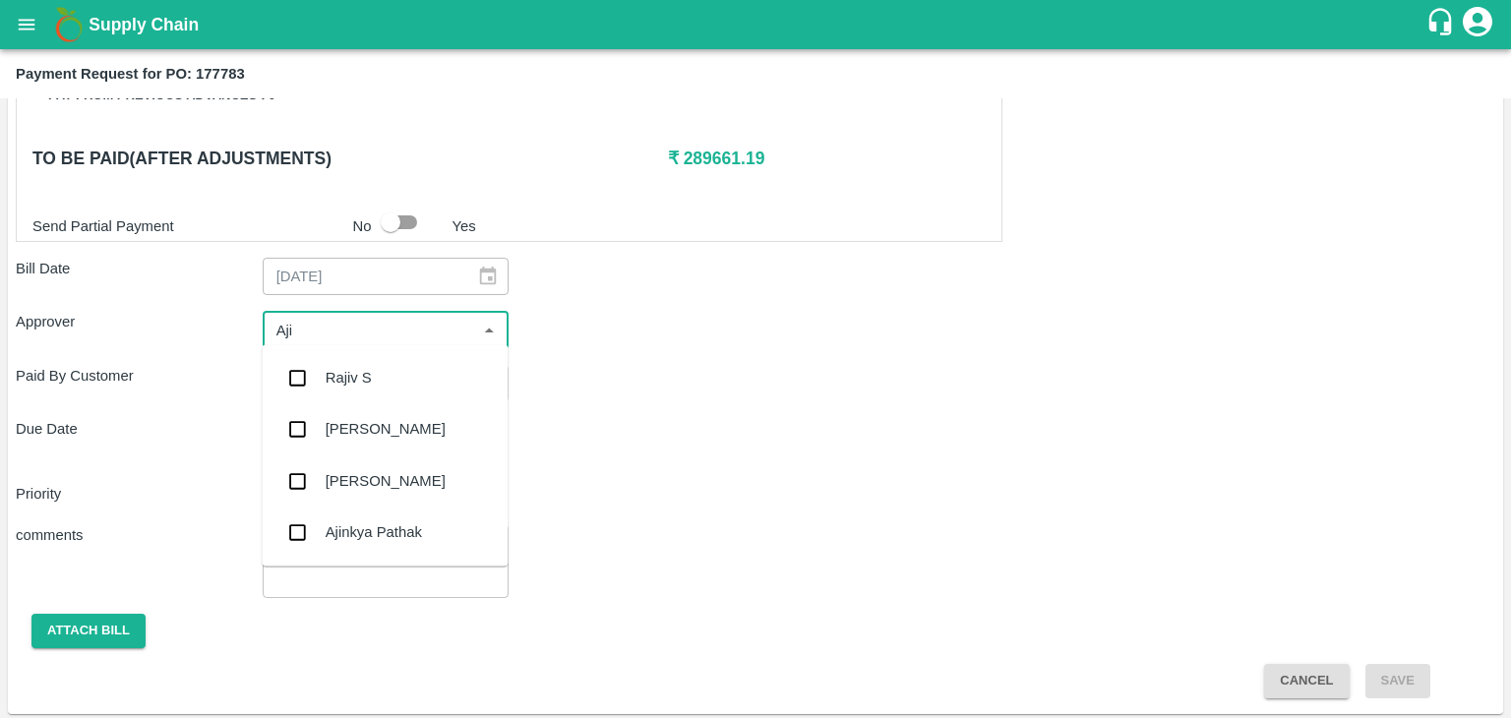
type input "Ajit"
click at [394, 362] on div "[PERSON_NAME]" at bounding box center [385, 377] width 246 height 51
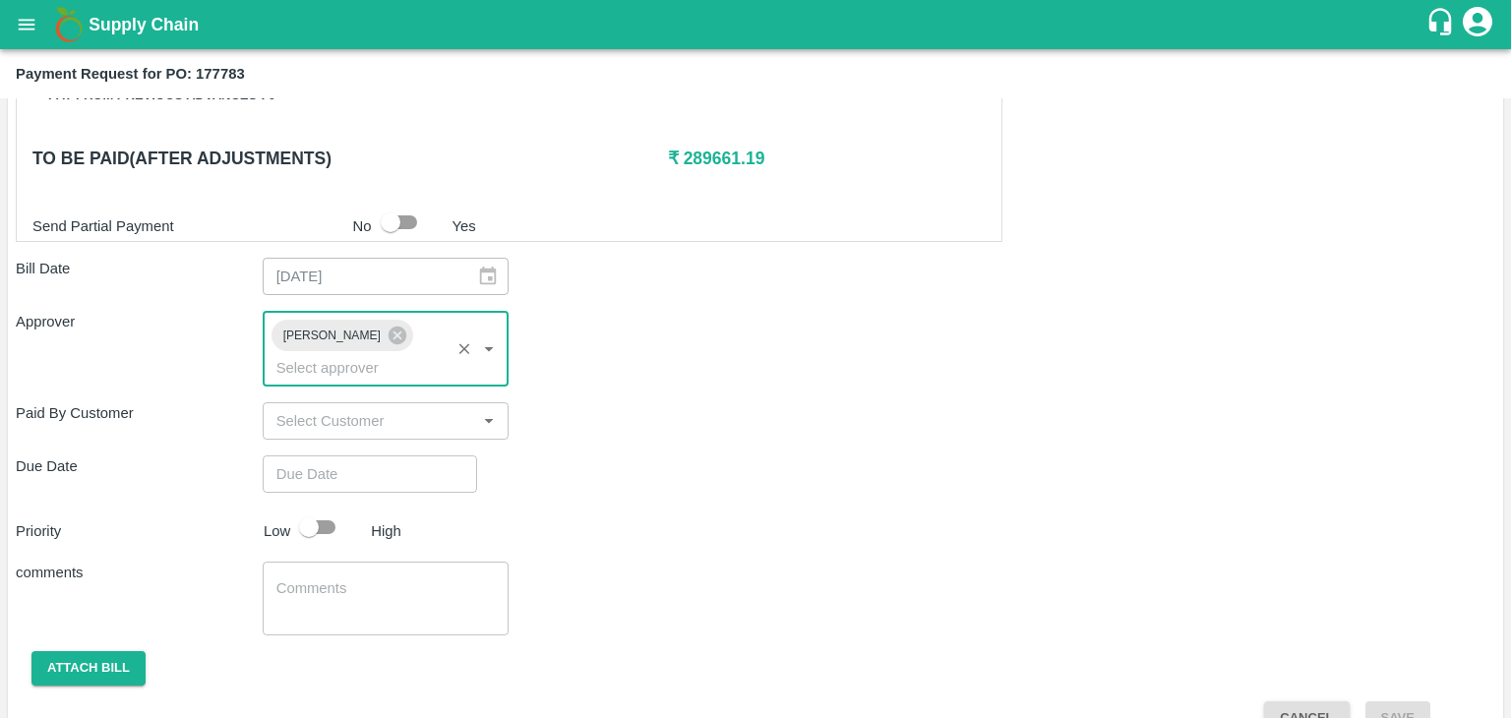
type input "DD/MM/YYYY hh:mm aa"
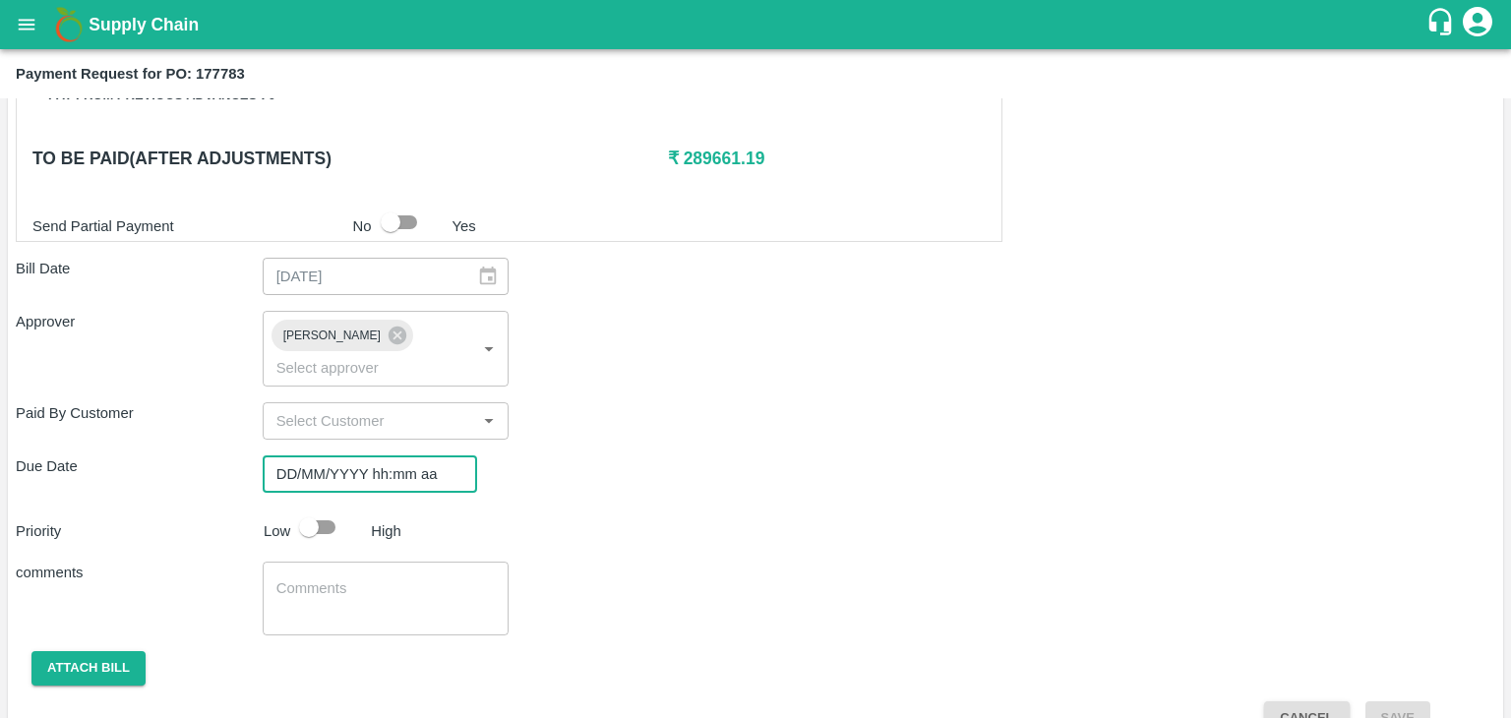
click at [424, 456] on input "DD/MM/YYYY hh:mm aa" at bounding box center [363, 474] width 201 height 37
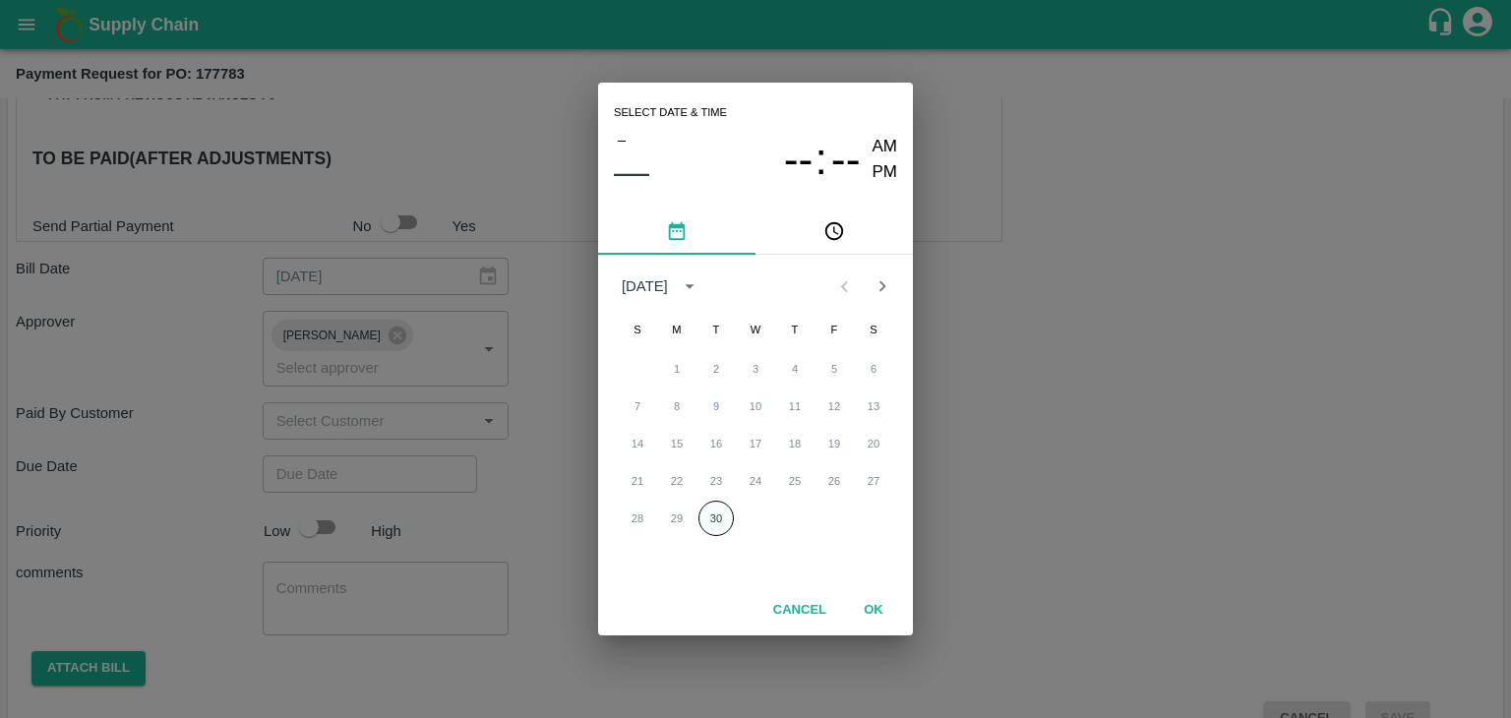
click at [720, 513] on button "30" at bounding box center [716, 518] width 35 height 35
type input "[DATE] 12:00 AM"
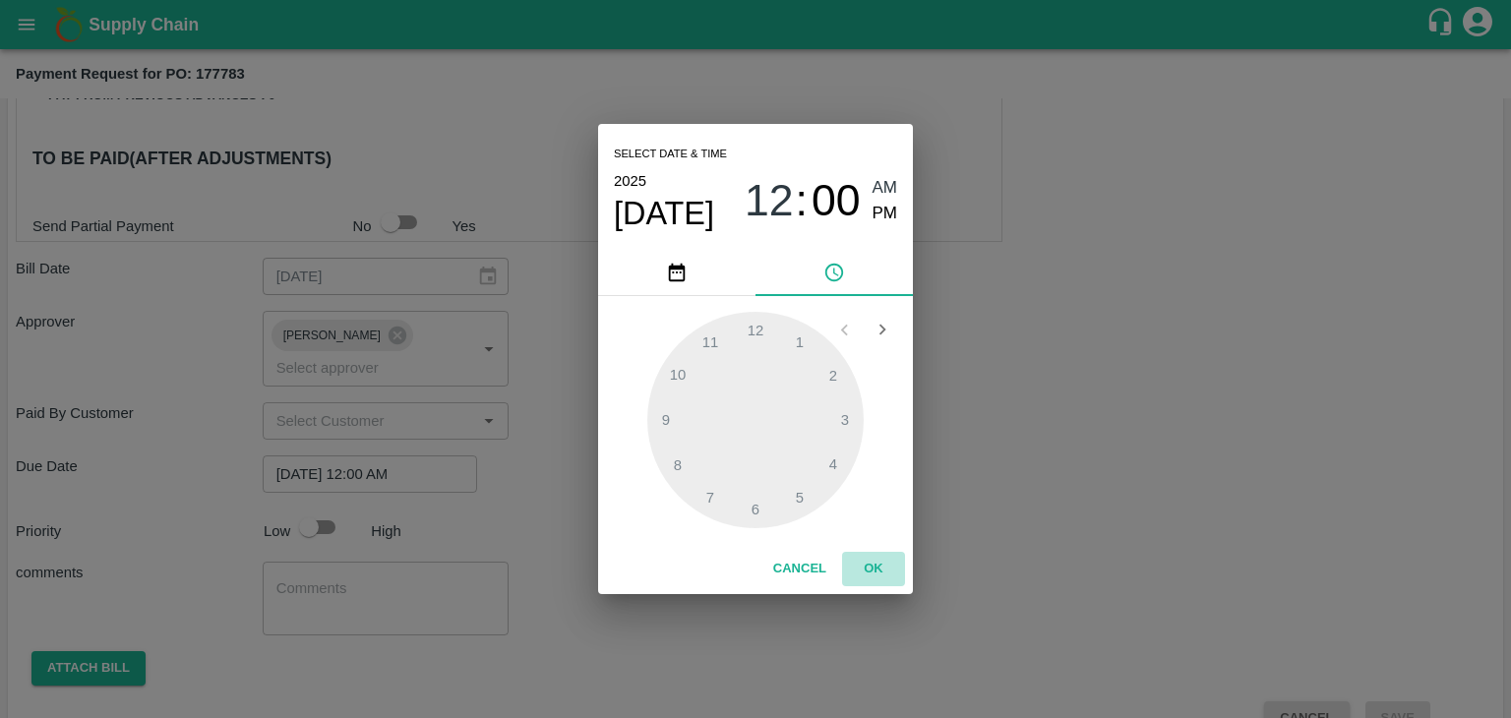
click at [893, 568] on button "OK" at bounding box center [873, 569] width 63 height 34
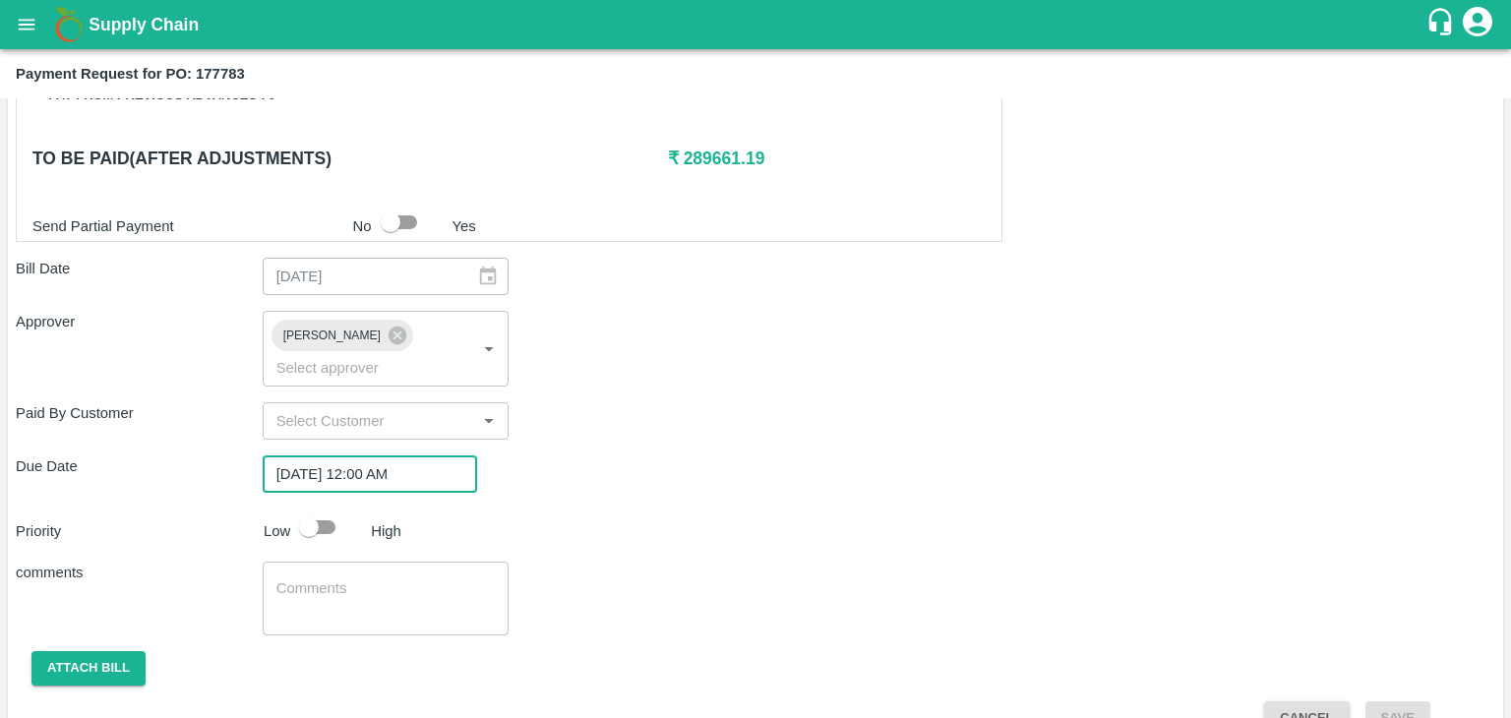
click at [316, 509] on input "checkbox" at bounding box center [309, 527] width 112 height 37
checkbox input "true"
click at [421, 591] on div "x ​" at bounding box center [386, 599] width 247 height 74
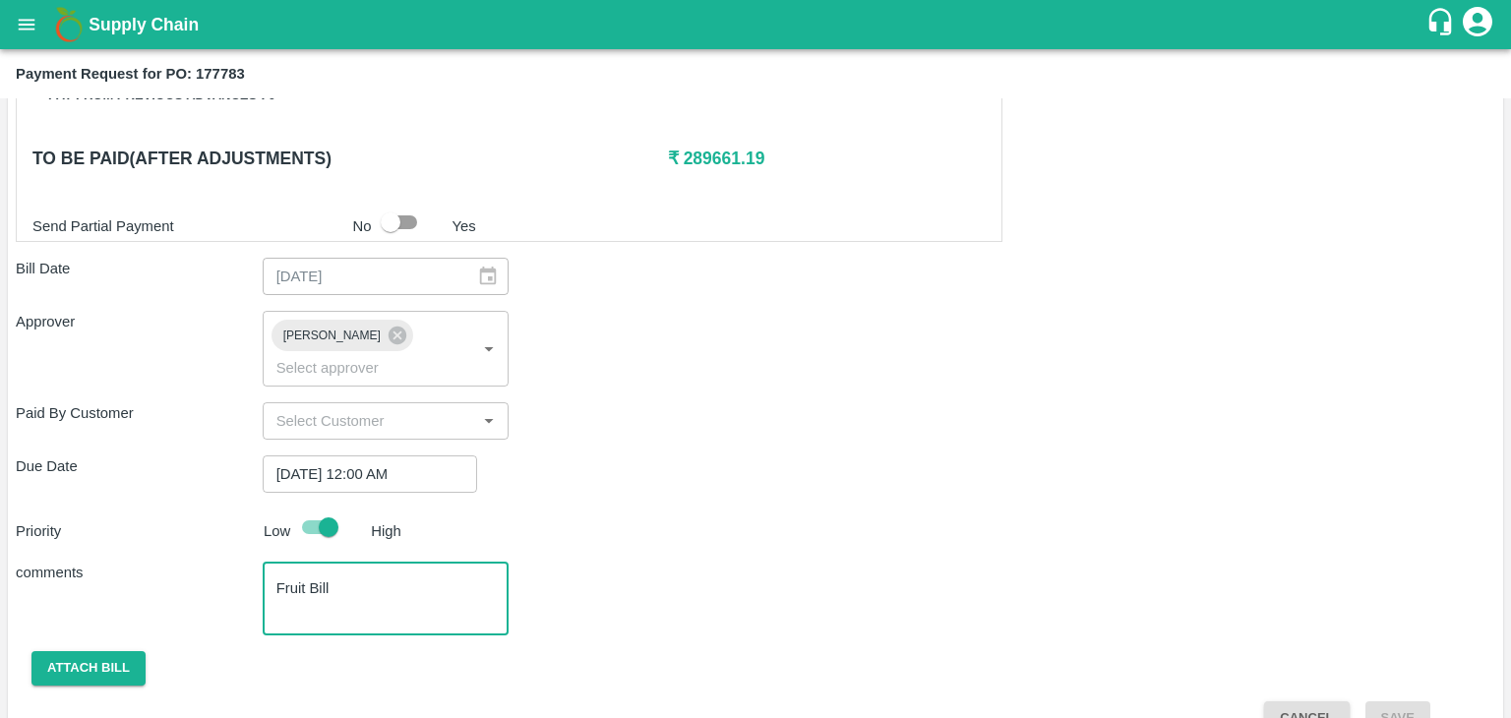
scroll to position [976, 0]
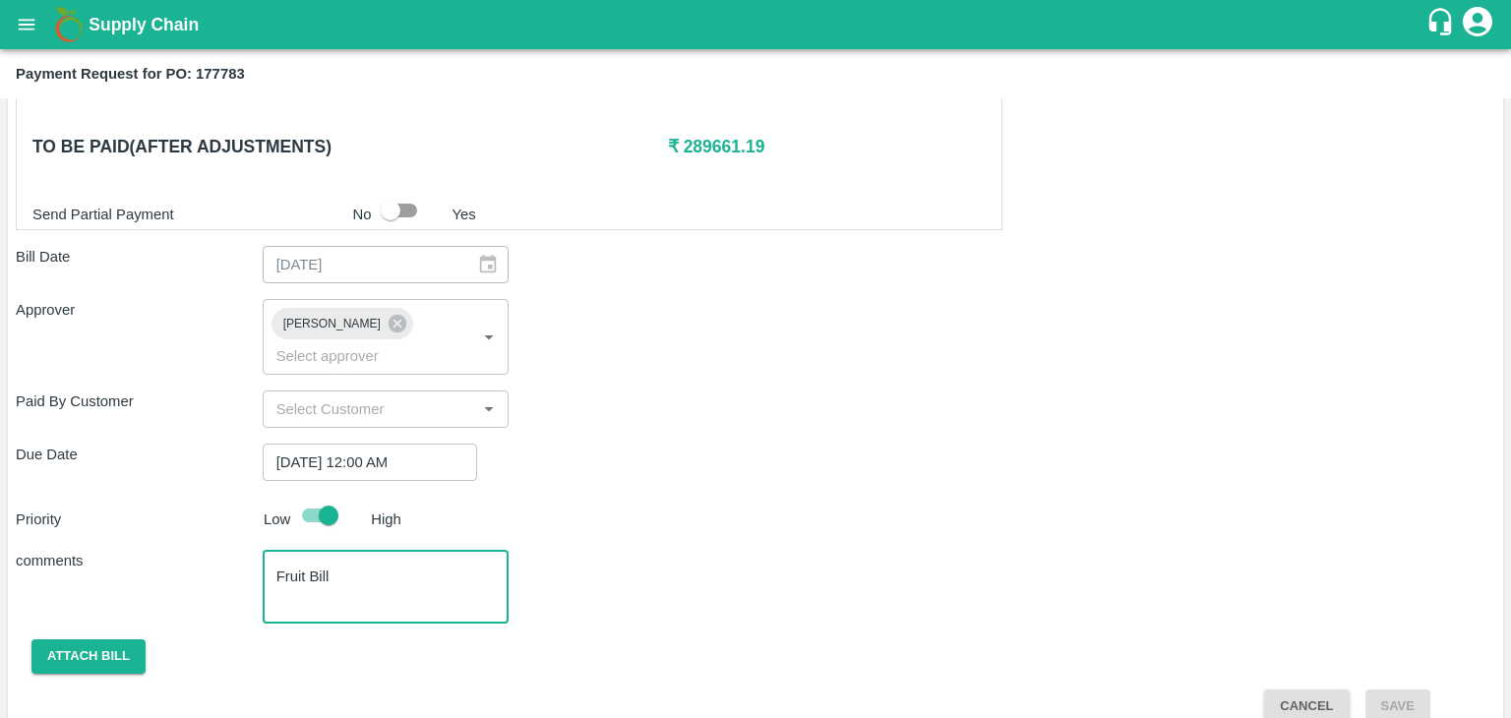
type textarea "Fruit Bill"
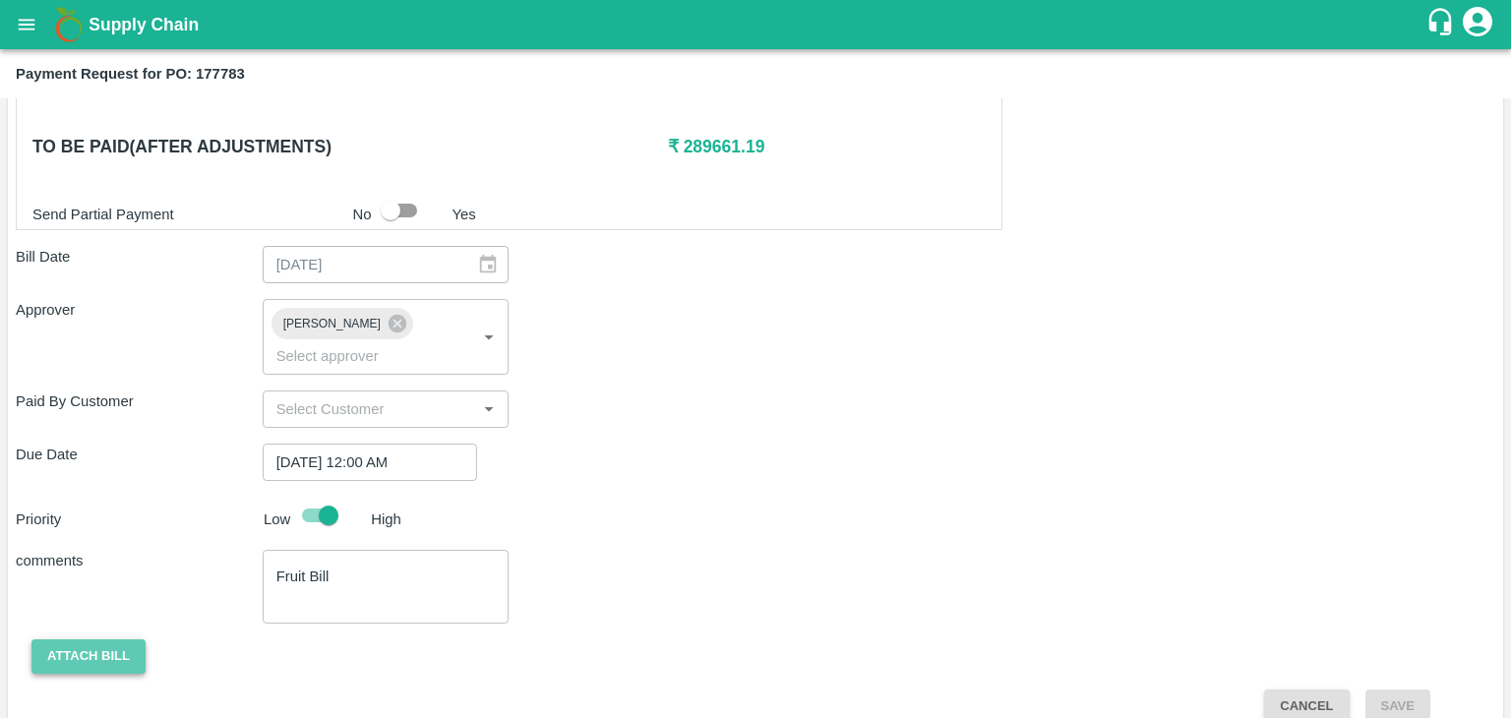
click at [79, 640] on button "Attach bill" at bounding box center [88, 657] width 114 height 34
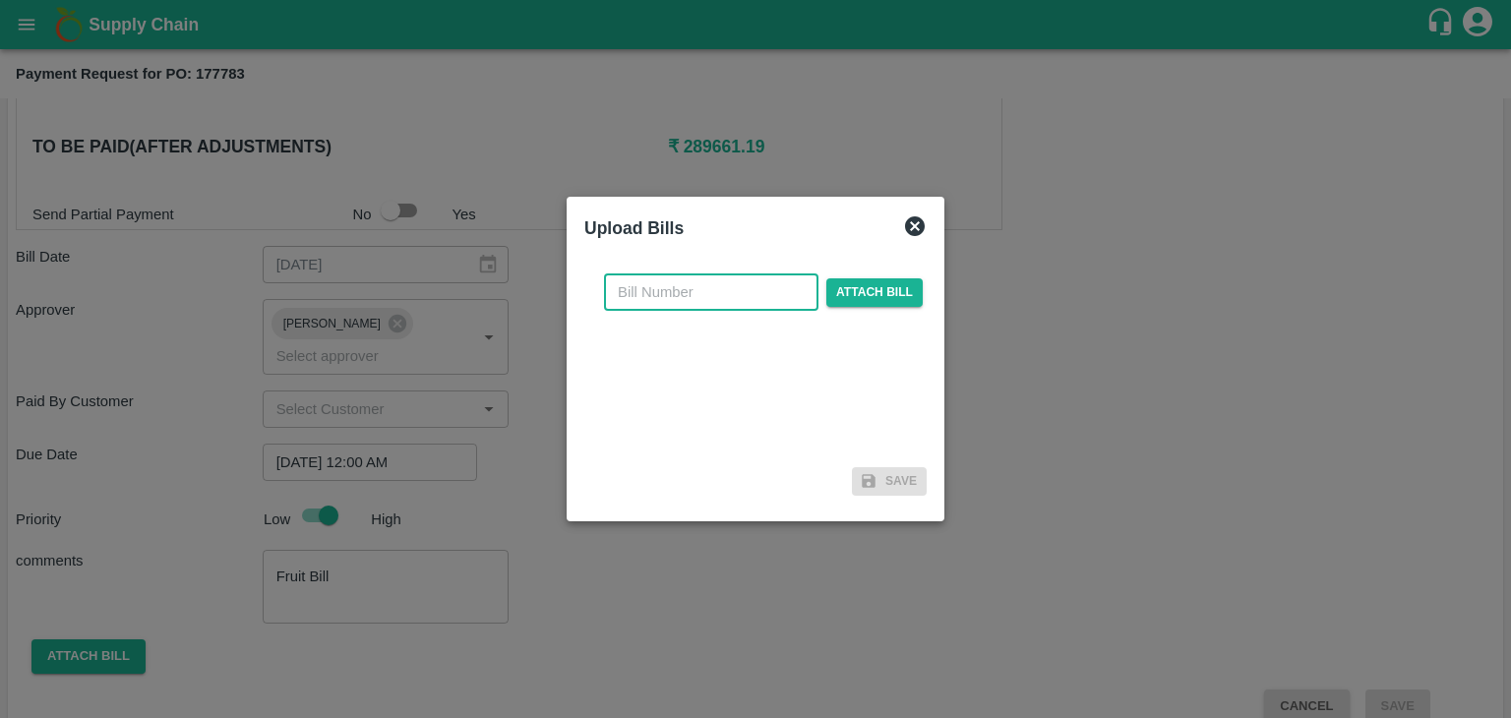
click at [732, 278] on input "text" at bounding box center [711, 292] width 215 height 37
type input "981"
click at [852, 276] on div "981 ​ Attach bill" at bounding box center [763, 292] width 327 height 37
click at [890, 294] on span "Attach bill" at bounding box center [875, 292] width 96 height 29
click at [0, 0] on input "Attach bill" at bounding box center [0, 0] width 0 height 0
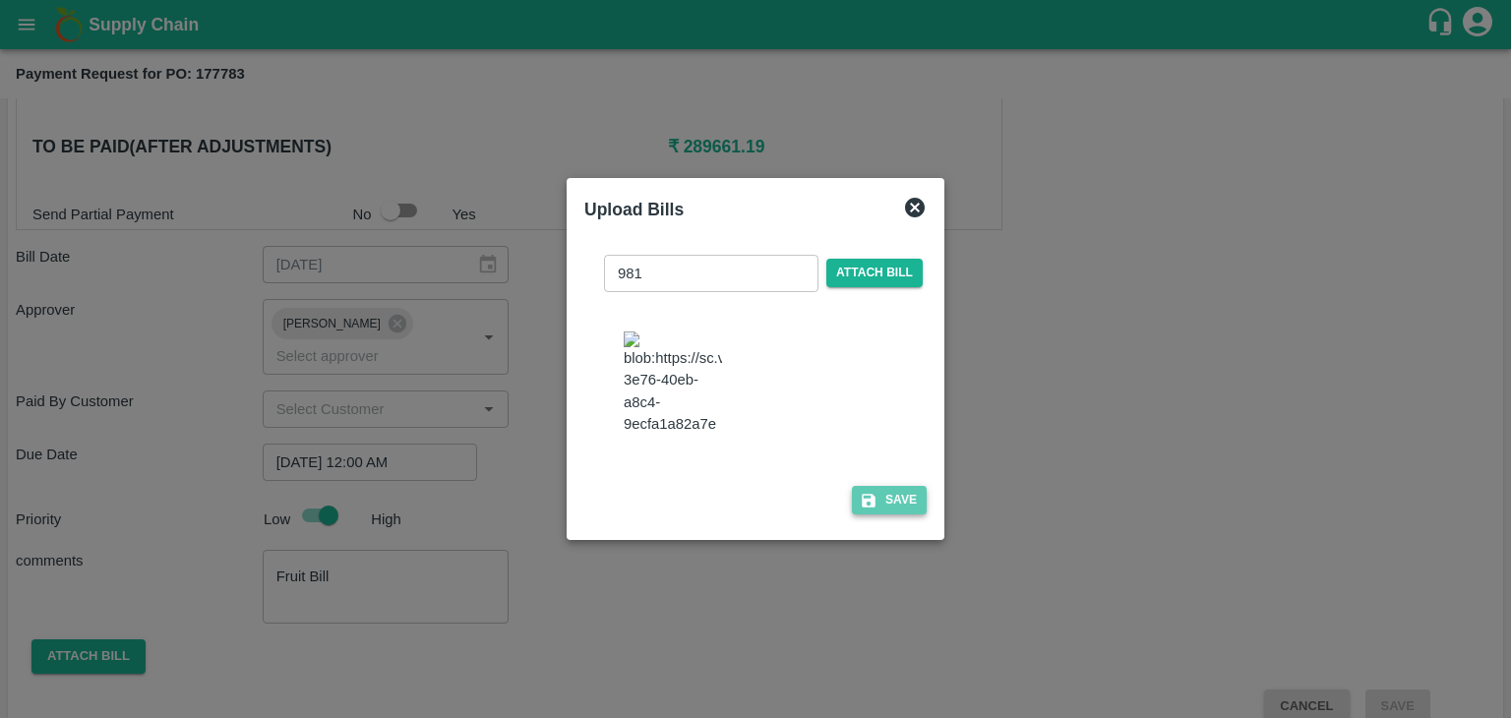
click at [892, 503] on button "Save" at bounding box center [889, 500] width 75 height 29
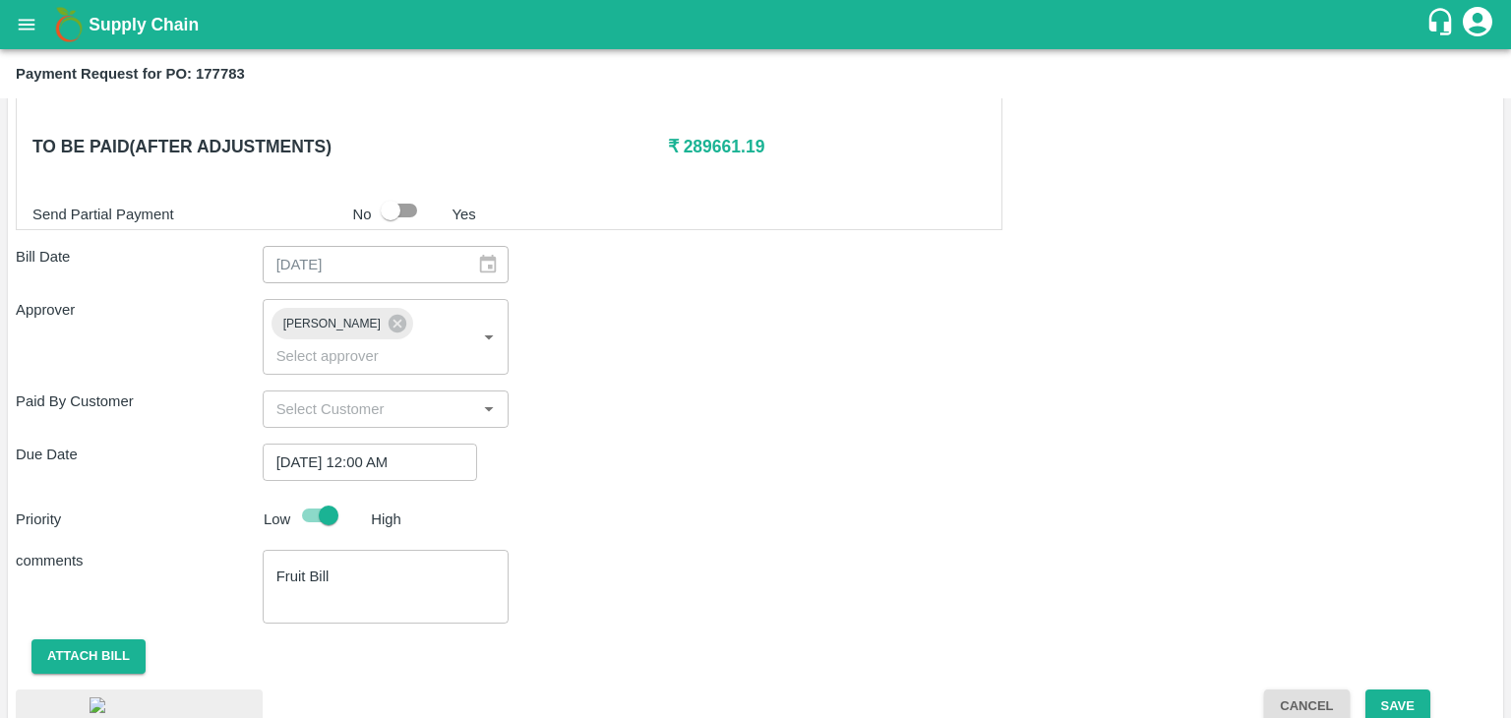
scroll to position [1098, 0]
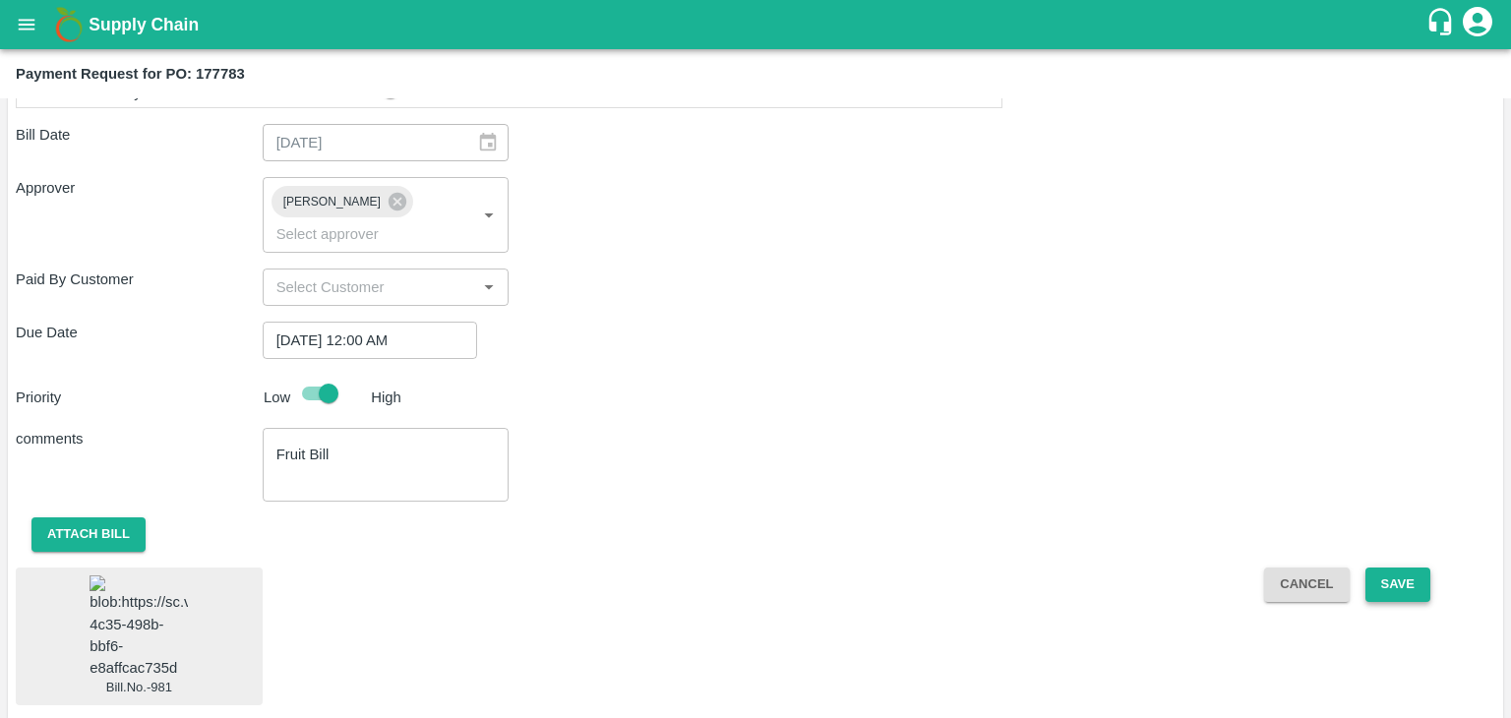
drag, startPoint x: 1433, startPoint y: 556, endPoint x: 1414, endPoint y: 556, distance: 18.7
click at [1414, 568] on div "Cancel Save" at bounding box center [1372, 637] width 247 height 138
click at [1414, 568] on button "Save" at bounding box center [1398, 585] width 65 height 34
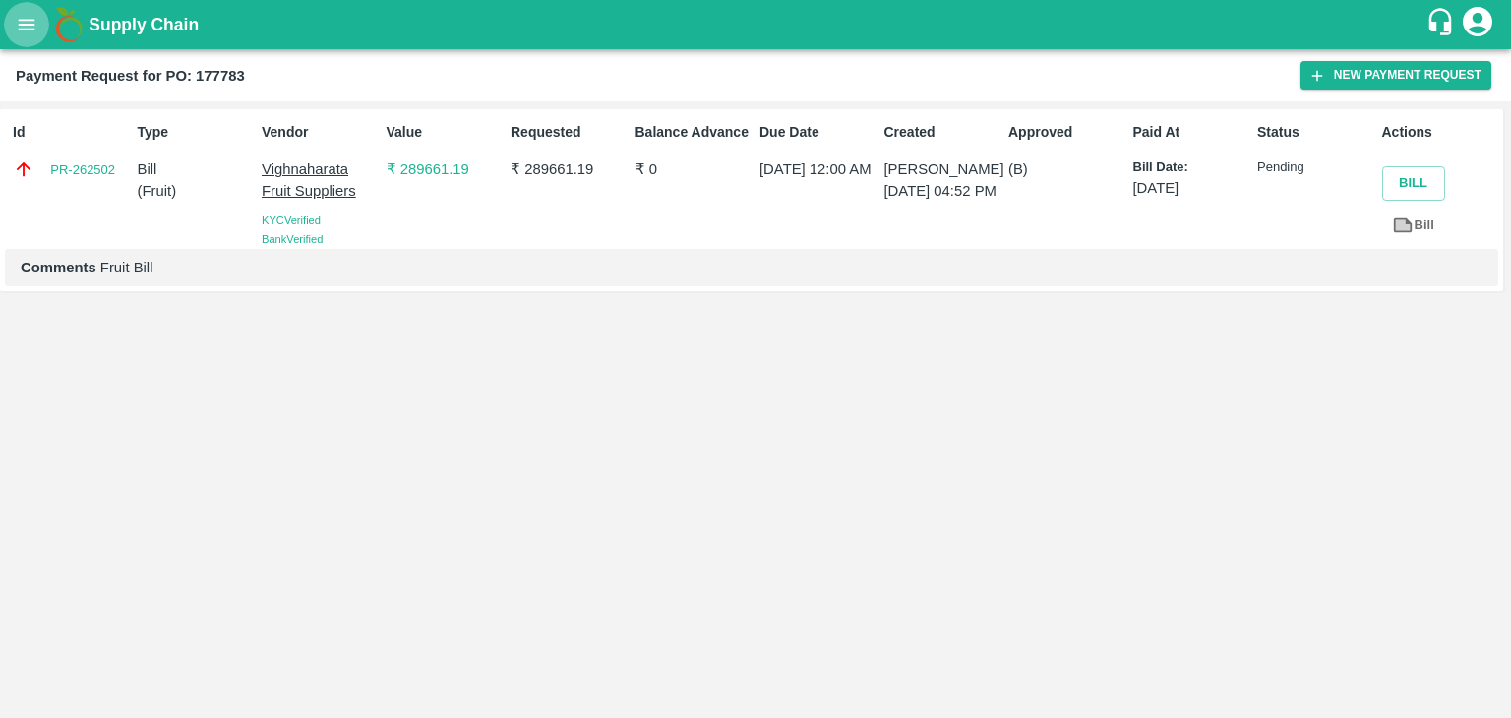
click at [22, 28] on icon "open drawer" at bounding box center [27, 25] width 22 height 22
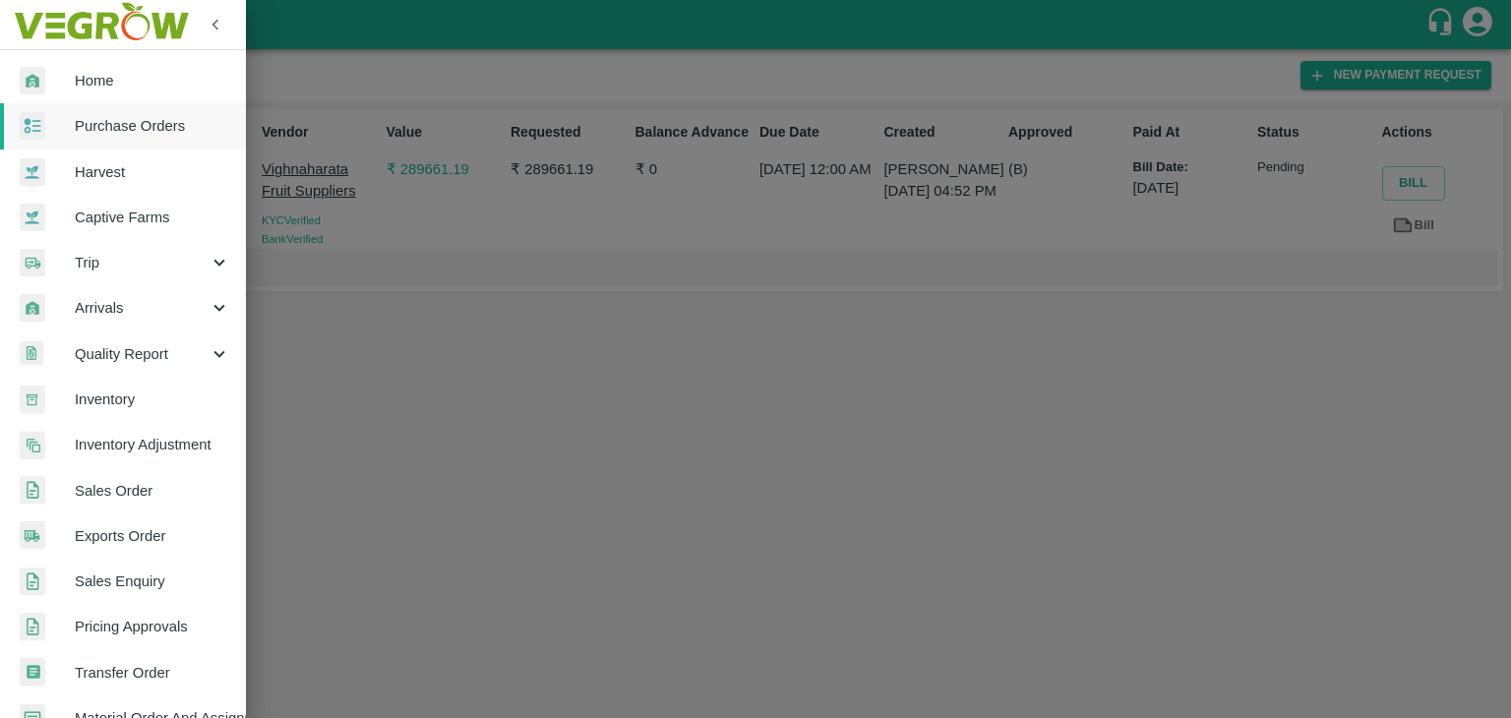
click at [112, 124] on span "Purchase Orders" at bounding box center [152, 126] width 155 height 22
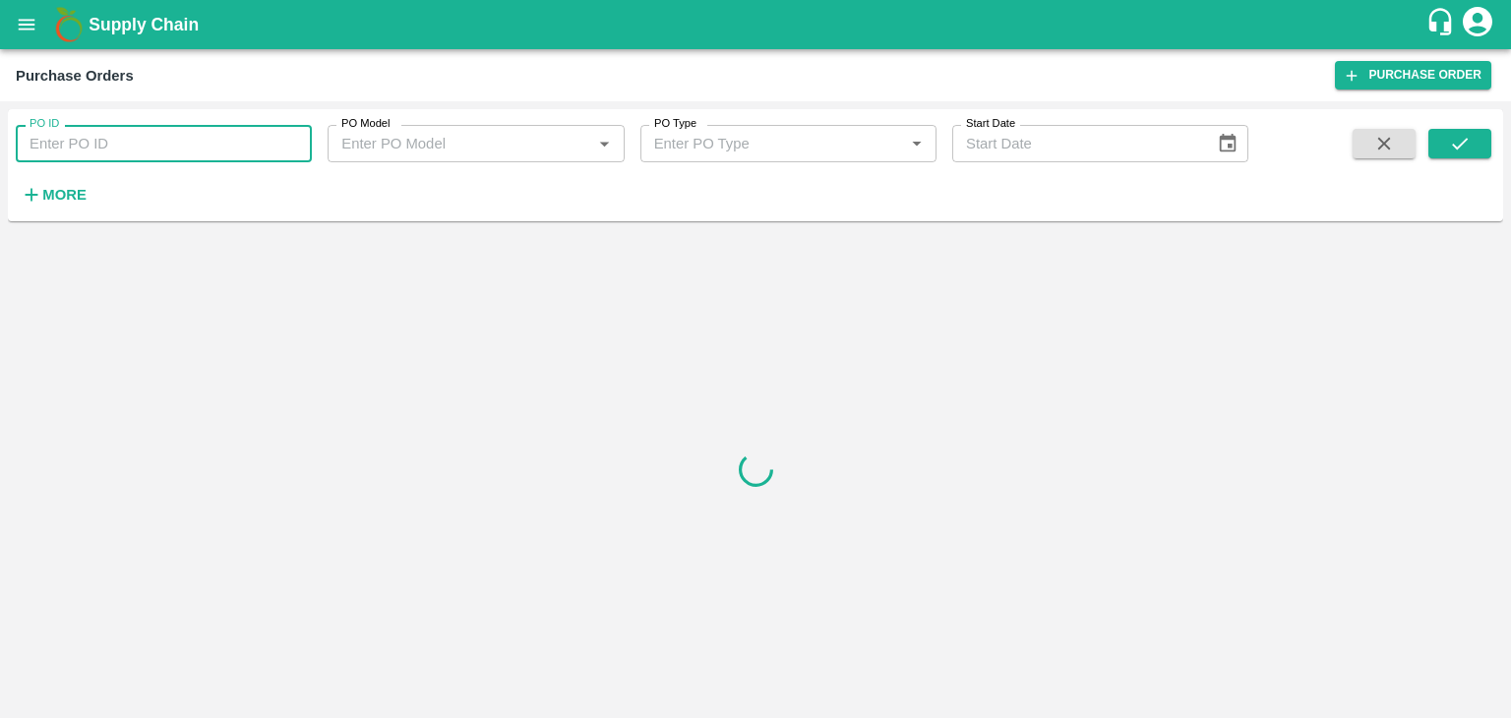
click at [252, 139] on input "PO ID" at bounding box center [164, 143] width 296 height 37
paste input "178144"
type input "178144"
click at [1463, 149] on icon "submit" at bounding box center [1460, 144] width 22 height 22
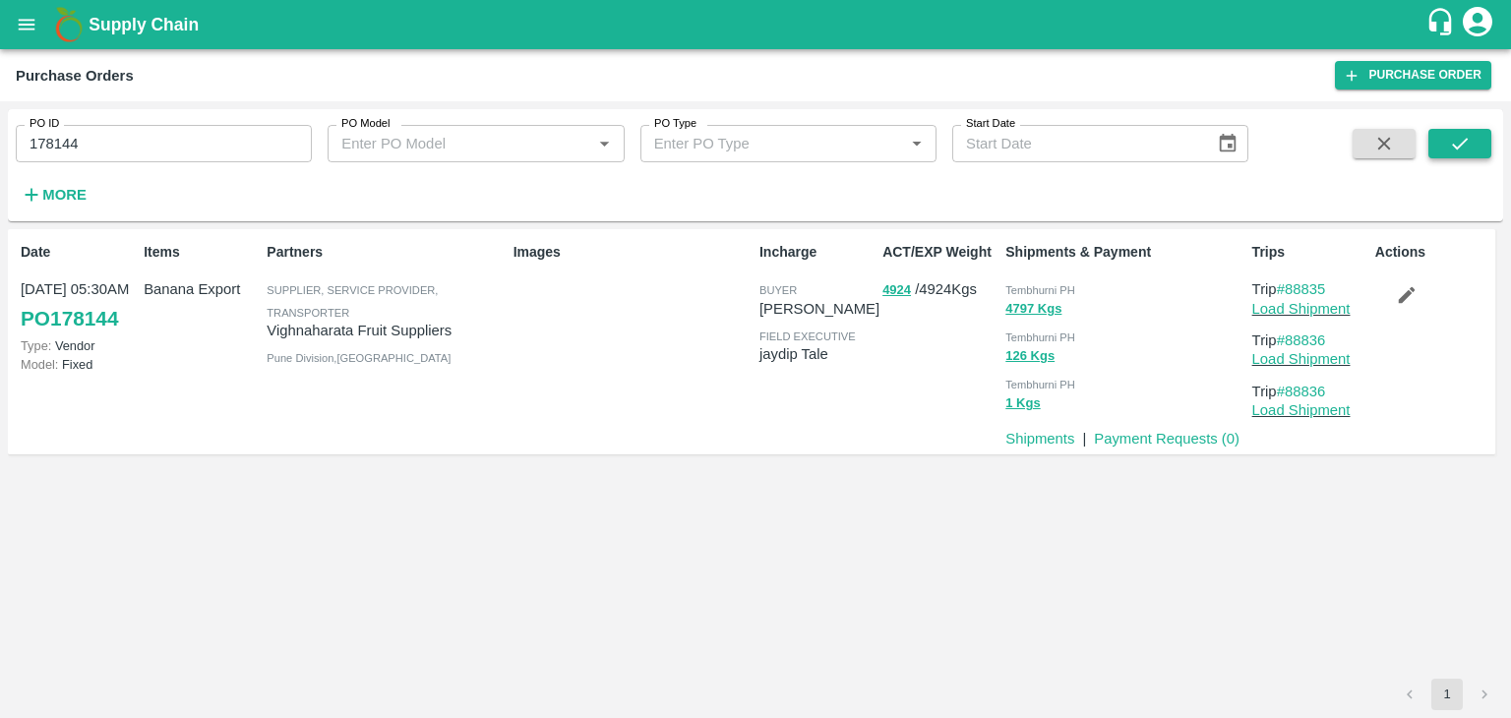
click at [1463, 149] on icon "submit" at bounding box center [1460, 144] width 22 height 22
click at [1187, 446] on link "Payment Requests ( 0 )" at bounding box center [1167, 439] width 146 height 16
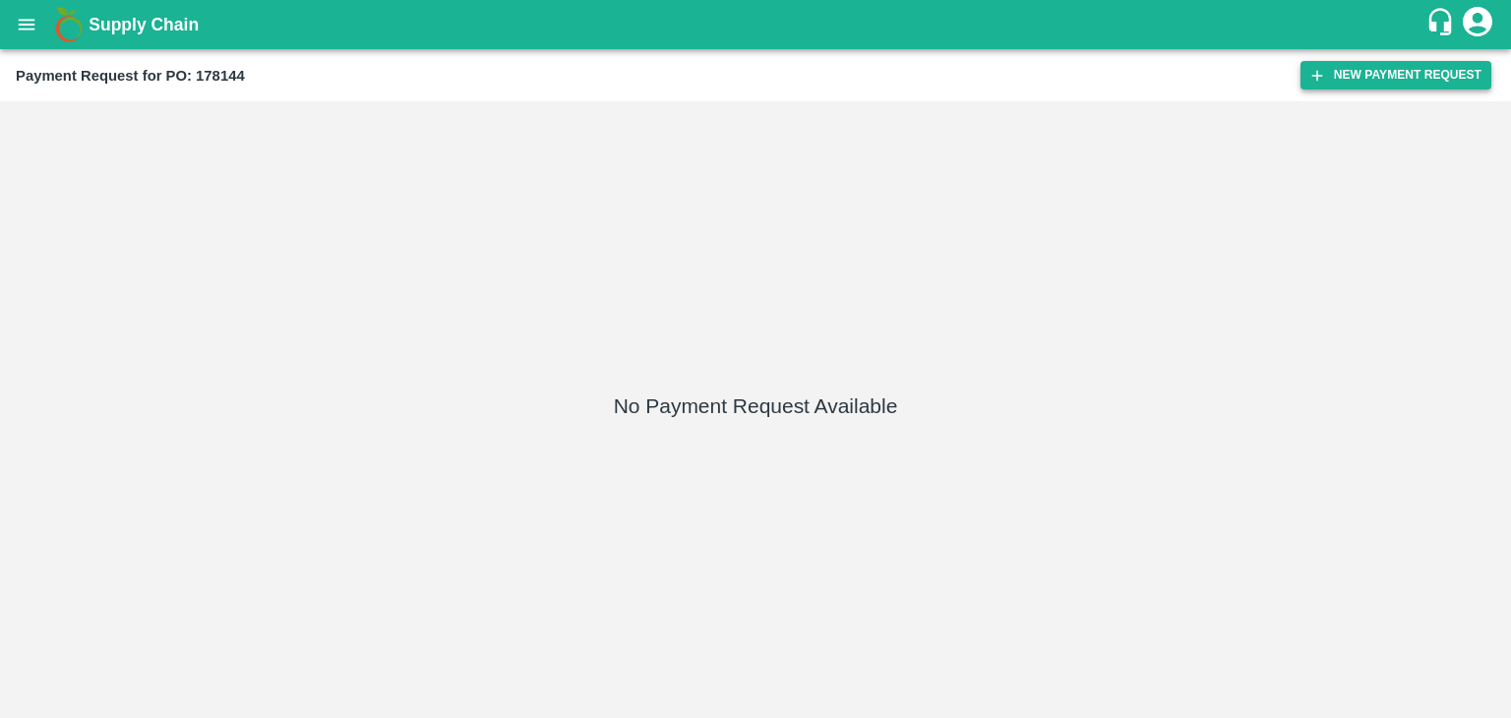
click at [1385, 81] on button "New Payment Request" at bounding box center [1396, 75] width 191 height 29
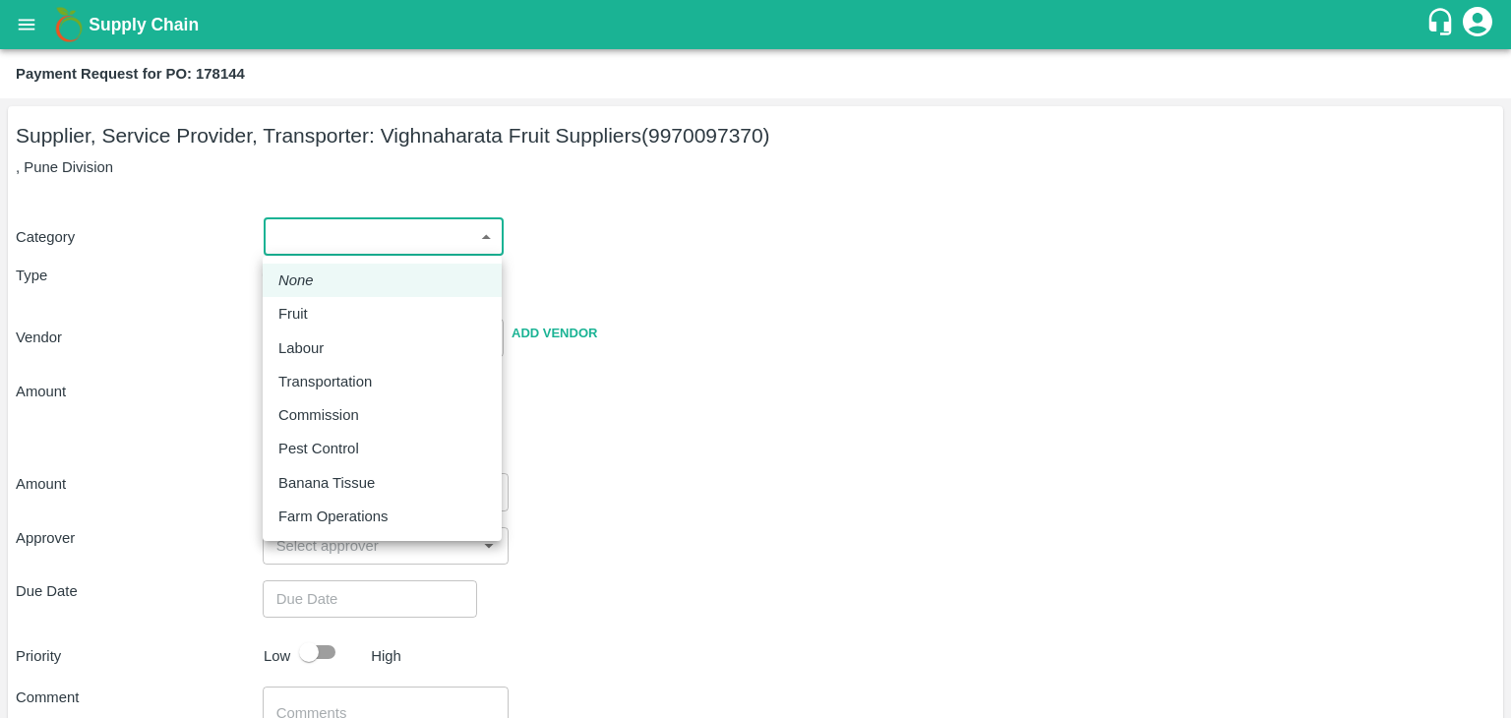
drag, startPoint x: 300, startPoint y: 241, endPoint x: 321, endPoint y: 313, distance: 74.7
click at [321, 313] on body "Supply Chain Payment Request for PO: 178144 Supplier, Service Provider, Transpo…" at bounding box center [755, 359] width 1511 height 718
click at [321, 313] on div "Fruit" at bounding box center [382, 314] width 208 height 22
type input "1"
type input "Vighnaharata Fruit Suppliers - 9970097370(Supplier, Service Provider, Transport…"
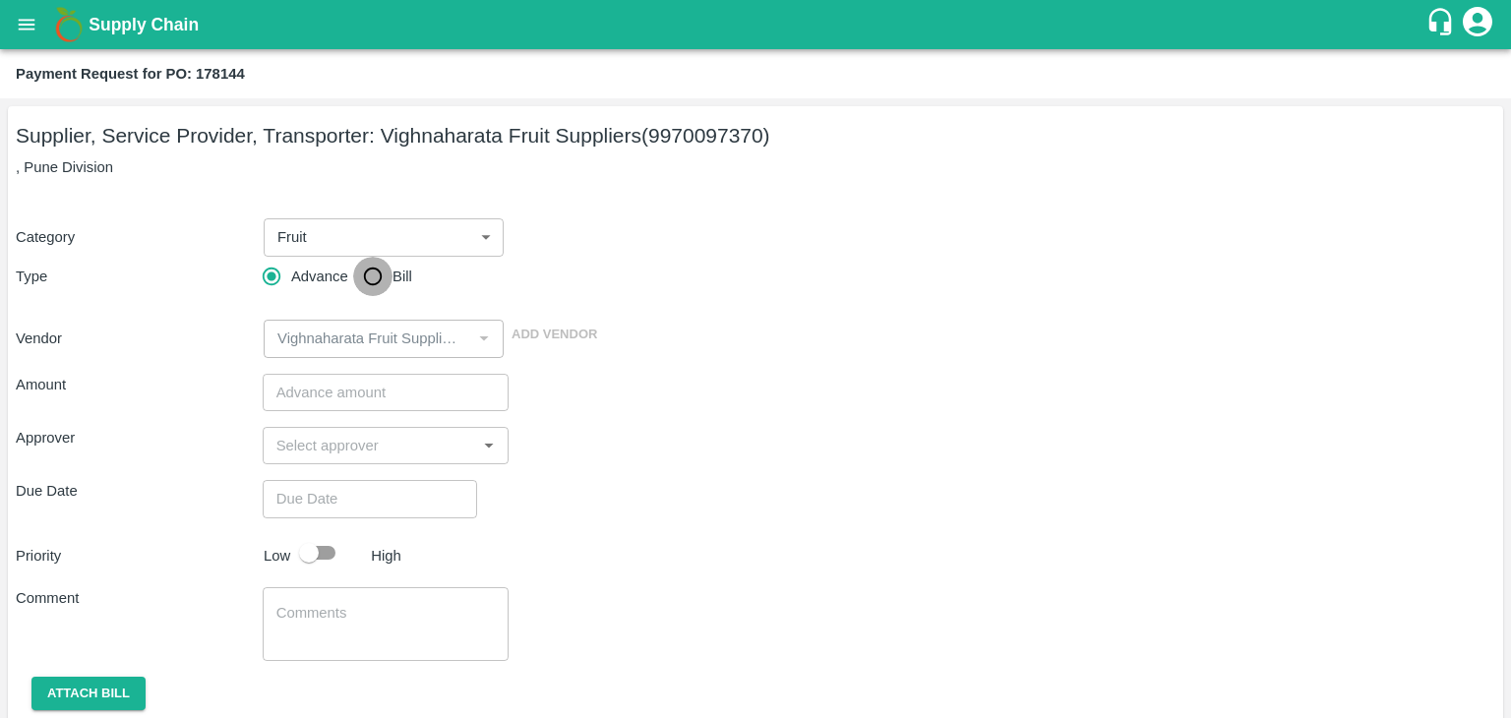
click at [378, 271] on input "Bill" at bounding box center [372, 276] width 39 height 39
radio input "true"
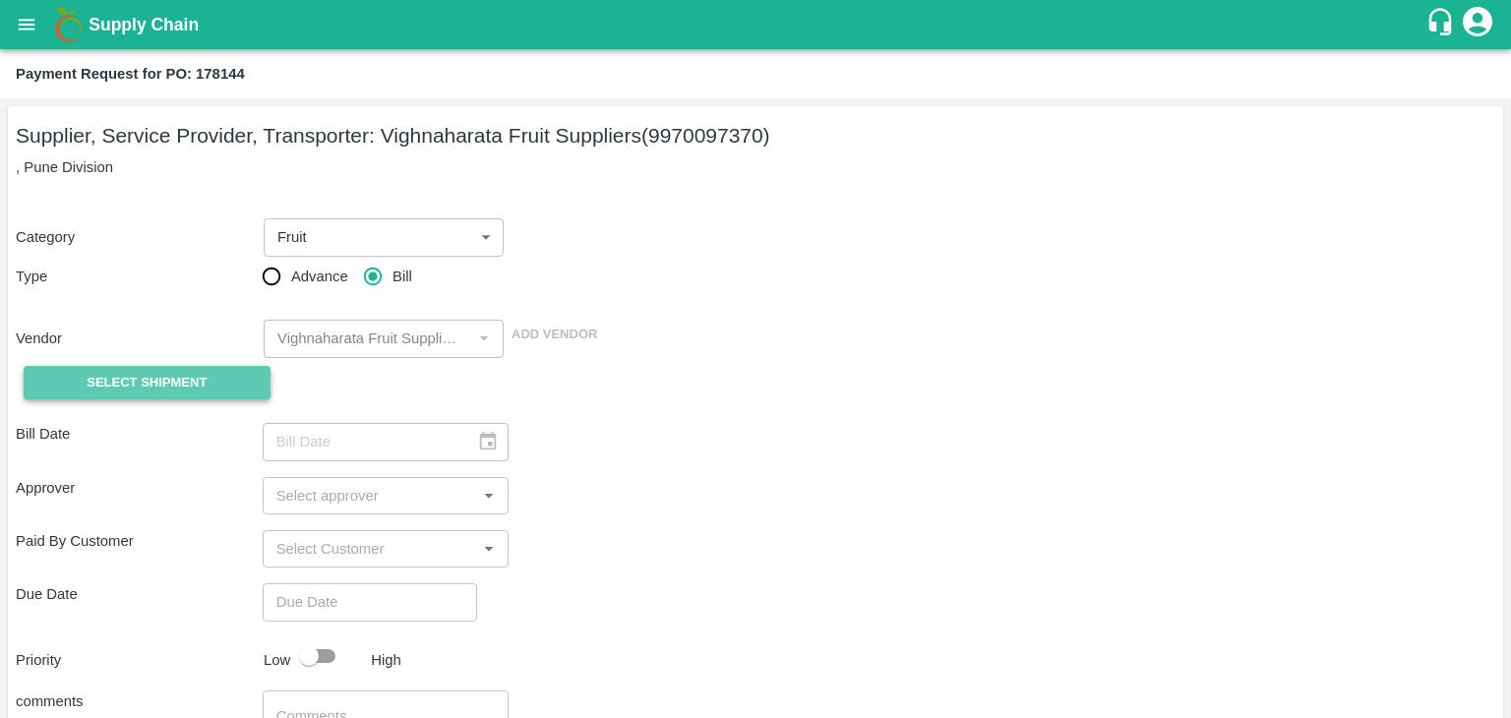
click at [127, 385] on span "Select Shipment" at bounding box center [147, 383] width 120 height 23
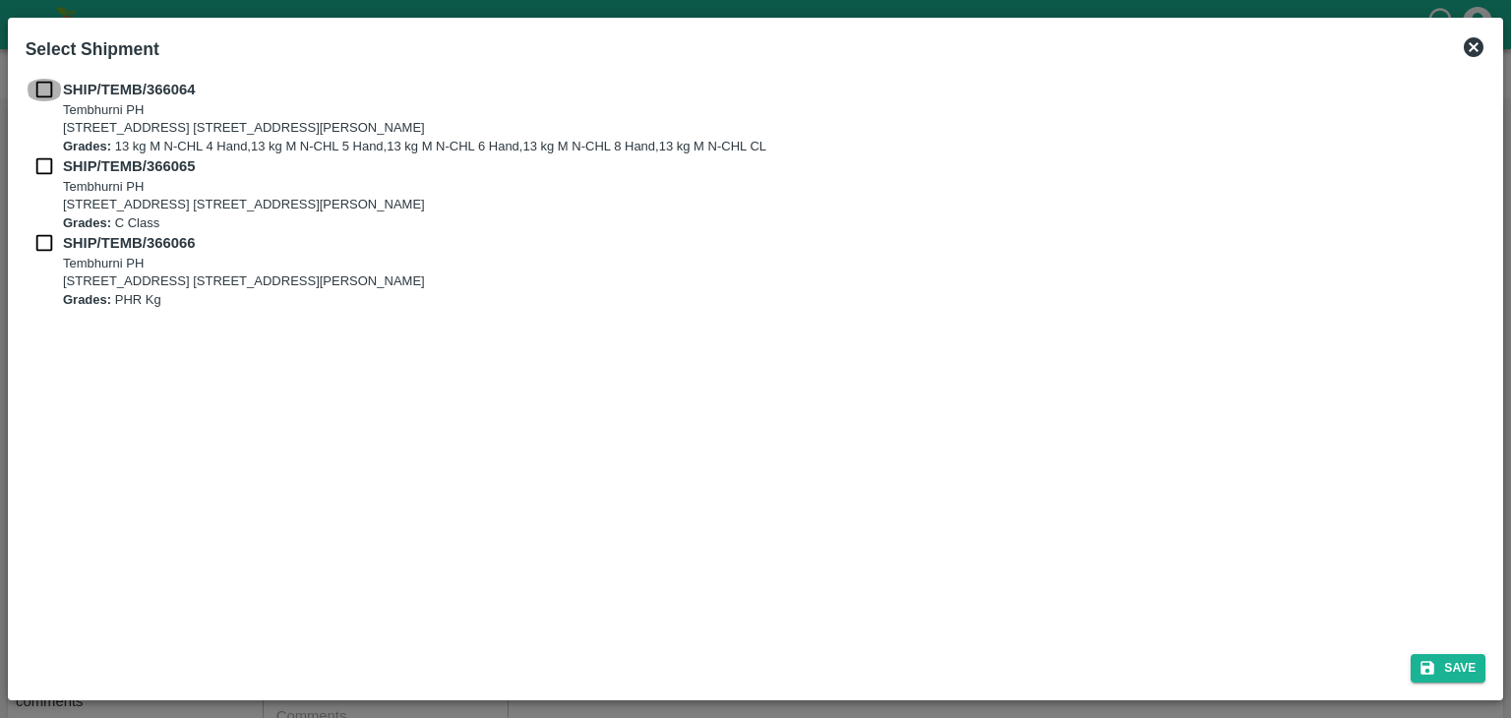
click at [45, 90] on input "checkbox" at bounding box center [44, 90] width 37 height 22
checkbox input "true"
click at [40, 174] on input "checkbox" at bounding box center [44, 166] width 37 height 22
checkbox input "true"
click at [39, 238] on input "checkbox" at bounding box center [44, 243] width 37 height 22
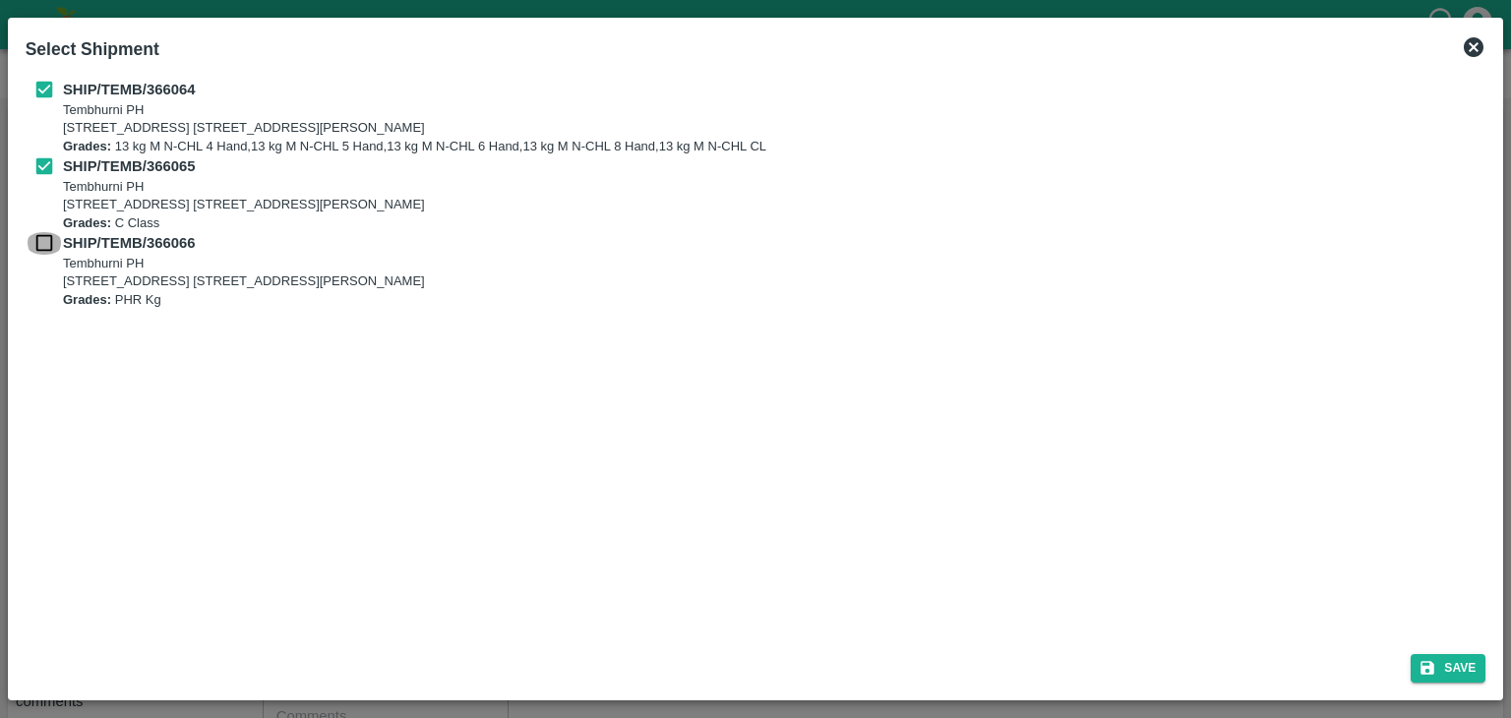
checkbox input "true"
click at [1452, 677] on button "Save" at bounding box center [1448, 668] width 75 height 29
type input "24/09/2025"
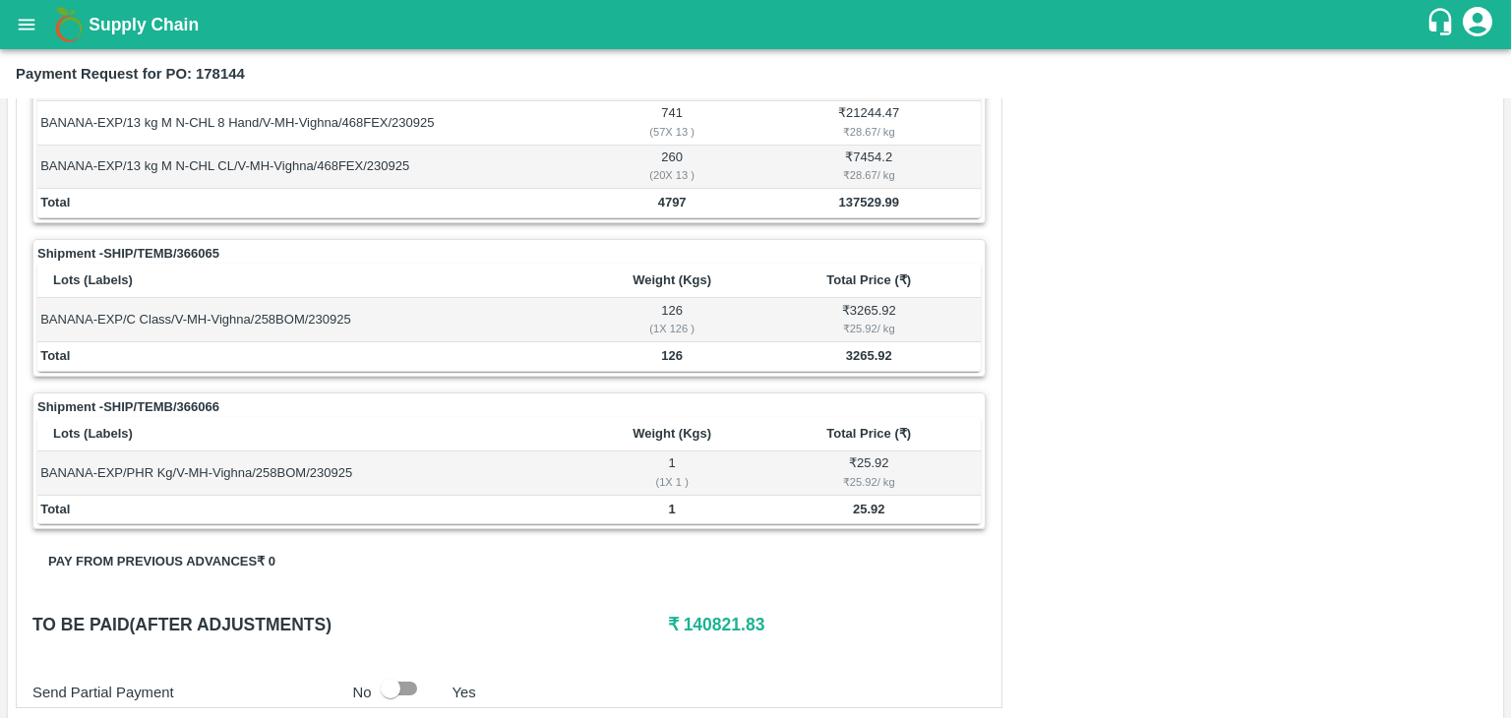
scroll to position [964, 0]
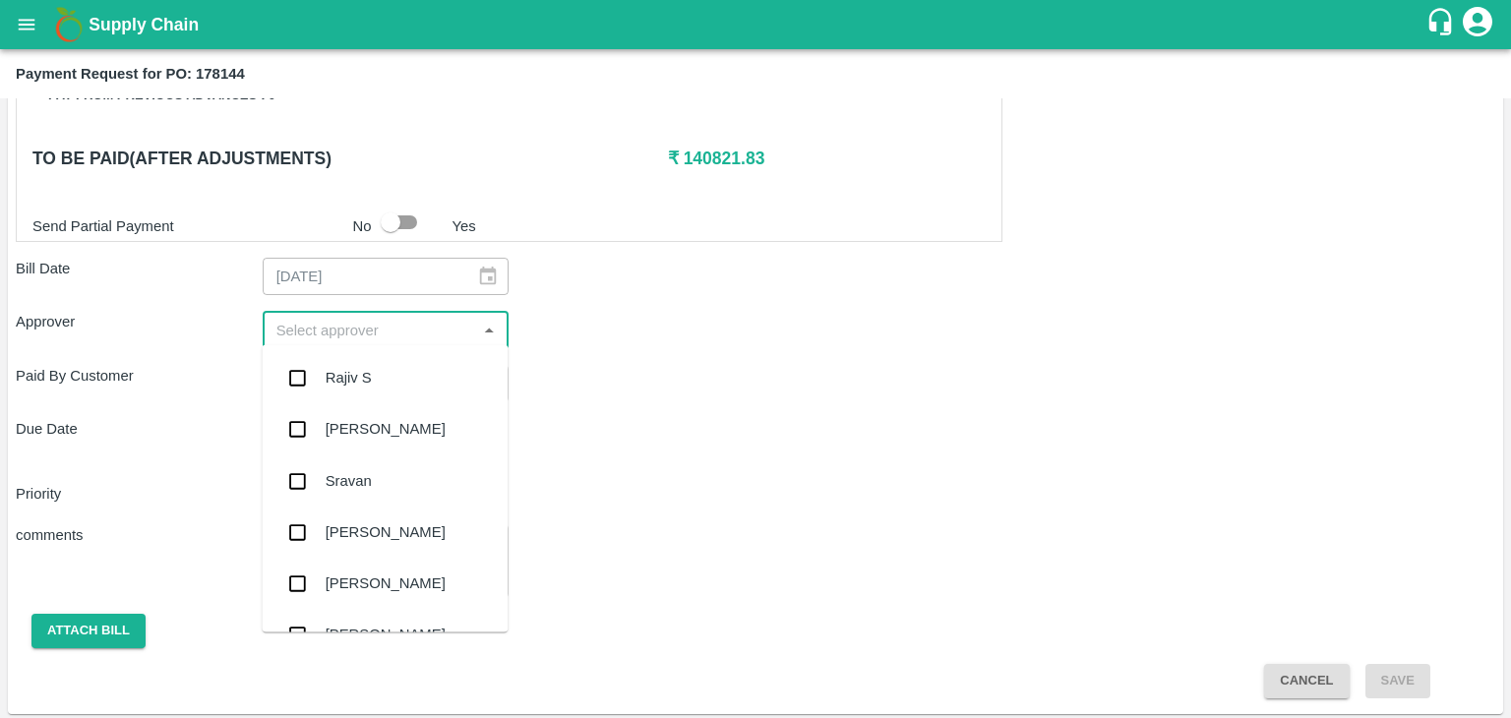
click at [382, 321] on input "input" at bounding box center [370, 330] width 203 height 26
type input "Ajit"
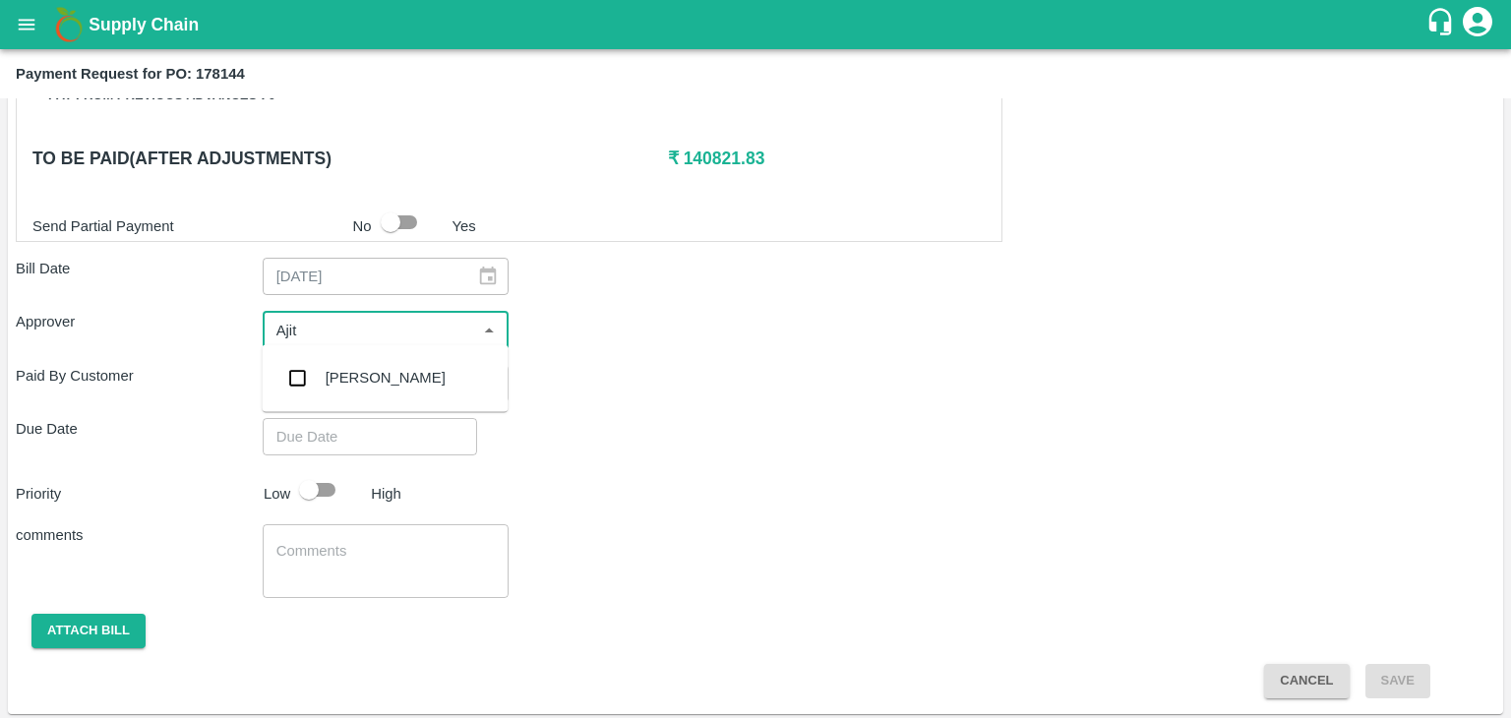
click at [374, 383] on div "[PERSON_NAME]" at bounding box center [386, 378] width 120 height 22
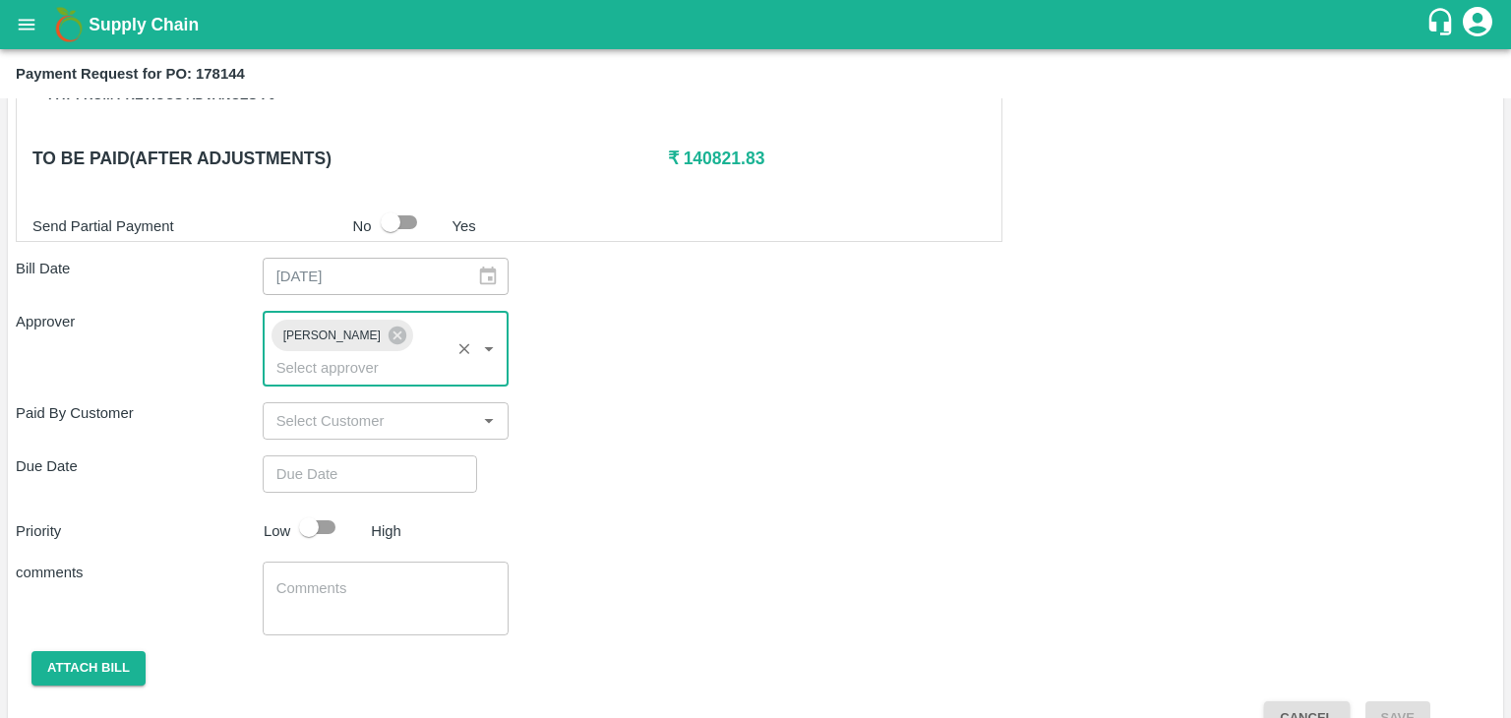
type input "DD/MM/YYYY hh:mm aa"
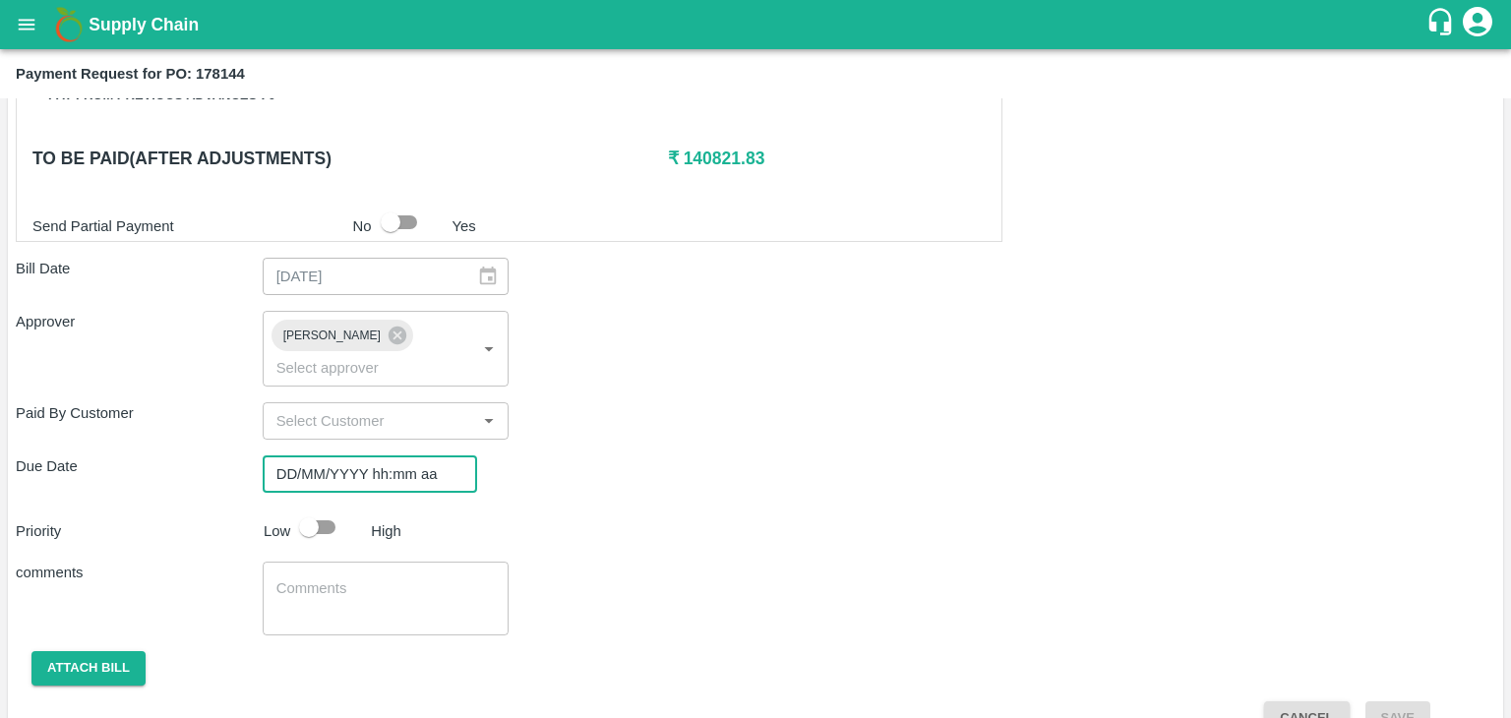
click at [377, 456] on input "DD/MM/YYYY hh:mm aa" at bounding box center [363, 474] width 201 height 37
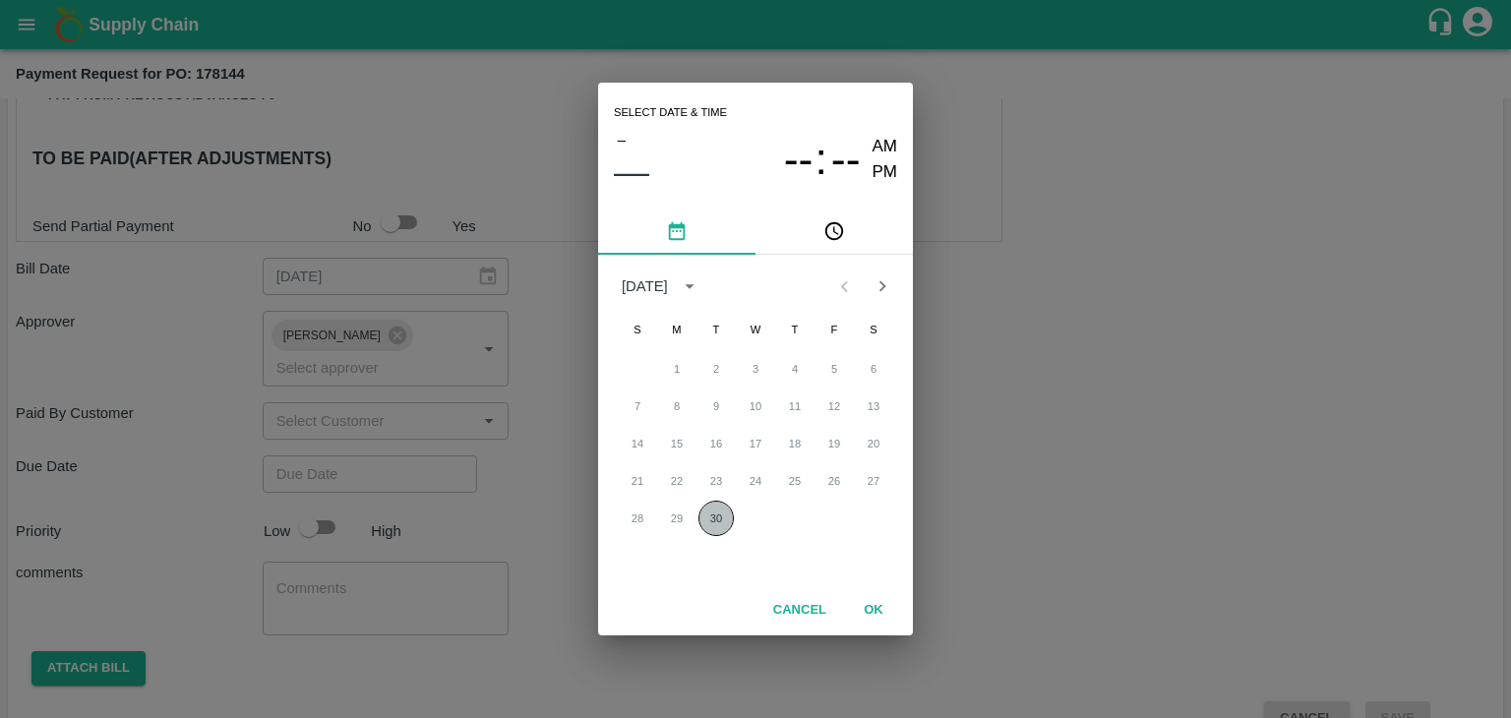
click at [727, 513] on button "30" at bounding box center [716, 518] width 35 height 35
type input "[DATE] 12:00 AM"
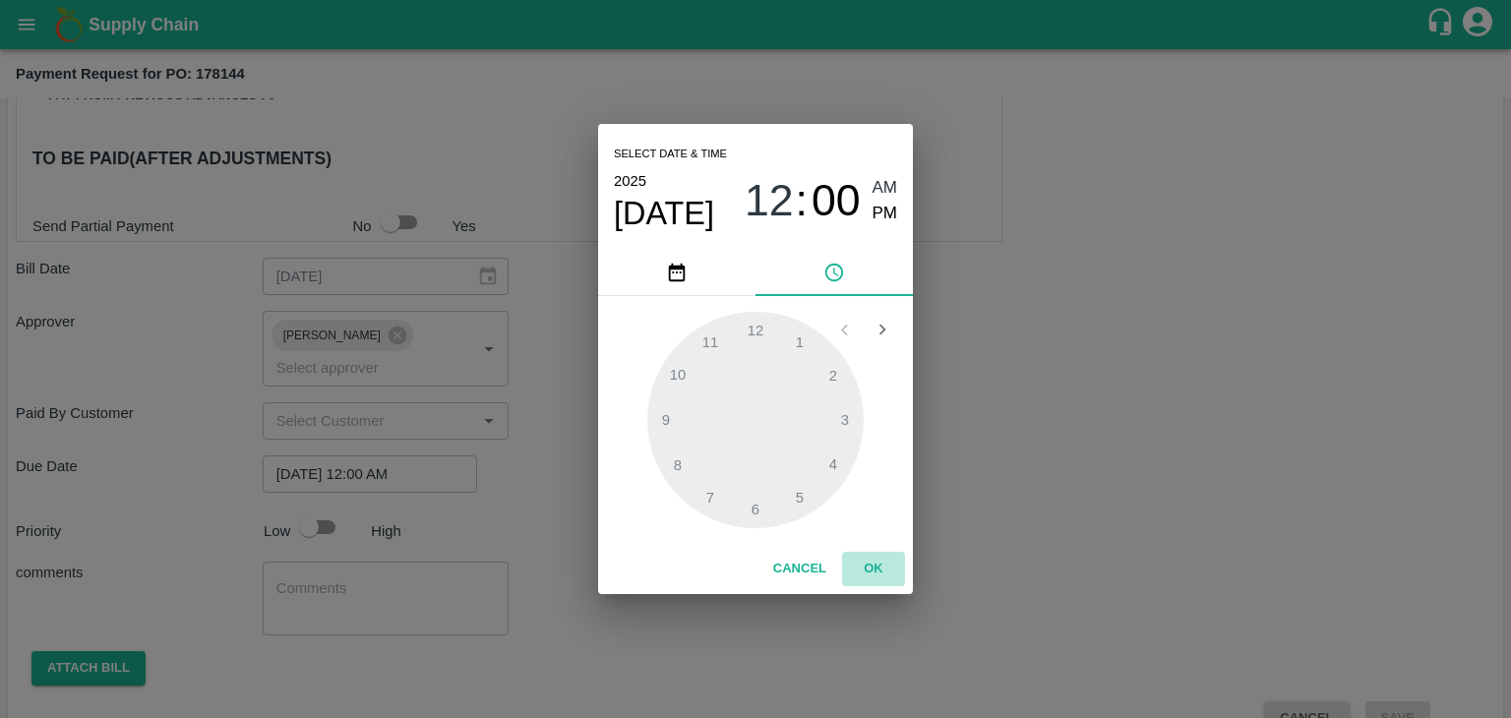
click at [872, 567] on button "OK" at bounding box center [873, 569] width 63 height 34
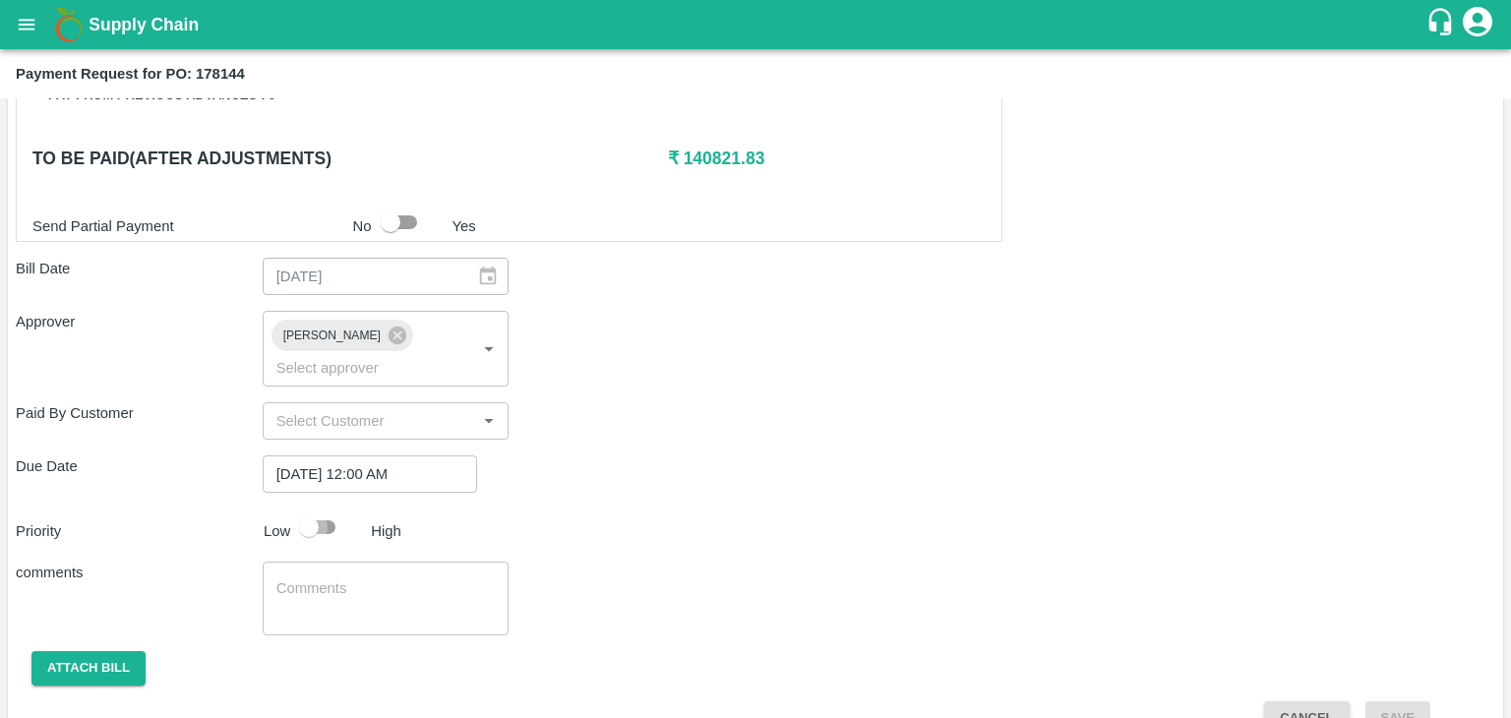
click at [318, 509] on input "checkbox" at bounding box center [309, 527] width 112 height 37
checkbox input "true"
click at [395, 579] on textarea at bounding box center [386, 599] width 219 height 41
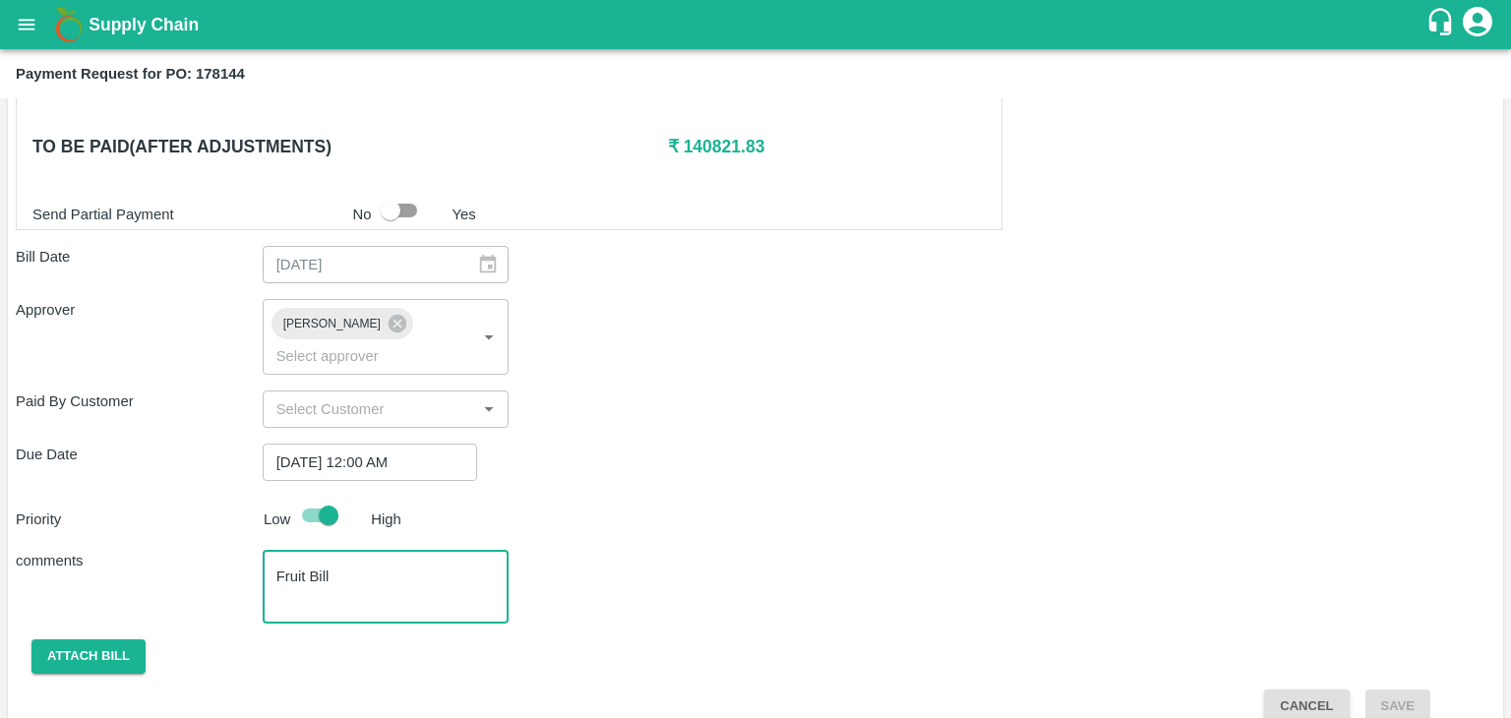
scroll to position [975, 0]
type textarea "Fruit Bill"
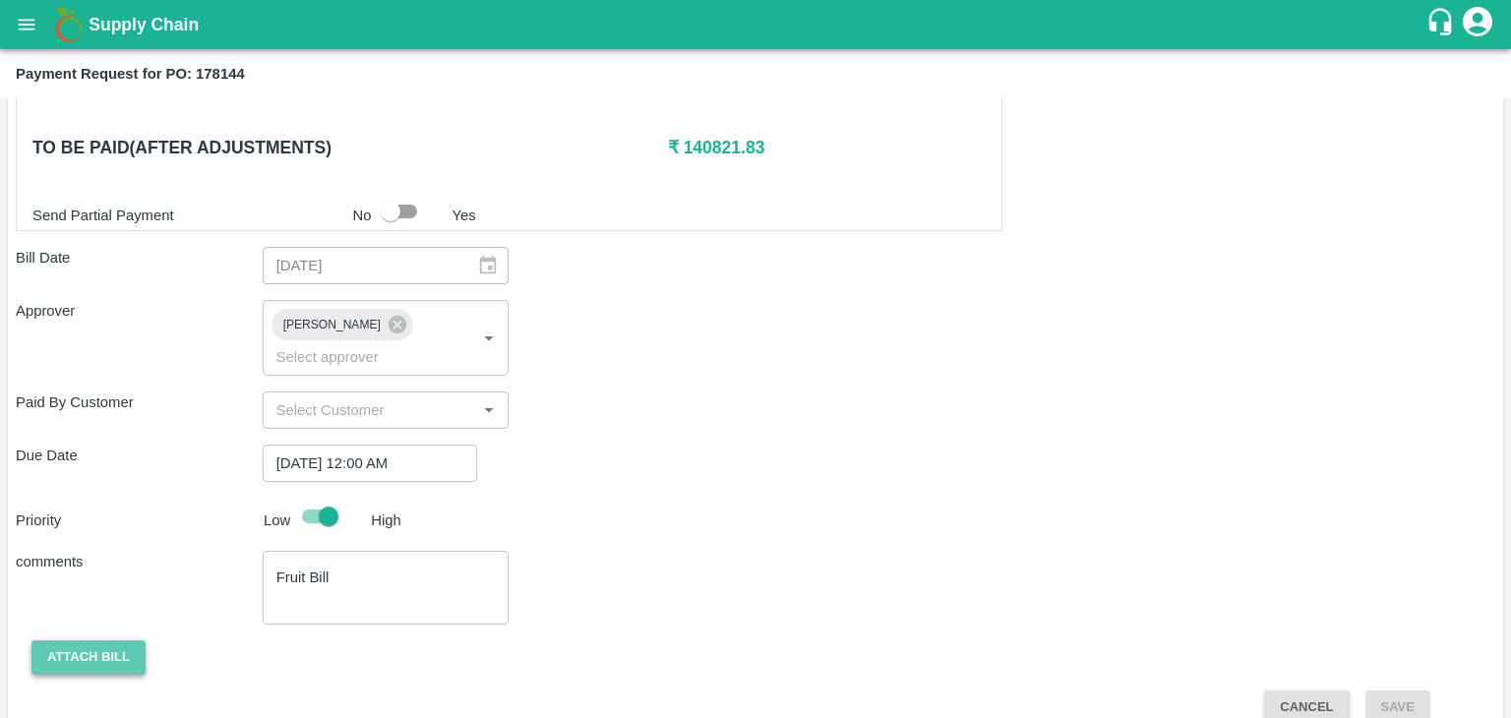
click at [75, 641] on button "Attach bill" at bounding box center [88, 658] width 114 height 34
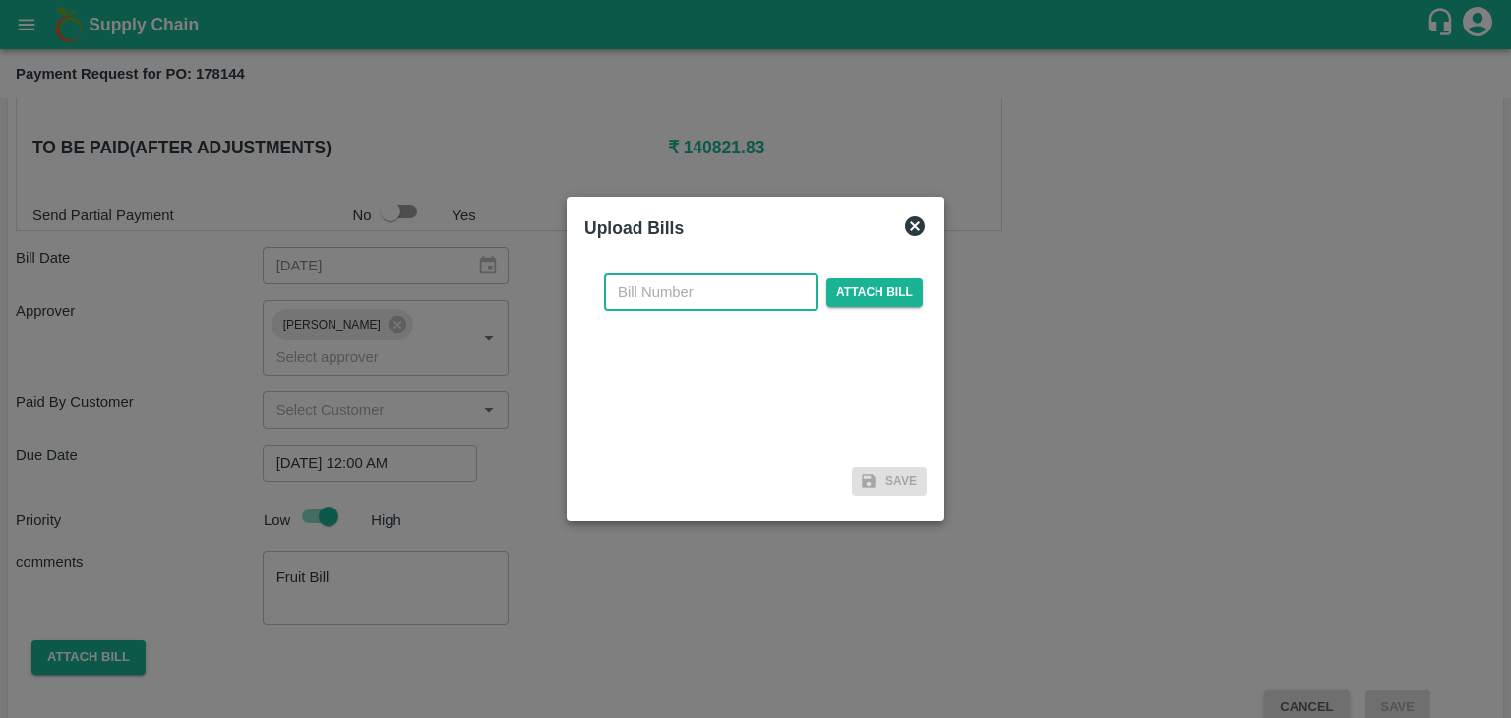
click at [689, 294] on input "text" at bounding box center [711, 292] width 215 height 37
type input "983"
click at [854, 290] on span "Attach bill" at bounding box center [875, 292] width 96 height 29
click at [0, 0] on input "Attach bill" at bounding box center [0, 0] width 0 height 0
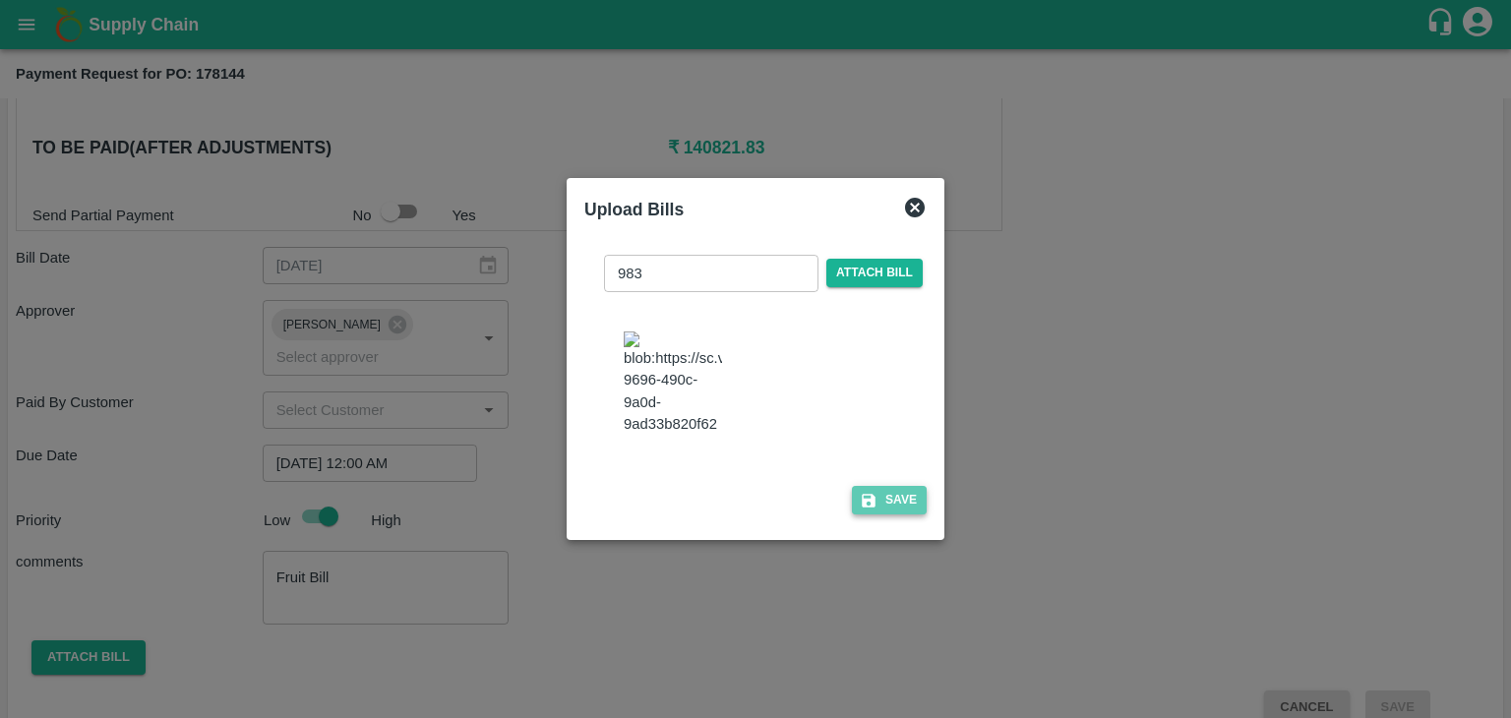
click at [881, 515] on button "Save" at bounding box center [889, 500] width 75 height 29
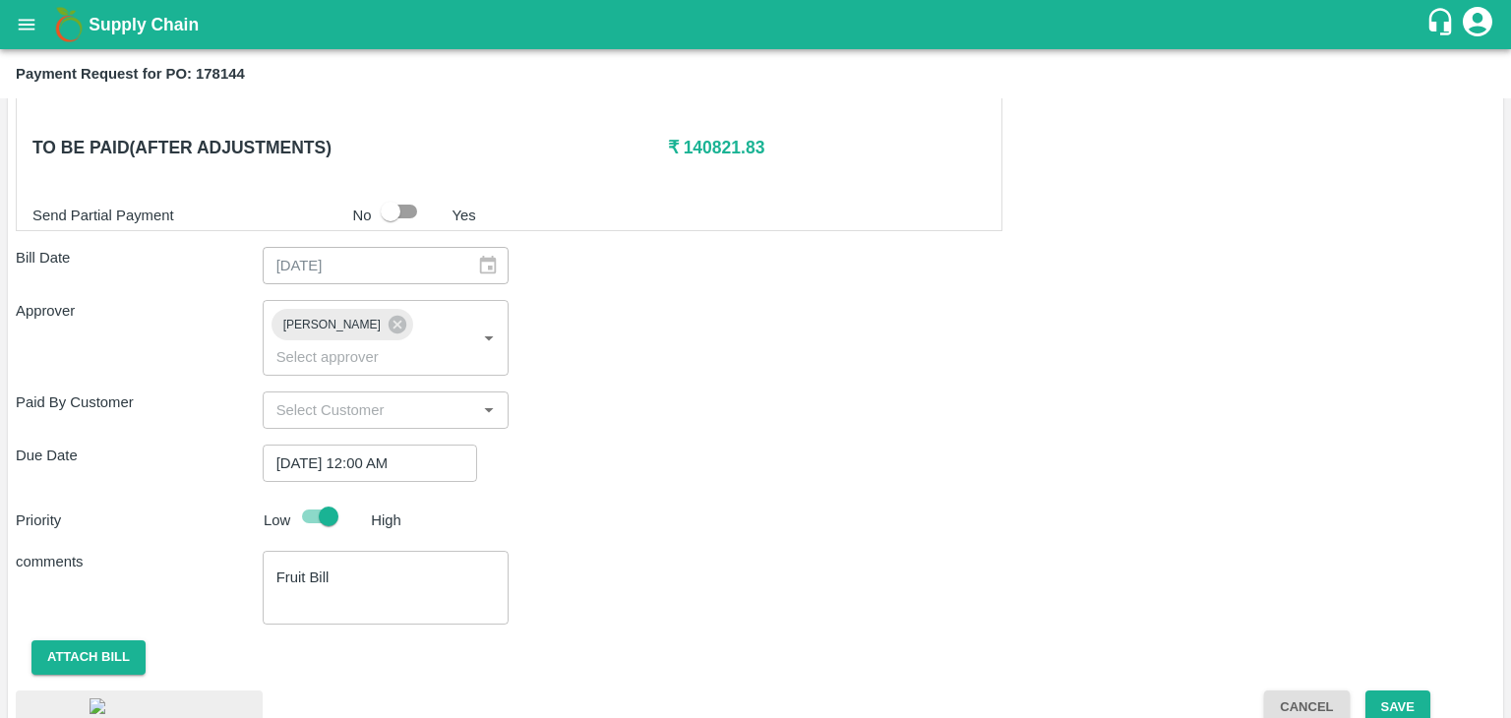
scroll to position [1097, 0]
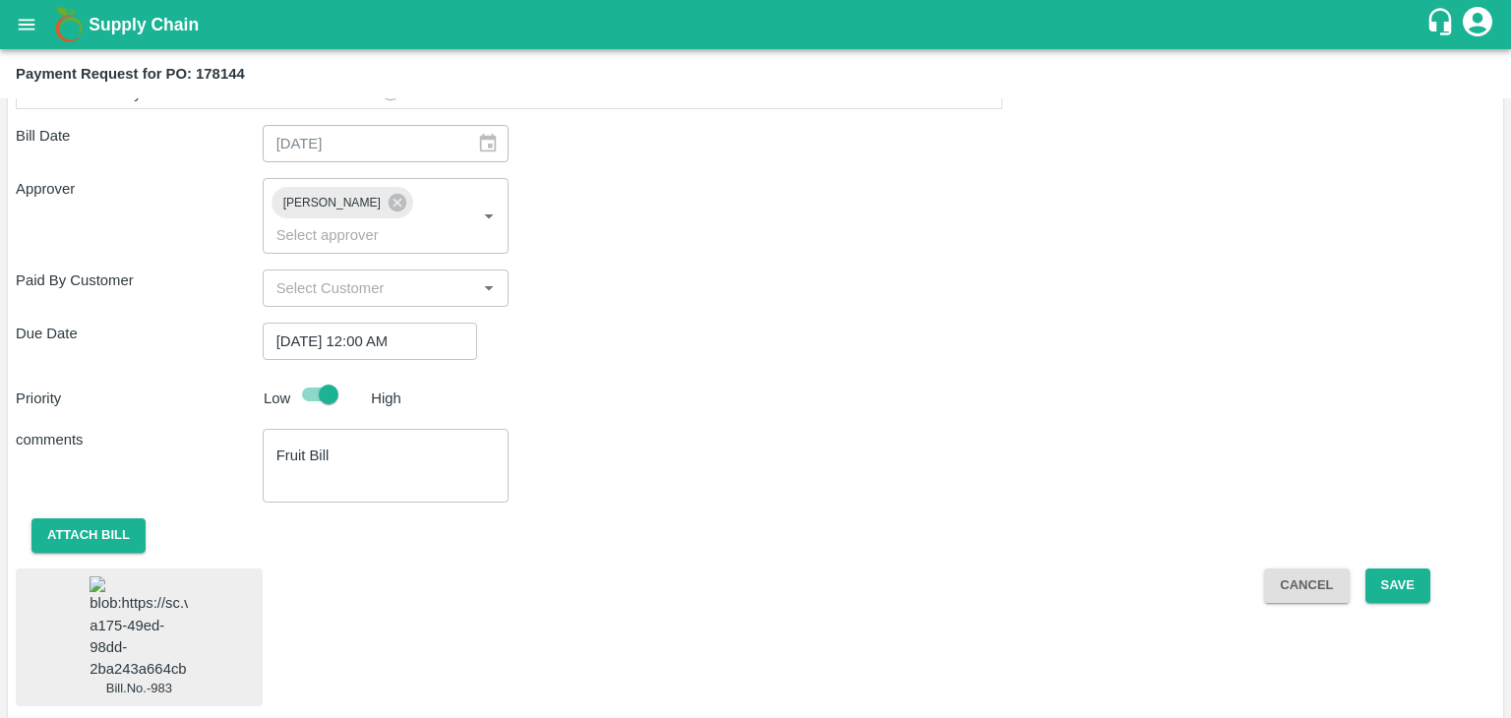
click at [147, 585] on img at bounding box center [139, 628] width 98 height 103
click at [1398, 569] on button "Save" at bounding box center [1398, 586] width 65 height 34
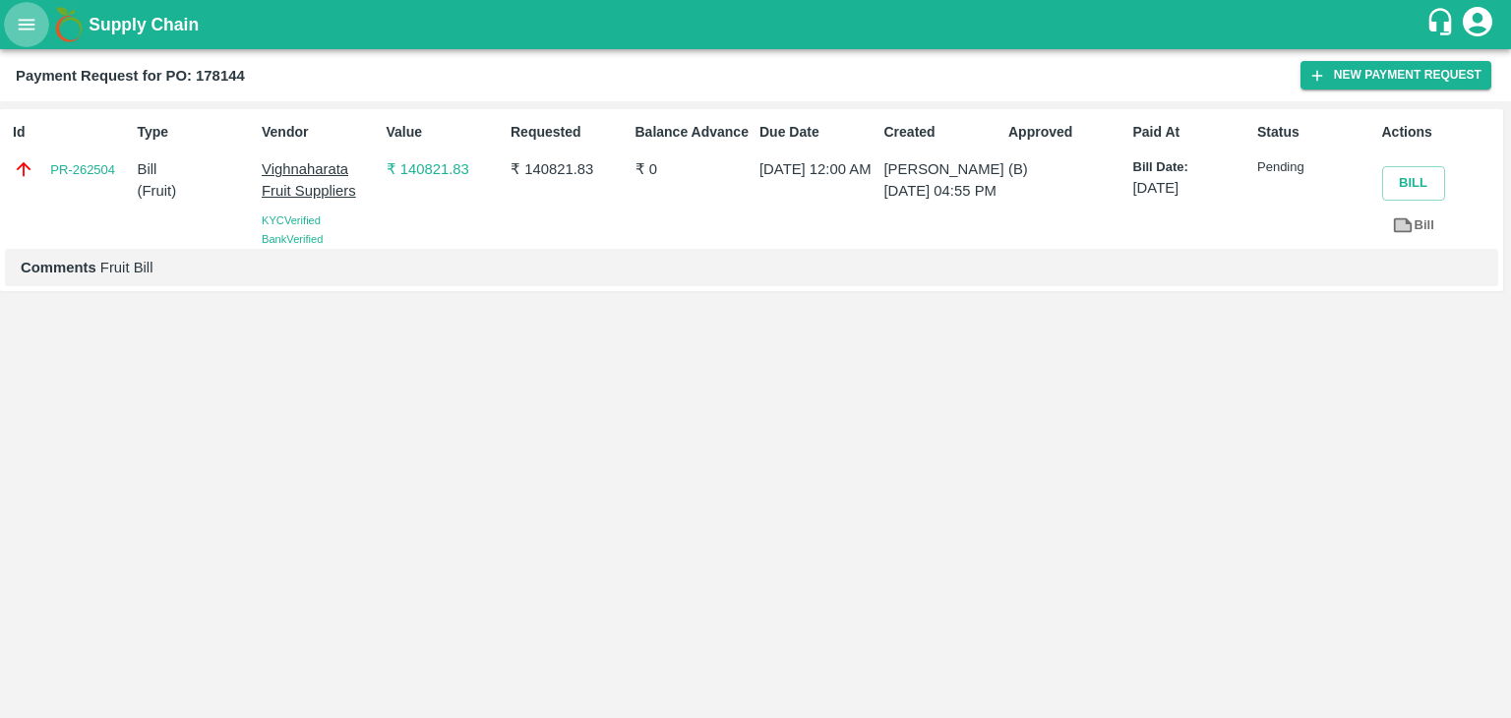
click at [20, 23] on icon "open drawer" at bounding box center [27, 25] width 22 height 22
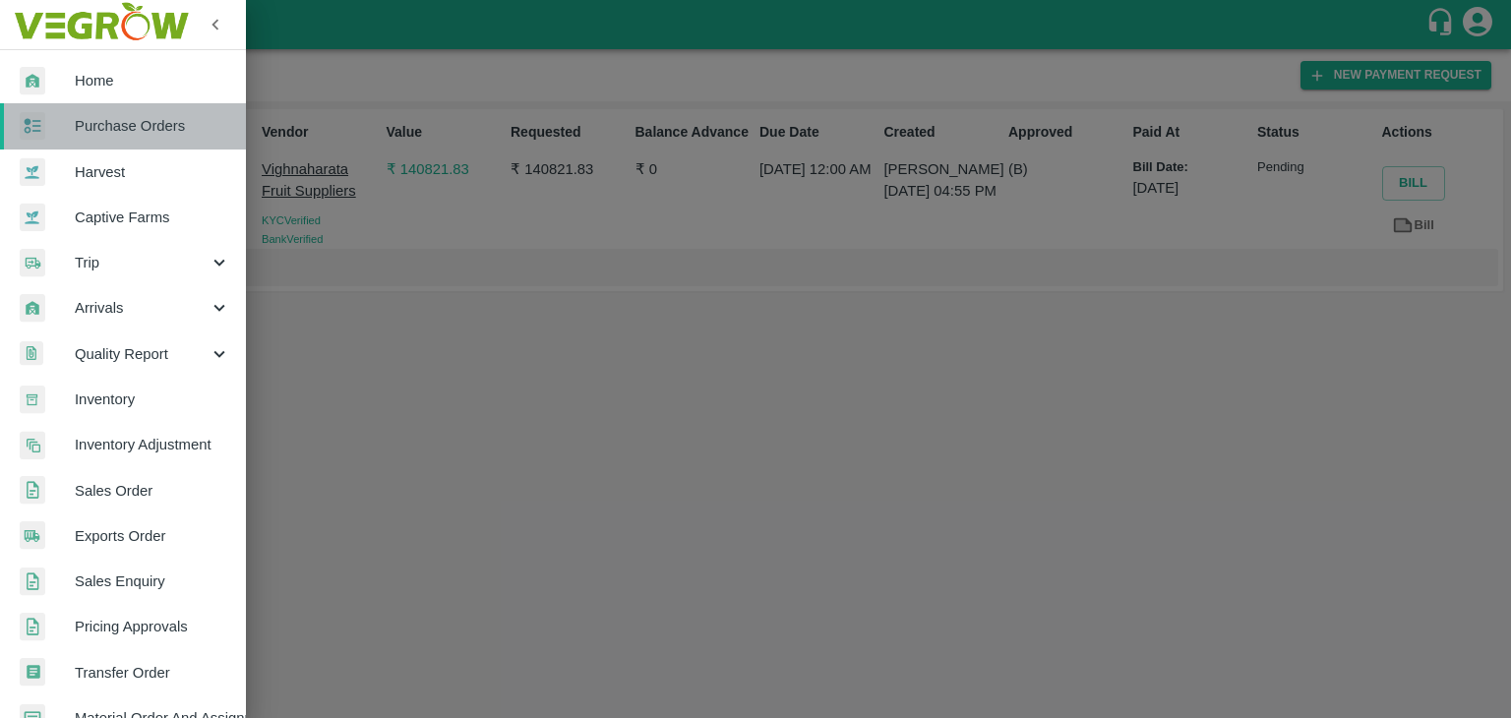
click at [157, 127] on span "Purchase Orders" at bounding box center [152, 126] width 155 height 22
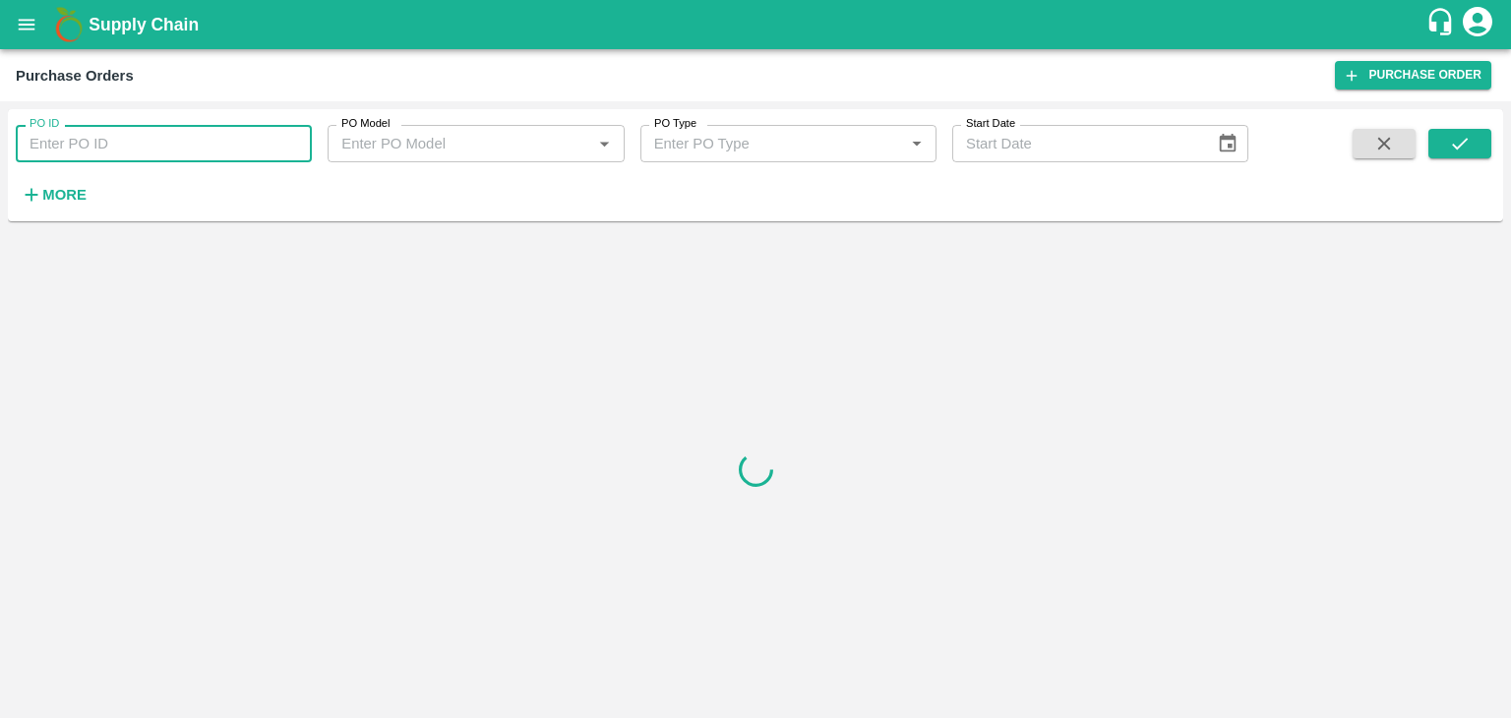
click at [270, 147] on input "PO ID" at bounding box center [164, 143] width 296 height 37
paste input "176982"
type input "176982"
click at [1449, 142] on icon "submit" at bounding box center [1460, 144] width 22 height 22
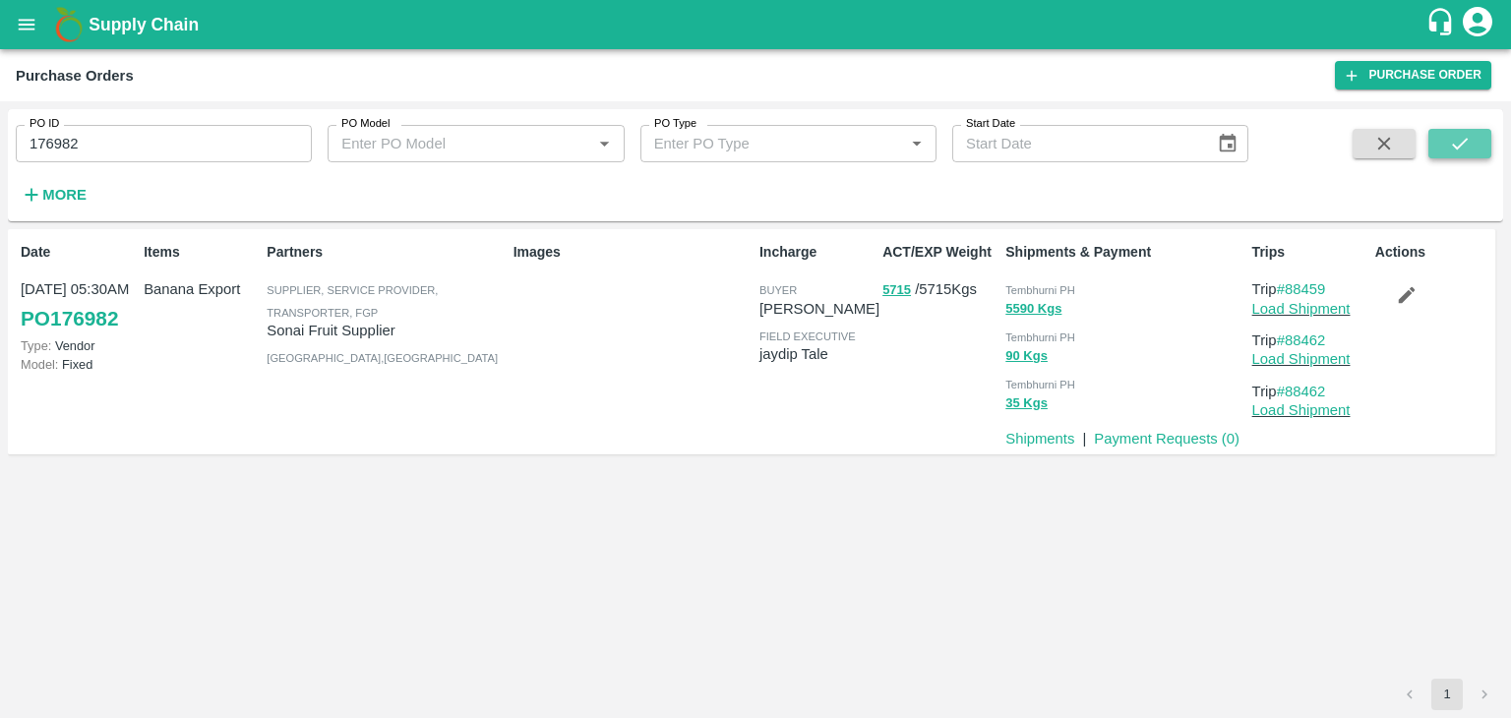
click at [1449, 142] on icon "submit" at bounding box center [1460, 144] width 22 height 22
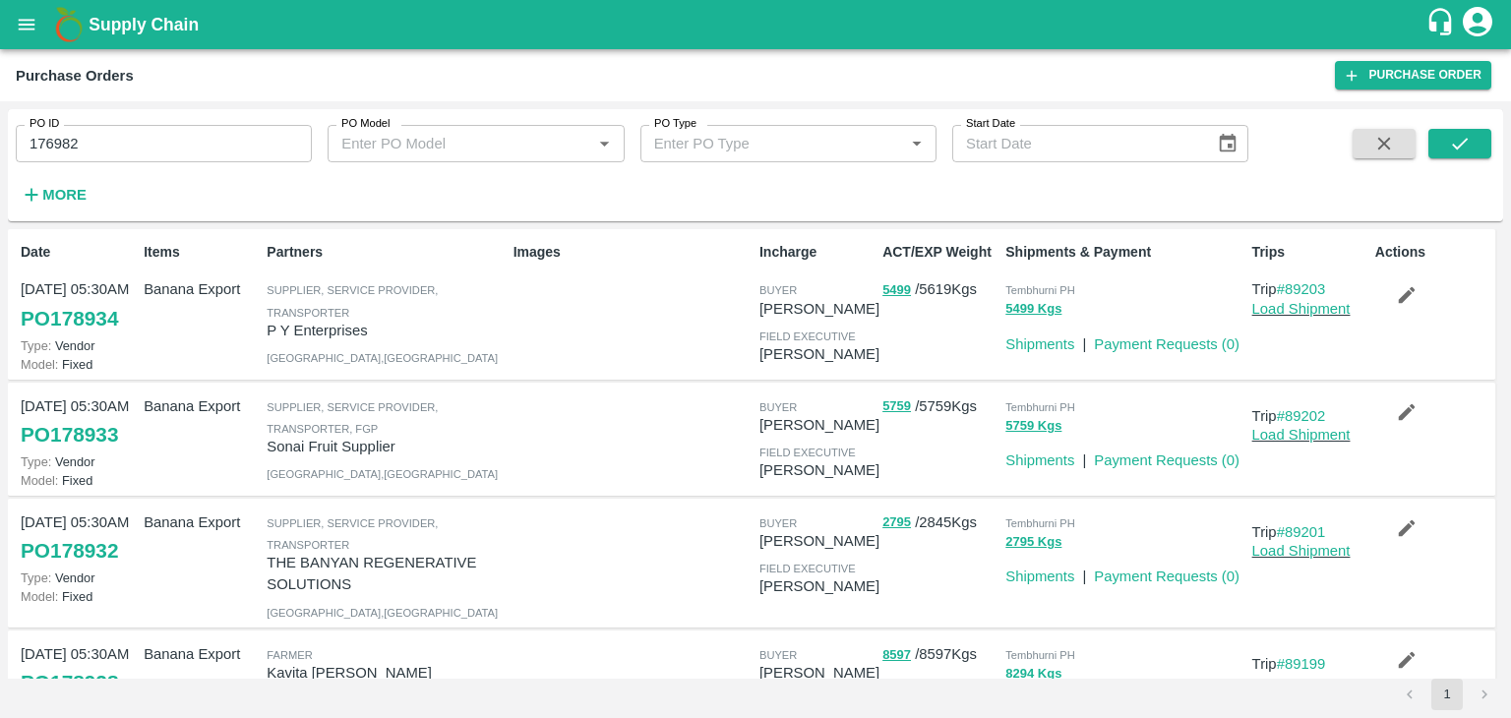
click at [1464, 160] on span at bounding box center [1460, 169] width 63 height 81
click at [1468, 148] on icon "submit" at bounding box center [1460, 144] width 22 height 22
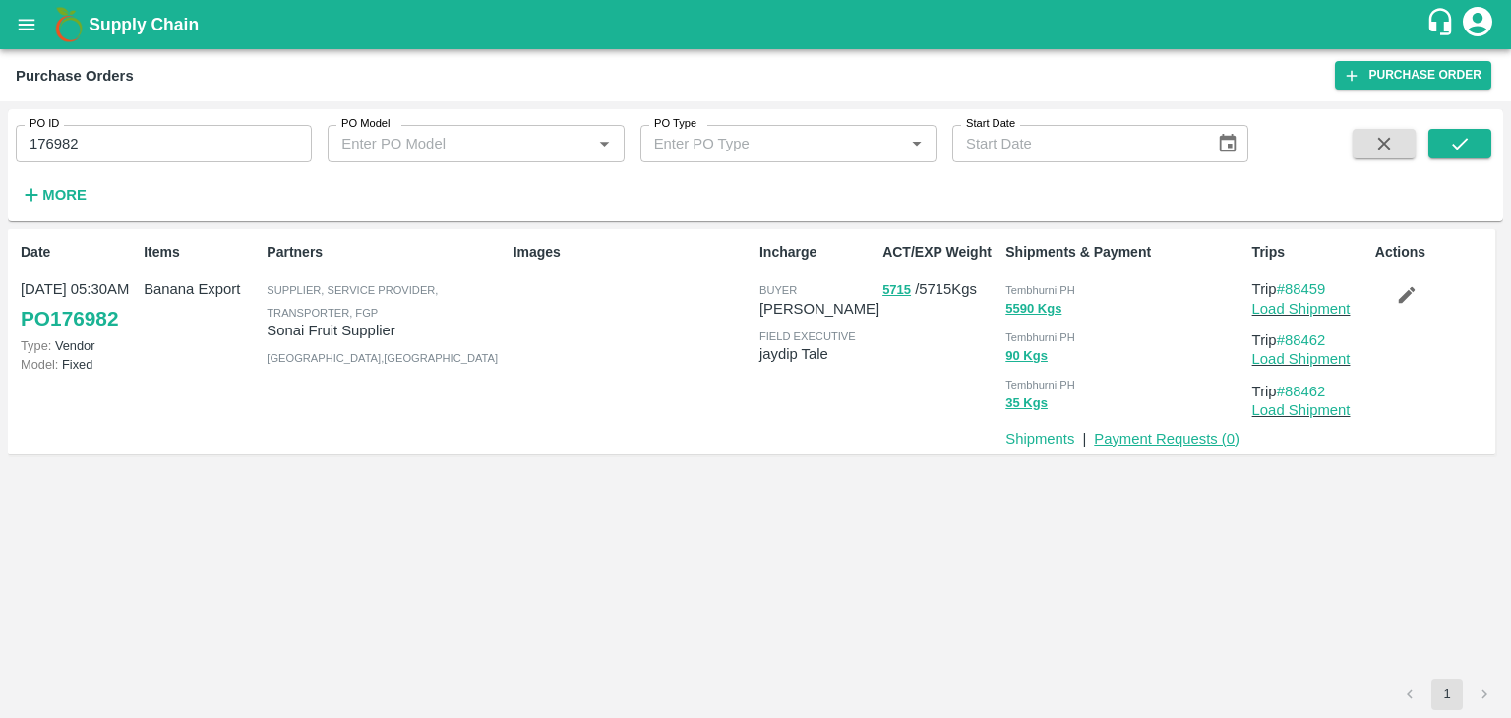
click at [1183, 437] on link "Payment Requests ( 0 )" at bounding box center [1167, 439] width 146 height 16
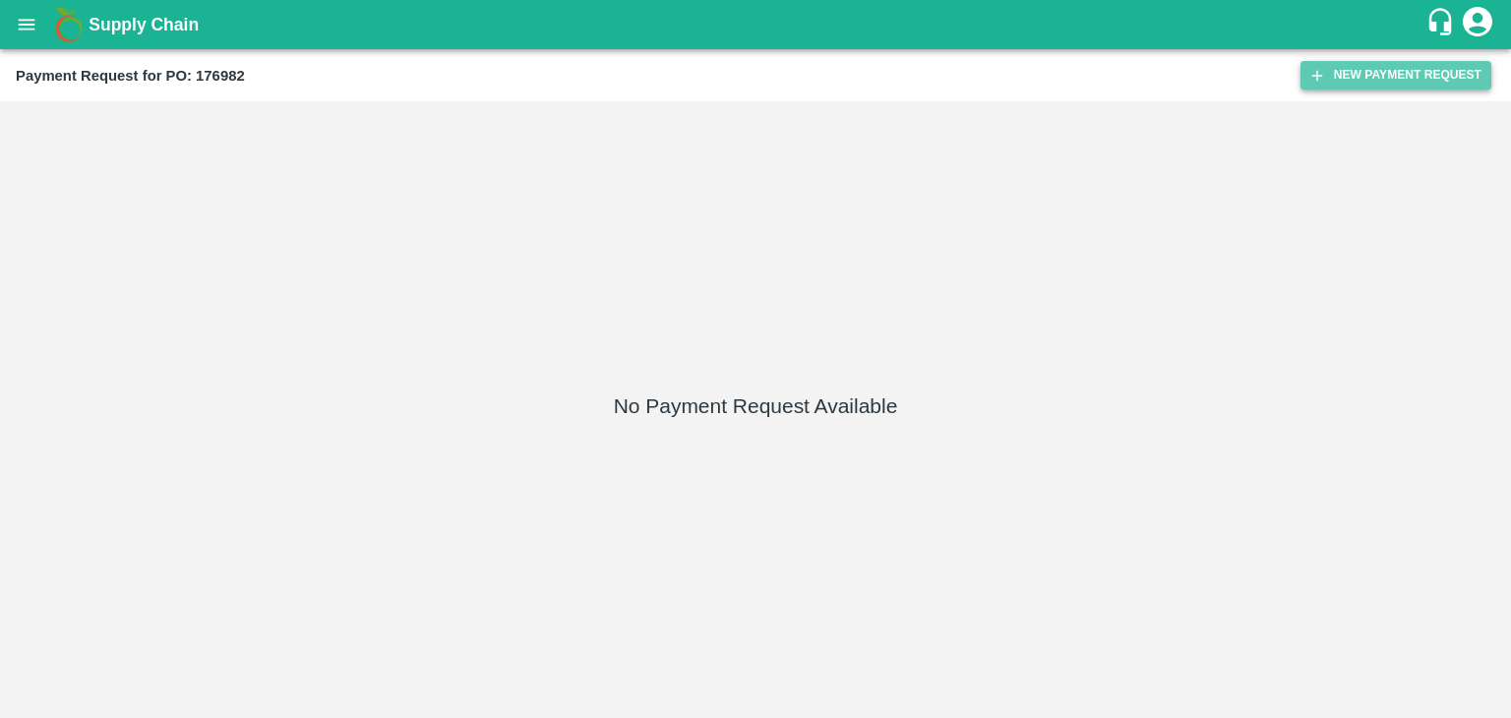
click at [1404, 66] on button "New Payment Request" at bounding box center [1396, 75] width 191 height 29
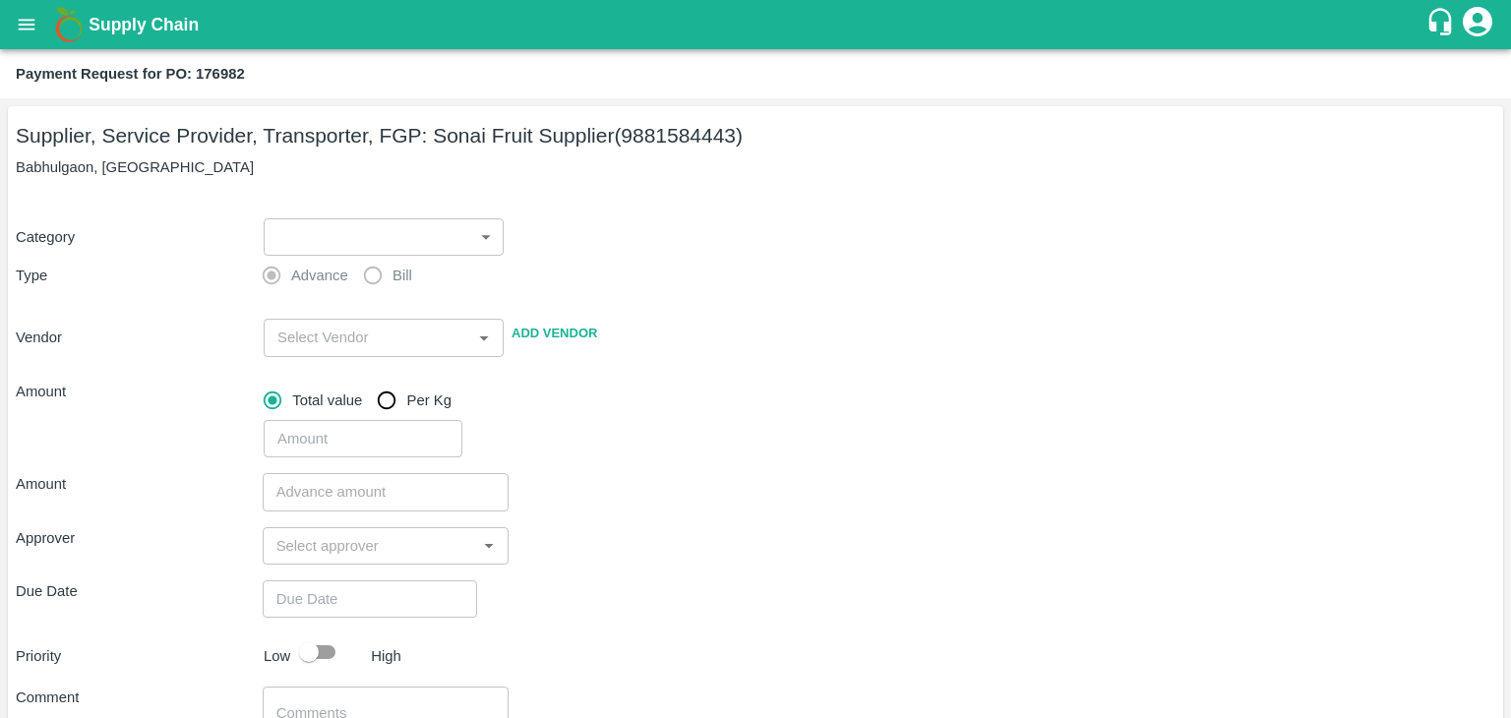
click at [323, 253] on body "Supply Chain Payment Request for PO: 176982 Supplier, Service Provider, Transpo…" at bounding box center [755, 359] width 1511 height 718
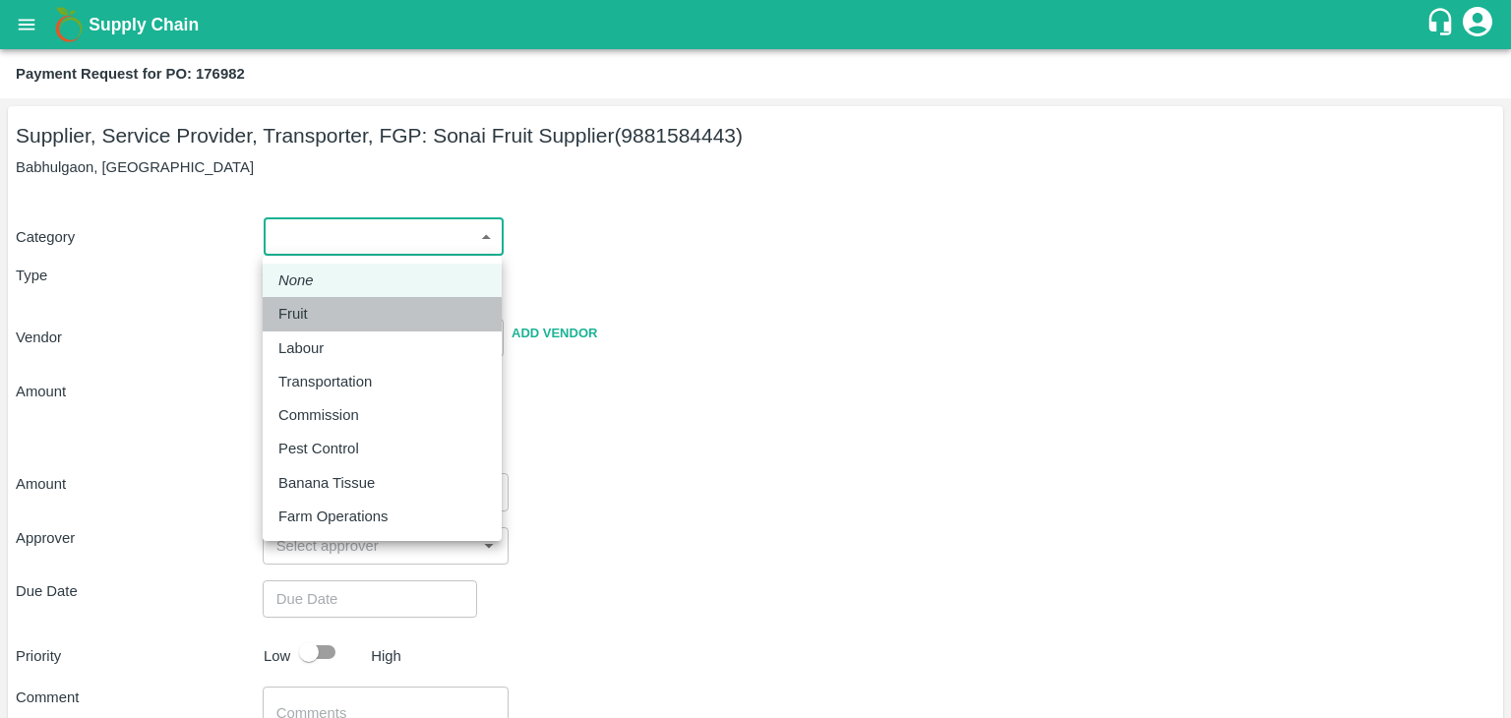
click at [330, 308] on div "Fruit" at bounding box center [382, 314] width 208 height 22
type input "1"
type input "Sonai Fruit Supplier - 9881584443(Supplier, Service Provider, Transporter, FGP)"
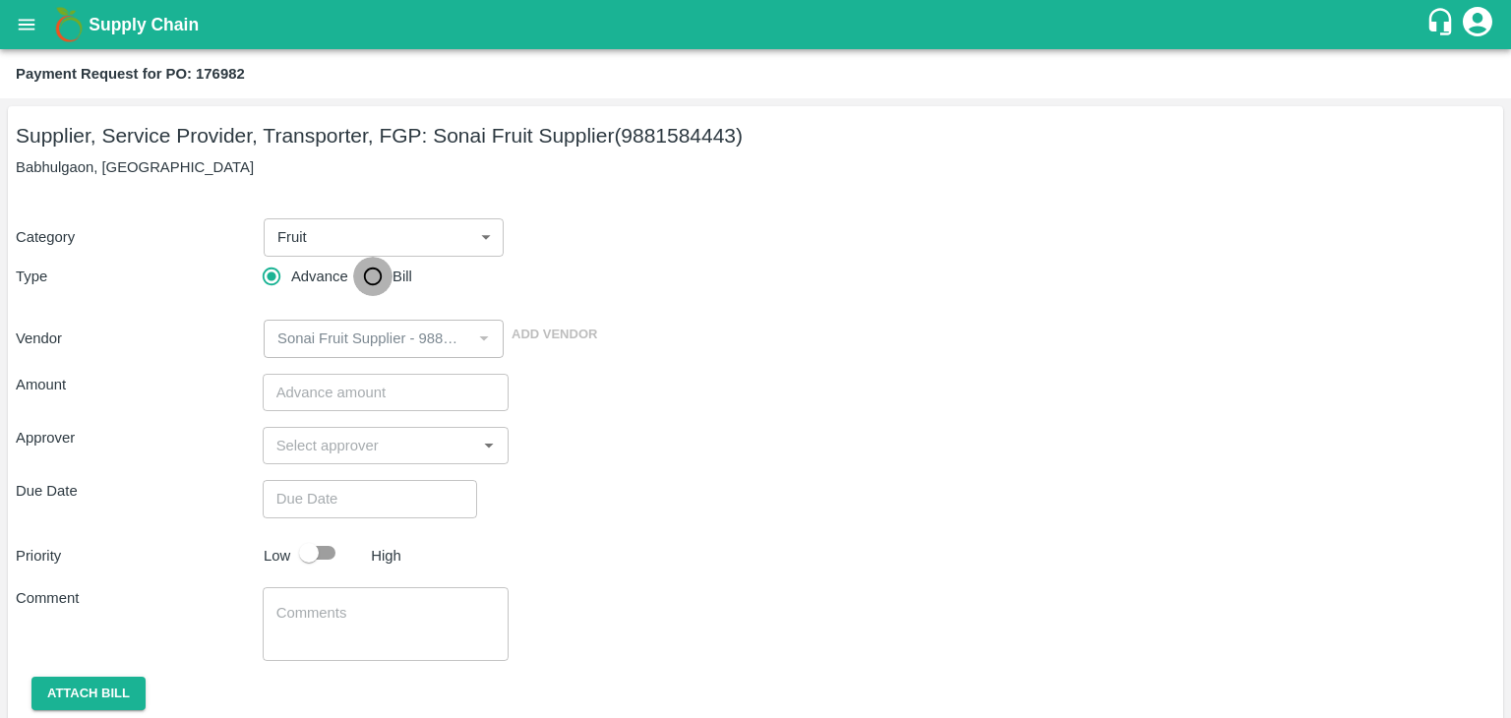
click at [358, 274] on input "Bill" at bounding box center [372, 276] width 39 height 39
radio input "true"
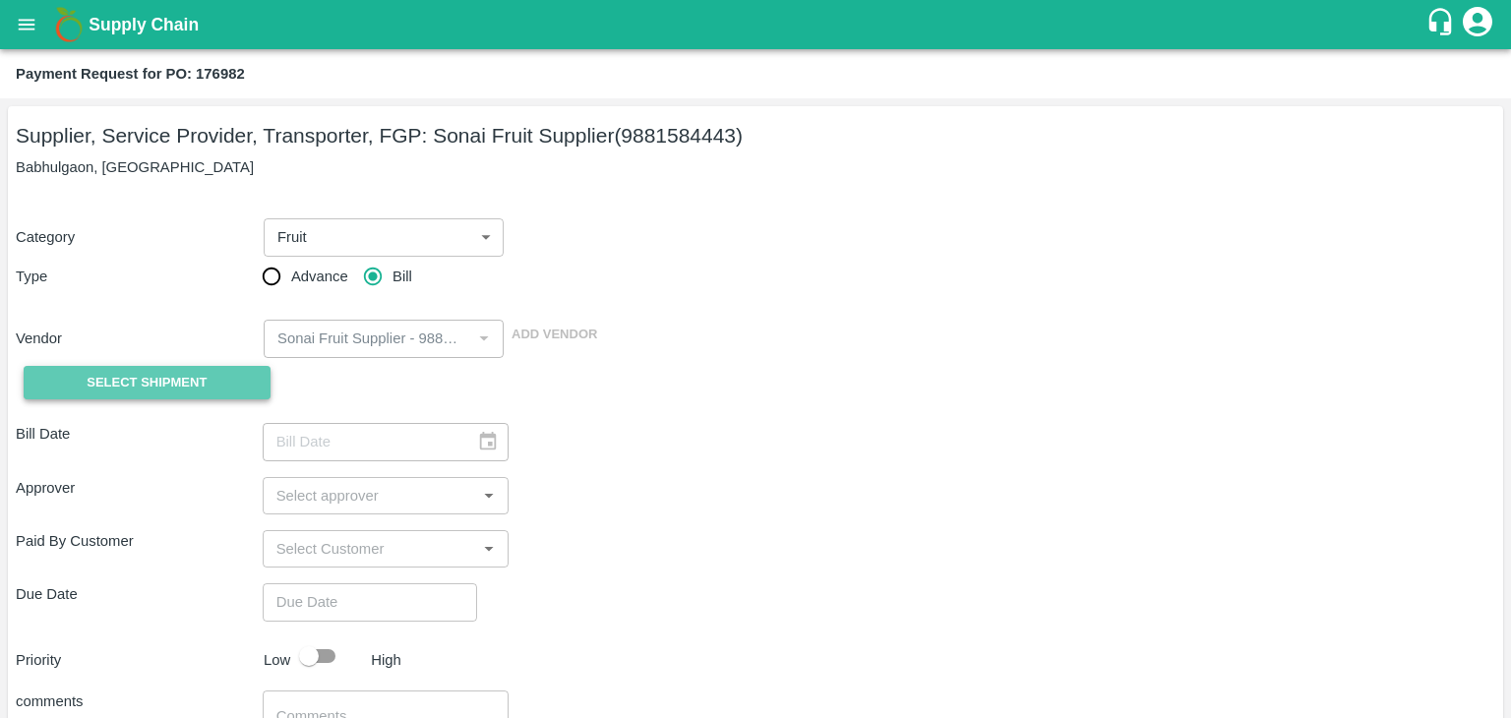
click at [157, 383] on span "Select Shipment" at bounding box center [147, 383] width 120 height 23
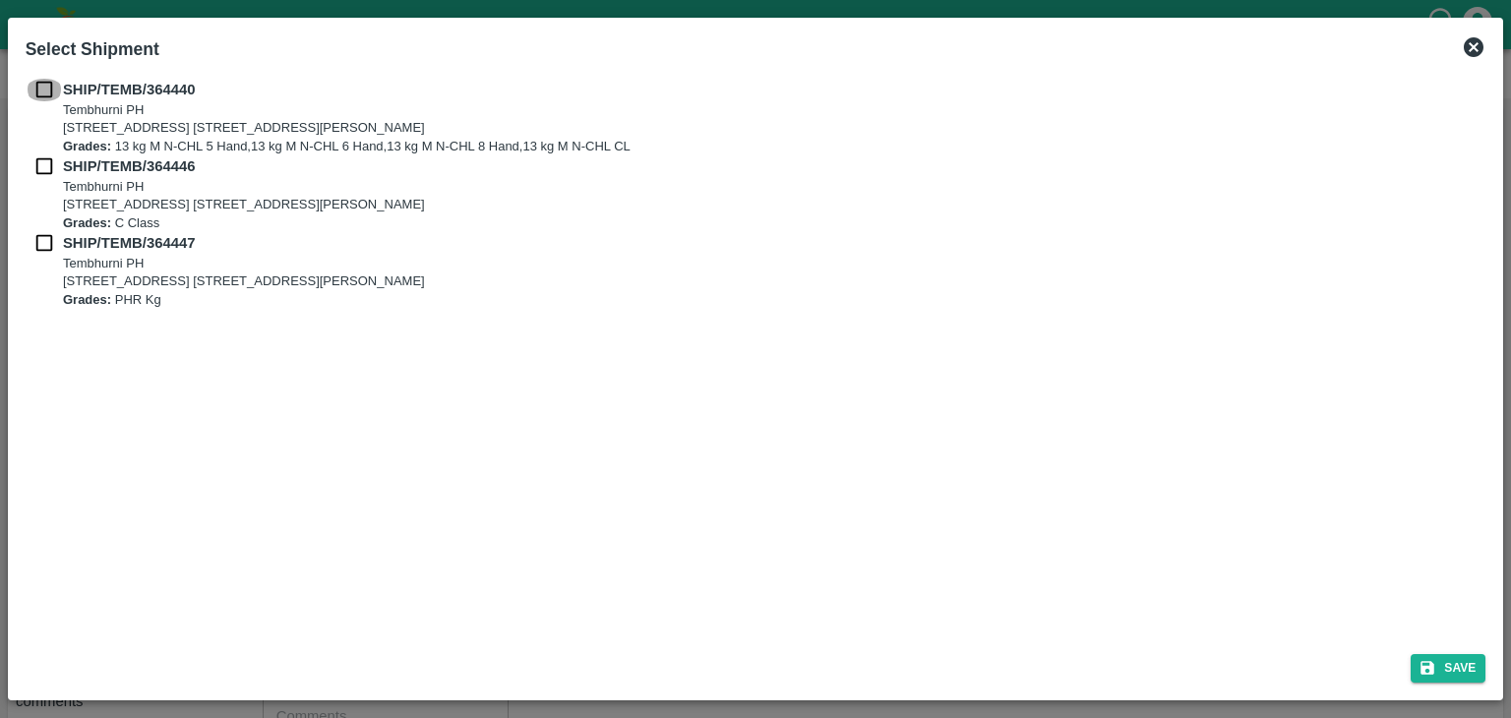
click at [40, 96] on input "checkbox" at bounding box center [44, 90] width 37 height 22
checkbox input "true"
click at [50, 172] on input "checkbox" at bounding box center [44, 166] width 37 height 22
checkbox input "true"
click at [42, 233] on input "checkbox" at bounding box center [44, 243] width 37 height 22
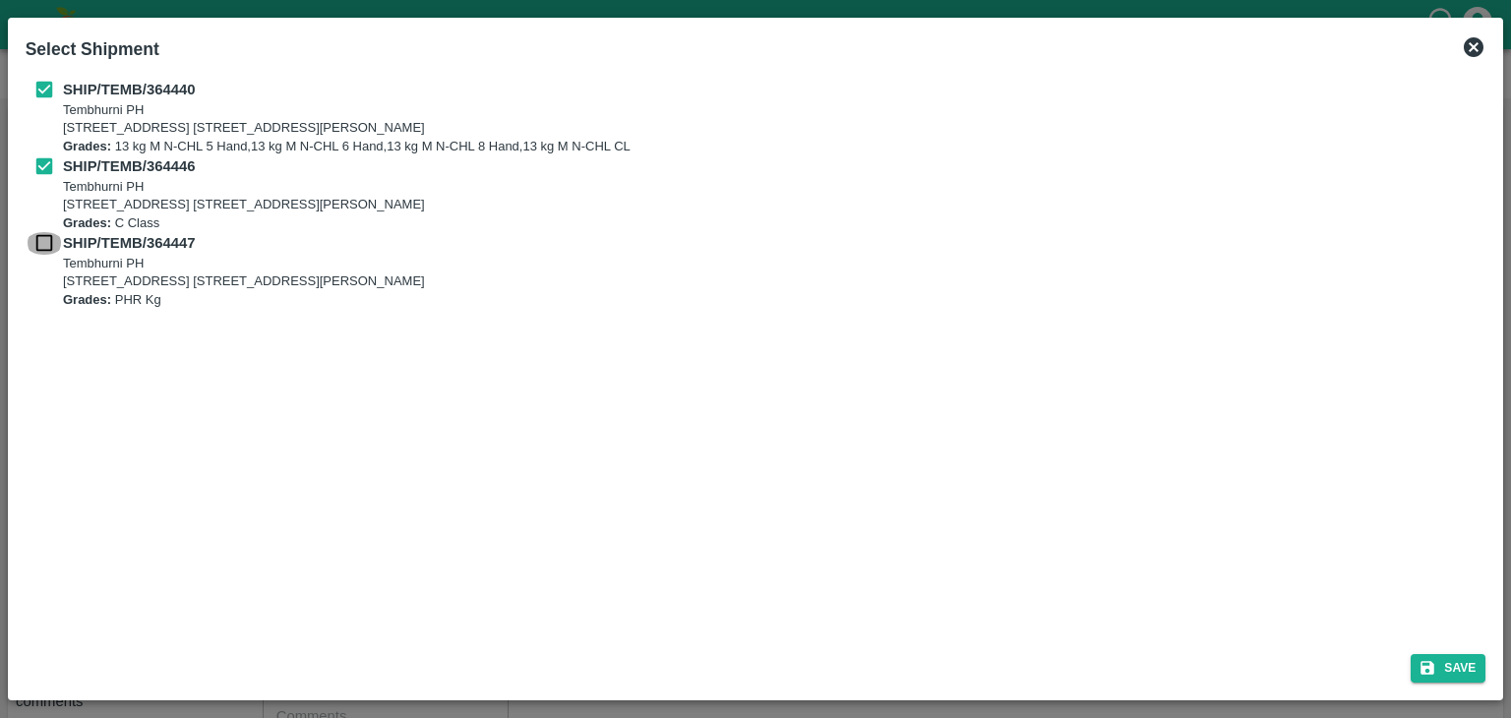
checkbox input "true"
click at [1445, 654] on button "Save" at bounding box center [1448, 668] width 75 height 29
type input "[DATE]"
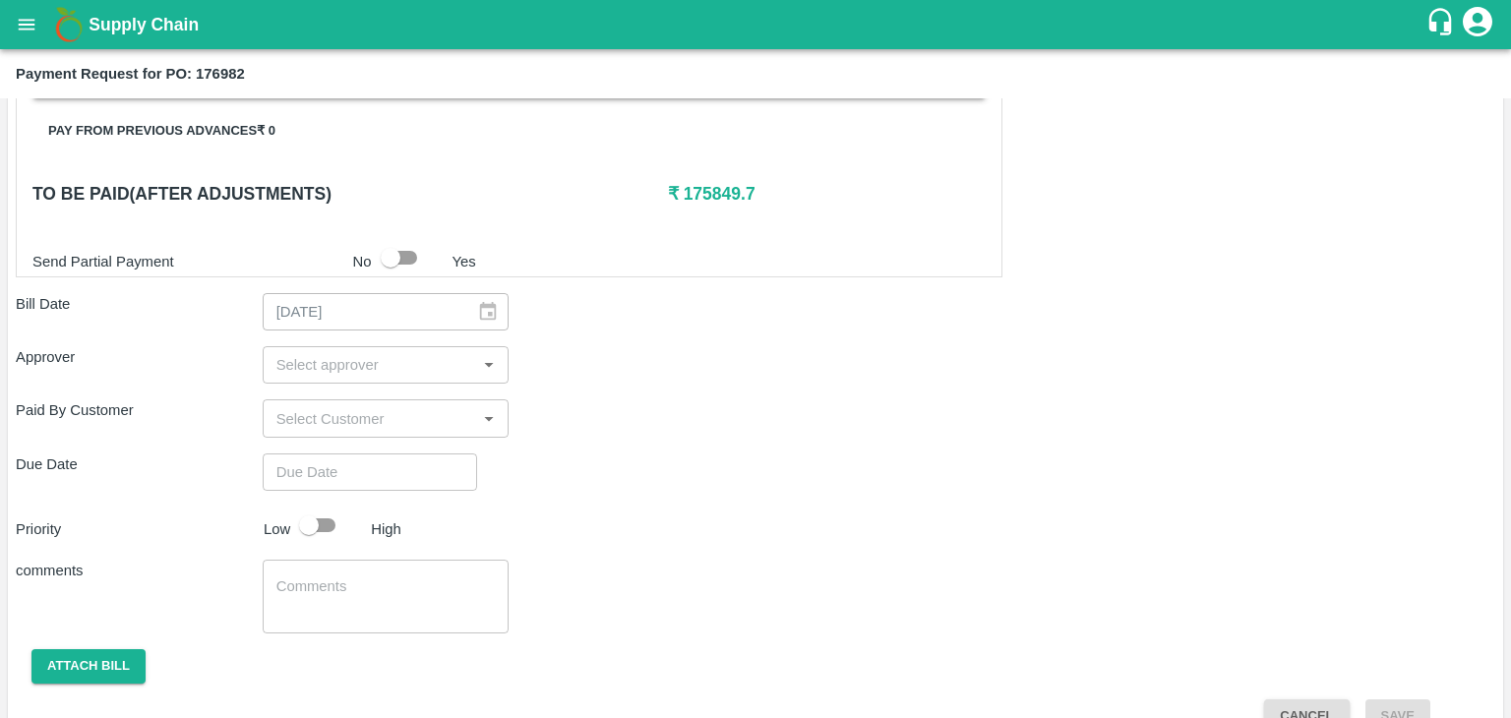
scroll to position [921, 0]
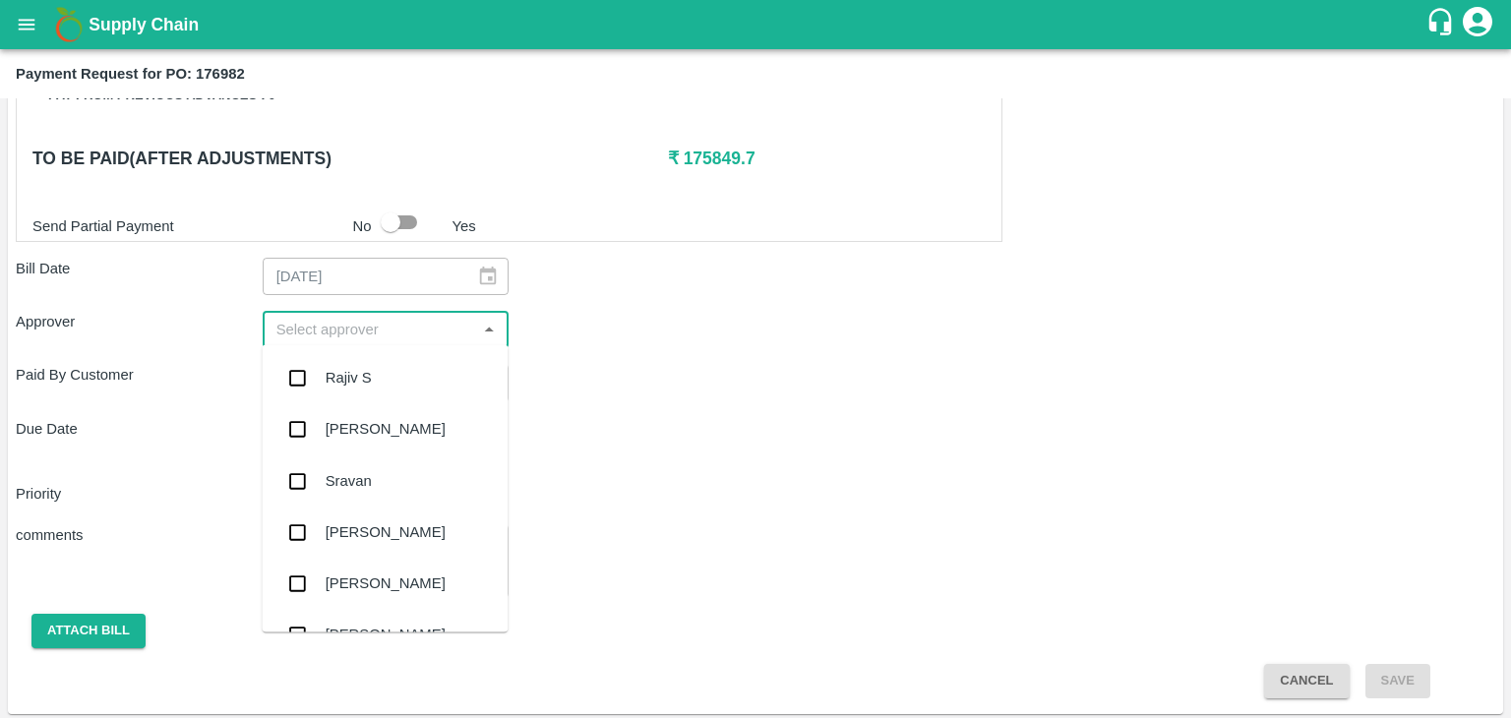
click at [357, 317] on input "input" at bounding box center [370, 330] width 203 height 26
type input "Ajit"
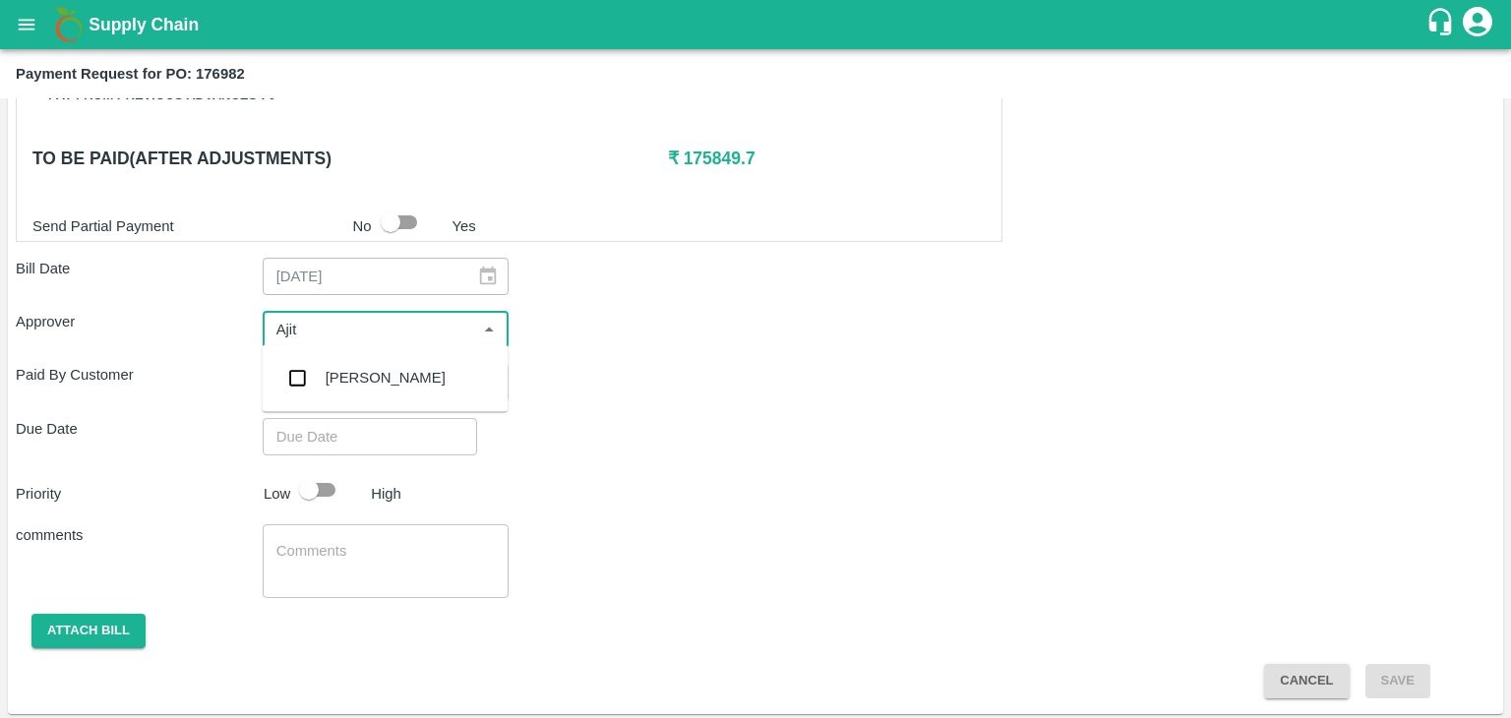
click at [383, 381] on div "[PERSON_NAME]" at bounding box center [385, 377] width 246 height 51
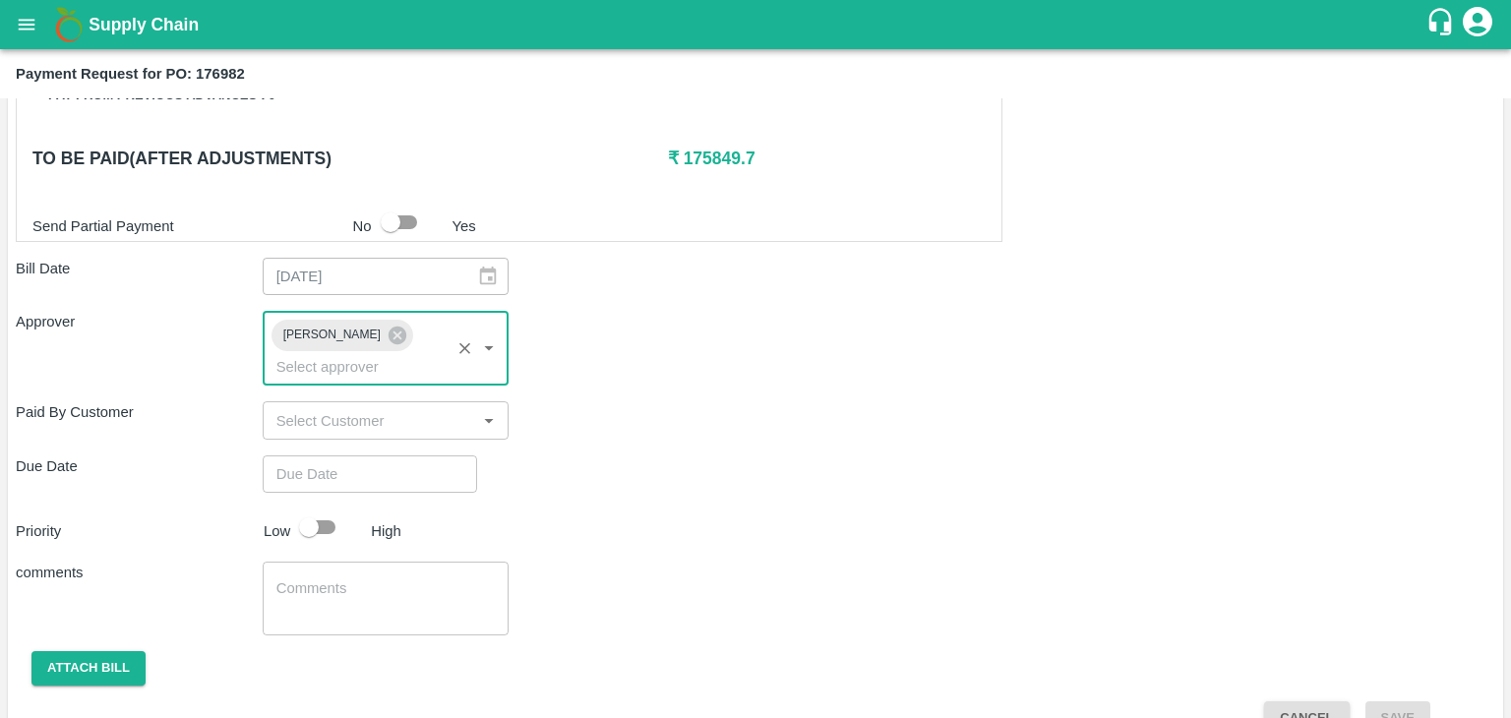
type input "DD/MM/YYYY hh:mm aa"
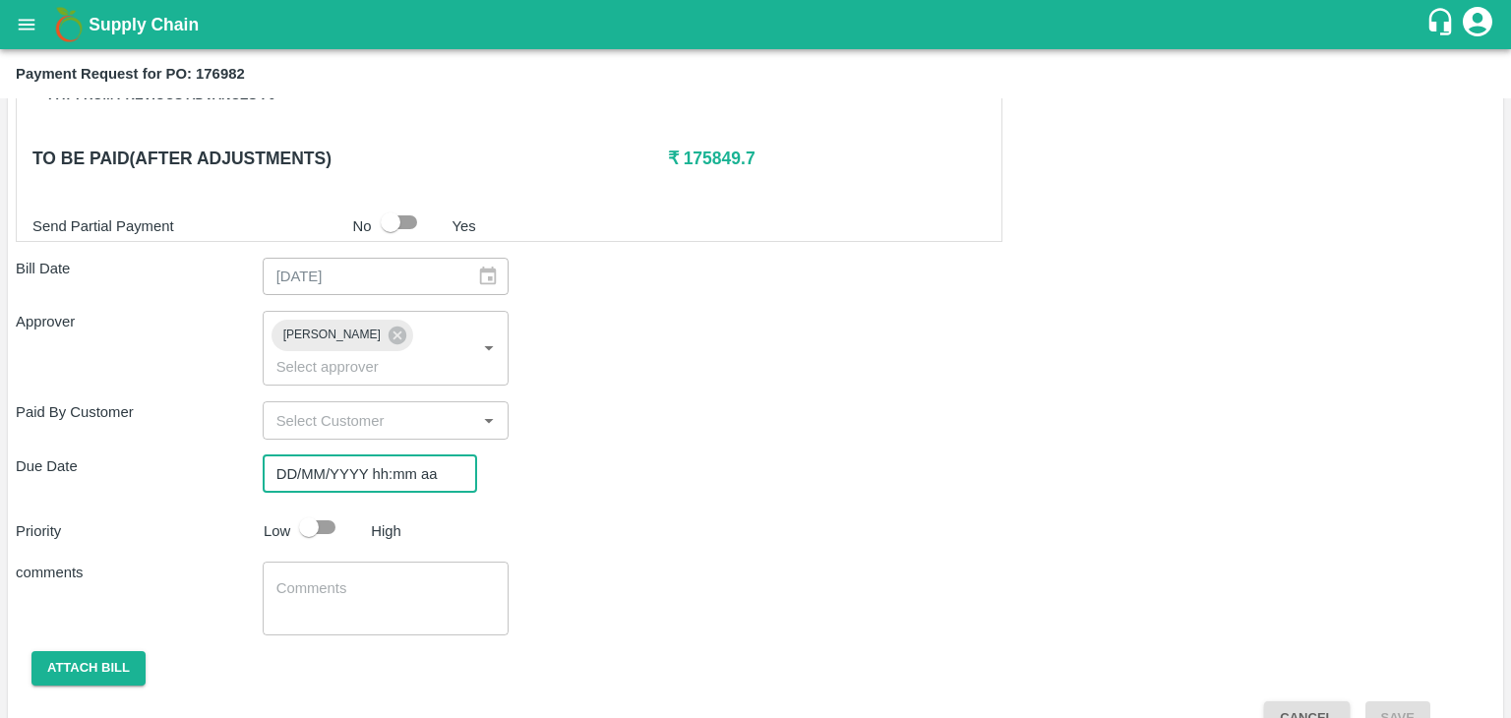
click at [400, 456] on input "DD/MM/YYYY hh:mm aa" at bounding box center [363, 474] width 201 height 37
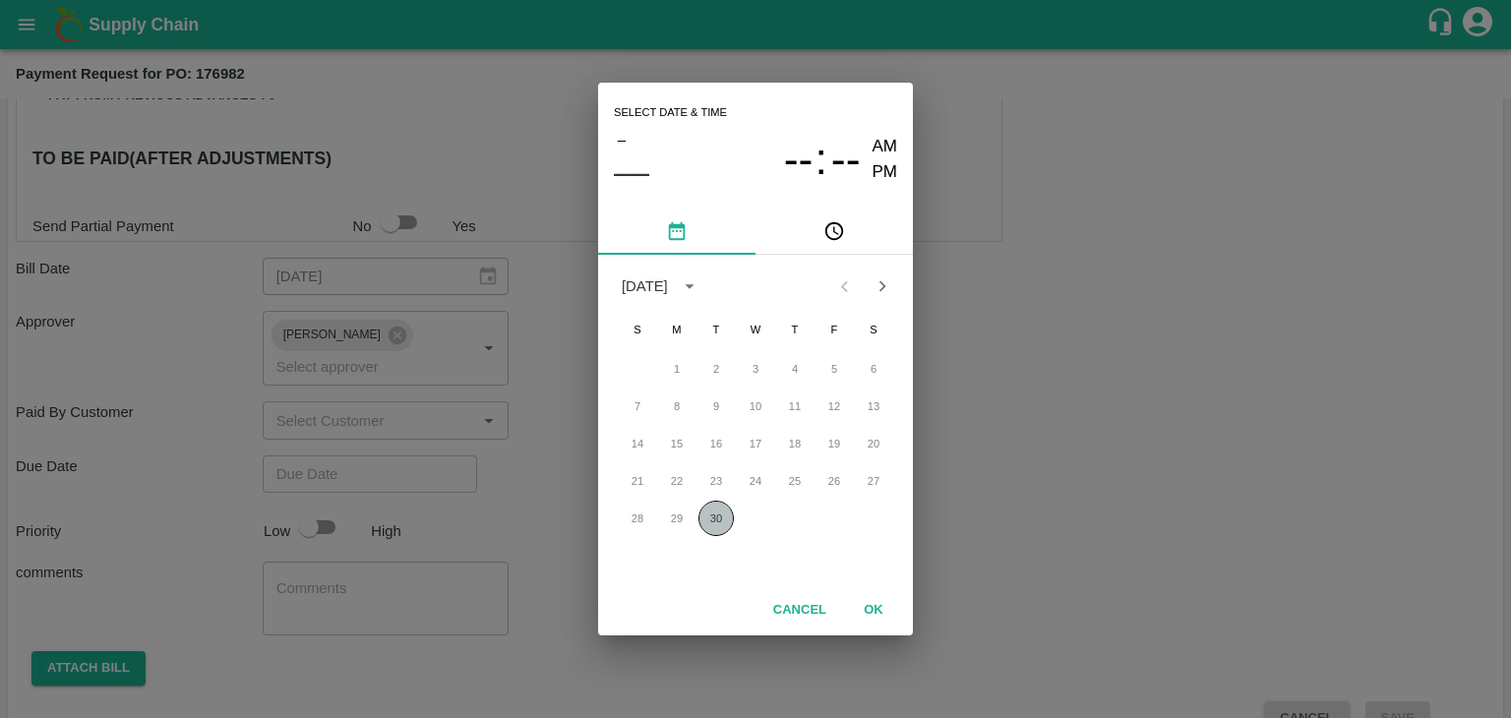
click at [720, 519] on button "30" at bounding box center [716, 518] width 35 height 35
type input "[DATE] 12:00 AM"
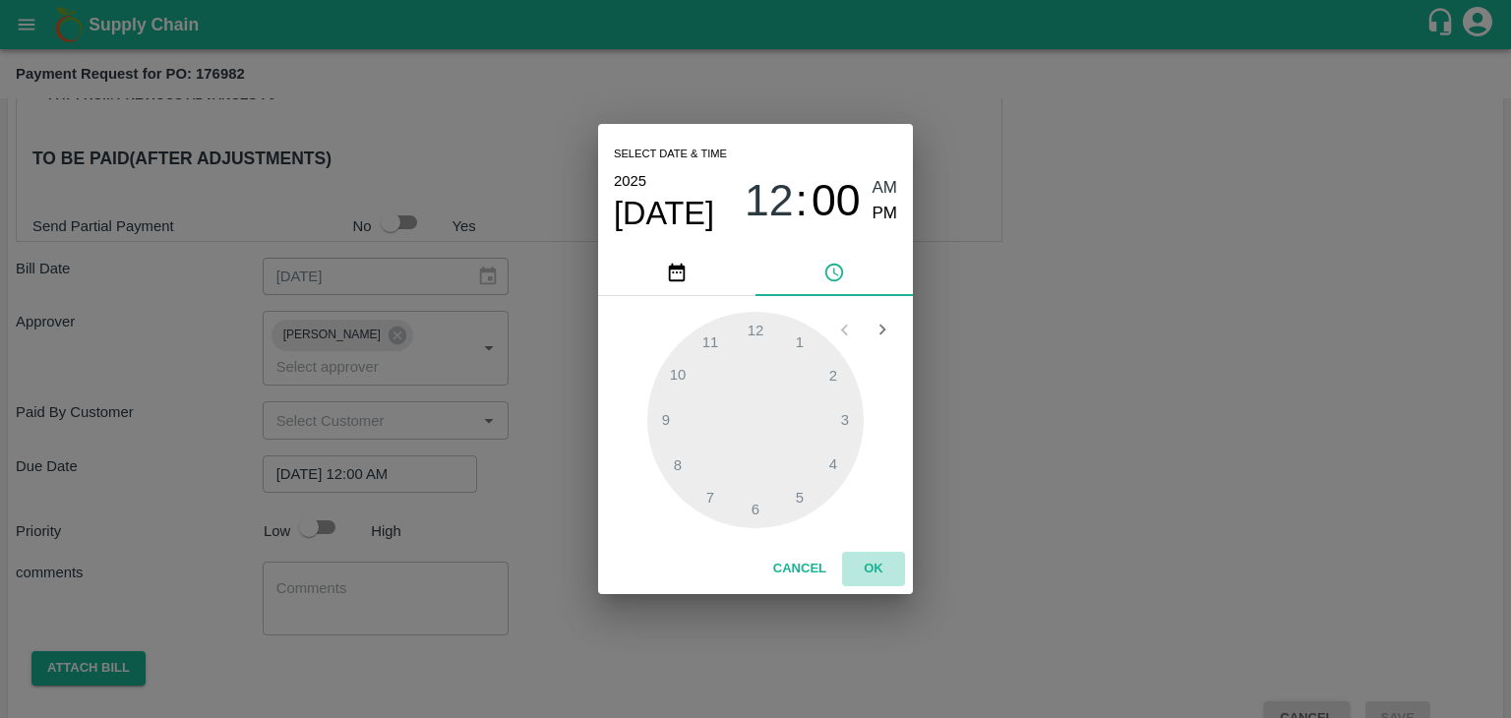
click at [882, 556] on button "OK" at bounding box center [873, 569] width 63 height 34
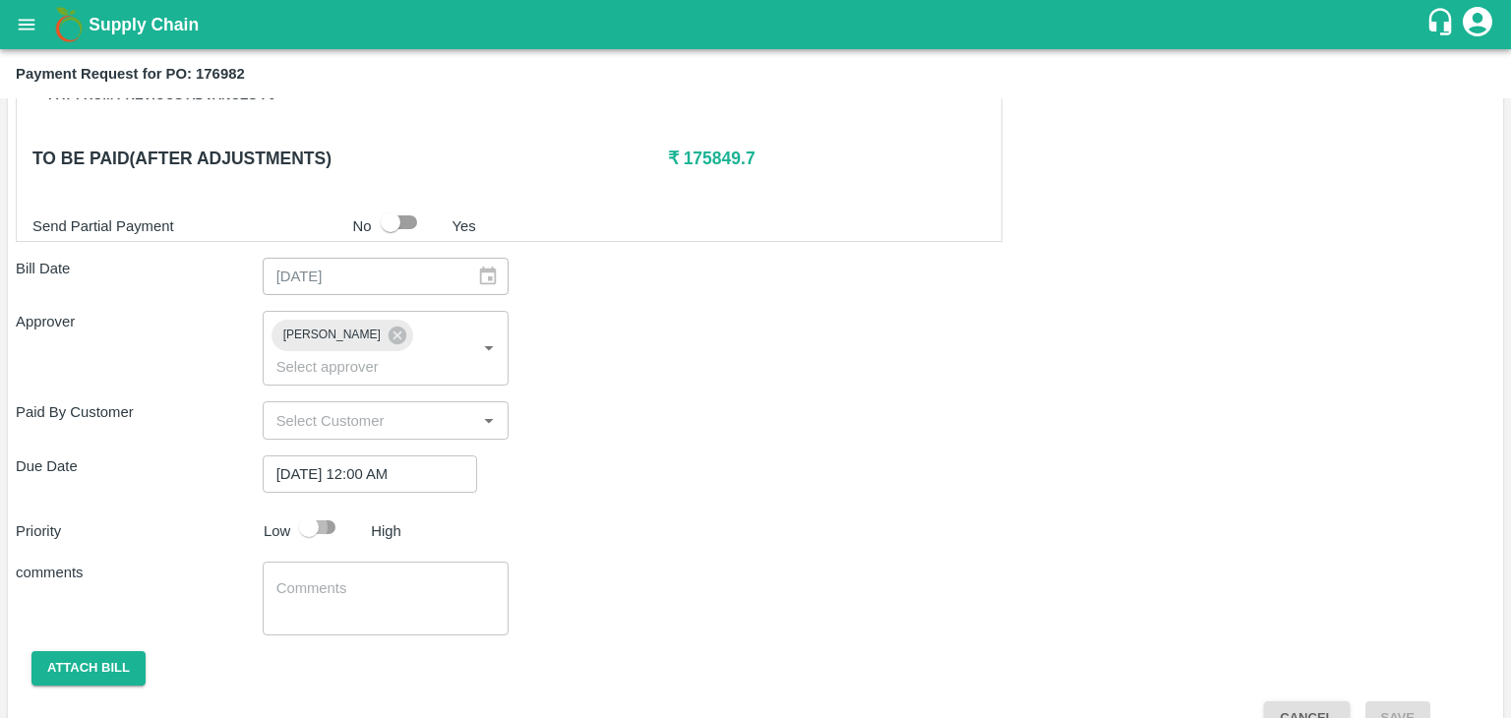
click at [325, 509] on input "checkbox" at bounding box center [309, 527] width 112 height 37
checkbox input "true"
click at [374, 579] on textarea at bounding box center [386, 599] width 219 height 41
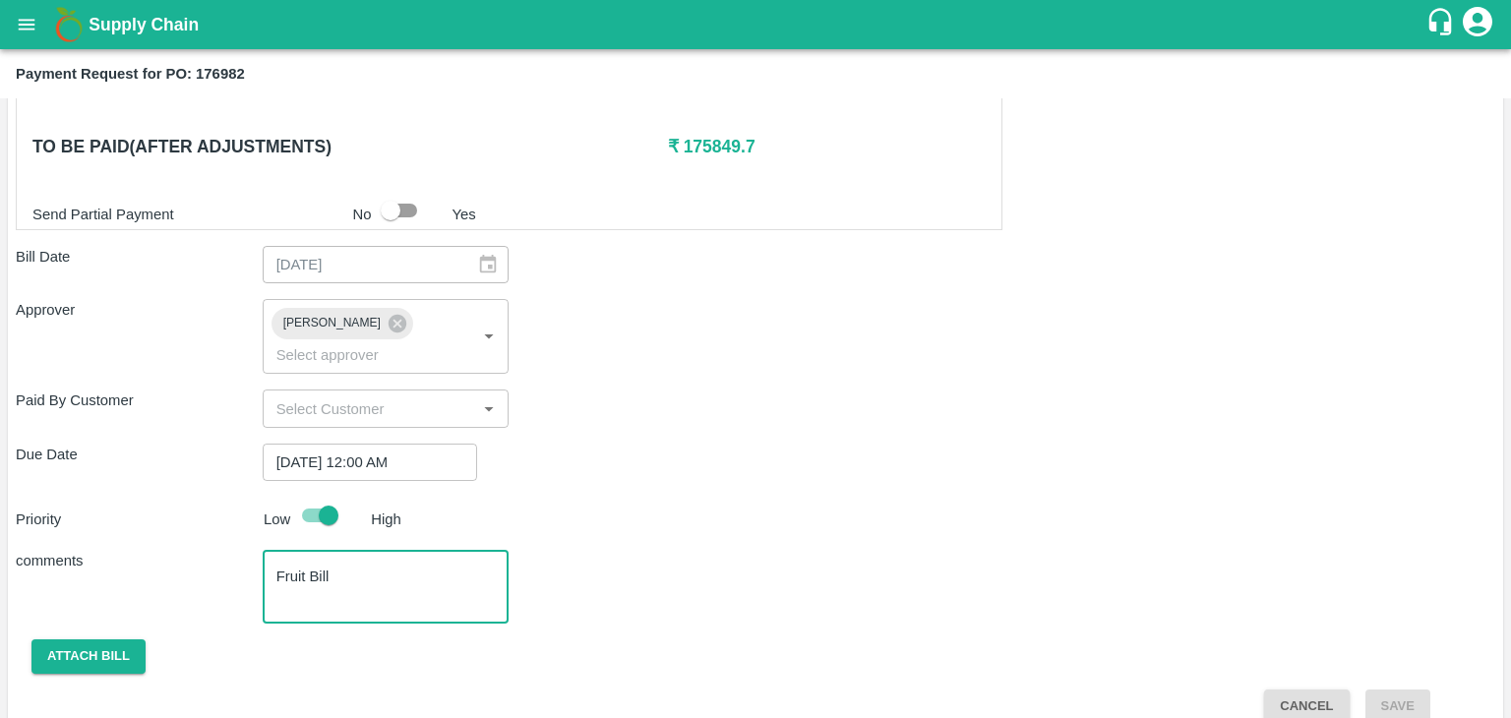
type textarea "Fruit Bill"
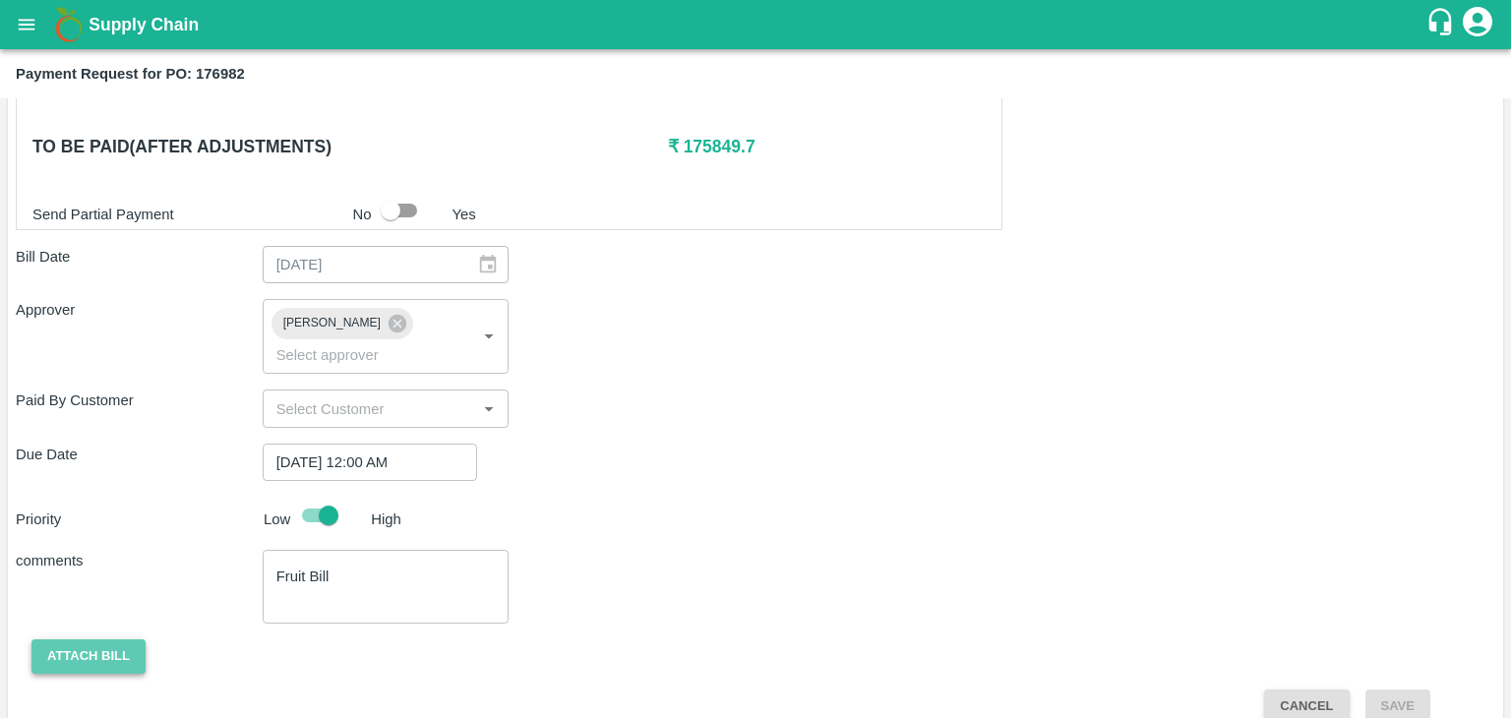
click at [75, 640] on button "Attach bill" at bounding box center [88, 657] width 114 height 34
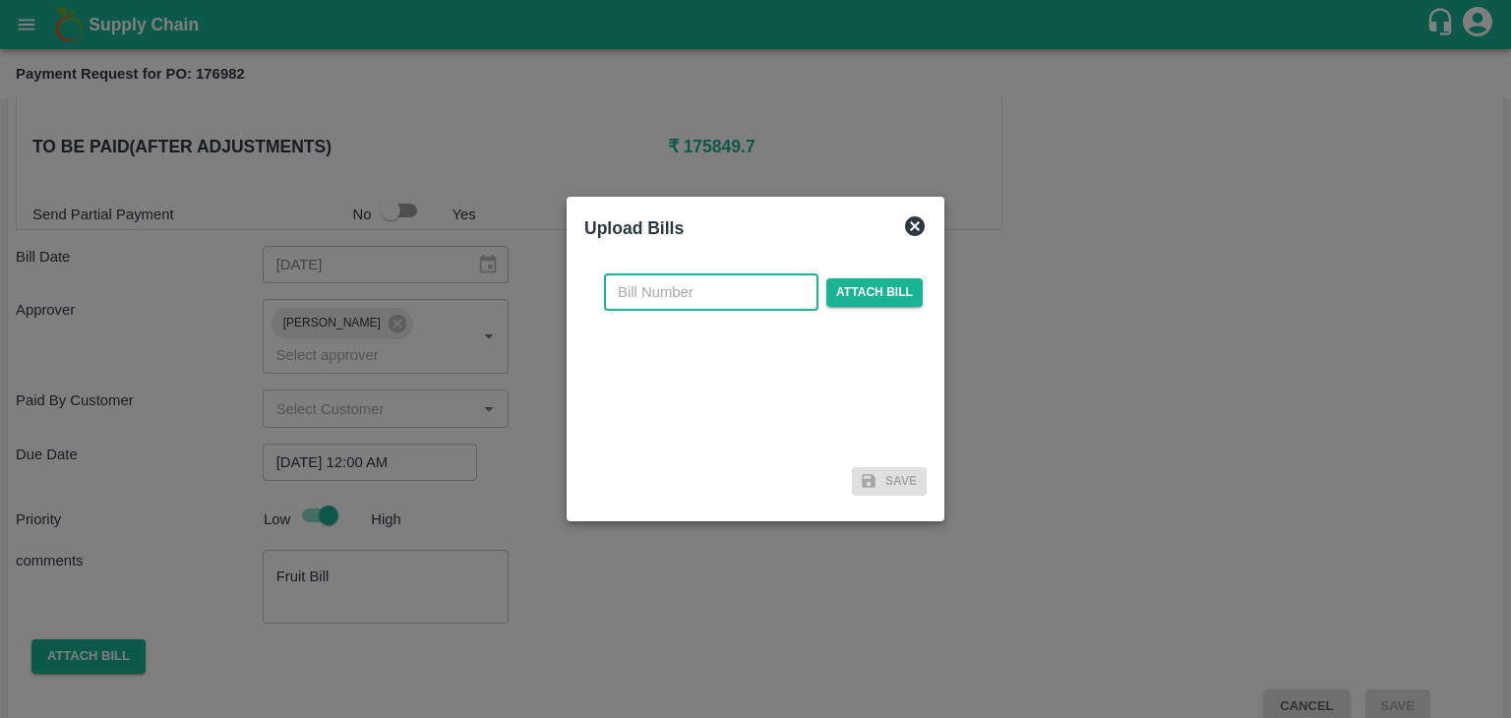
click at [708, 287] on input "text" at bounding box center [711, 292] width 215 height 37
type input "1243"
drag, startPoint x: 872, startPoint y: 310, endPoint x: 891, endPoint y: 289, distance: 27.9
click at [891, 289] on div "1243 ​ Attach bill" at bounding box center [763, 292] width 327 height 37
click at [891, 289] on span "Attach bill" at bounding box center [875, 292] width 96 height 29
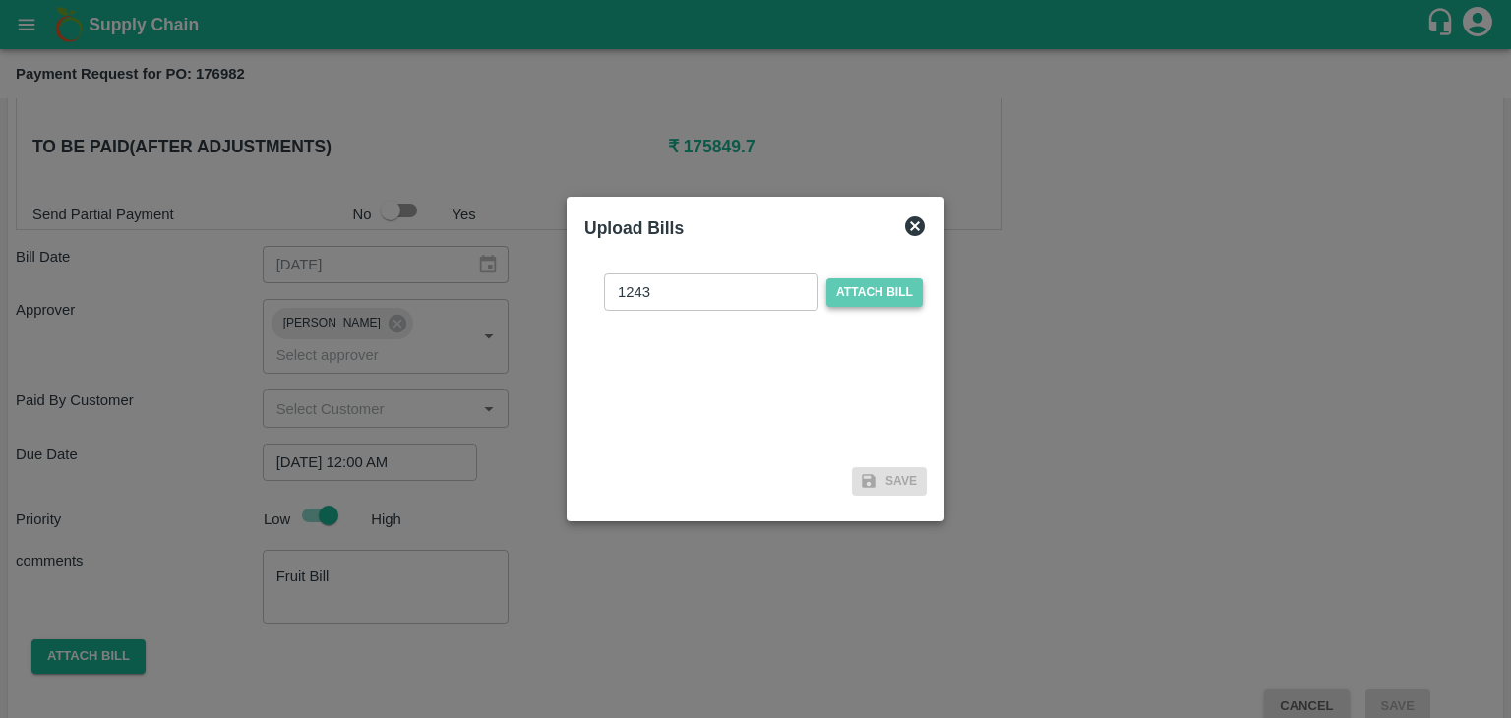
click at [0, 0] on input "Attach bill" at bounding box center [0, 0] width 0 height 0
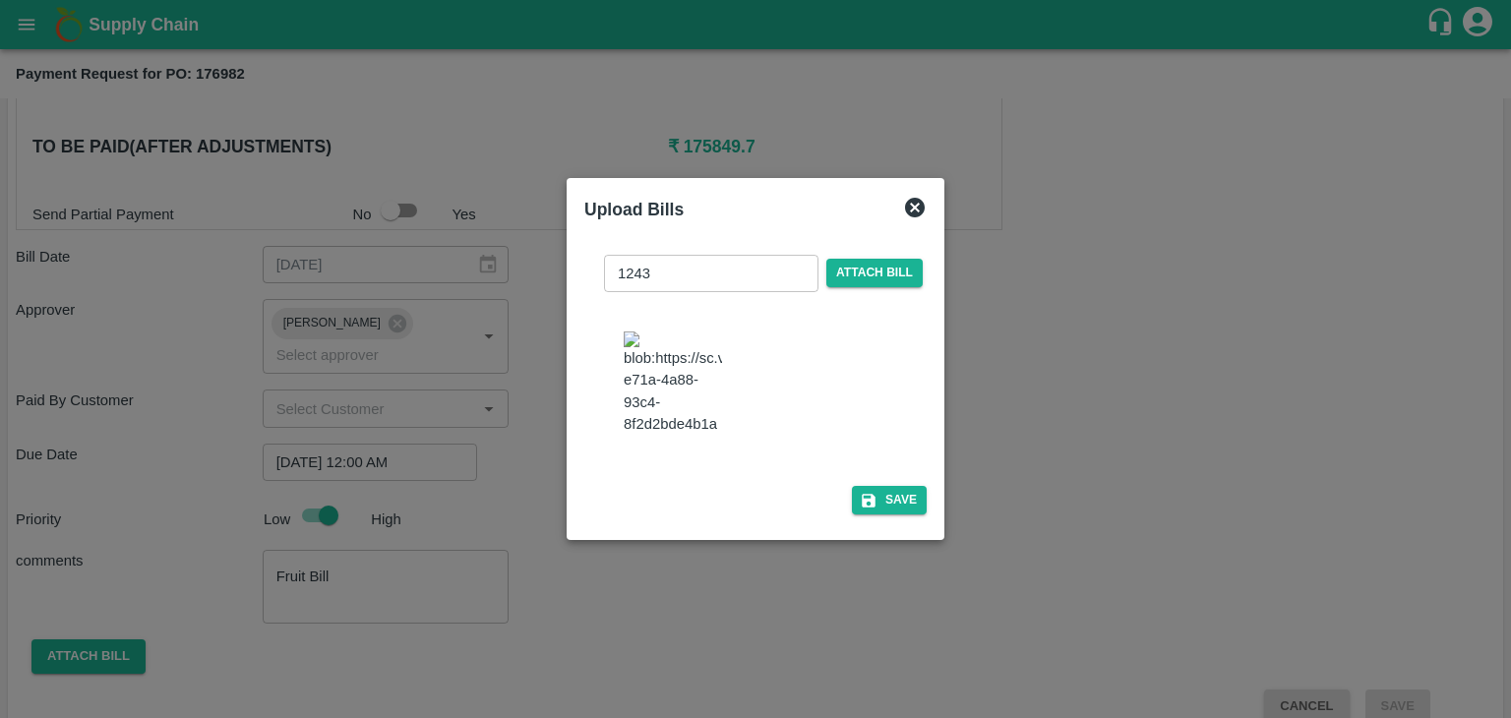
click at [886, 516] on div "1243 ​ Attach bill Save" at bounding box center [756, 381] width 342 height 284
click at [891, 506] on button "Save" at bounding box center [889, 500] width 75 height 29
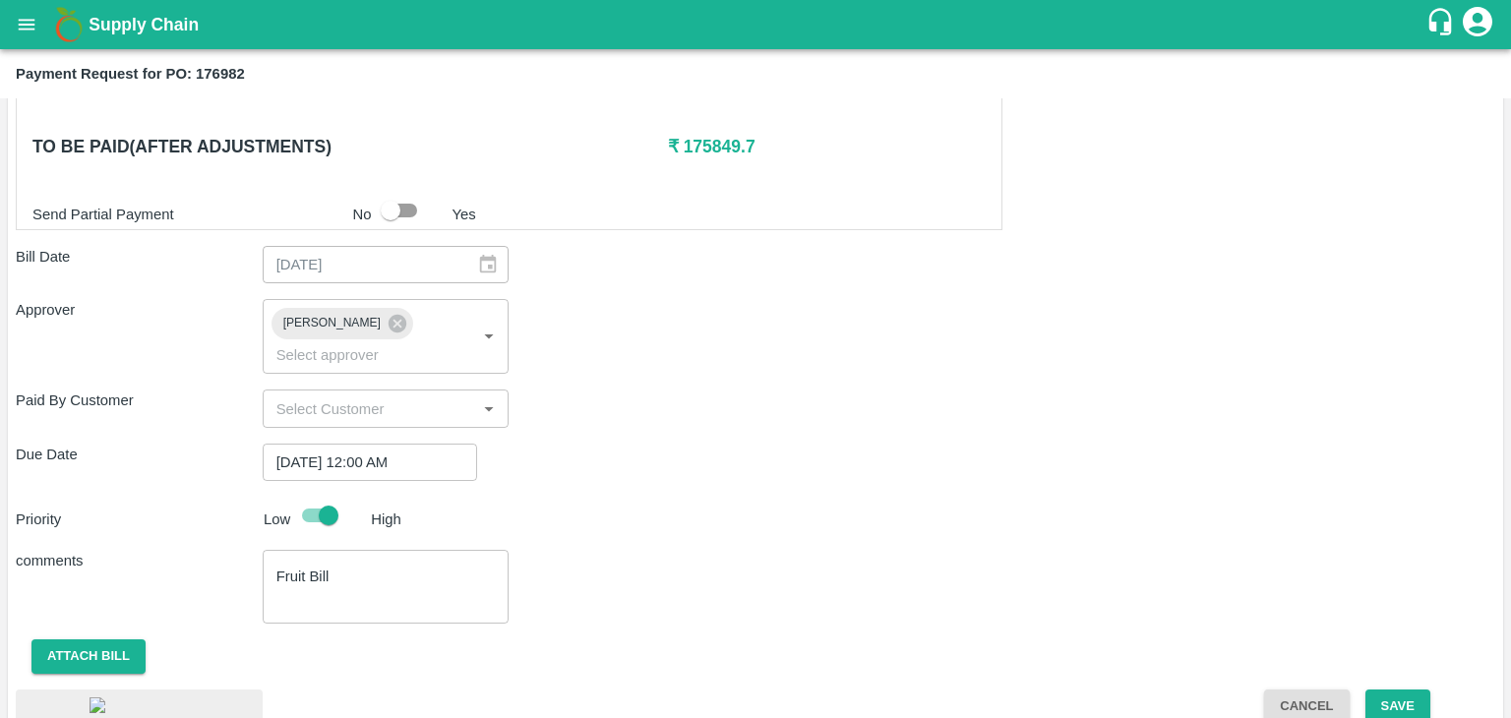
scroll to position [1034, 0]
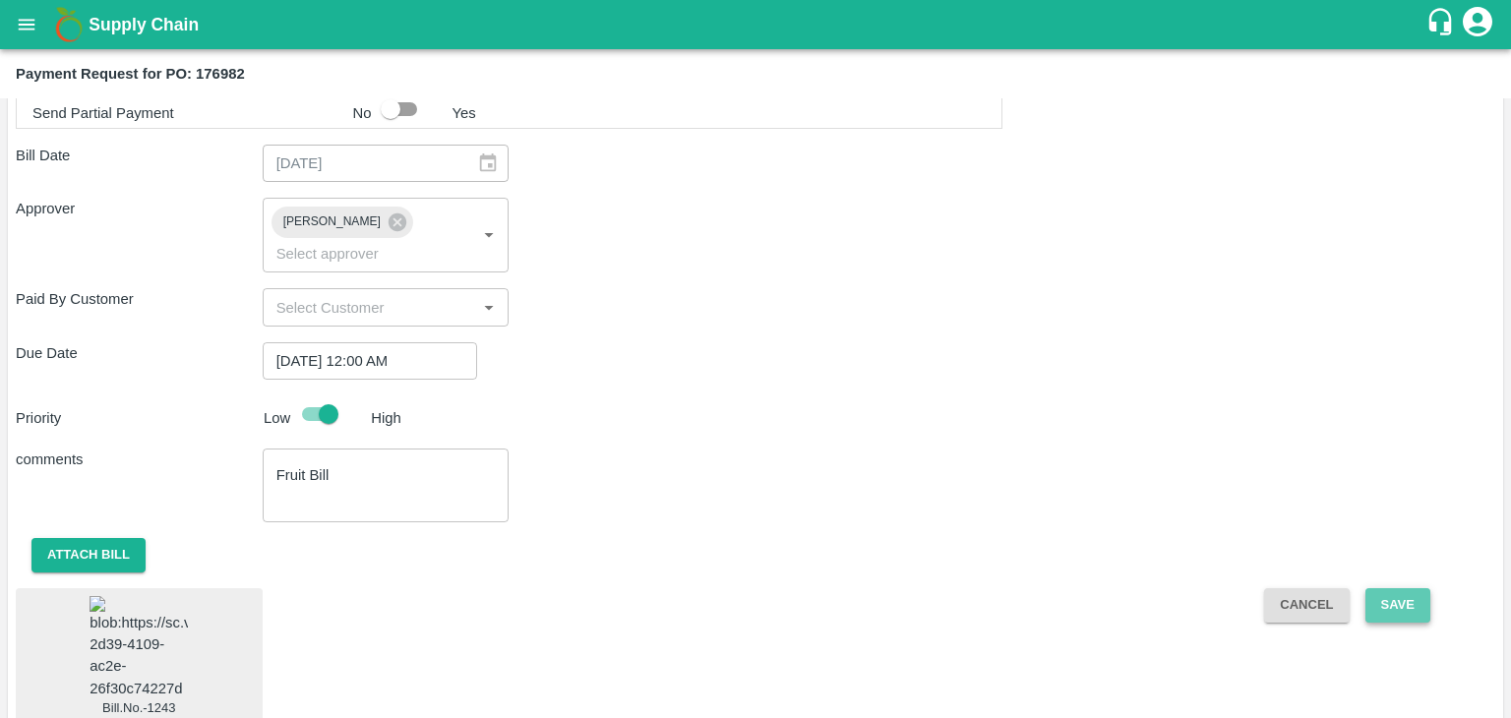
click at [1421, 588] on button "Save" at bounding box center [1398, 605] width 65 height 34
